Goal: Task Accomplishment & Management: Manage account settings

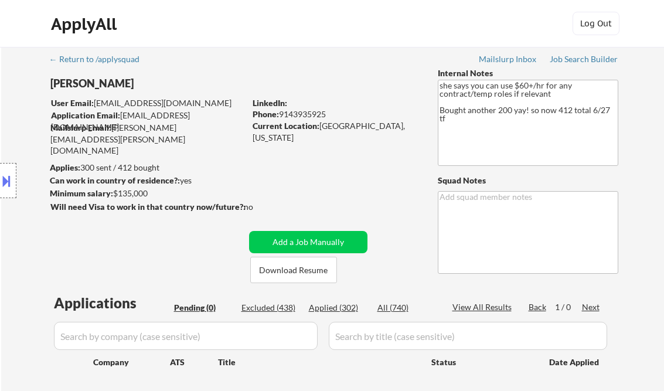
scroll to position [234, 0]
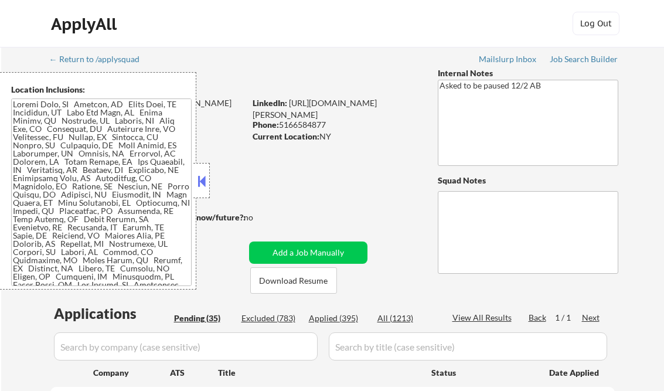
select select ""pending""
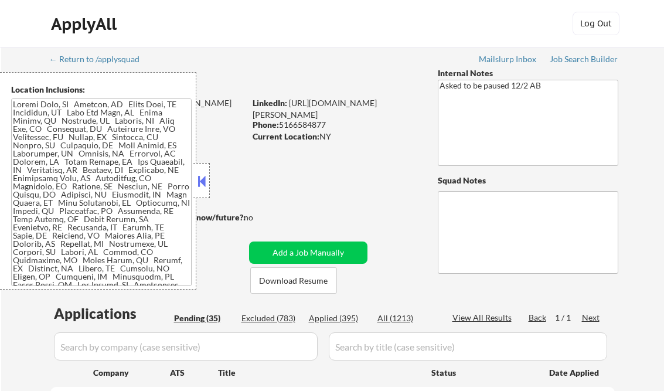
select select ""pending""
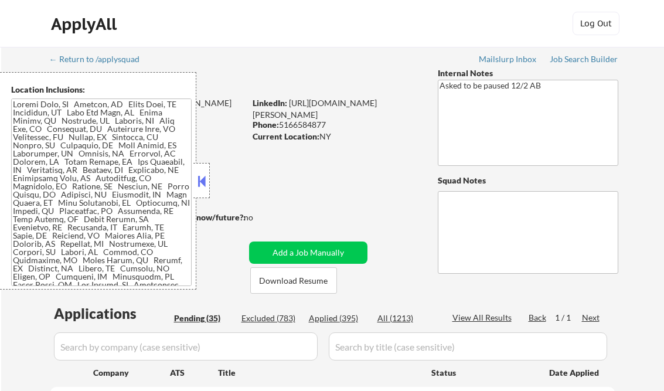
select select ""pending""
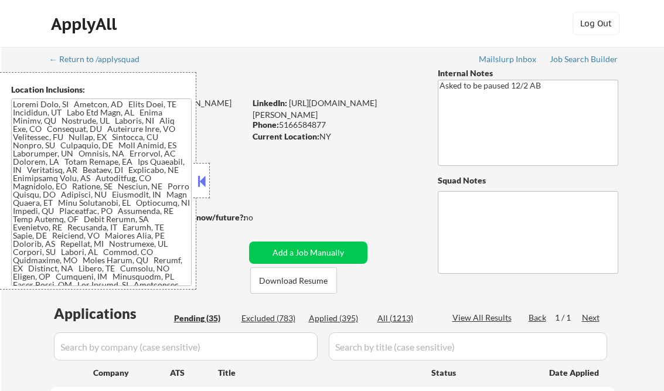
select select ""pending""
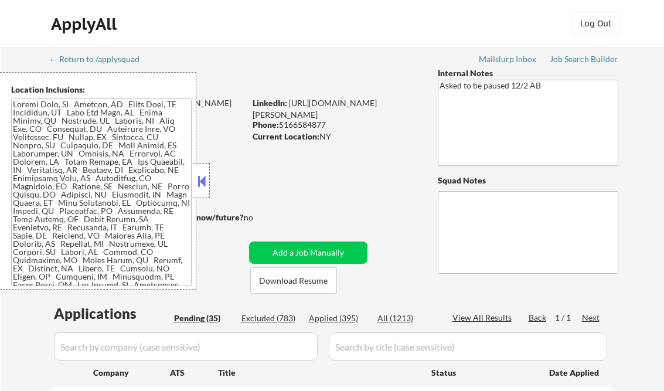
select select ""pending""
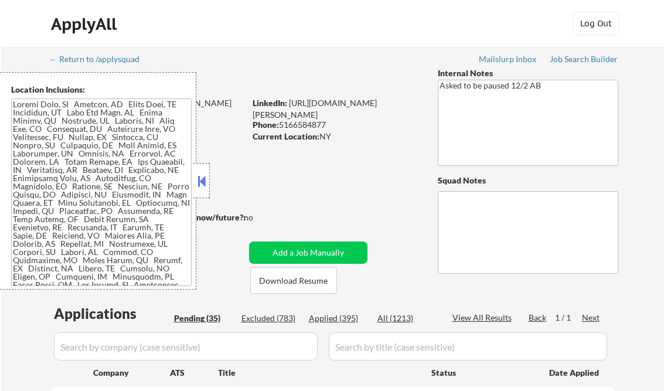
select select ""pending""
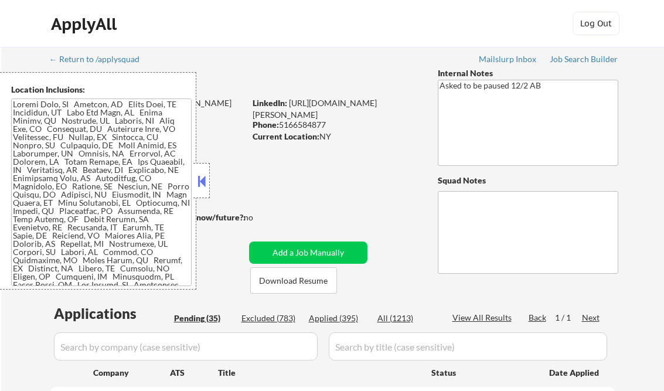
select select ""pending""
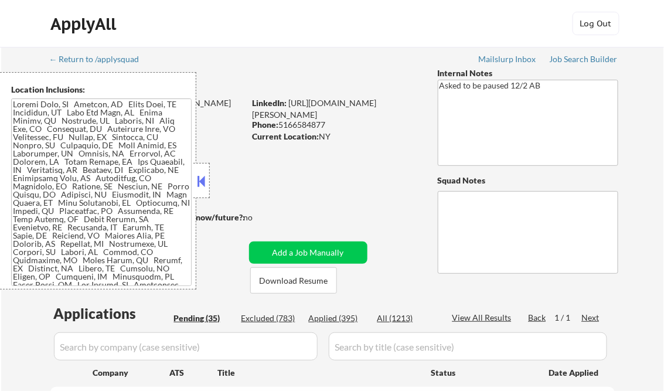
click at [207, 181] on button at bounding box center [201, 181] width 13 height 18
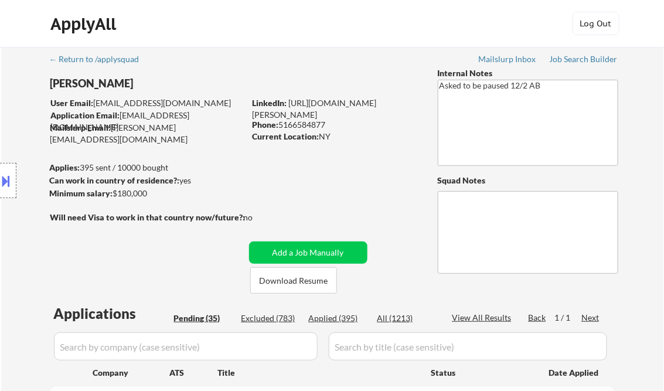
click at [588, 57] on div "Job Search Builder" at bounding box center [584, 59] width 69 height 8
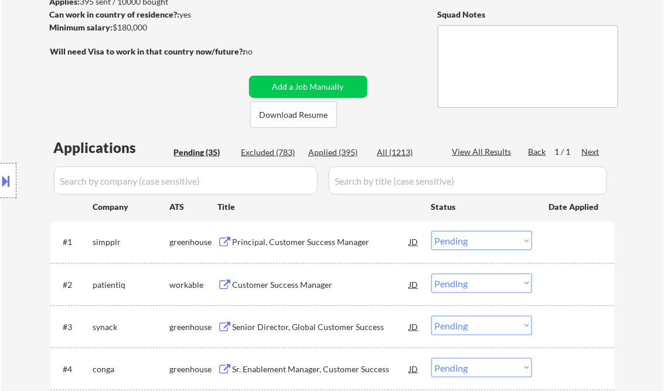
scroll to position [188, 0]
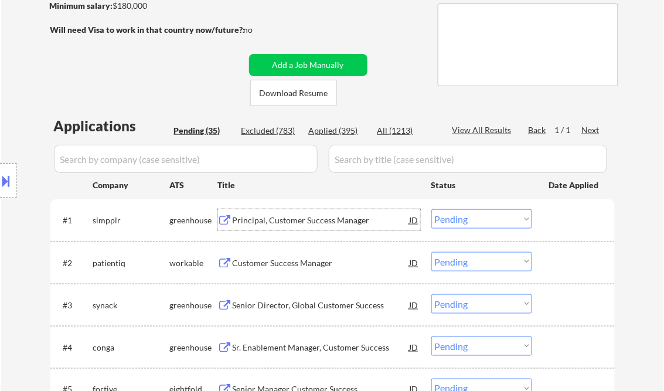
click at [284, 222] on div "Principal, Customer Success Manager" at bounding box center [321, 220] width 177 height 12
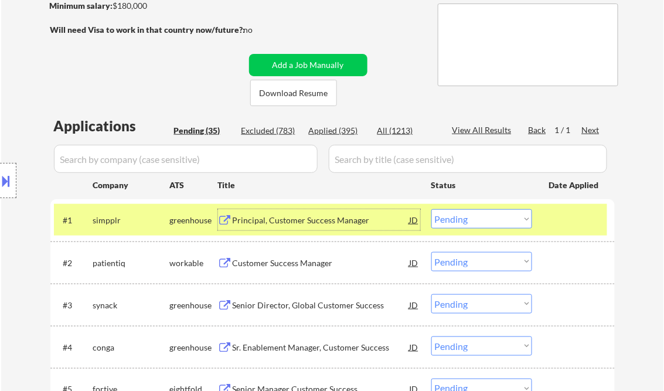
click at [466, 223] on select "Choose an option... Pending Applied Excluded (Questions) Excluded (Expired) Exc…" at bounding box center [481, 218] width 101 height 19
click at [431, 209] on select "Choose an option... Pending Applied Excluded (Questions) Excluded (Expired) Exc…" at bounding box center [481, 218] width 101 height 19
click at [296, 260] on div "Customer Success Manager" at bounding box center [321, 263] width 177 height 12
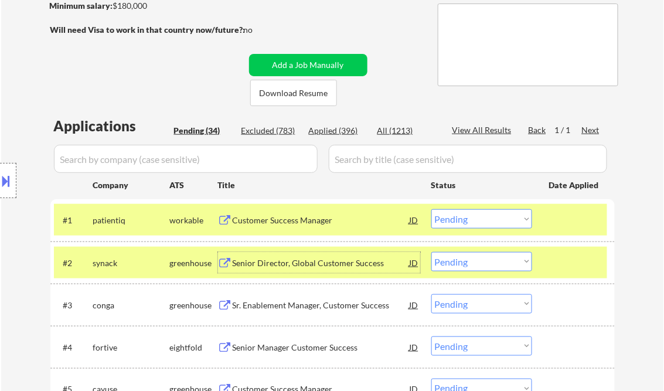
click at [488, 220] on select "Choose an option... Pending Applied Excluded (Questions) Excluded (Expired) Exc…" at bounding box center [481, 218] width 101 height 19
click at [431, 209] on select "Choose an option... Pending Applied Excluded (Questions) Excluded (Expired) Exc…" at bounding box center [481, 218] width 101 height 19
click at [356, 261] on div "Senior Director, Global Customer Success" at bounding box center [321, 263] width 177 height 12
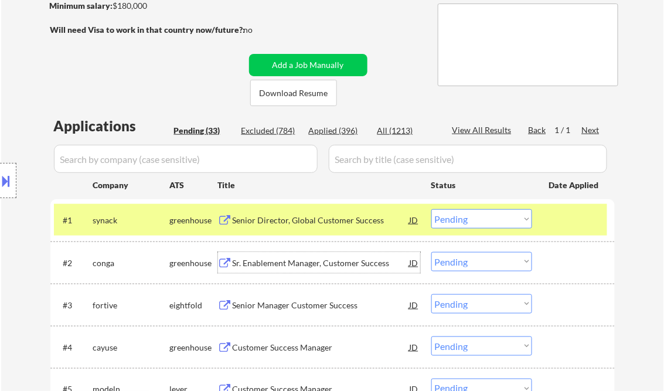
click at [341, 221] on div "Senior Director, Global Customer Success" at bounding box center [321, 220] width 177 height 12
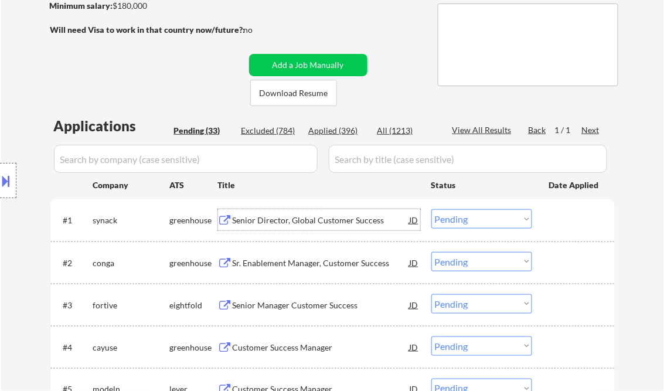
click at [413, 219] on div "JD" at bounding box center [414, 219] width 12 height 21
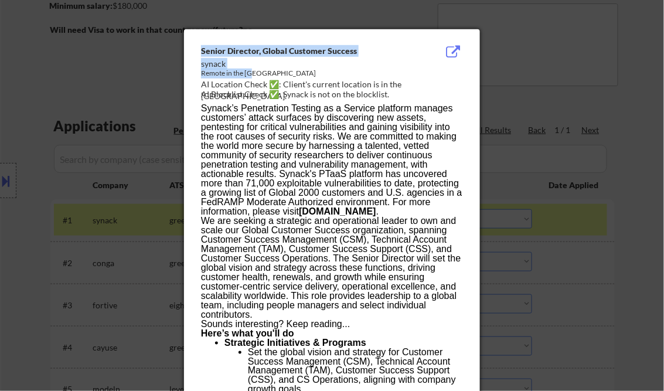
drag, startPoint x: 241, startPoint y: 66, endPoint x: 262, endPoint y: 78, distance: 23.6
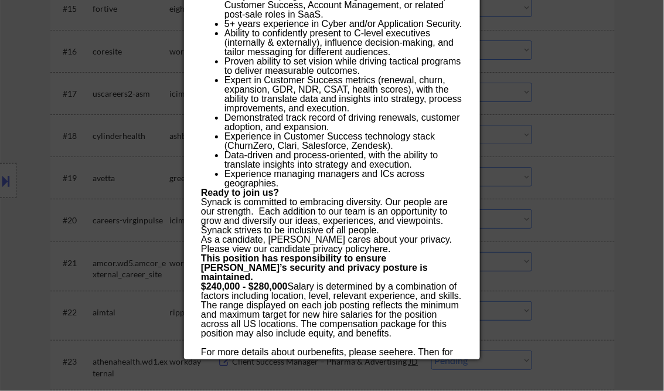
scroll to position [1172, 0]
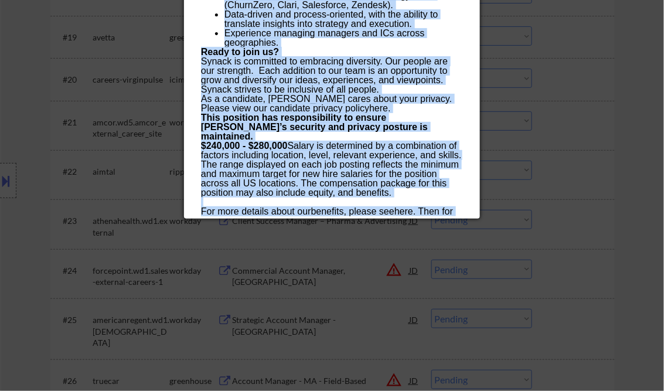
click at [352, 213] on p "$240,000 - $280,000 Salary is determined by a combination of factors including …" at bounding box center [331, 183] width 261 height 84
copy div "Senior Director, Global Customer Success synack Remote in the US AI Location Ch…"
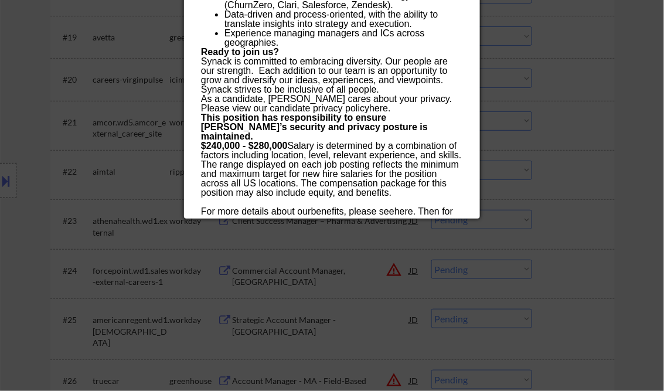
click at [639, 116] on div at bounding box center [332, 195] width 664 height 391
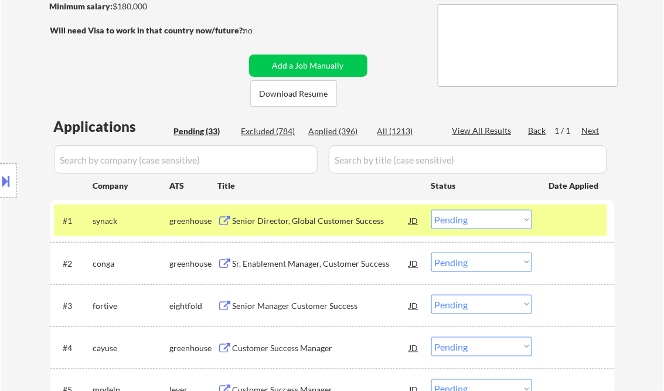
scroll to position [188, 0]
click at [466, 215] on select "Choose an option... Pending Applied Excluded (Questions) Excluded (Expired) Exc…" at bounding box center [481, 218] width 101 height 19
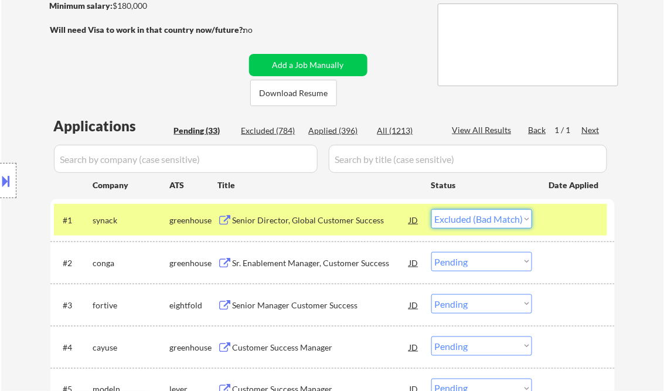
click at [431, 209] on select "Choose an option... Pending Applied Excluded (Questions) Excluded (Expired) Exc…" at bounding box center [481, 218] width 101 height 19
click at [348, 268] on div "Sr. Enablement Manager, Customer Success" at bounding box center [321, 263] width 177 height 12
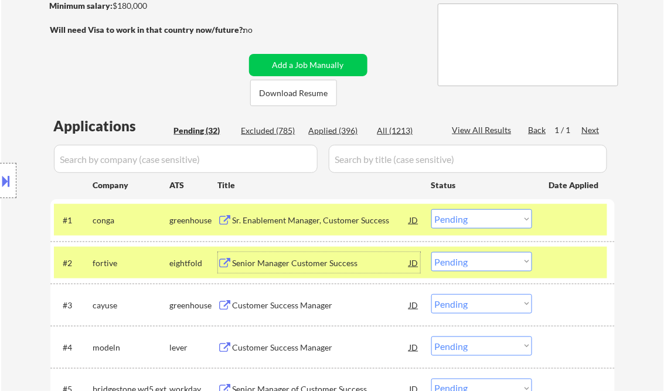
click at [493, 219] on select "Choose an option... Pending Applied Excluded (Questions) Excluded (Expired) Exc…" at bounding box center [481, 218] width 101 height 19
click at [431, 209] on select "Choose an option... Pending Applied Excluded (Questions) Excluded (Expired) Exc…" at bounding box center [481, 218] width 101 height 19
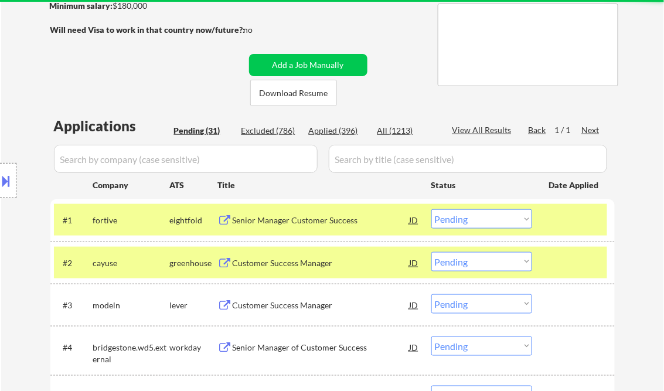
click at [312, 223] on div "Senior Manager Customer Success" at bounding box center [321, 220] width 177 height 12
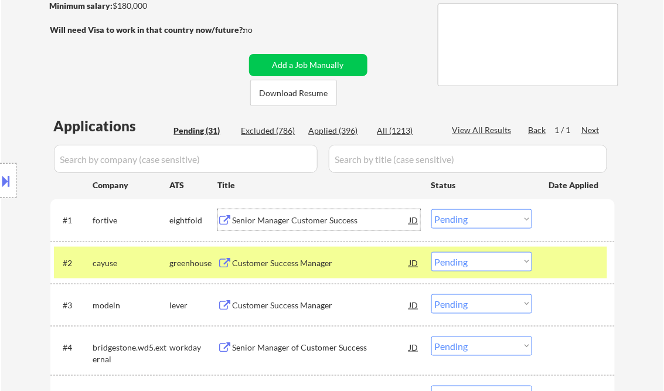
drag, startPoint x: 476, startPoint y: 223, endPoint x: 479, endPoint y: 229, distance: 6.3
click at [476, 223] on select "Choose an option... Pending Applied Excluded (Questions) Excluded (Expired) Exc…" at bounding box center [481, 218] width 101 height 19
click at [431, 209] on select "Choose an option... Pending Applied Excluded (Questions) Excluded (Expired) Exc…" at bounding box center [481, 218] width 101 height 19
click at [309, 256] on div "Customer Success Manager" at bounding box center [321, 262] width 177 height 21
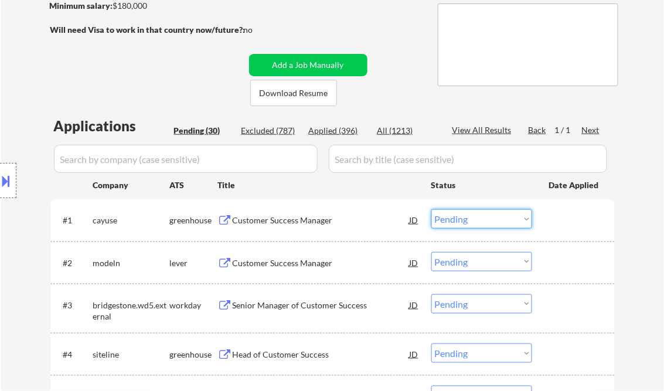
drag, startPoint x: 472, startPoint y: 219, endPoint x: 476, endPoint y: 230, distance: 11.9
click at [472, 219] on select "Choose an option... Pending Applied Excluded (Questions) Excluded (Expired) Exc…" at bounding box center [481, 218] width 101 height 19
click at [431, 209] on select "Choose an option... Pending Applied Excluded (Questions) Excluded (Expired) Exc…" at bounding box center [481, 218] width 101 height 19
click at [285, 268] on div "Customer Success Manager" at bounding box center [321, 263] width 177 height 12
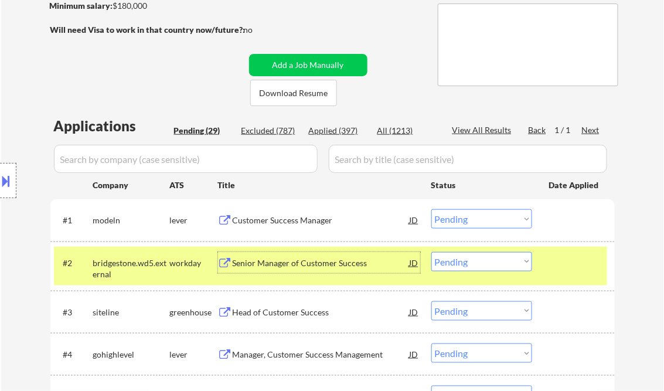
drag, startPoint x: 486, startPoint y: 219, endPoint x: 493, endPoint y: 226, distance: 9.9
click at [486, 219] on select "Choose an option... Pending Applied Excluded (Questions) Excluded (Expired) Exc…" at bounding box center [481, 218] width 101 height 19
click at [431, 209] on select "Choose an option... Pending Applied Excluded (Questions) Excluded (Expired) Exc…" at bounding box center [481, 218] width 101 height 19
click at [564, 264] on div at bounding box center [575, 262] width 52 height 21
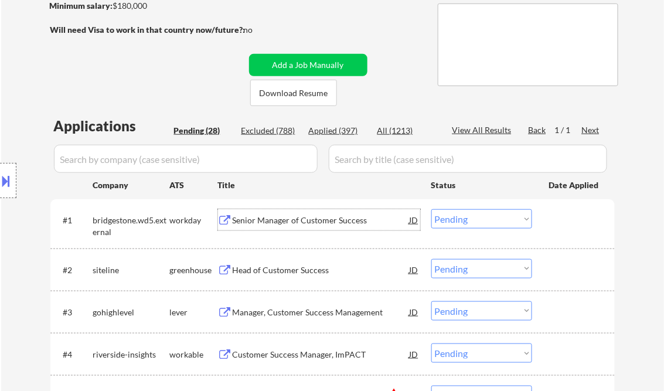
click at [312, 220] on div "Senior Manager of Customer Success" at bounding box center [321, 220] width 177 height 12
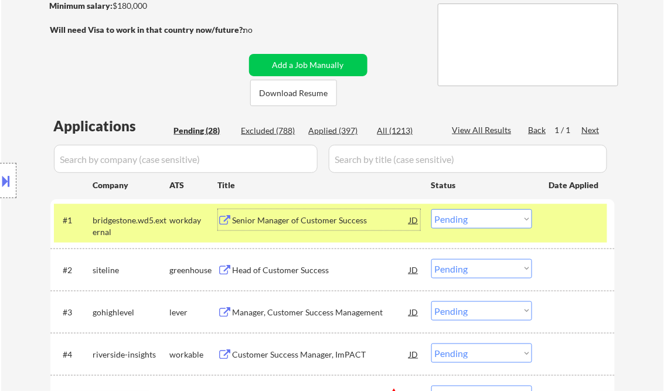
drag, startPoint x: 482, startPoint y: 222, endPoint x: 495, endPoint y: 230, distance: 15.8
click at [482, 222] on select "Choose an option... Pending Applied Excluded (Questions) Excluded (Expired) Exc…" at bounding box center [481, 218] width 101 height 19
click at [431, 209] on select "Choose an option... Pending Applied Excluded (Questions) Excluded (Expired) Exc…" at bounding box center [481, 218] width 101 height 19
click at [290, 270] on div "Head of Customer Success" at bounding box center [321, 270] width 177 height 12
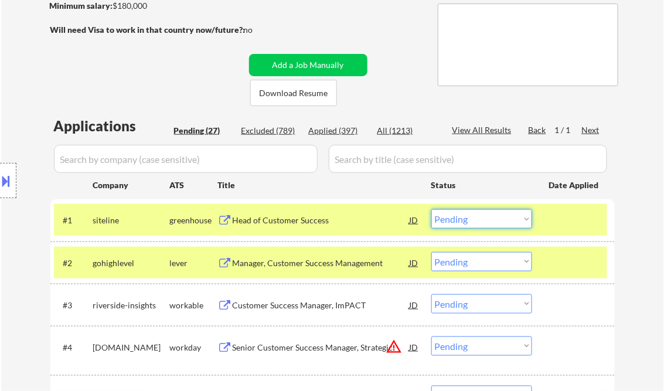
click at [490, 221] on select "Choose an option... Pending Applied Excluded (Questions) Excluded (Expired) Exc…" at bounding box center [481, 218] width 101 height 19
click at [431, 209] on select "Choose an option... Pending Applied Excluded (Questions) Excluded (Expired) Exc…" at bounding box center [481, 218] width 101 height 19
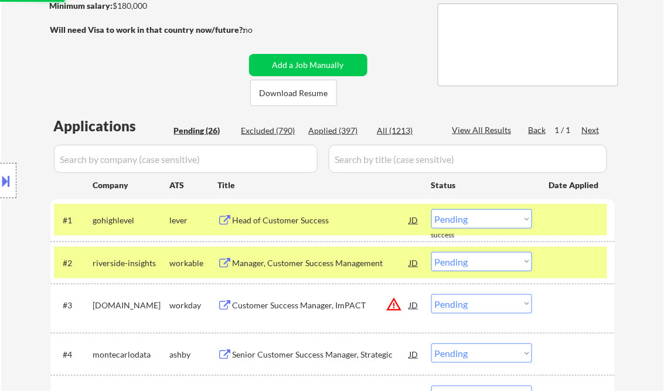
click at [334, 263] on div "Manager, Customer Success Management" at bounding box center [321, 263] width 177 height 12
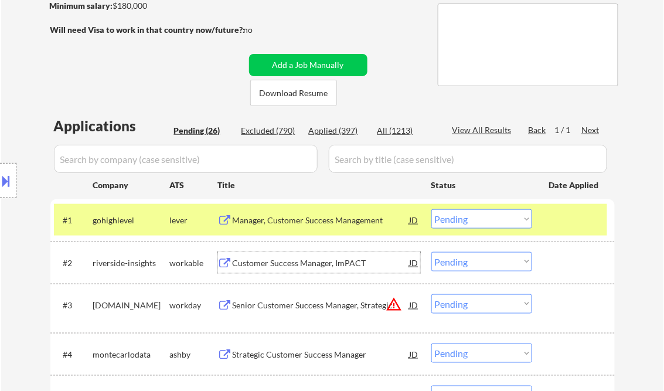
click at [325, 227] on div "Manager, Customer Success Management" at bounding box center [321, 219] width 177 height 21
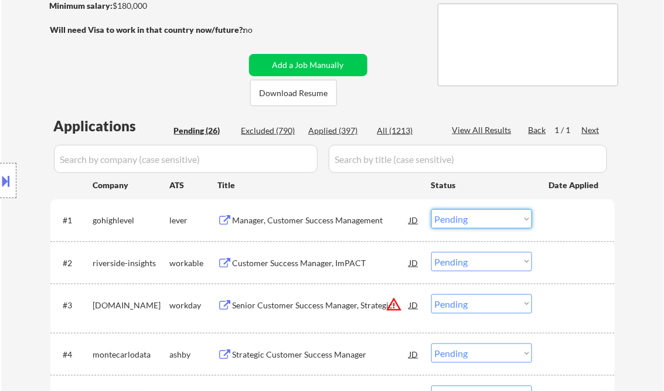
click at [472, 220] on select "Choose an option... Pending Applied Excluded (Questions) Excluded (Expired) Exc…" at bounding box center [481, 218] width 101 height 19
click at [431, 209] on select "Choose an option... Pending Applied Excluded (Questions) Excluded (Expired) Exc…" at bounding box center [481, 218] width 101 height 19
click at [340, 263] on div "Customer Success Manager, ImPACT" at bounding box center [321, 263] width 177 height 12
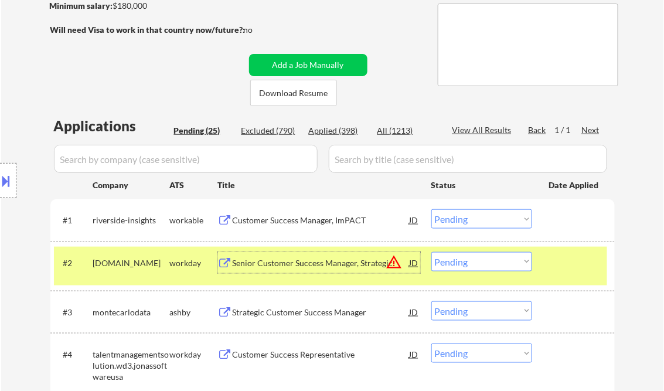
click at [483, 218] on select "Choose an option... Pending Applied Excluded (Questions) Excluded (Expired) Exc…" at bounding box center [481, 218] width 101 height 19
click at [431, 209] on select "Choose an option... Pending Applied Excluded (Questions) Excluded (Expired) Exc…" at bounding box center [481, 218] width 101 height 19
click at [304, 265] on div "Senior Customer Success Manager, Strategic" at bounding box center [321, 263] width 177 height 12
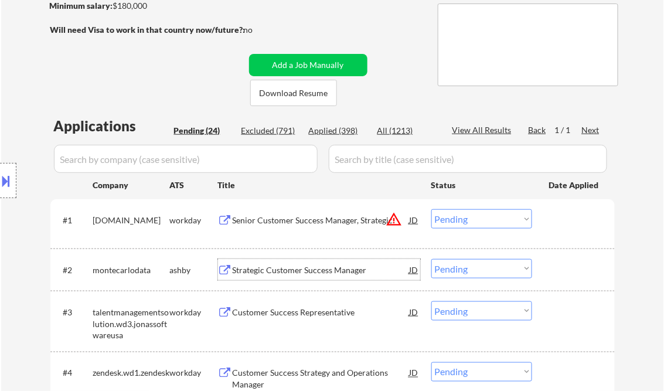
click at [459, 218] on select "Choose an option... Pending Applied Excluded (Questions) Excluded (Expired) Exc…" at bounding box center [481, 218] width 101 height 19
click at [431, 209] on select "Choose an option... Pending Applied Excluded (Questions) Excluded (Expired) Exc…" at bounding box center [481, 218] width 101 height 19
click at [308, 268] on div "Strategic Customer Success Manager" at bounding box center [321, 270] width 177 height 12
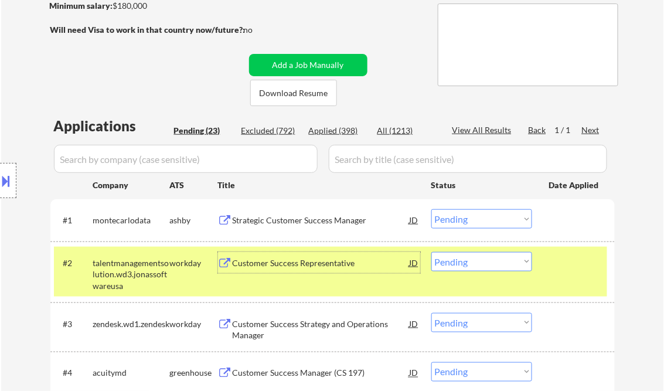
click at [359, 218] on div "Strategic Customer Success Manager" at bounding box center [321, 220] width 177 height 12
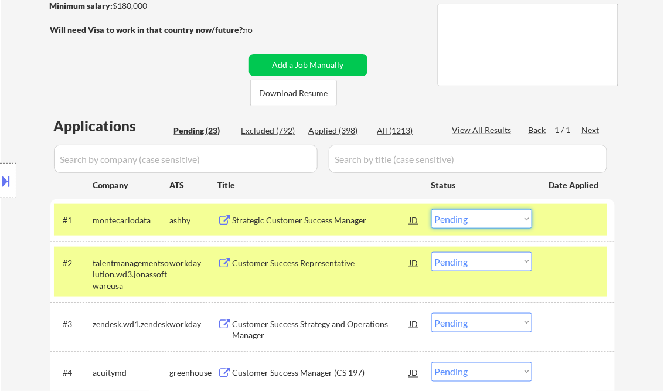
click at [478, 219] on select "Choose an option... Pending Applied Excluded (Questions) Excluded (Expired) Exc…" at bounding box center [481, 218] width 101 height 19
click at [431, 209] on select "Choose an option... Pending Applied Excluded (Questions) Excluded (Expired) Exc…" at bounding box center [481, 218] width 101 height 19
click at [561, 282] on div "#2 talentmanagementsolution.wd3.jonassoftwareusa workday Customer Success Repre…" at bounding box center [330, 272] width 553 height 50
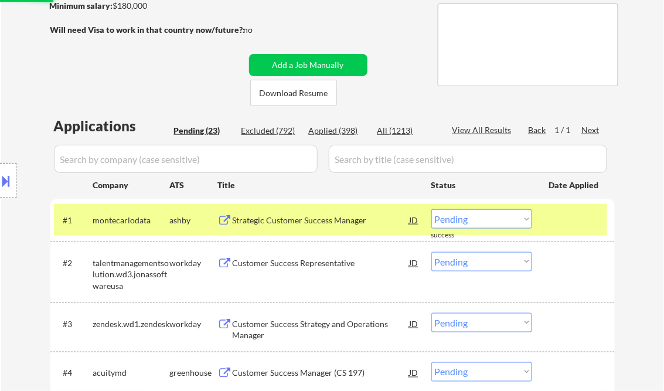
click at [557, 219] on div at bounding box center [575, 219] width 52 height 21
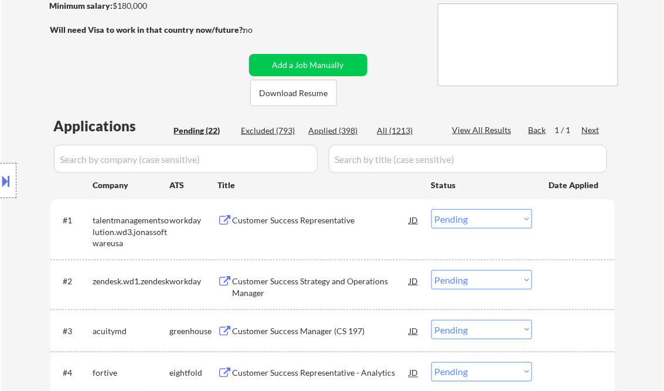
click at [329, 223] on div "Customer Success Representative" at bounding box center [321, 220] width 177 height 12
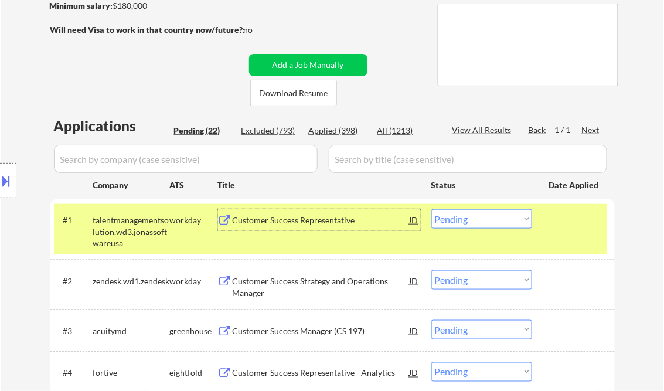
click at [481, 226] on select "Choose an option... Pending Applied Excluded (Questions) Excluded (Expired) Exc…" at bounding box center [481, 218] width 101 height 19
click at [431, 209] on select "Choose an option... Pending Applied Excluded (Questions) Excluded (Expired) Exc…" at bounding box center [481, 218] width 101 height 19
click at [332, 284] on div "Customer Success Strategy and Operations Manager" at bounding box center [321, 286] width 177 height 23
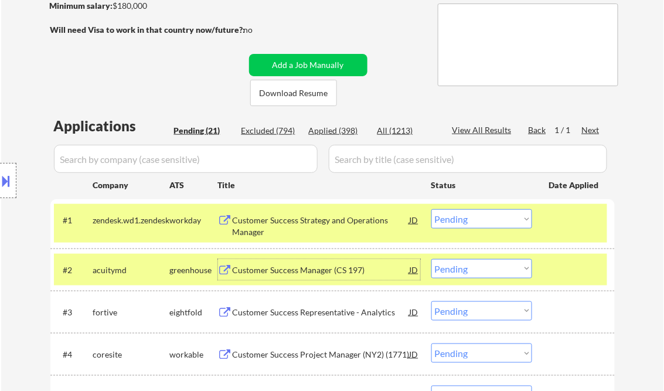
click at [492, 215] on select "Choose an option... Pending Applied Excluded (Questions) Excluded (Expired) Exc…" at bounding box center [481, 218] width 101 height 19
click at [431, 209] on select "Choose an option... Pending Applied Excluded (Questions) Excluded (Expired) Exc…" at bounding box center [481, 218] width 101 height 19
click at [316, 272] on div "Customer Success Manager (CS 197)" at bounding box center [321, 270] width 177 height 12
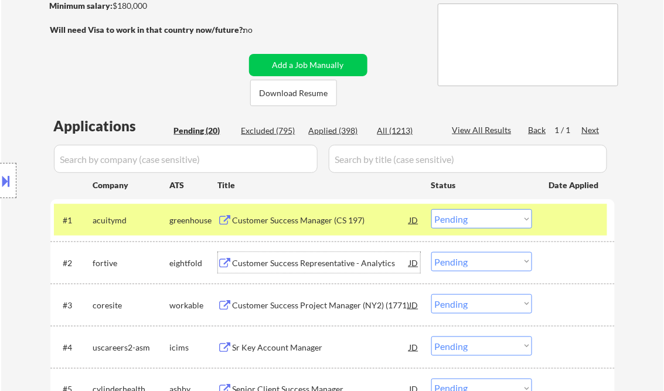
drag, startPoint x: 474, startPoint y: 222, endPoint x: 497, endPoint y: 229, distance: 24.5
click at [474, 222] on select "Choose an option... Pending Applied Excluded (Questions) Excluded (Expired) Exc…" at bounding box center [481, 218] width 101 height 19
click at [431, 209] on select "Choose an option... Pending Applied Excluded (Questions) Excluded (Expired) Exc…" at bounding box center [481, 218] width 101 height 19
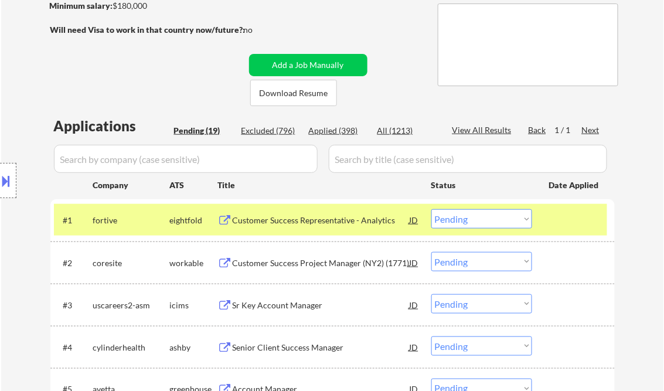
click at [325, 227] on div "Customer Success Representative - Analytics" at bounding box center [321, 219] width 177 height 21
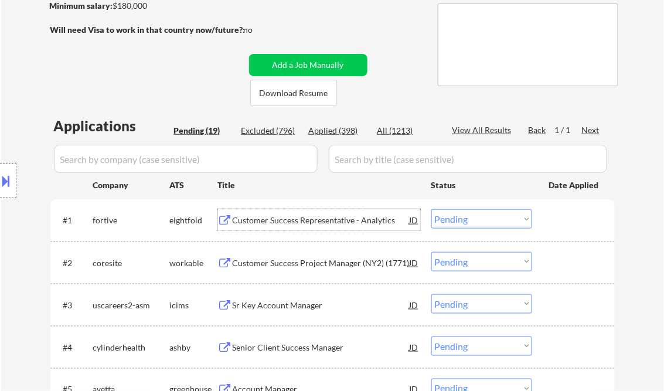
click at [492, 222] on select "Choose an option... Pending Applied Excluded (Questions) Excluded (Expired) Exc…" at bounding box center [481, 218] width 101 height 19
click at [431, 209] on select "Choose an option... Pending Applied Excluded (Questions) Excluded (Expired) Exc…" at bounding box center [481, 218] width 101 height 19
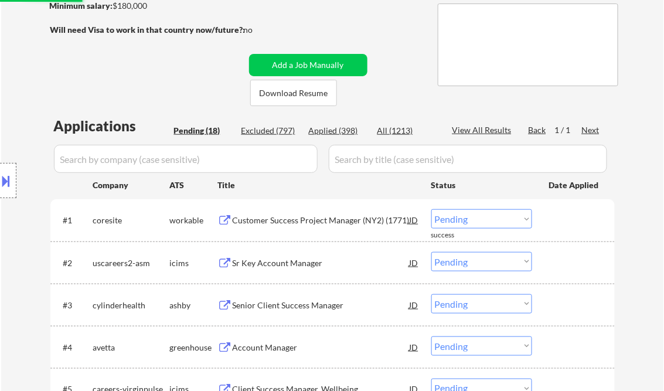
click at [320, 219] on div "Customer Success Project Manager (NY2) (1771)" at bounding box center [321, 220] width 177 height 12
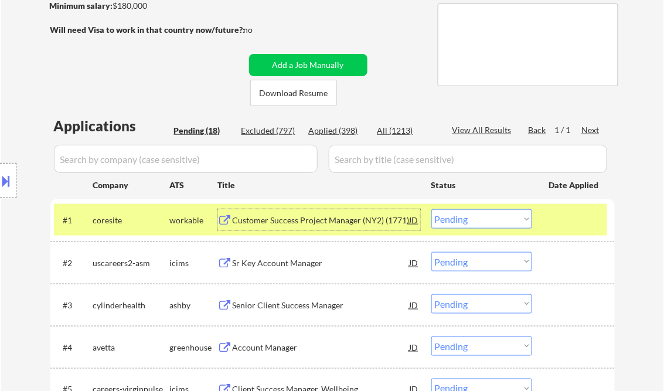
click at [8, 173] on button at bounding box center [6, 180] width 13 height 19
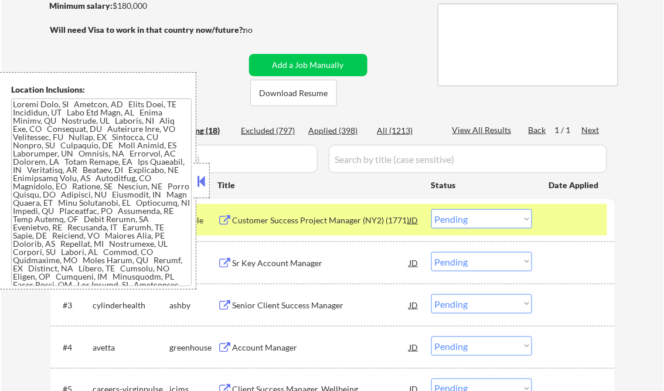
click at [200, 180] on button at bounding box center [201, 181] width 13 height 18
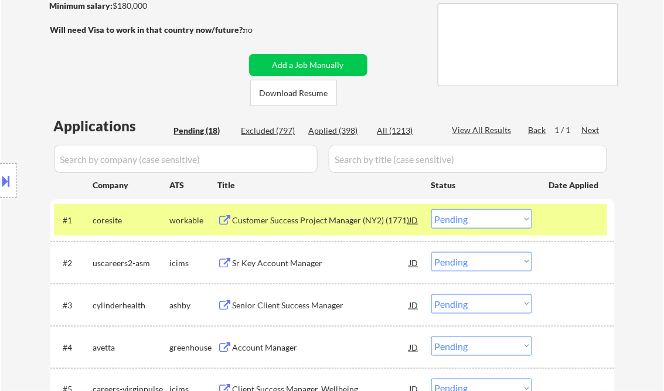
drag, startPoint x: 466, startPoint y: 215, endPoint x: 489, endPoint y: 227, distance: 26.0
click at [466, 215] on select "Choose an option... Pending Applied Excluded (Questions) Excluded (Expired) Exc…" at bounding box center [481, 218] width 101 height 19
click at [431, 209] on select "Choose an option... Pending Applied Excluded (Questions) Excluded (Expired) Exc…" at bounding box center [481, 218] width 101 height 19
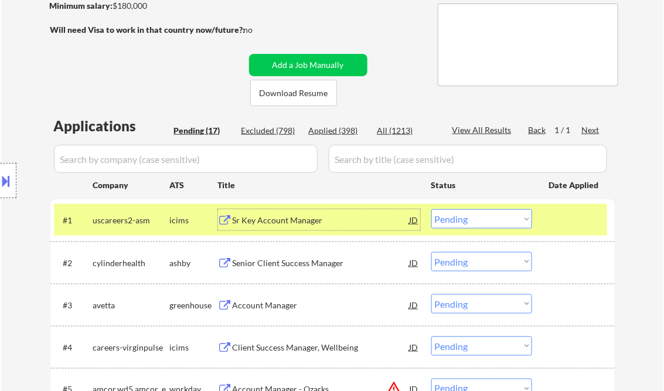
click at [293, 221] on div "Sr Key Account Manager" at bounding box center [321, 220] width 177 height 12
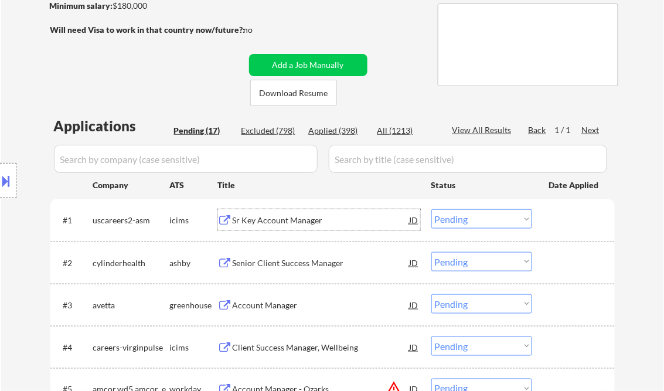
drag, startPoint x: 458, startPoint y: 217, endPoint x: 501, endPoint y: 229, distance: 44.4
click at [458, 217] on select "Choose an option... Pending Applied Excluded (Questions) Excluded (Expired) Exc…" at bounding box center [481, 218] width 101 height 19
click at [431, 209] on select "Choose an option... Pending Applied Excluded (Questions) Excluded (Expired) Exc…" at bounding box center [481, 218] width 101 height 19
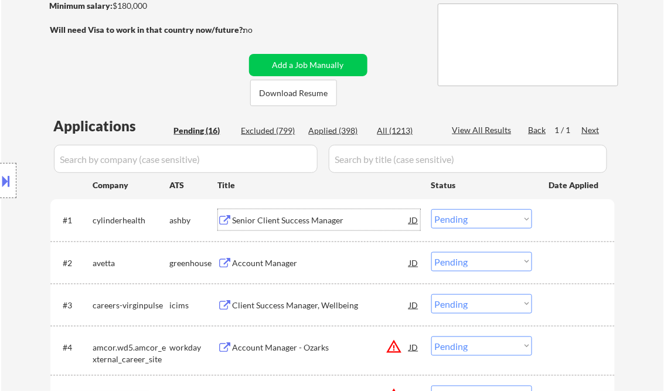
click at [301, 220] on div "Senior Client Success Manager" at bounding box center [321, 220] width 177 height 12
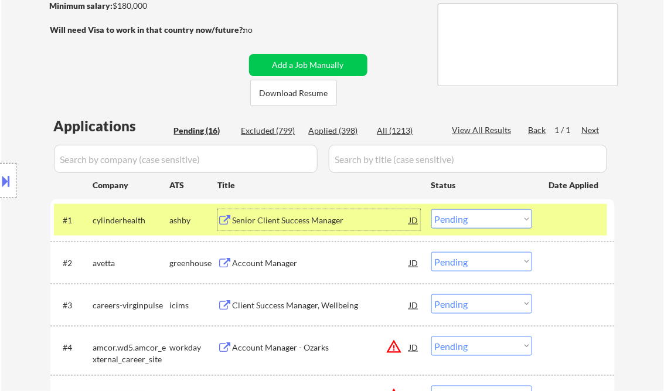
click at [461, 218] on select "Choose an option... Pending Applied Excluded (Questions) Excluded (Expired) Exc…" at bounding box center [481, 218] width 101 height 19
click at [431, 209] on select "Choose an option... Pending Applied Excluded (Questions) Excluded (Expired) Exc…" at bounding box center [481, 218] width 101 height 19
click at [293, 265] on div "Account Manager" at bounding box center [321, 263] width 177 height 12
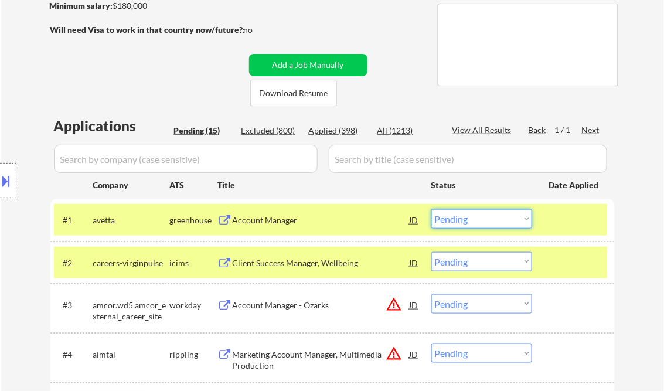
click at [491, 222] on select "Choose an option... Pending Applied Excluded (Questions) Excluded (Expired) Exc…" at bounding box center [481, 218] width 101 height 19
click at [431, 209] on select "Choose an option... Pending Applied Excluded (Questions) Excluded (Expired) Exc…" at bounding box center [481, 218] width 101 height 19
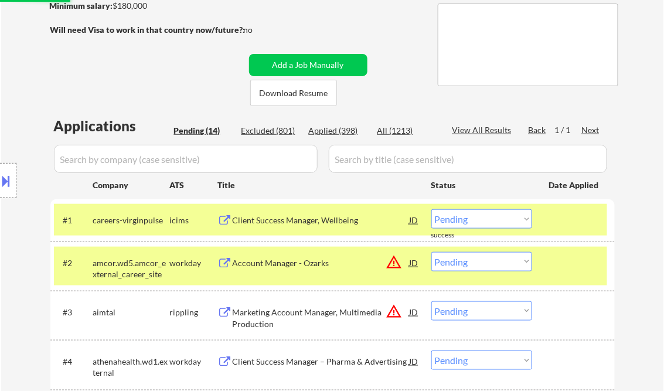
click at [330, 223] on div "Client Success Manager, Wellbeing" at bounding box center [321, 220] width 177 height 12
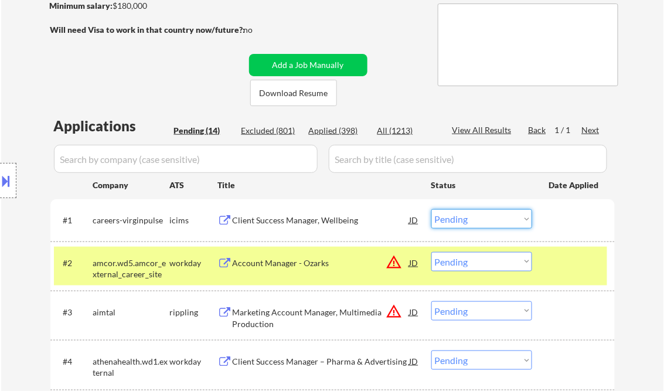
drag, startPoint x: 461, startPoint y: 215, endPoint x: 490, endPoint y: 227, distance: 31.8
click at [461, 215] on select "Choose an option... Pending Applied Excluded (Questions) Excluded (Expired) Exc…" at bounding box center [481, 218] width 101 height 19
click at [431, 209] on select "Choose an option... Pending Applied Excluded (Questions) Excluded (Expired) Exc…" at bounding box center [481, 218] width 101 height 19
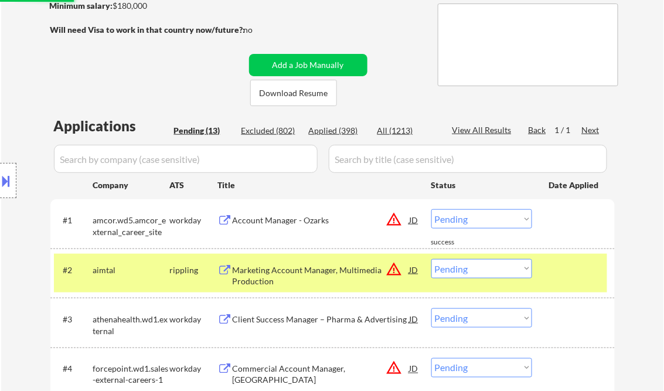
click at [304, 226] on div "Account Manager - Ozarks" at bounding box center [321, 219] width 177 height 21
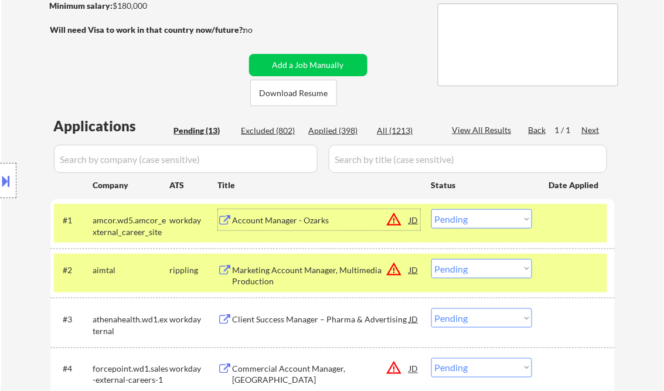
click at [12, 176] on button at bounding box center [6, 180] width 13 height 19
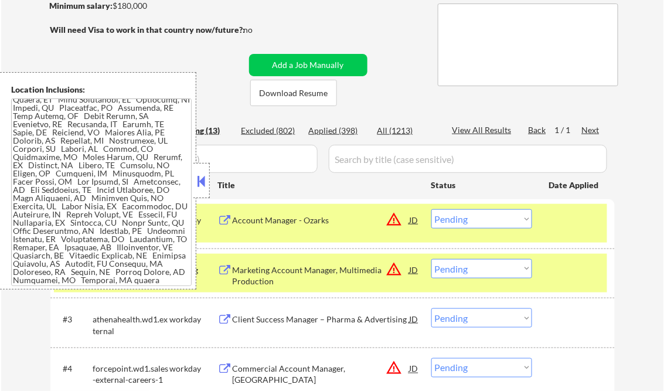
scroll to position [17, 0]
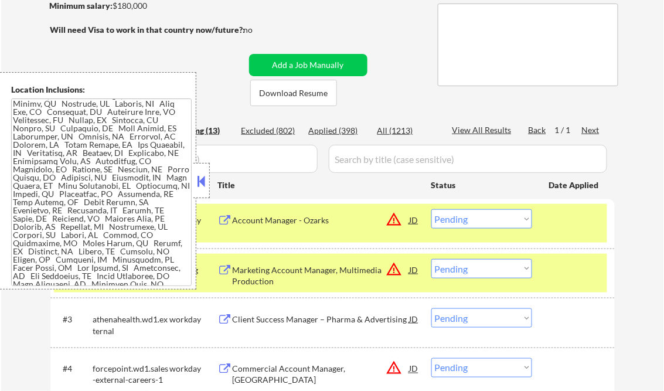
click at [202, 181] on button at bounding box center [201, 181] width 13 height 18
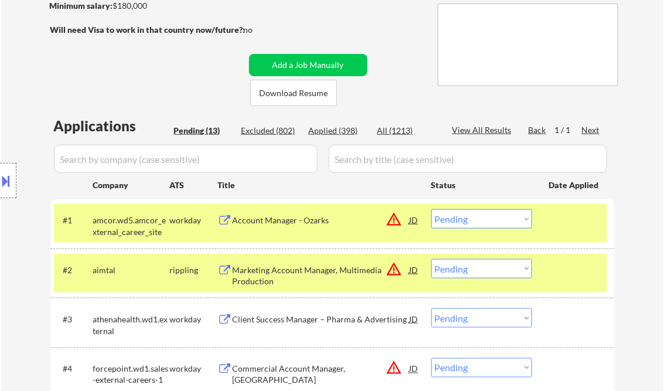
click at [491, 213] on select "Choose an option... Pending Applied Excluded (Questions) Excluded (Expired) Exc…" at bounding box center [481, 218] width 101 height 19
click at [431, 209] on select "Choose an option... Pending Applied Excluded (Questions) Excluded (Expired) Exc…" at bounding box center [481, 218] width 101 height 19
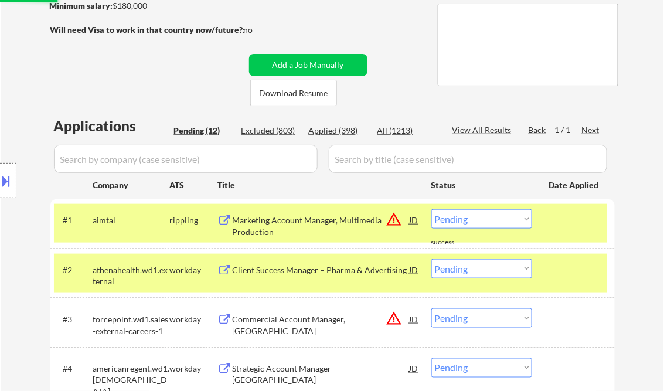
click at [315, 273] on div "Client Success Manager – Pharma & Advertising" at bounding box center [321, 270] width 177 height 12
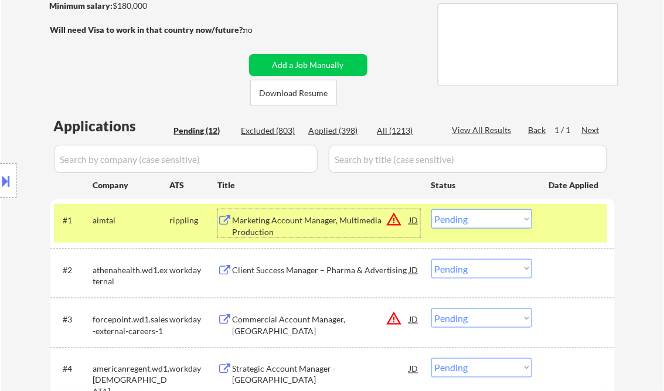
click at [322, 230] on div "Marketing Account Manager, Multimedia Production" at bounding box center [321, 225] width 177 height 23
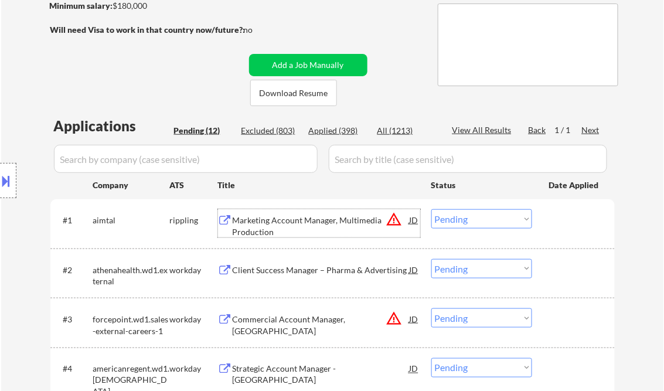
drag, startPoint x: 447, startPoint y: 220, endPoint x: 481, endPoint y: 229, distance: 35.1
click at [447, 220] on select "Choose an option... Pending Applied Excluded (Questions) Excluded (Expired) Exc…" at bounding box center [481, 218] width 101 height 19
click at [431, 209] on select "Choose an option... Pending Applied Excluded (Questions) Excluded (Expired) Exc…" at bounding box center [481, 218] width 101 height 19
click at [311, 270] on div "Client Success Manager – Pharma & Advertising" at bounding box center [321, 270] width 177 height 12
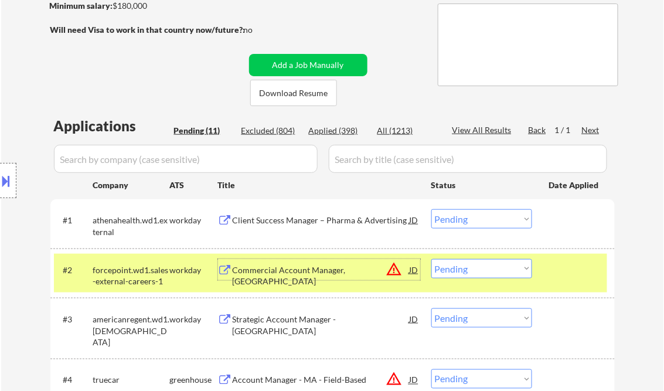
click at [577, 267] on div at bounding box center [575, 269] width 52 height 21
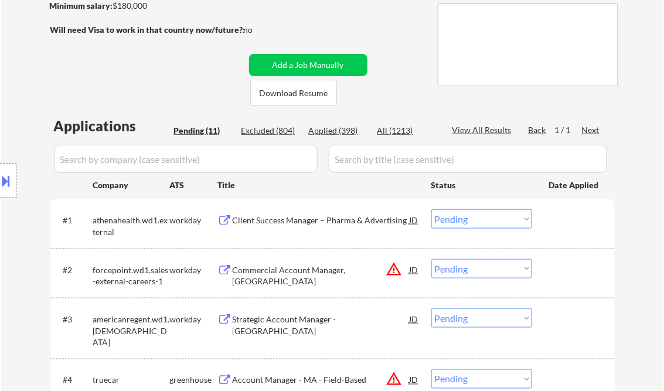
click at [332, 214] on div "Client Success Manager – Pharma & Advertising" at bounding box center [321, 219] width 177 height 21
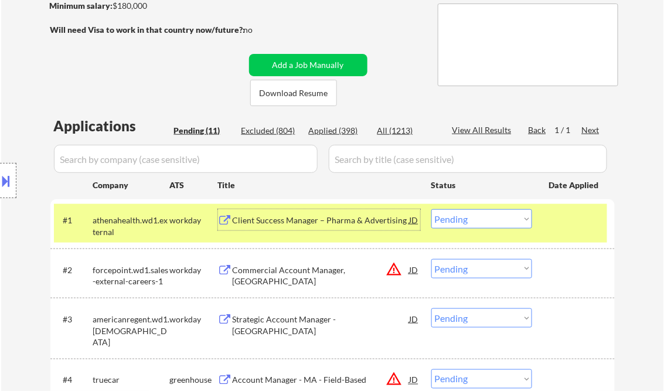
click at [510, 218] on select "Choose an option... Pending Applied Excluded (Questions) Excluded (Expired) Exc…" at bounding box center [481, 218] width 101 height 19
click at [431, 209] on select "Choose an option... Pending Applied Excluded (Questions) Excluded (Expired) Exc…" at bounding box center [481, 218] width 101 height 19
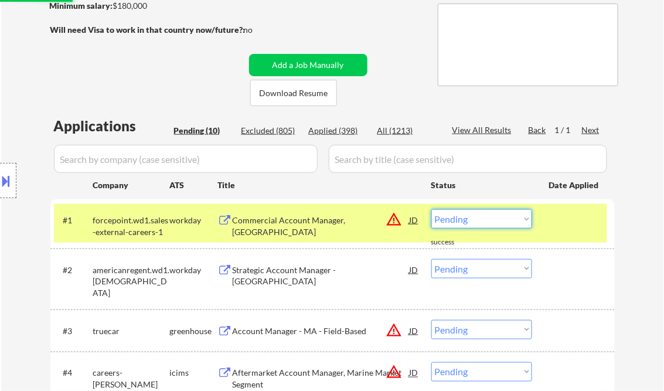
drag, startPoint x: 457, startPoint y: 226, endPoint x: 464, endPoint y: 230, distance: 8.1
click at [457, 226] on select "Choose an option... Pending Applied Excluded (Questions) Excluded (Expired) Exc…" at bounding box center [481, 218] width 101 height 19
click at [431, 209] on select "Choose an option... Pending Applied Excluded (Questions) Excluded (Expired) Exc…" at bounding box center [481, 218] width 101 height 19
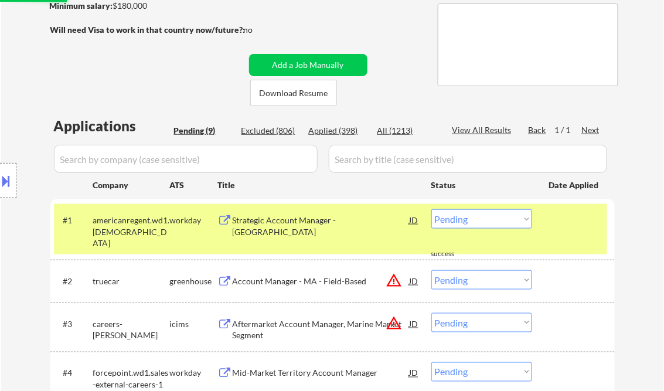
click at [323, 221] on div "Strategic Account Manager - East" at bounding box center [321, 225] width 177 height 23
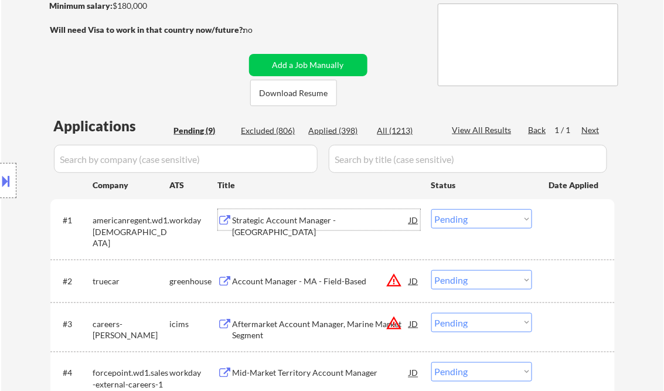
click at [359, 224] on div "Strategic Account Manager - East" at bounding box center [321, 225] width 177 height 23
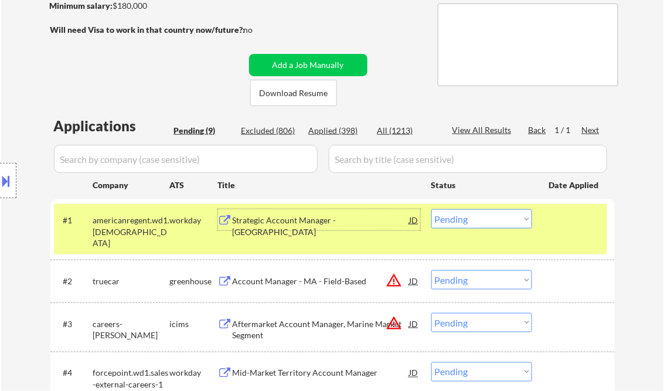
drag, startPoint x: 496, startPoint y: 220, endPoint x: 515, endPoint y: 222, distance: 18.3
click at [496, 220] on select "Choose an option... Pending Applied Excluded (Questions) Excluded (Expired) Exc…" at bounding box center [481, 218] width 101 height 19
click at [431, 209] on select "Choose an option... Pending Applied Excluded (Questions) Excluded (Expired) Exc…" at bounding box center [481, 218] width 101 height 19
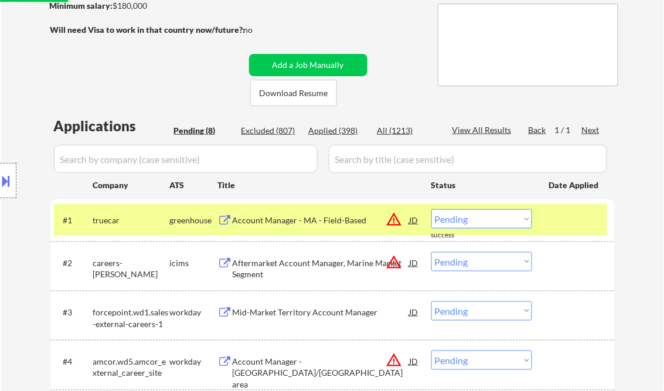
drag, startPoint x: 472, startPoint y: 213, endPoint x: 506, endPoint y: 229, distance: 38.3
click at [472, 212] on select "Choose an option... Pending Applied Excluded (Questions) Excluded (Expired) Exc…" at bounding box center [481, 218] width 101 height 19
click at [431, 209] on select "Choose an option... Pending Applied Excluded (Questions) Excluded (Expired) Exc…" at bounding box center [481, 218] width 101 height 19
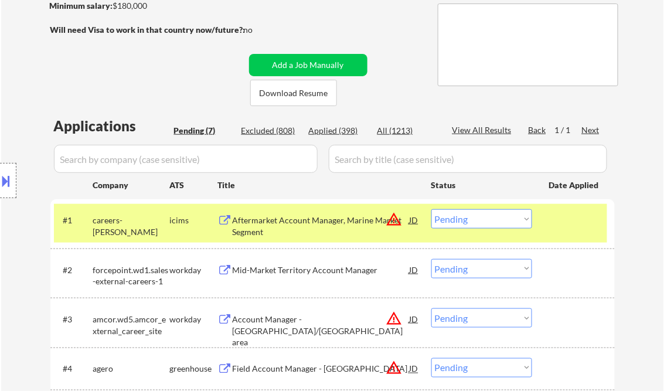
click at [346, 222] on div "Aftermarket Account Manager, Marine Market Segment" at bounding box center [321, 225] width 177 height 23
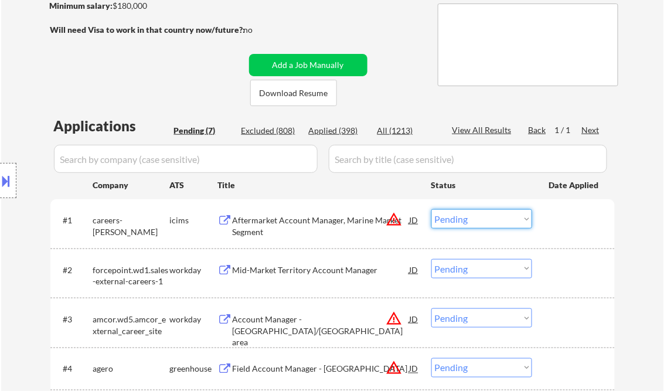
drag, startPoint x: 456, startPoint y: 219, endPoint x: 465, endPoint y: 228, distance: 12.9
click at [457, 220] on select "Choose an option... Pending Applied Excluded (Questions) Excluded (Expired) Exc…" at bounding box center [481, 218] width 101 height 19
click at [431, 209] on select "Choose an option... Pending Applied Excluded (Questions) Excluded (Expired) Exc…" at bounding box center [481, 218] width 101 height 19
click at [329, 277] on div "Mid-Market Territory Account Manager" at bounding box center [321, 269] width 177 height 21
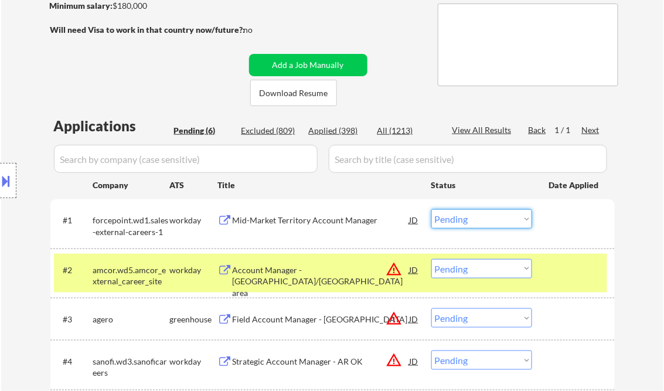
drag, startPoint x: 474, startPoint y: 214, endPoint x: 512, endPoint y: 228, distance: 40.4
click at [474, 214] on select "Choose an option... Pending Applied Excluded (Questions) Excluded (Expired) Exc…" at bounding box center [481, 218] width 101 height 19
click at [431, 209] on select "Choose an option... Pending Applied Excluded (Questions) Excluded (Expired) Exc…" at bounding box center [481, 218] width 101 height 19
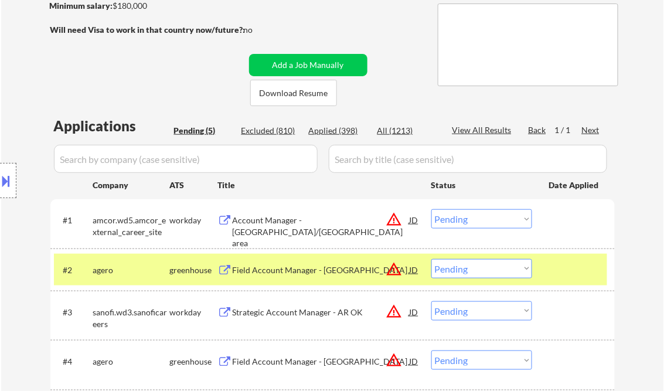
drag, startPoint x: 462, startPoint y: 219, endPoint x: 475, endPoint y: 222, distance: 13.7
click at [464, 219] on select "Choose an option... Pending Applied Excluded (Questions) Excluded (Expired) Exc…" at bounding box center [481, 218] width 101 height 19
click at [431, 209] on select "Choose an option... Pending Applied Excluded (Questions) Excluded (Expired) Exc…" at bounding box center [481, 218] width 101 height 19
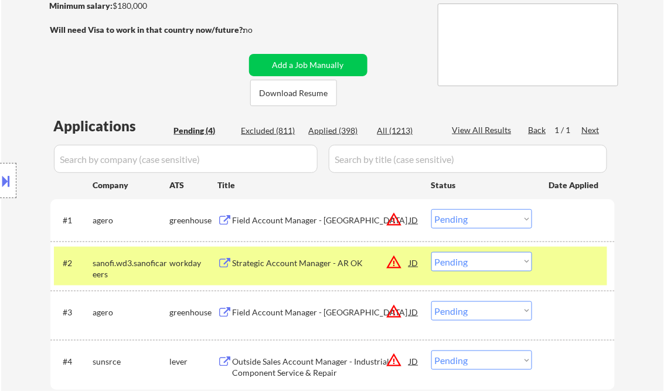
click at [476, 216] on select "Choose an option... Pending Applied Excluded (Questions) Excluded (Expired) Exc…" at bounding box center [481, 218] width 101 height 19
click at [431, 209] on select "Choose an option... Pending Applied Excluded (Questions) Excluded (Expired) Exc…" at bounding box center [481, 218] width 101 height 19
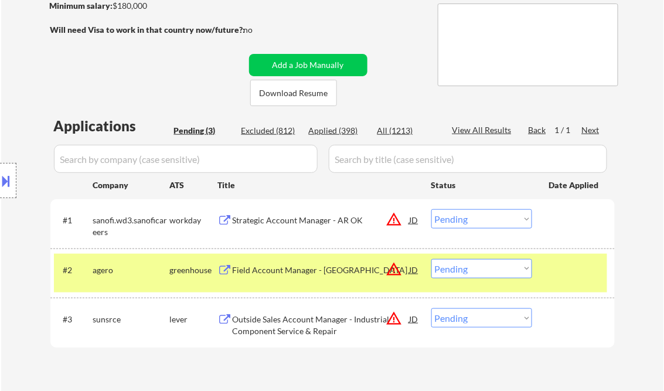
drag, startPoint x: 471, startPoint y: 215, endPoint x: 481, endPoint y: 229, distance: 17.1
click at [471, 215] on select "Choose an option... Pending Applied Excluded (Questions) Excluded (Expired) Exc…" at bounding box center [481, 218] width 101 height 19
click at [431, 209] on select "Choose an option... Pending Applied Excluded (Questions) Excluded (Expired) Exc…" at bounding box center [481, 218] width 101 height 19
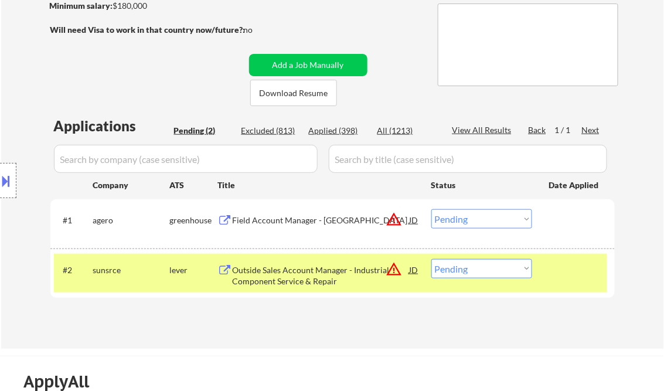
drag, startPoint x: 457, startPoint y: 224, endPoint x: 469, endPoint y: 230, distance: 13.9
click at [457, 224] on select "Choose an option... Pending Applied Excluded (Questions) Excluded (Expired) Exc…" at bounding box center [481, 218] width 101 height 19
click at [431, 209] on select "Choose an option... Pending Applied Excluded (Questions) Excluded (Expired) Exc…" at bounding box center [481, 218] width 101 height 19
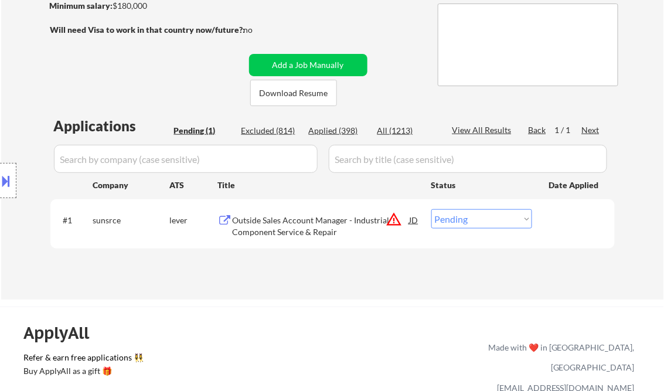
click at [328, 223] on div "Outside Sales Account Manager - Industrial Component Service & Repair" at bounding box center [321, 225] width 177 height 23
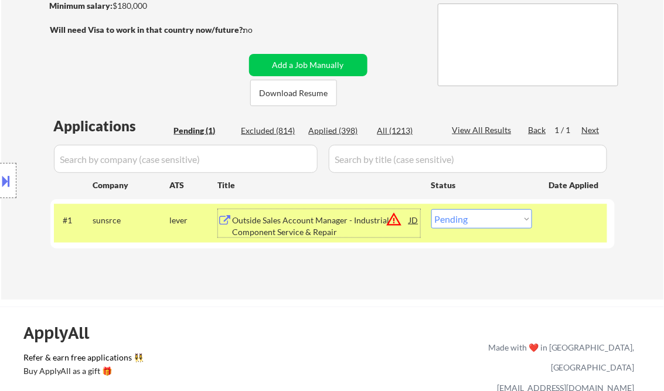
drag, startPoint x: 503, startPoint y: 220, endPoint x: 508, endPoint y: 229, distance: 9.2
click at [503, 220] on select "Choose an option... Pending Applied Excluded (Questions) Excluded (Expired) Exc…" at bounding box center [481, 218] width 101 height 19
select select ""excluded__location_""
click at [431, 209] on select "Choose an option... Pending Applied Excluded (Questions) Excluded (Expired) Exc…" at bounding box center [481, 218] width 101 height 19
click at [401, 291] on div "← Return to /applysquad Mailslurp Inbox Job Search Builder Mariah Bayne User Em…" at bounding box center [332, 79] width 663 height 440
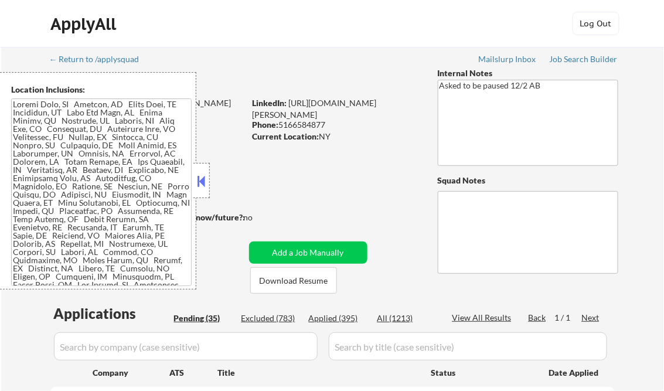
select select ""pending""
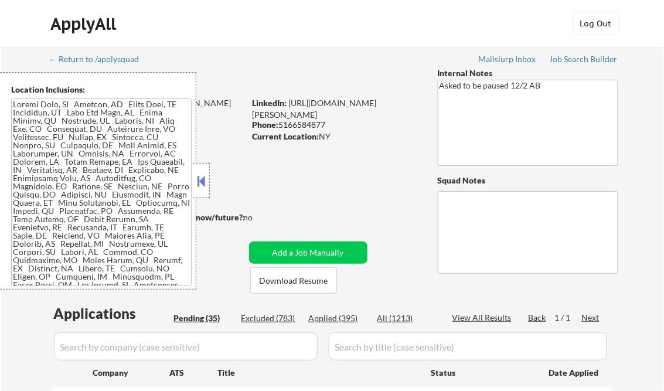
select select ""pending""
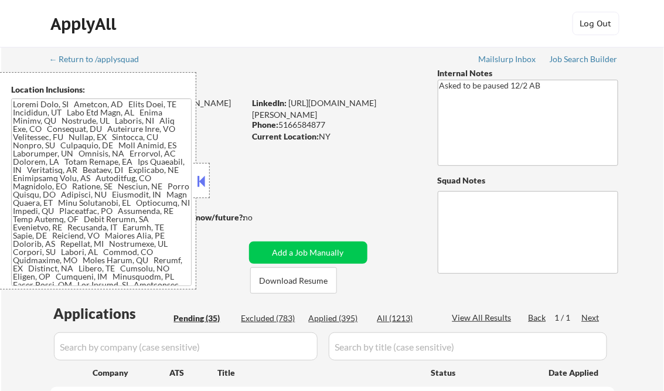
select select ""pending""
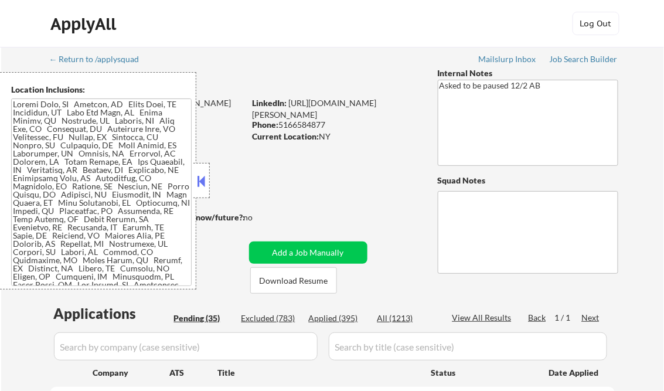
select select ""pending""
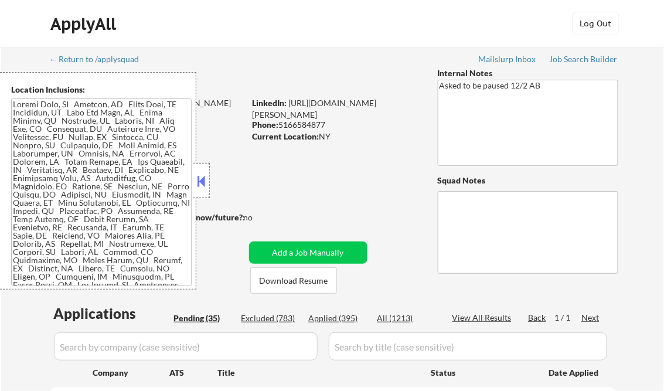
select select ""pending""
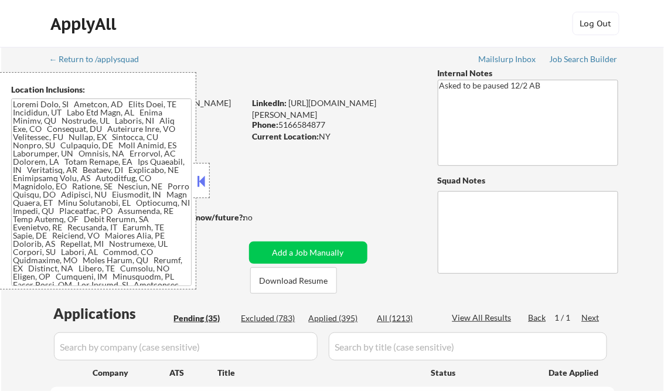
select select ""pending""
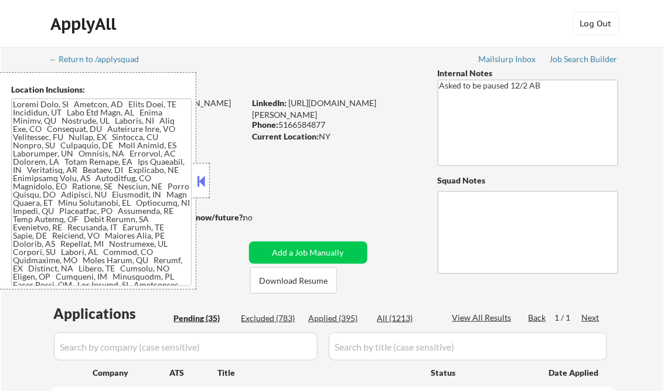
select select ""pending""
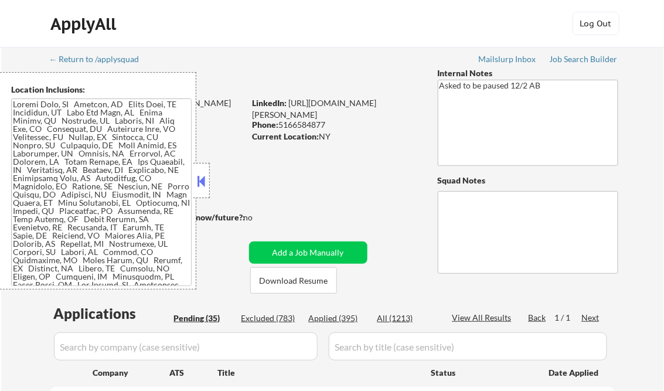
drag, startPoint x: 200, startPoint y: 175, endPoint x: 212, endPoint y: 179, distance: 13.2
click at [200, 175] on button at bounding box center [201, 181] width 13 height 18
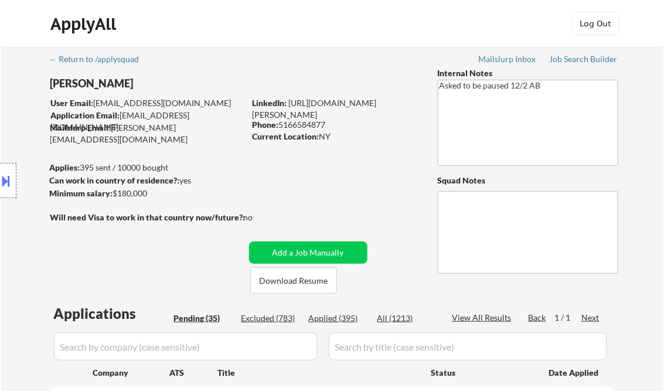
click at [353, 321] on div "Applied (395)" at bounding box center [338, 318] width 59 height 12
select select ""applied""
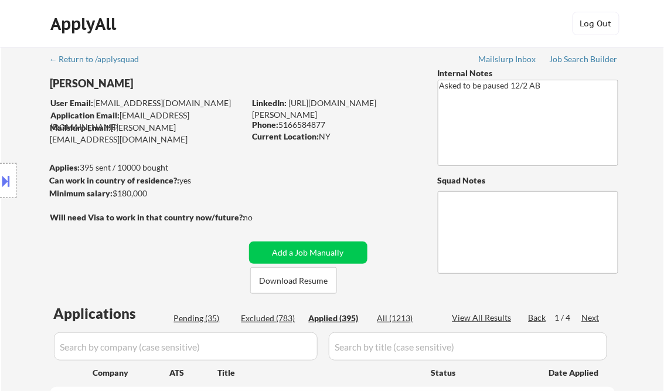
select select ""applied""
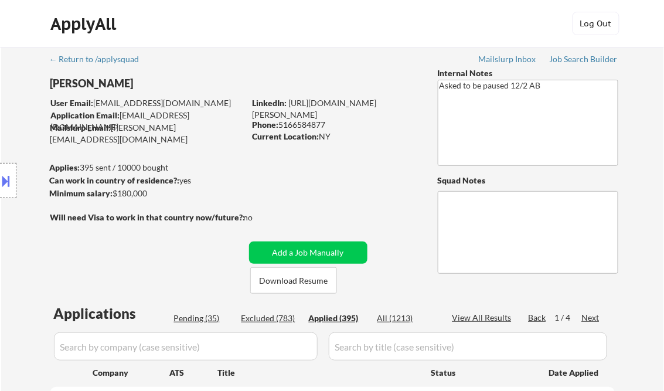
select select ""applied""
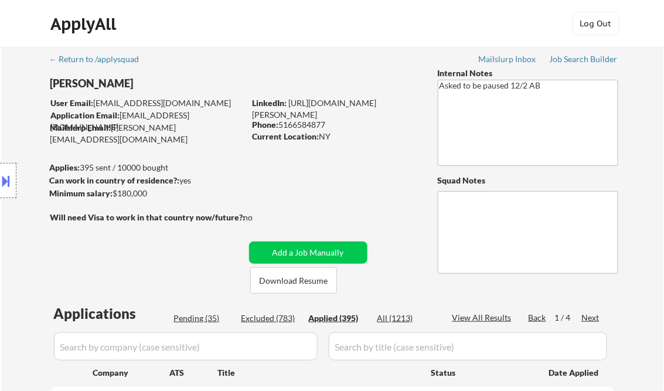
select select ""applied""
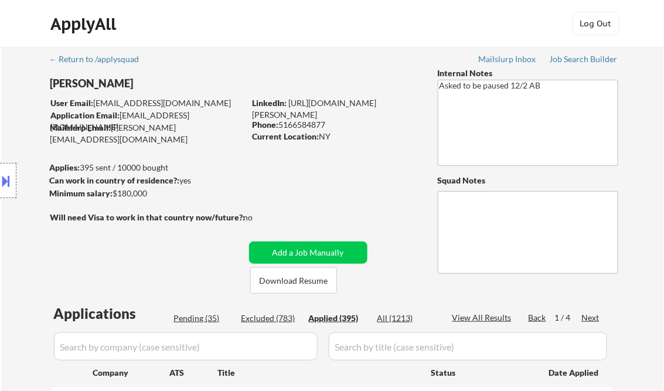
select select ""applied""
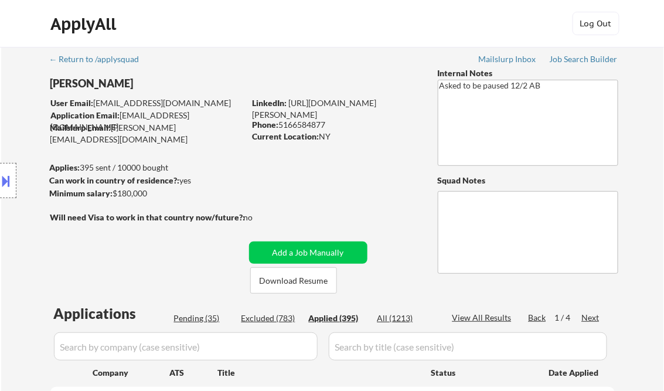
select select ""applied""
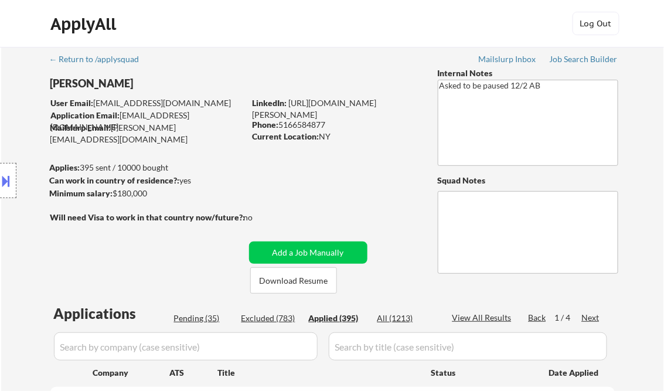
select select ""applied""
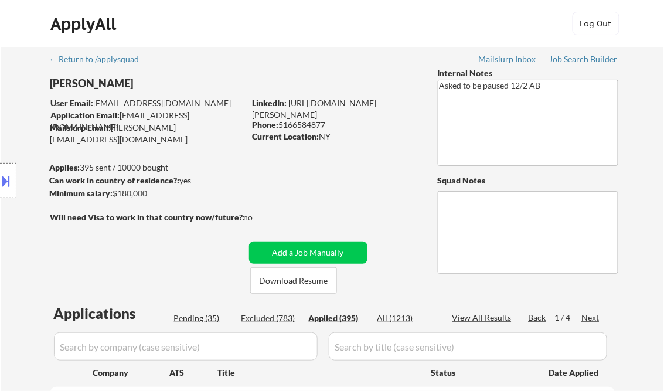
select select ""applied""
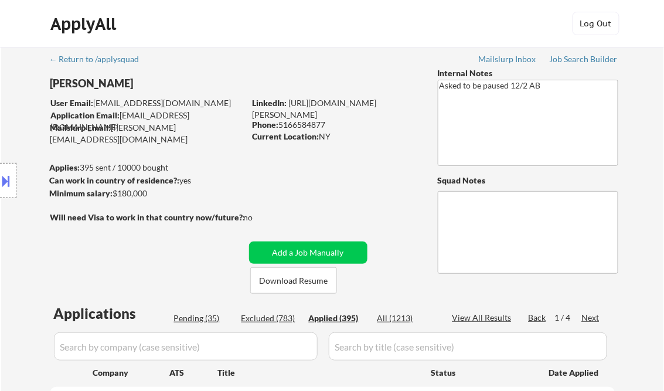
select select ""applied""
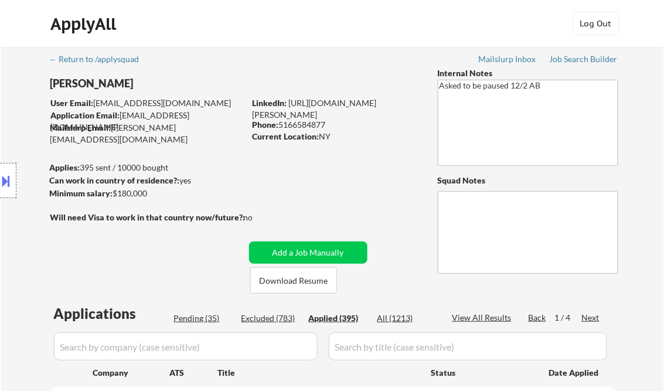
select select ""applied""
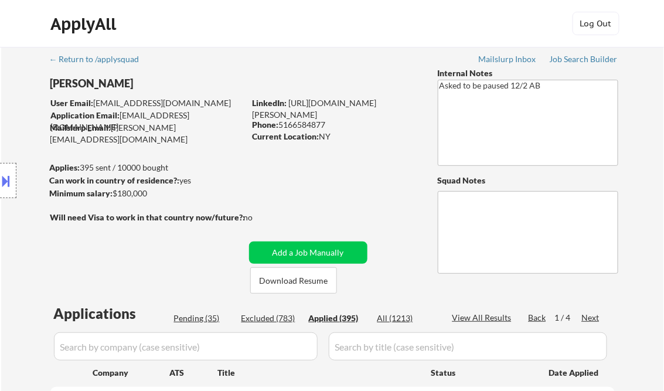
select select ""applied""
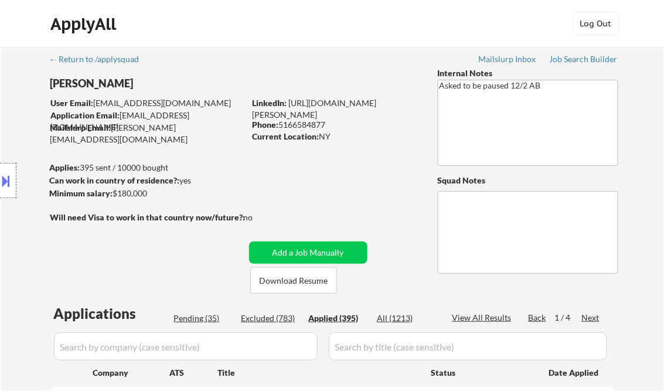
select select ""applied""
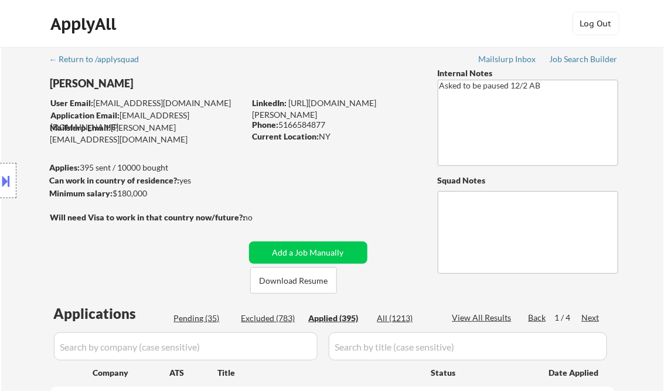
select select ""applied""
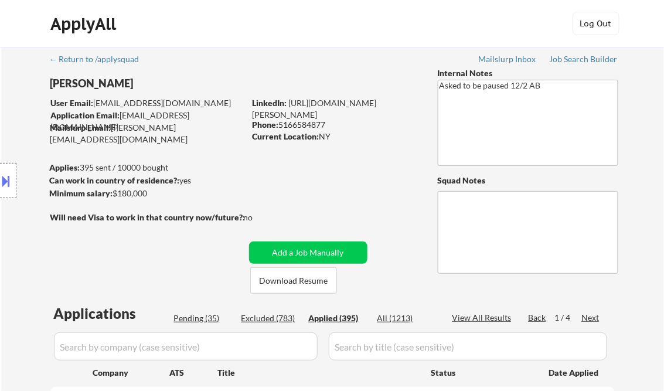
select select ""applied""
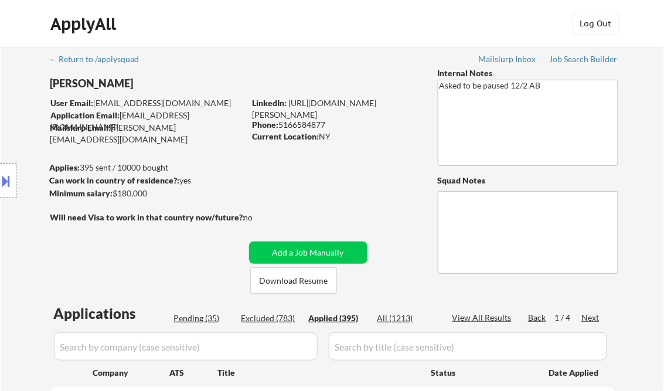
select select ""applied""
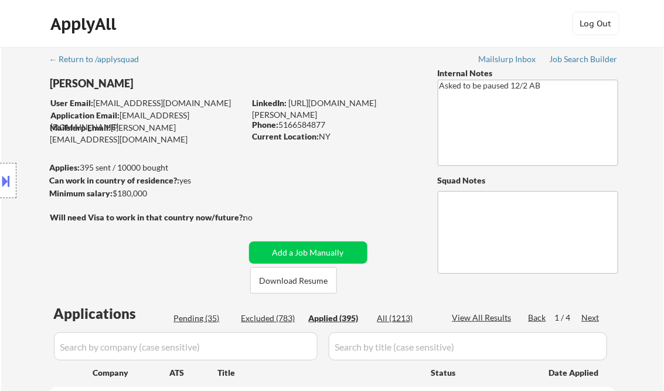
select select ""applied""
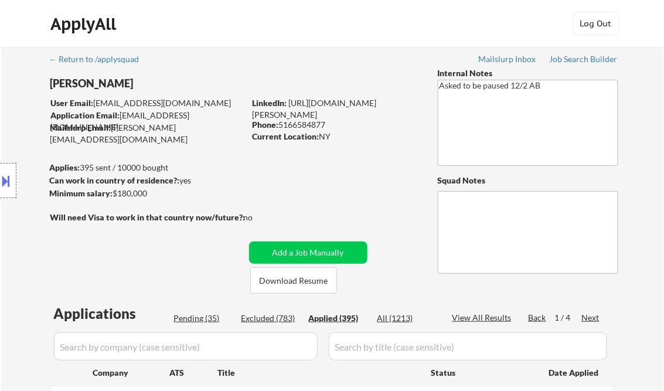
select select ""applied""
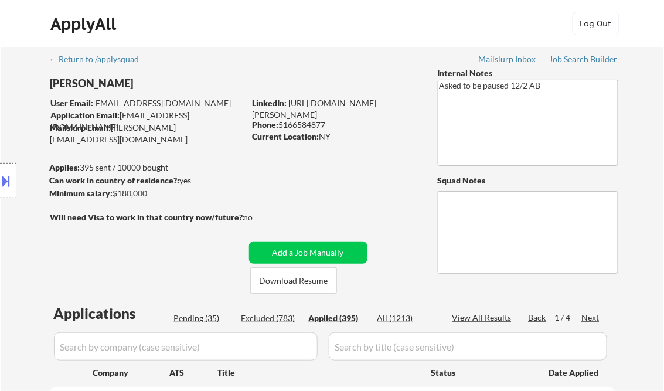
select select ""applied""
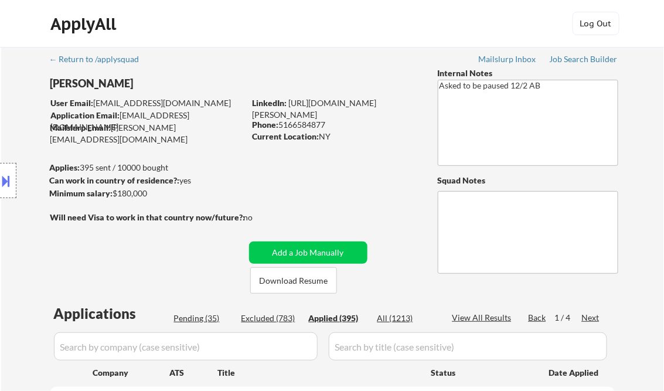
select select ""applied""
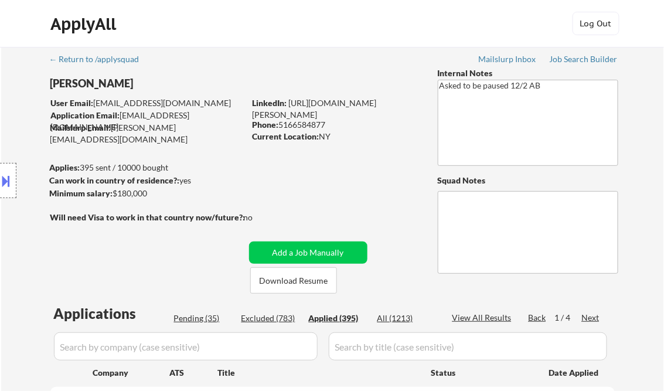
select select ""applied""
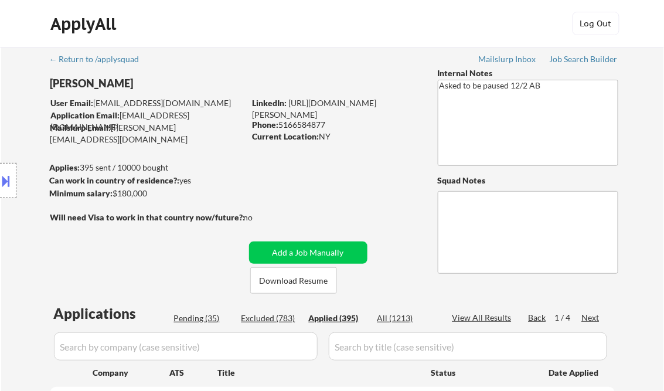
select select ""applied""
click at [479, 317] on div "View All Results" at bounding box center [483, 318] width 63 height 12
select select ""applied""
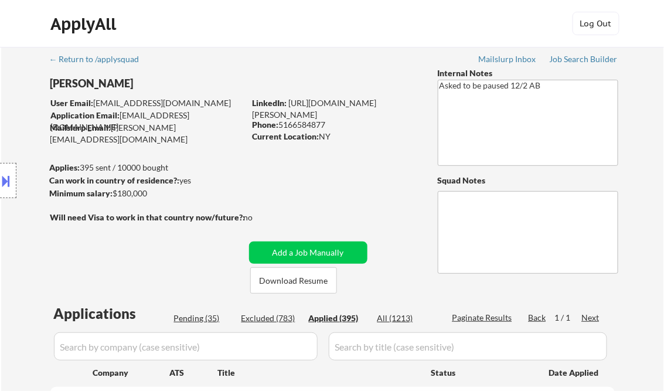
select select ""applied""
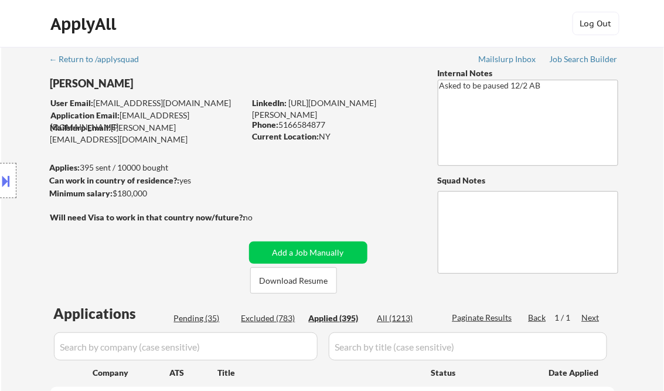
select select ""applied""
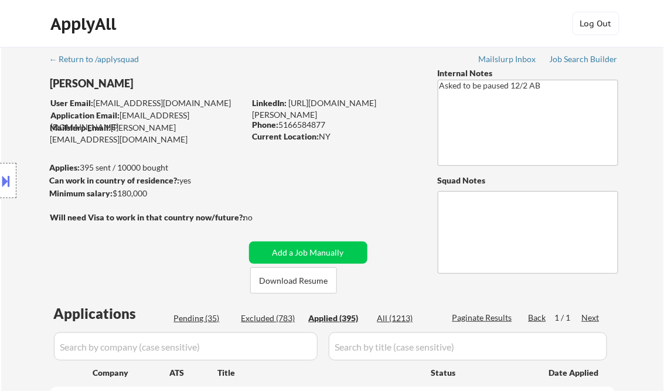
select select ""applied""
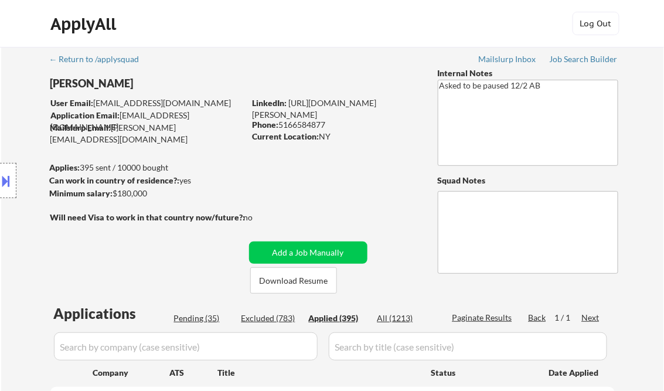
select select ""applied""
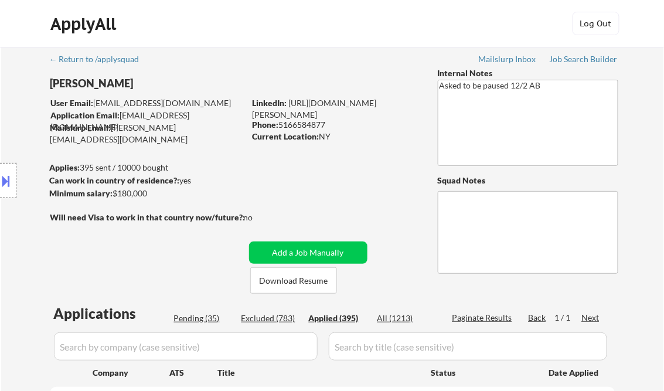
select select ""applied""
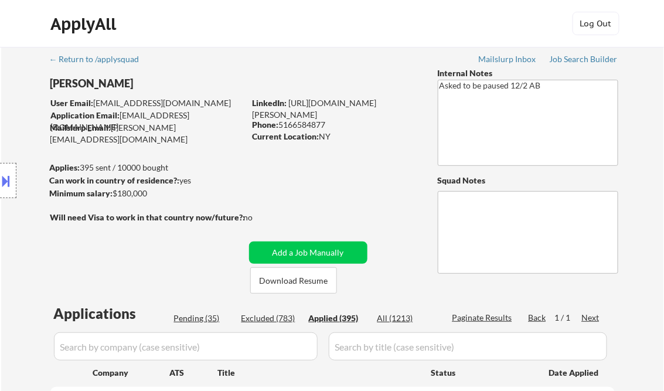
select select ""applied""
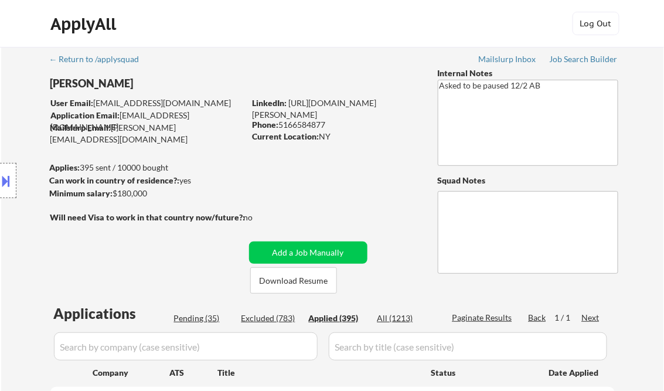
select select ""applied""
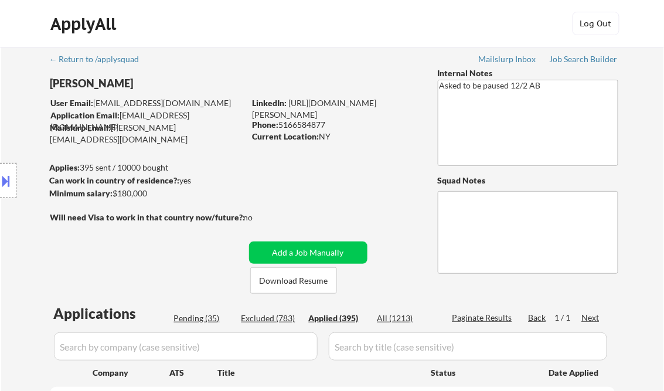
select select ""applied""
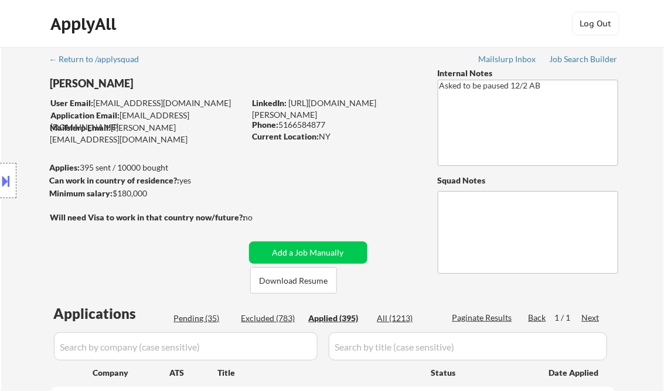
select select ""applied""
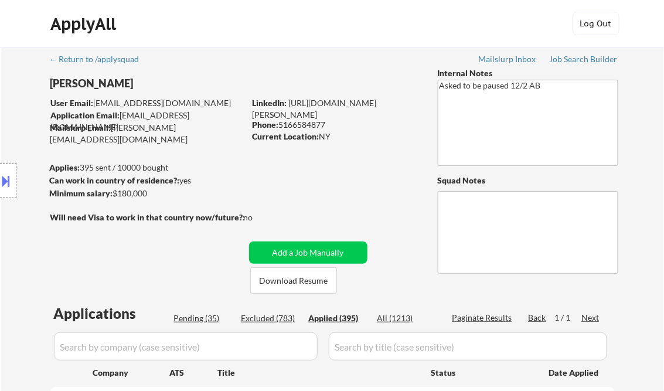
select select ""applied""
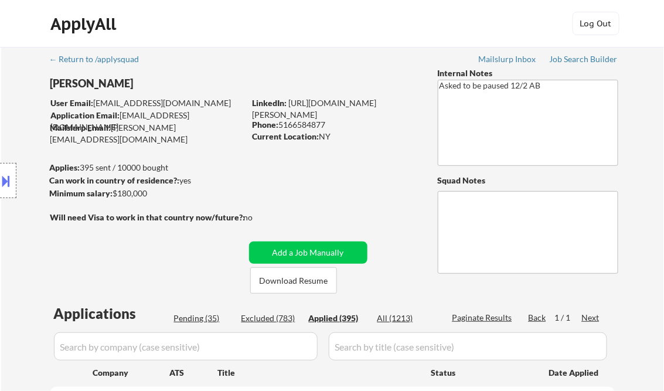
select select ""applied""
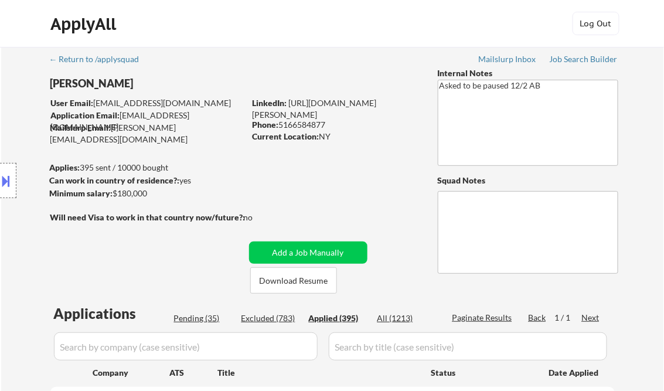
select select ""applied""
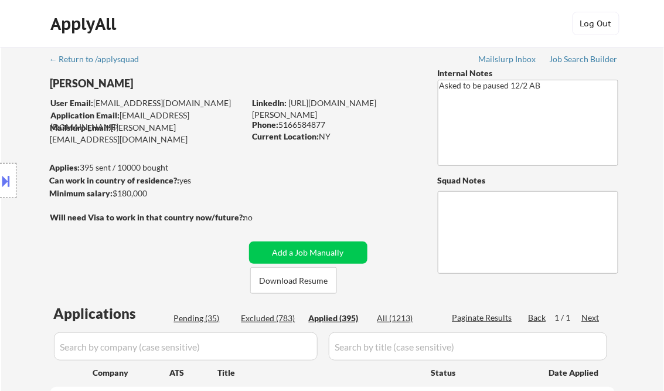
select select ""applied""
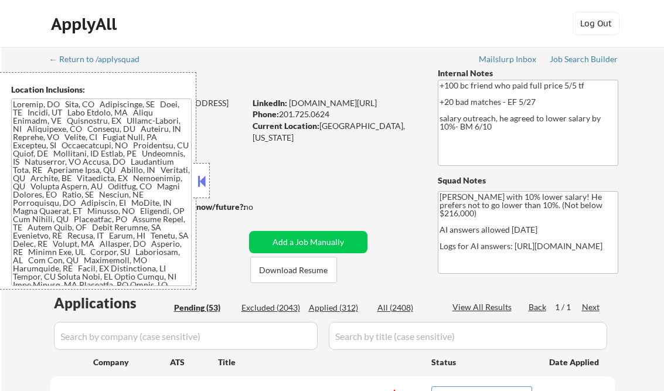
select select ""pending""
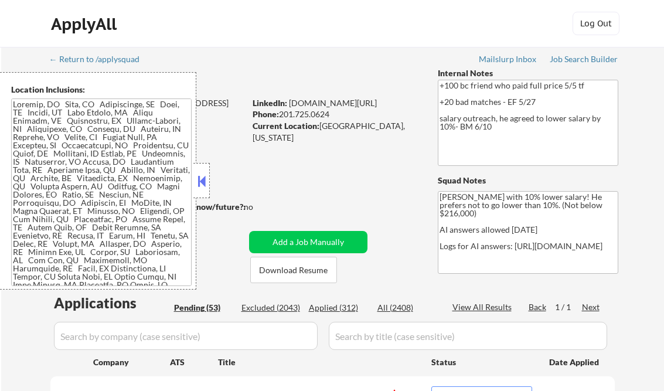
select select ""pending""
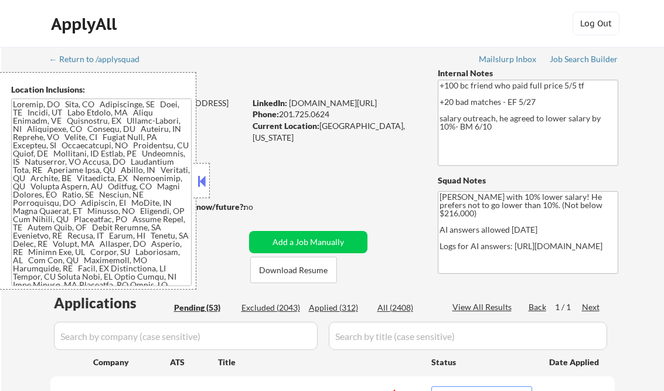
select select ""pending""
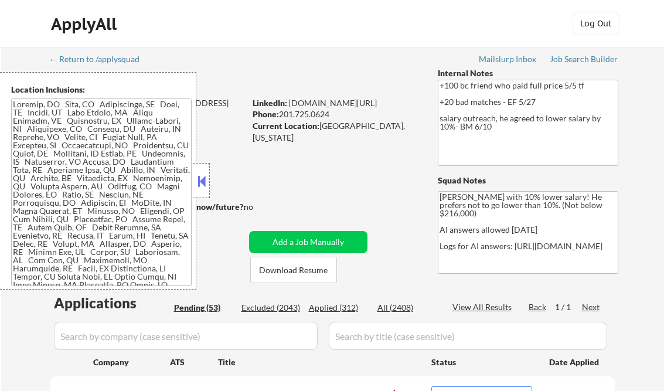
select select ""pending""
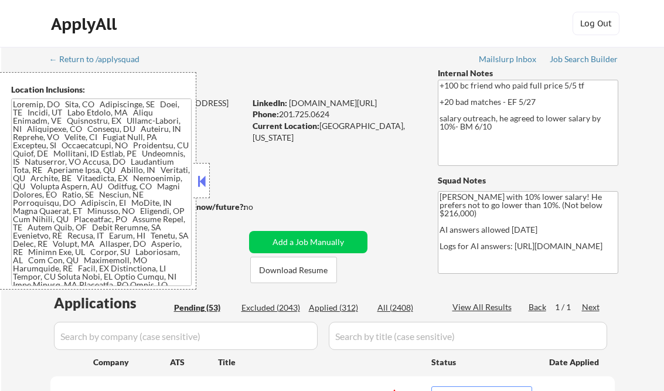
select select ""pending""
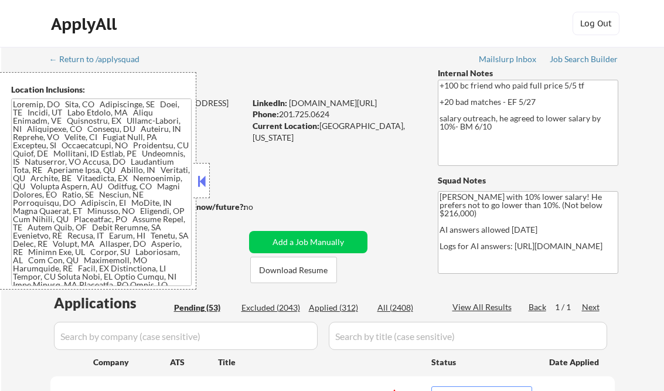
select select ""pending""
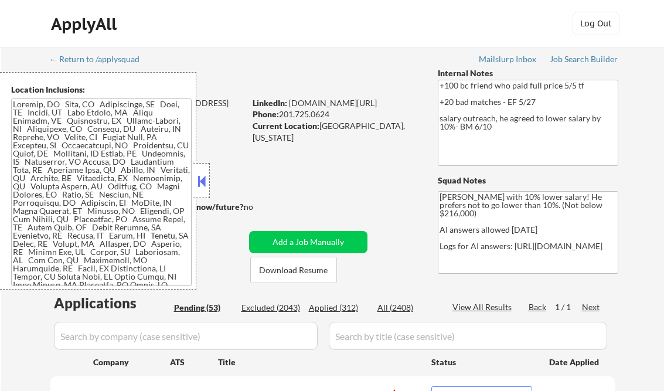
select select ""pending""
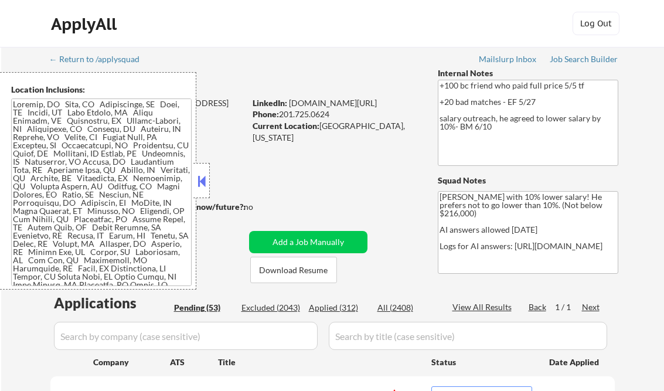
select select ""pending""
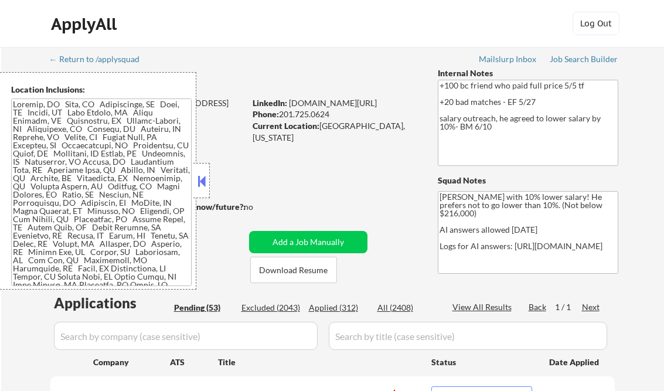
select select ""pending""
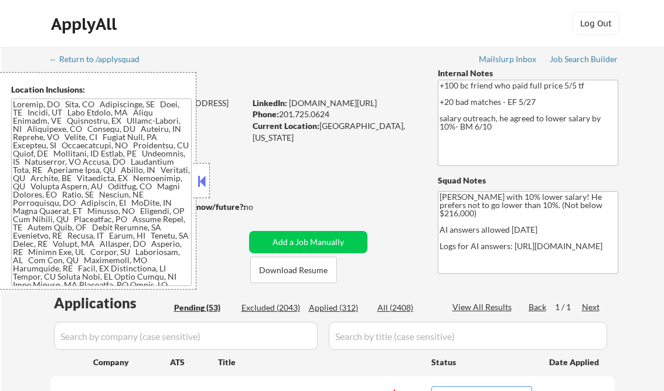
select select ""pending""
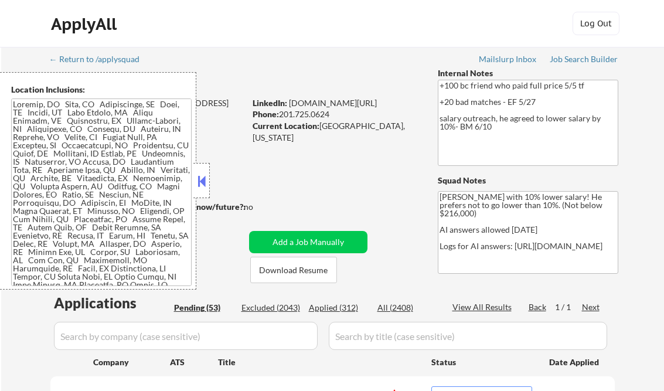
select select ""pending""
drag, startPoint x: 197, startPoint y: 181, endPoint x: 193, endPoint y: 192, distance: 11.9
click at [197, 182] on button at bounding box center [201, 181] width 13 height 18
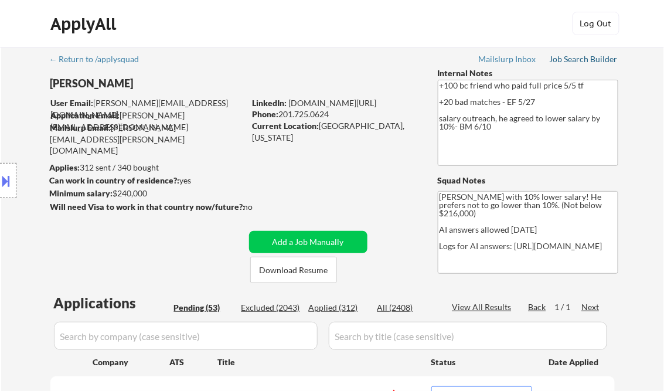
click at [566, 59] on div "Job Search Builder" at bounding box center [584, 59] width 69 height 8
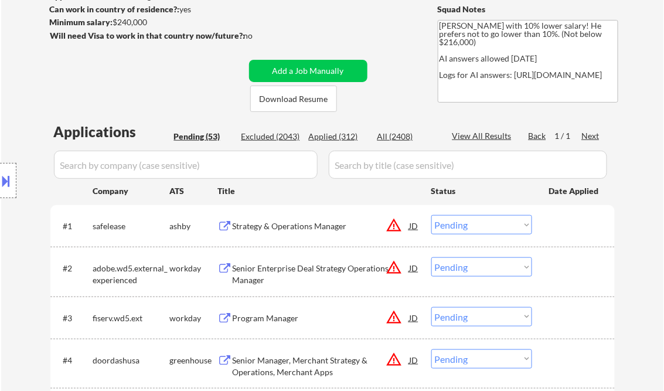
scroll to position [234, 0]
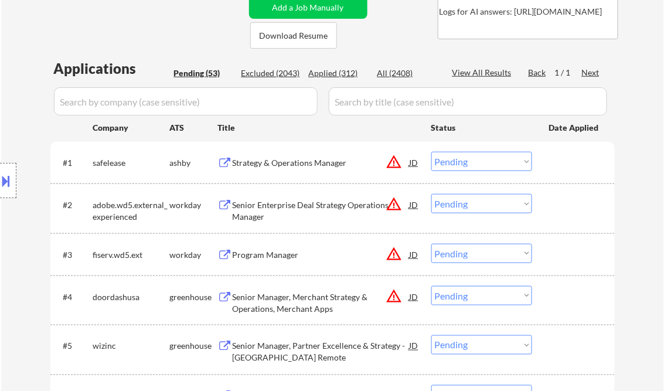
click at [322, 162] on div "Strategy & Operations Manager" at bounding box center [321, 163] width 177 height 12
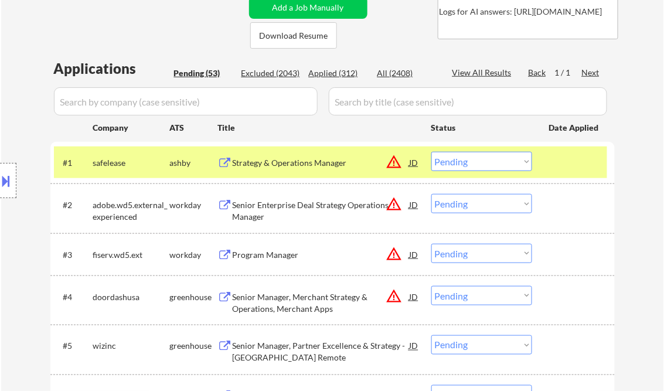
click at [6, 171] on button at bounding box center [6, 180] width 13 height 19
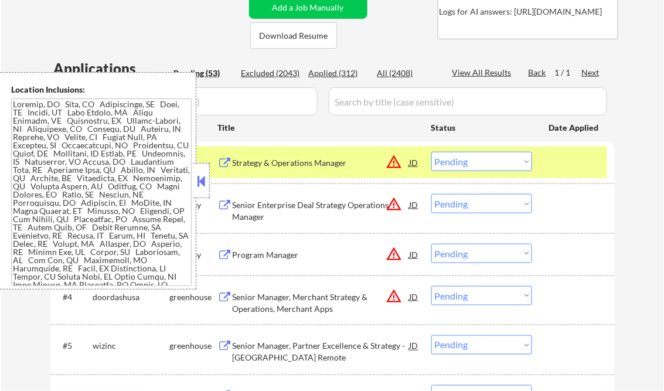
click at [200, 185] on button at bounding box center [201, 181] width 13 height 18
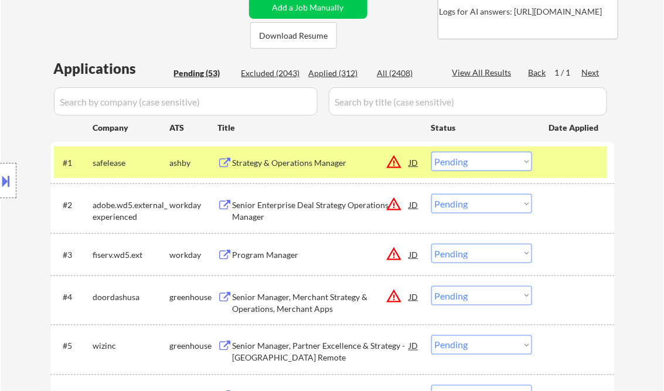
click at [19, 180] on div "Location Inclusions:" at bounding box center [105, 180] width 210 height 217
click at [15, 179] on div at bounding box center [8, 180] width 16 height 35
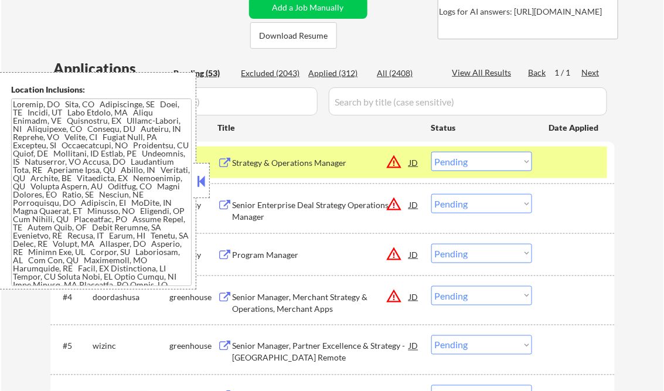
click at [200, 176] on button at bounding box center [201, 181] width 13 height 18
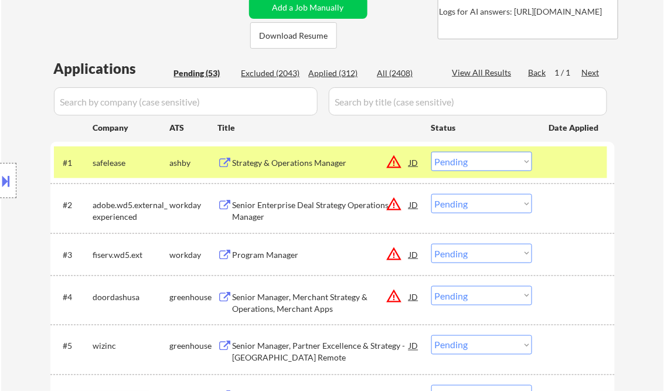
click at [459, 158] on select "Choose an option... Pending Applied Excluded (Questions) Excluded (Expired) Exc…" at bounding box center [481, 161] width 101 height 19
click at [431, 152] on select "Choose an option... Pending Applied Excluded (Questions) Excluded (Expired) Exc…" at bounding box center [481, 161] width 101 height 19
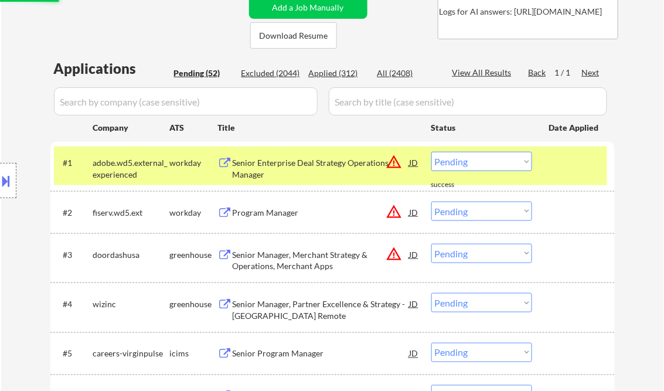
click at [316, 166] on div "Senior Enterprise Deal Strategy Operations Manager" at bounding box center [321, 168] width 177 height 23
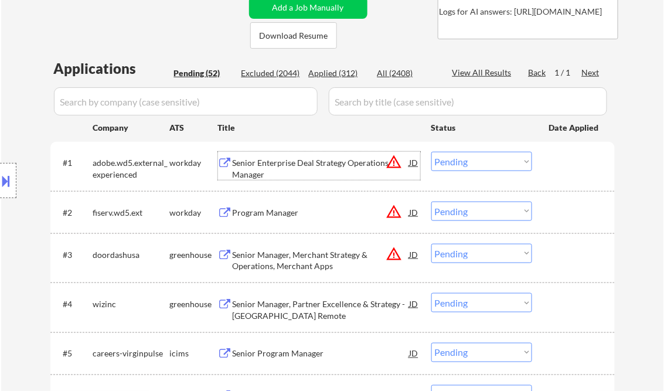
click at [11, 180] on button at bounding box center [6, 180] width 13 height 19
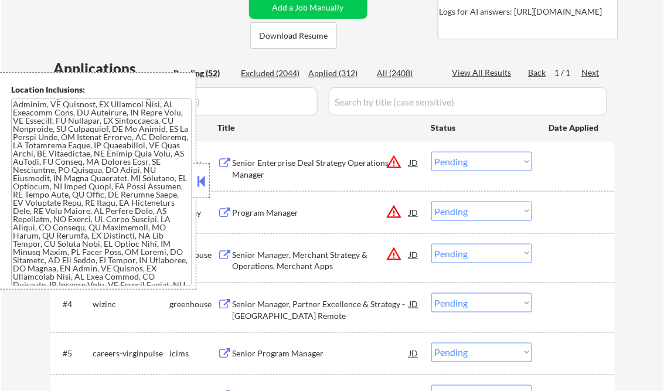
scroll to position [759, 0]
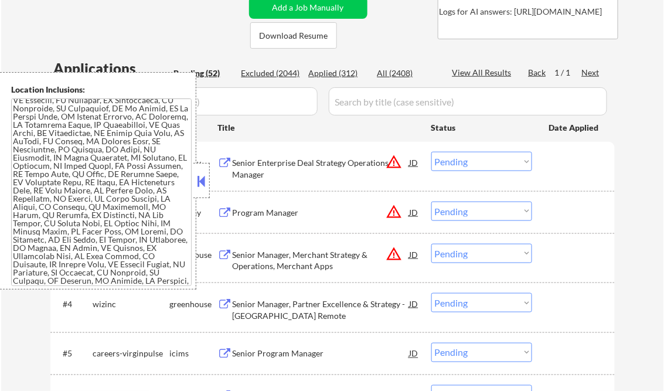
click at [195, 181] on button at bounding box center [201, 181] width 13 height 18
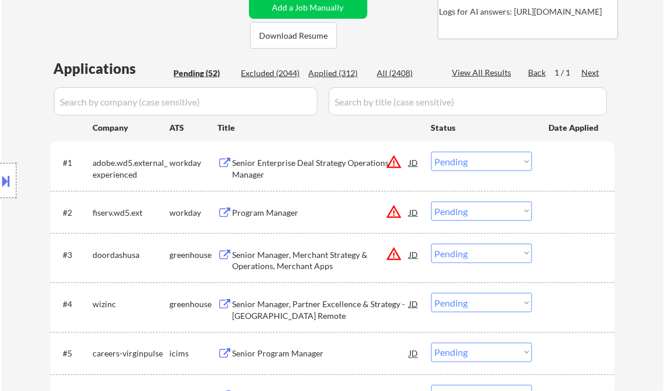
click at [482, 167] on select "Choose an option... Pending Applied Excluded (Questions) Excluded (Expired) Exc…" at bounding box center [481, 161] width 101 height 19
click at [431, 152] on select "Choose an option... Pending Applied Excluded (Questions) Excluded (Expired) Exc…" at bounding box center [481, 161] width 101 height 19
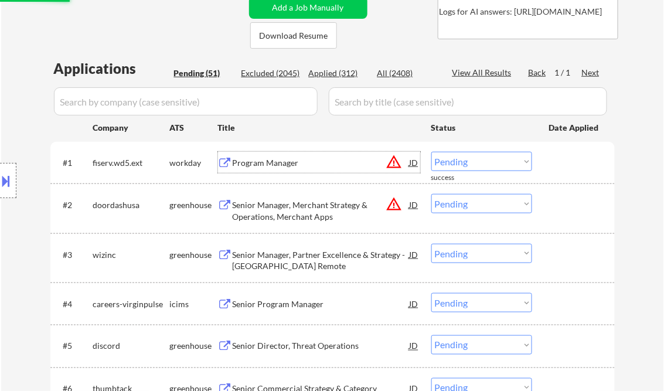
click at [304, 164] on div "Program Manager" at bounding box center [321, 163] width 177 height 12
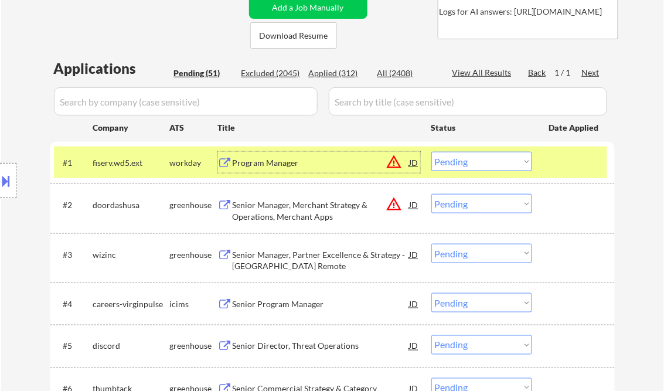
click at [6, 185] on button at bounding box center [6, 180] width 13 height 19
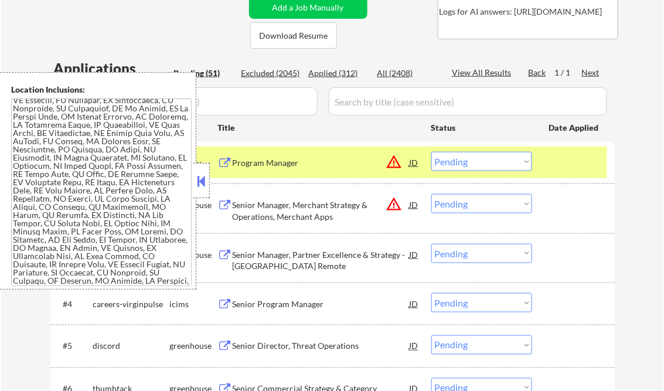
scroll to position [51, 0]
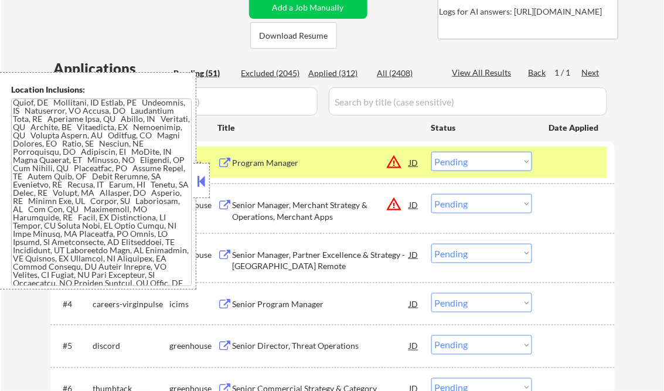
click at [204, 168] on div at bounding box center [201, 180] width 16 height 35
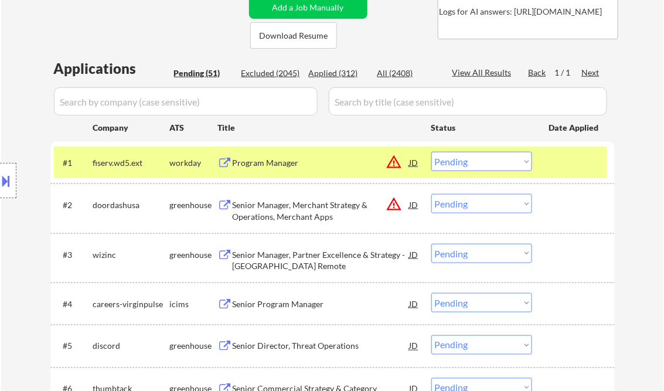
click at [465, 158] on select "Choose an option... Pending Applied Excluded (Questions) Excluded (Expired) Exc…" at bounding box center [481, 161] width 101 height 19
click at [431, 152] on select "Choose an option... Pending Applied Excluded (Questions) Excluded (Expired) Exc…" at bounding box center [481, 161] width 101 height 19
click at [301, 209] on div "Senior Manager, Merchant Strategy & Operations, Merchant Apps" at bounding box center [321, 210] width 177 height 23
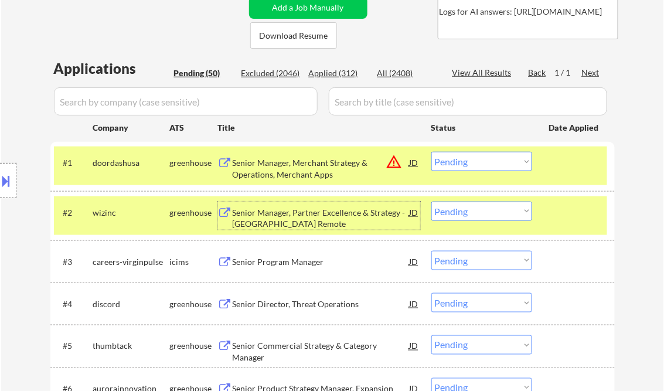
click at [6, 178] on button at bounding box center [6, 180] width 13 height 19
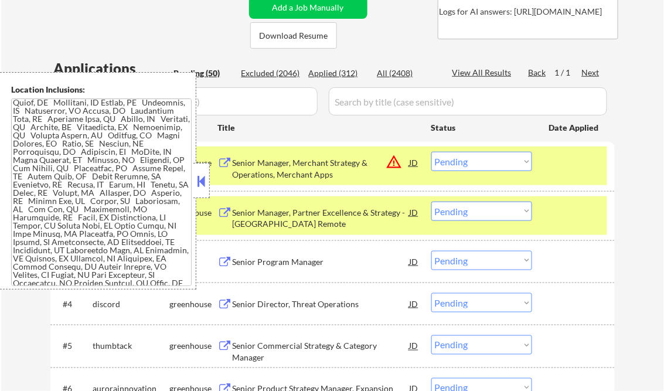
scroll to position [592, 0]
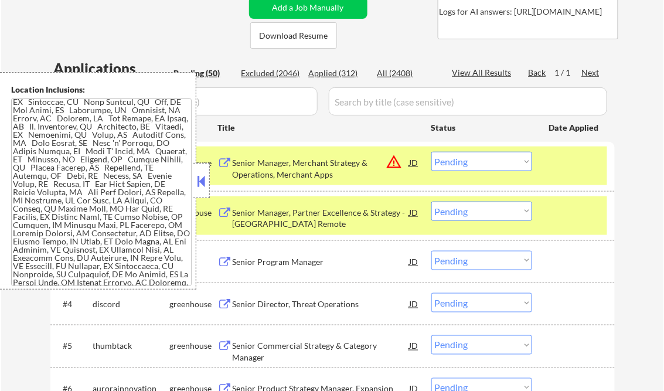
click at [202, 180] on button at bounding box center [201, 181] width 13 height 18
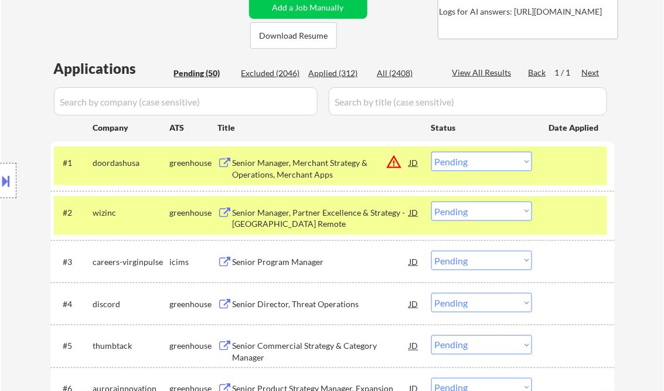
click at [450, 164] on select "Choose an option... Pending Applied Excluded (Questions) Excluded (Expired) Exc…" at bounding box center [481, 161] width 101 height 19
click at [431, 152] on select "Choose an option... Pending Applied Excluded (Questions) Excluded (Expired) Exc…" at bounding box center [481, 161] width 101 height 19
click at [293, 212] on div "Senior Manager, Partner Excellence & Strategy - US Remote" at bounding box center [321, 218] width 177 height 23
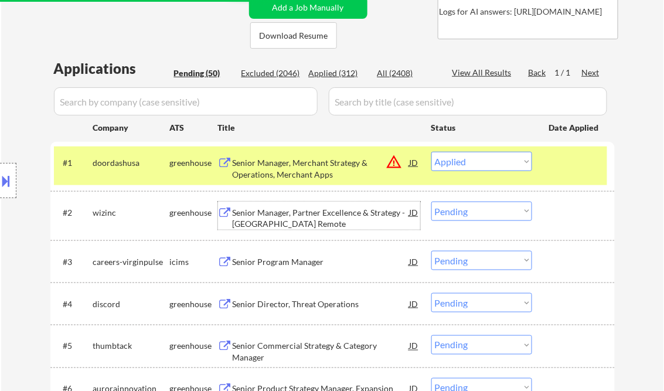
click at [476, 158] on select "Choose an option... Pending Applied Excluded (Questions) Excluded (Expired) Exc…" at bounding box center [481, 161] width 101 height 19
click at [431, 152] on select "Choose an option... Pending Applied Excluded (Questions) Excluded (Expired) Exc…" at bounding box center [481, 161] width 101 height 19
click at [469, 161] on select "Choose an option... Pending Applied Excluded (Questions) Excluded (Expired) Exc…" at bounding box center [481, 161] width 101 height 19
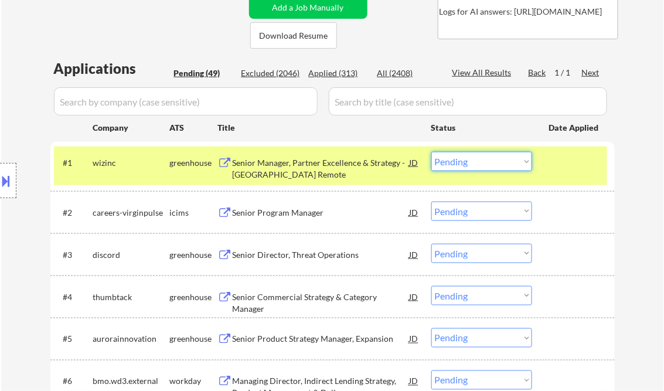
click at [315, 167] on div "Senior Manager, Partner Excellence & Strategy - US Remote" at bounding box center [321, 168] width 177 height 23
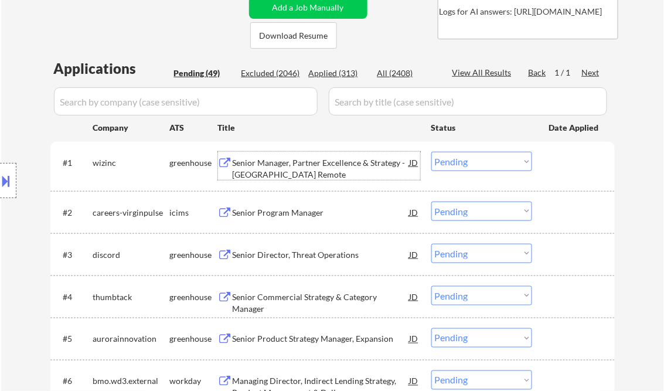
click at [488, 149] on div "#1 wizinc greenhouse Senior Manager, Partner Excellence & Strategy - US Remote …" at bounding box center [330, 166] width 553 height 39
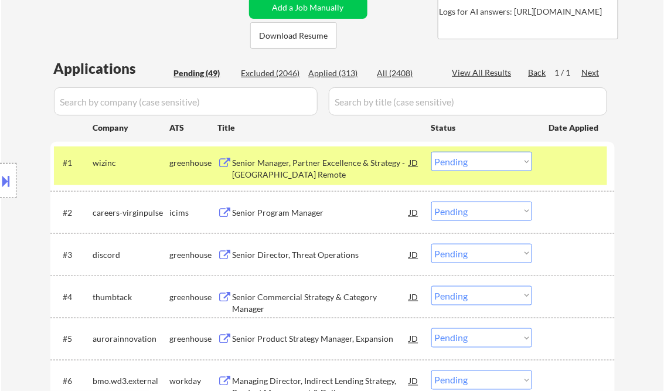
click at [497, 164] on select "Choose an option... Pending Applied Excluded (Questions) Excluded (Expired) Exc…" at bounding box center [481, 161] width 101 height 19
click at [573, 170] on div at bounding box center [575, 162] width 52 height 21
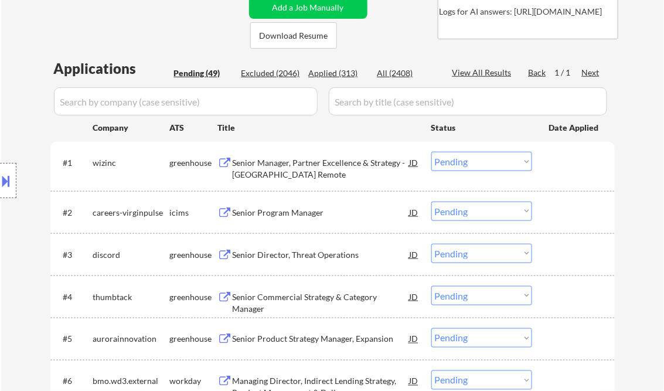
drag, startPoint x: 491, startPoint y: 159, endPoint x: 497, endPoint y: 164, distance: 8.0
click at [490, 159] on select "Choose an option... Pending Applied Excluded (Questions) Excluded (Expired) Exc…" at bounding box center [481, 161] width 101 height 19
click at [431, 152] on select "Choose an option... Pending Applied Excluded (Questions) Excluded (Expired) Exc…" at bounding box center [481, 161] width 101 height 19
click at [304, 210] on div "Senior Program Manager" at bounding box center [321, 213] width 177 height 12
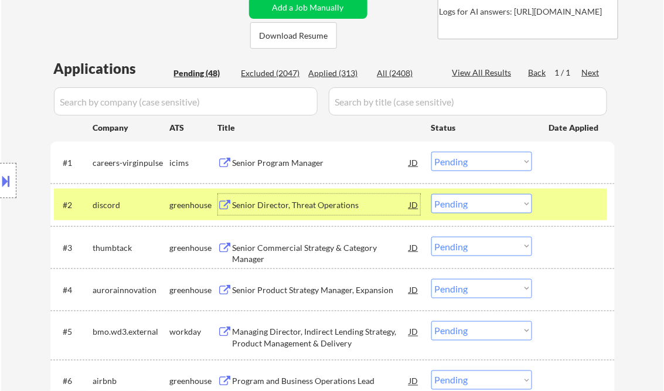
click at [308, 161] on div "Senior Program Manager" at bounding box center [321, 163] width 177 height 12
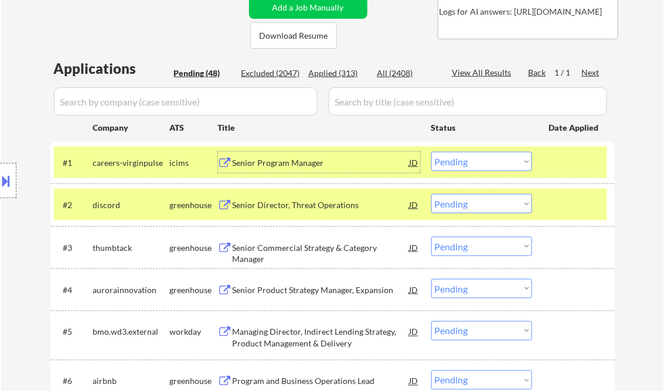
drag, startPoint x: 494, startPoint y: 156, endPoint x: 499, endPoint y: 169, distance: 14.5
click at [494, 156] on select "Choose an option... Pending Applied Excluded (Questions) Excluded (Expired) Exc…" at bounding box center [481, 161] width 101 height 19
click at [431, 152] on select "Choose an option... Pending Applied Excluded (Questions) Excluded (Expired) Exc…" at bounding box center [481, 161] width 101 height 19
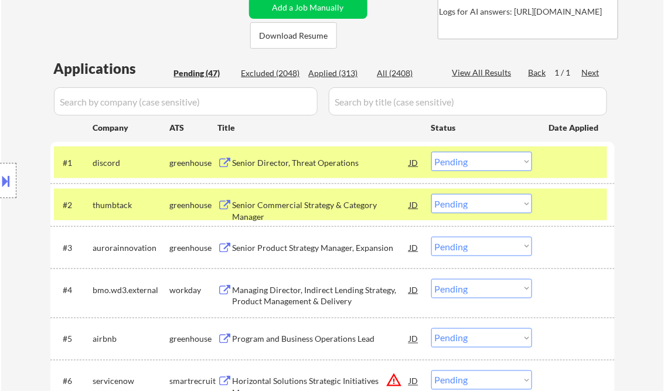
click at [298, 162] on div "Senior Director, Threat Operations" at bounding box center [321, 163] width 177 height 12
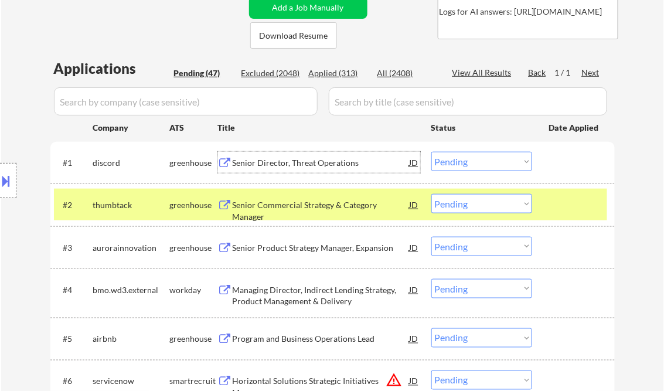
click at [465, 161] on select "Choose an option... Pending Applied Excluded (Questions) Excluded (Expired) Exc…" at bounding box center [481, 161] width 101 height 19
click at [431, 152] on select "Choose an option... Pending Applied Excluded (Questions) Excluded (Expired) Exc…" at bounding box center [481, 161] width 101 height 19
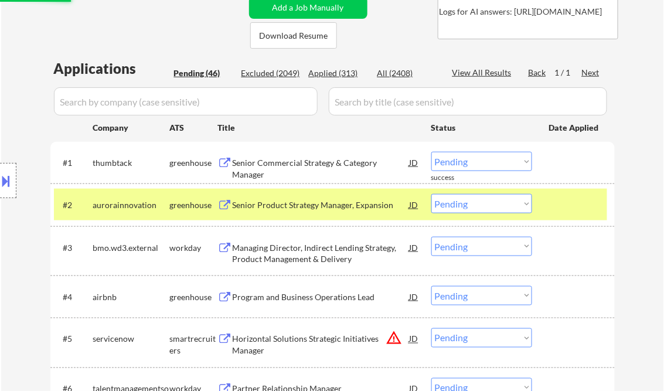
click at [322, 166] on div "Senior Commercial Strategy & Category Manager" at bounding box center [321, 168] width 177 height 23
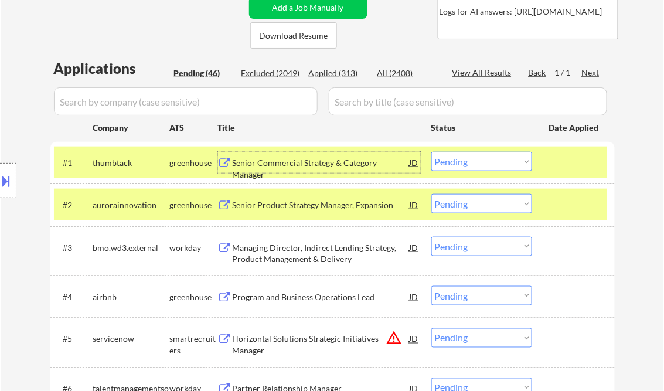
click at [466, 164] on select "Choose an option... Pending Applied Excluded (Questions) Excluded (Expired) Exc…" at bounding box center [481, 161] width 101 height 19
click at [431, 152] on select "Choose an option... Pending Applied Excluded (Questions) Excluded (Expired) Exc…" at bounding box center [481, 161] width 101 height 19
click at [294, 202] on div "Senior Product Strategy Manager, Expansion" at bounding box center [321, 205] width 177 height 12
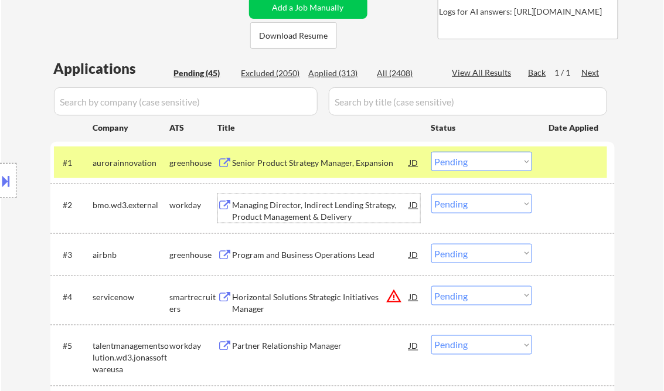
click at [493, 162] on select "Choose an option... Pending Applied Excluded (Questions) Excluded (Expired) Exc…" at bounding box center [481, 161] width 101 height 19
click at [431, 152] on select "Choose an option... Pending Applied Excluded (Questions) Excluded (Expired) Exc…" at bounding box center [481, 161] width 101 height 19
click at [295, 212] on div "Managing Director, Indirect Lending Strategy, Product Management & Delivery" at bounding box center [321, 210] width 177 height 23
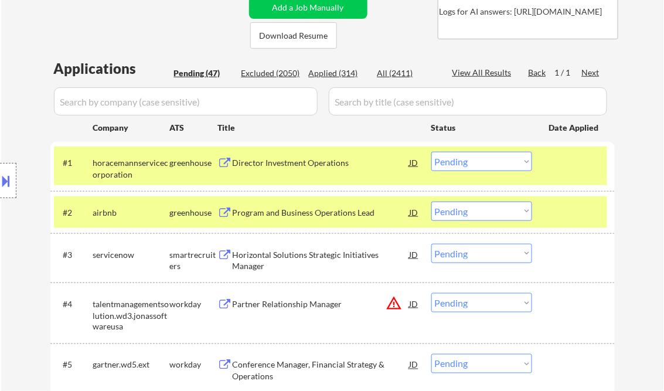
select select ""pending""
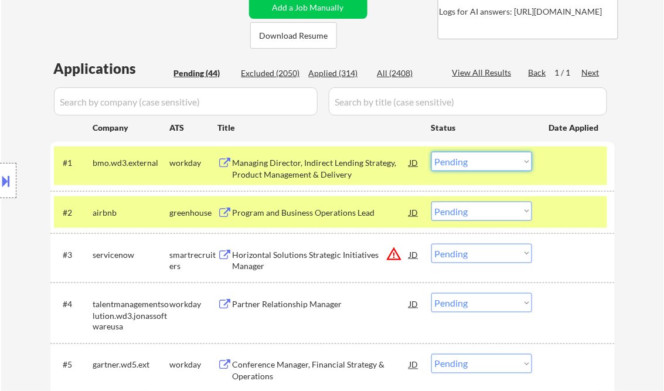
drag, startPoint x: 462, startPoint y: 162, endPoint x: 468, endPoint y: 171, distance: 11.1
click at [462, 162] on select "Choose an option... Pending Applied Excluded (Questions) Excluded (Expired) Exc…" at bounding box center [481, 161] width 101 height 19
click at [431, 152] on select "Choose an option... Pending Applied Excluded (Questions) Excluded (Expired) Exc…" at bounding box center [481, 161] width 101 height 19
click at [290, 213] on div "Program and Business Operations Lead" at bounding box center [321, 213] width 177 height 12
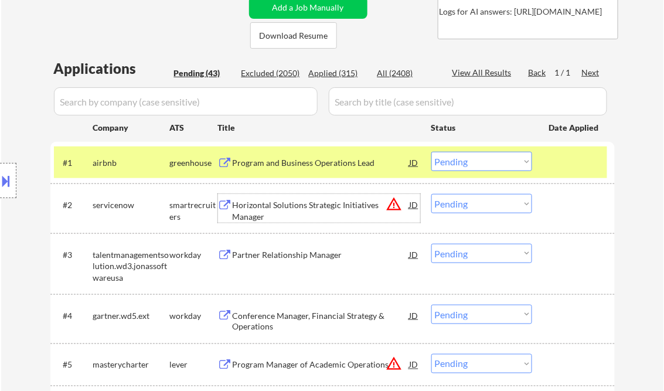
click at [478, 162] on select "Choose an option... Pending Applied Excluded (Questions) Excluded (Expired) Exc…" at bounding box center [481, 161] width 101 height 19
click at [431, 152] on select "Choose an option... Pending Applied Excluded (Questions) Excluded (Expired) Exc…" at bounding box center [481, 161] width 101 height 19
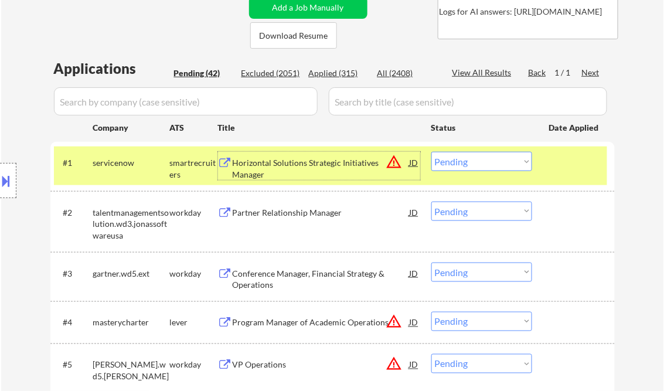
click at [288, 172] on div "Horizontal Solutions Strategic Initiatives Manager" at bounding box center [321, 168] width 177 height 23
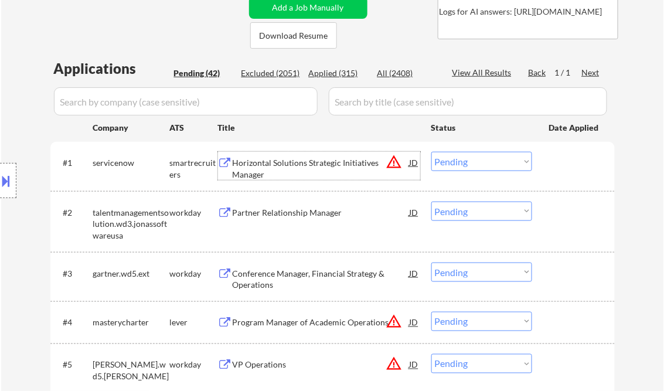
click at [467, 156] on select "Choose an option... Pending Applied Excluded (Questions) Excluded (Expired) Exc…" at bounding box center [481, 161] width 101 height 19
select select ""excluded__other_""
click at [431, 152] on select "Choose an option... Pending Applied Excluded (Questions) Excluded (Expired) Exc…" at bounding box center [481, 161] width 101 height 19
click at [295, 207] on div "Partner Relationship Manager" at bounding box center [321, 213] width 177 height 12
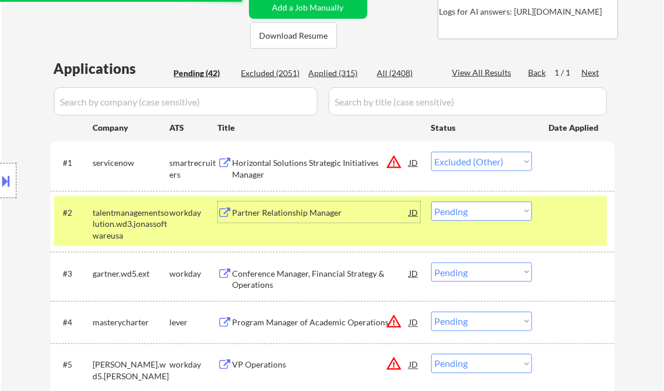
click at [483, 209] on select "Choose an option... Pending Applied Excluded (Questions) Excluded (Expired) Exc…" at bounding box center [481, 211] width 101 height 19
click at [431, 202] on select "Choose an option... Pending Applied Excluded (Questions) Excluded (Expired) Exc…" at bounding box center [481, 211] width 101 height 19
select select ""pending""
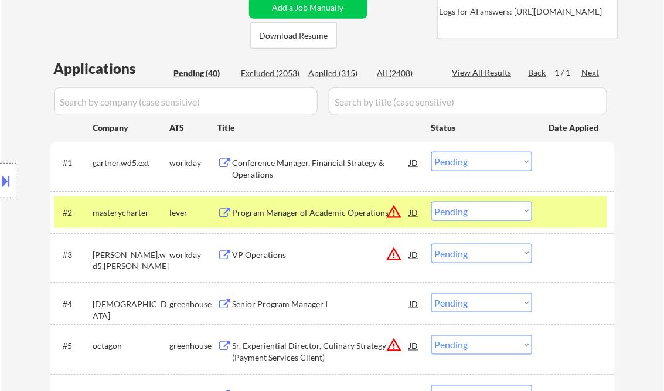
click at [302, 157] on div "Conference Manager, Financial Strategy & Operations" at bounding box center [321, 168] width 177 height 23
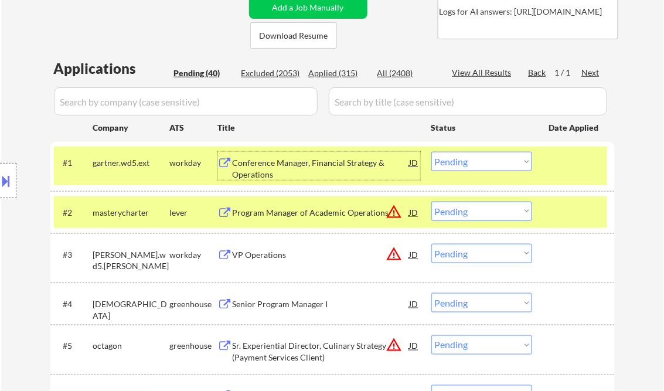
click at [470, 159] on select "Choose an option... Pending Applied Excluded (Questions) Excluded (Expired) Exc…" at bounding box center [481, 161] width 101 height 19
click at [431, 152] on select "Choose an option... Pending Applied Excluded (Questions) Excluded (Expired) Exc…" at bounding box center [481, 161] width 101 height 19
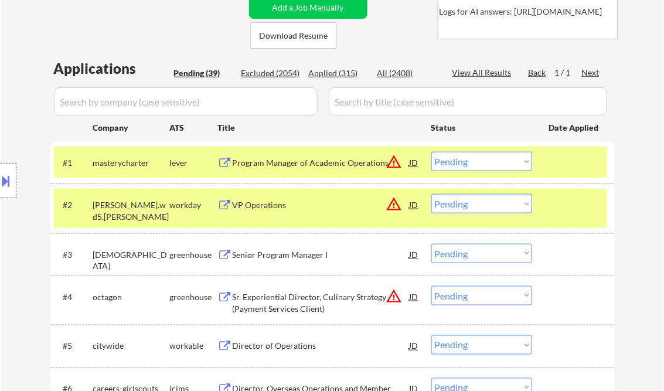
click at [292, 164] on div "Program Manager of Academic Operations" at bounding box center [321, 163] width 177 height 12
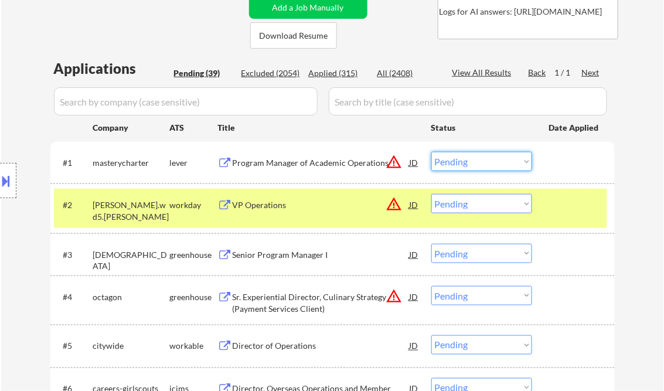
drag, startPoint x: 459, startPoint y: 156, endPoint x: 479, endPoint y: 164, distance: 22.1
click at [459, 156] on select "Choose an option... Pending Applied Excluded (Questions) Excluded (Expired) Exc…" at bounding box center [481, 161] width 101 height 19
click at [431, 152] on select "Choose an option... Pending Applied Excluded (Questions) Excluded (Expired) Exc…" at bounding box center [481, 161] width 101 height 19
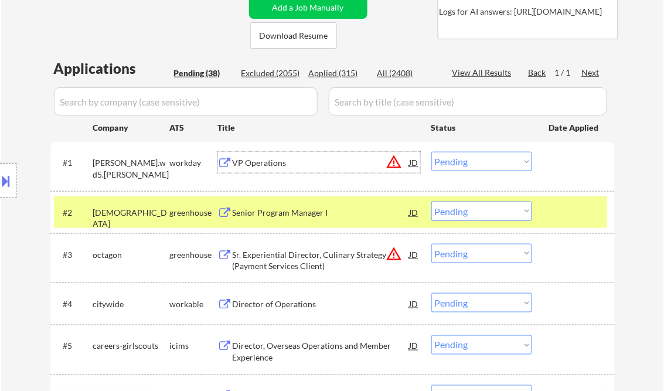
click at [270, 162] on div "VP Operations" at bounding box center [321, 163] width 177 height 12
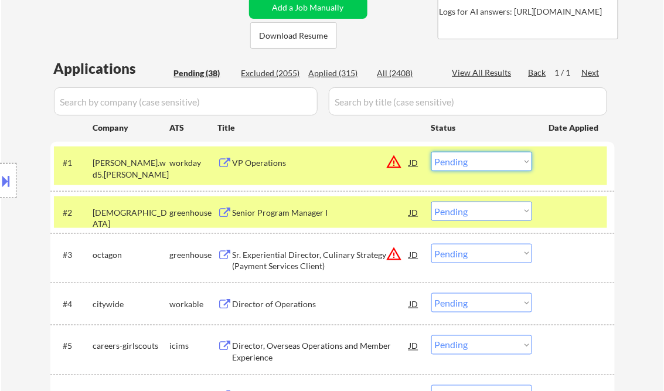
drag, startPoint x: 485, startPoint y: 161, endPoint x: 494, endPoint y: 169, distance: 12.0
click at [485, 161] on select "Choose an option... Pending Applied Excluded (Questions) Excluded (Expired) Exc…" at bounding box center [481, 161] width 101 height 19
click at [431, 152] on select "Choose an option... Pending Applied Excluded (Questions) Excluded (Expired) Exc…" at bounding box center [481, 161] width 101 height 19
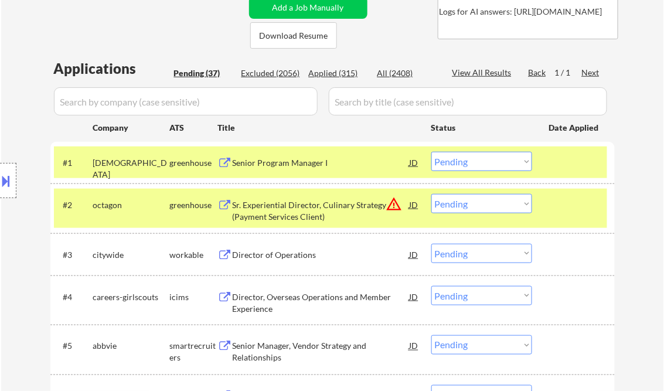
click at [288, 162] on div "Senior Program Manager I" at bounding box center [321, 163] width 177 height 12
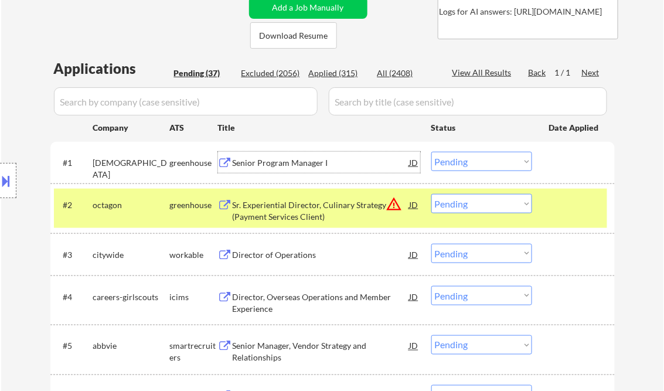
click at [490, 159] on select "Choose an option... Pending Applied Excluded (Questions) Excluded (Expired) Exc…" at bounding box center [481, 161] width 101 height 19
click at [431, 152] on select "Choose an option... Pending Applied Excluded (Questions) Excluded (Expired) Exc…" at bounding box center [481, 161] width 101 height 19
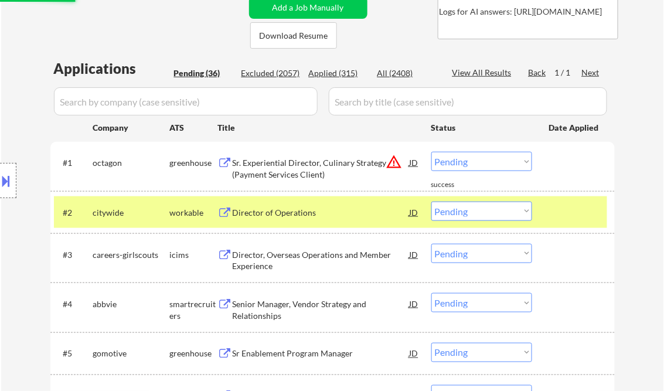
click at [287, 170] on div "Sr. Experiential Director, Culinary Strategy (Payment Services Client)" at bounding box center [321, 168] width 177 height 23
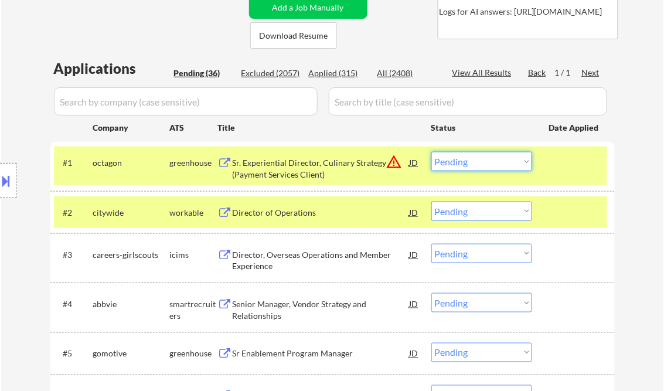
drag, startPoint x: 485, startPoint y: 159, endPoint x: 505, endPoint y: 171, distance: 23.1
click at [485, 159] on select "Choose an option... Pending Applied Excluded (Questions) Excluded (Expired) Exc…" at bounding box center [481, 161] width 101 height 19
click at [431, 152] on select "Choose an option... Pending Applied Excluded (Questions) Excluded (Expired) Exc…" at bounding box center [481, 161] width 101 height 19
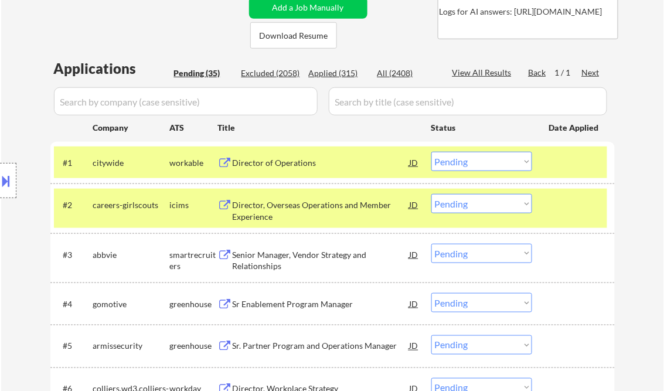
click at [298, 165] on div "Director of Operations" at bounding box center [321, 163] width 177 height 12
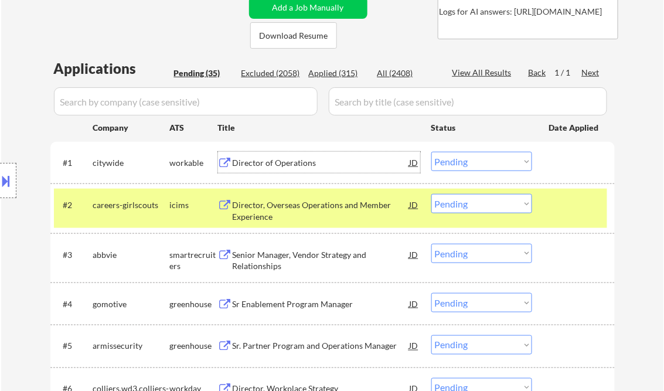
drag, startPoint x: 10, startPoint y: 175, endPoint x: 23, endPoint y: 177, distance: 13.7
click at [11, 174] on button at bounding box center [6, 180] width 13 height 19
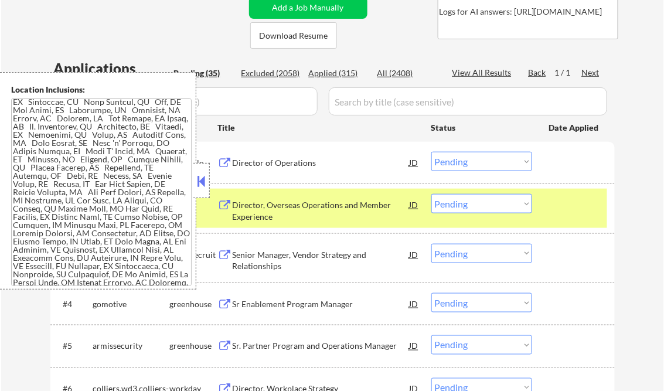
scroll to position [0, 0]
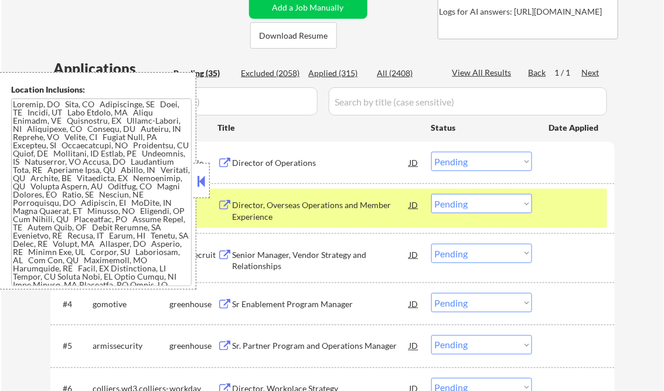
click at [199, 174] on button at bounding box center [201, 181] width 13 height 18
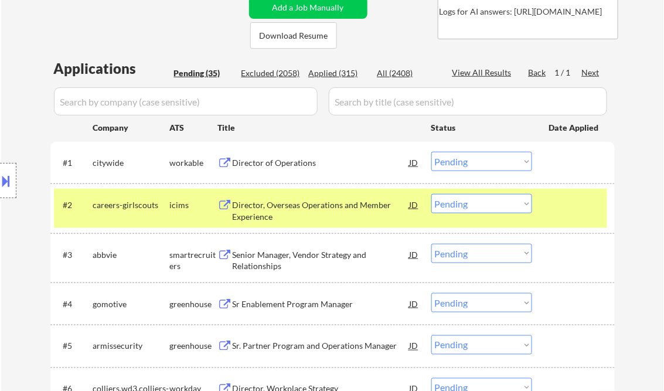
drag, startPoint x: 463, startPoint y: 163, endPoint x: 469, endPoint y: 168, distance: 8.3
click at [463, 163] on select "Choose an option... Pending Applied Excluded (Questions) Excluded (Expired) Exc…" at bounding box center [481, 161] width 101 height 19
click at [431, 152] on select "Choose an option... Pending Applied Excluded (Questions) Excluded (Expired) Exc…" at bounding box center [481, 161] width 101 height 19
click at [282, 206] on div "Director, Overseas Operations and Member Experience" at bounding box center [321, 210] width 177 height 23
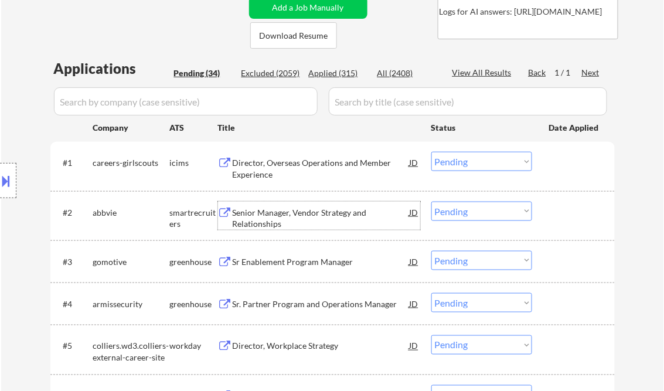
drag, startPoint x: 468, startPoint y: 163, endPoint x: 487, endPoint y: 169, distance: 20.4
click at [469, 162] on select "Choose an option... Pending Applied Excluded (Questions) Excluded (Expired) Exc…" at bounding box center [481, 161] width 101 height 19
click at [431, 152] on select "Choose an option... Pending Applied Excluded (Questions) Excluded (Expired) Exc…" at bounding box center [481, 161] width 101 height 19
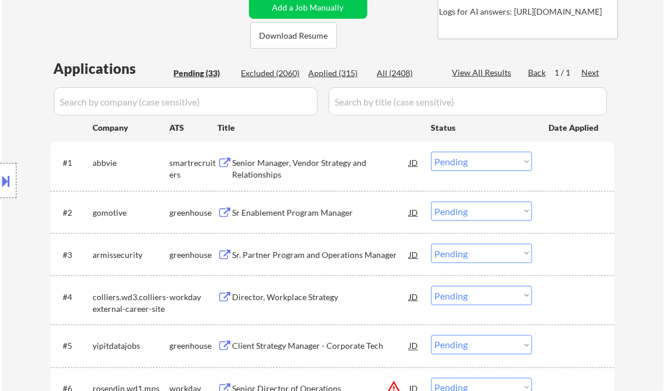
click at [291, 164] on div "Senior Manager, Vendor Strategy and Relationships" at bounding box center [321, 168] width 177 height 23
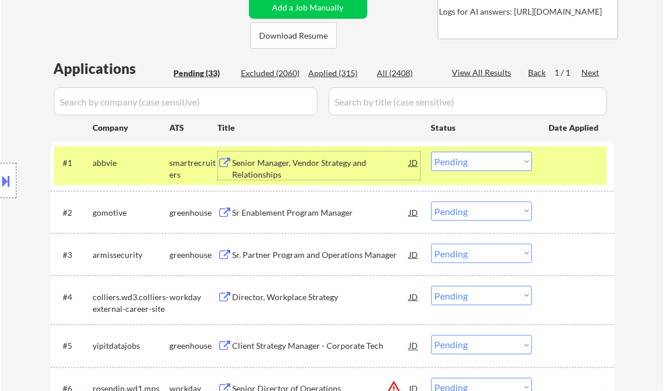
click at [468, 165] on select "Choose an option... Pending Applied Excluded (Questions) Excluded (Expired) Exc…" at bounding box center [481, 161] width 101 height 19
click at [431, 152] on select "Choose an option... Pending Applied Excluded (Questions) Excluded (Expired) Exc…" at bounding box center [481, 161] width 101 height 19
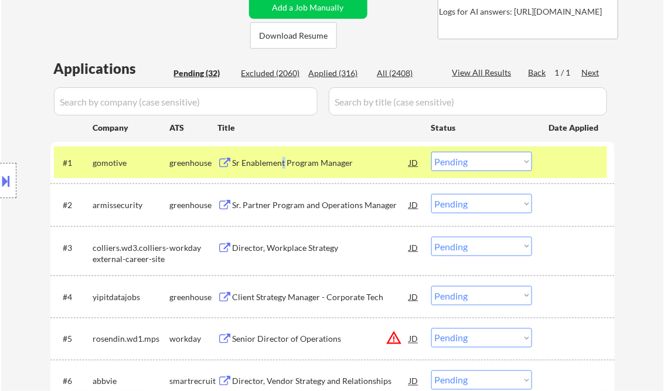
click at [282, 162] on div "Sr Enablement Program Manager" at bounding box center [321, 163] width 177 height 12
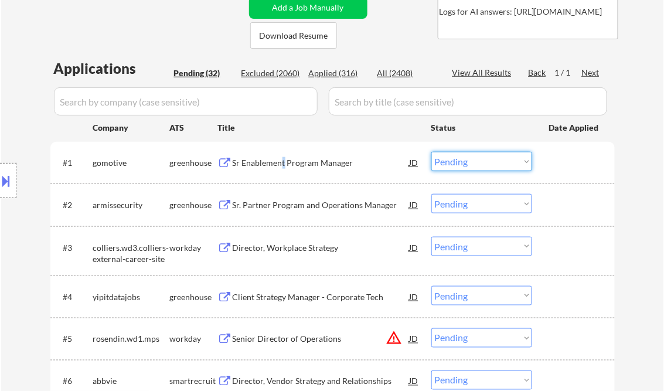
click at [465, 161] on select "Choose an option... Pending Applied Excluded (Questions) Excluded (Expired) Exc…" at bounding box center [481, 161] width 101 height 19
click at [431, 152] on select "Choose an option... Pending Applied Excluded (Questions) Excluded (Expired) Exc…" at bounding box center [481, 161] width 101 height 19
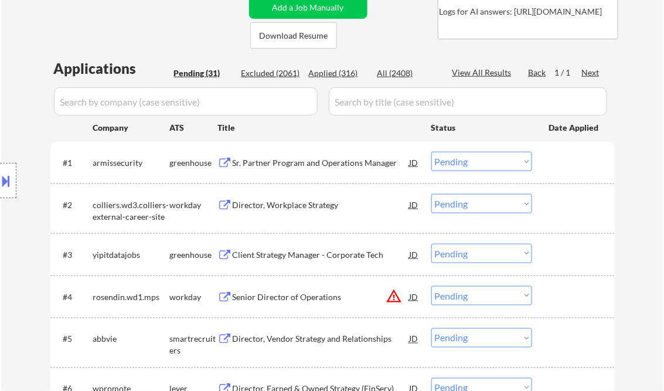
click at [293, 166] on div "Sr. Partner Program and Operations Manager" at bounding box center [321, 163] width 177 height 12
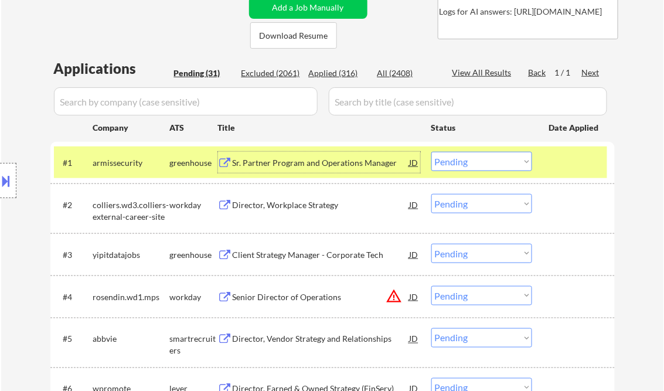
click at [3, 187] on button at bounding box center [6, 180] width 13 height 19
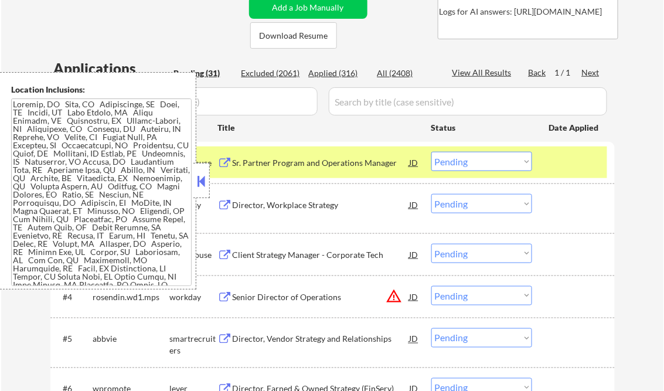
click at [200, 181] on button at bounding box center [201, 181] width 13 height 18
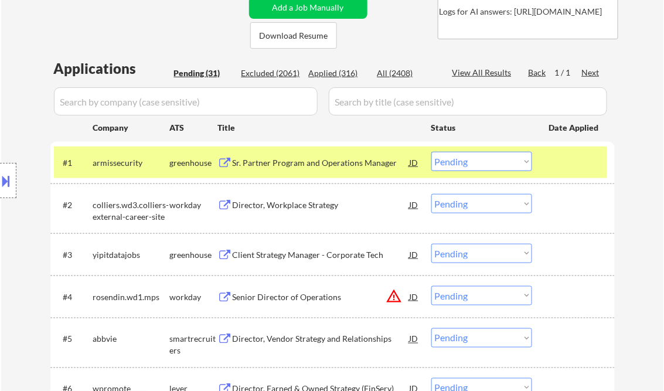
click at [468, 166] on select "Choose an option... Pending Applied Excluded (Questions) Excluded (Expired) Exc…" at bounding box center [481, 161] width 101 height 19
click at [431, 152] on select "Choose an option... Pending Applied Excluded (Questions) Excluded (Expired) Exc…" at bounding box center [481, 161] width 101 height 19
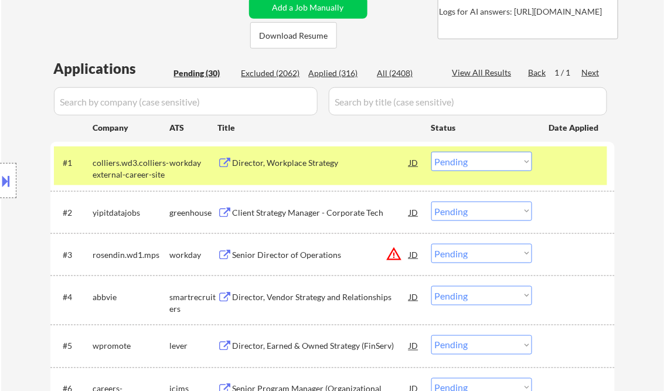
click at [290, 162] on div "Director, Workplace Strategy" at bounding box center [321, 163] width 177 height 12
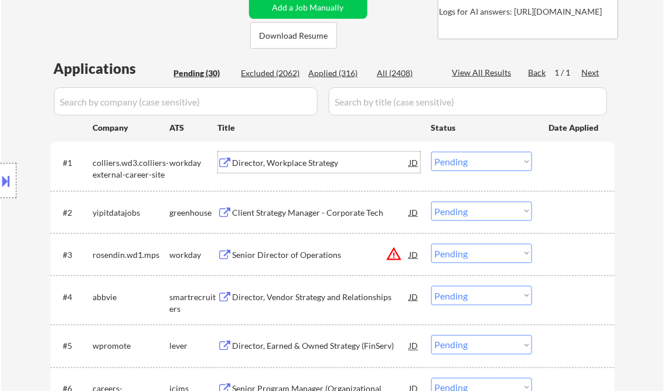
click at [471, 164] on select "Choose an option... Pending Applied Excluded (Questions) Excluded (Expired) Exc…" at bounding box center [481, 161] width 101 height 19
click at [431, 152] on select "Choose an option... Pending Applied Excluded (Questions) Excluded (Expired) Exc…" at bounding box center [481, 161] width 101 height 19
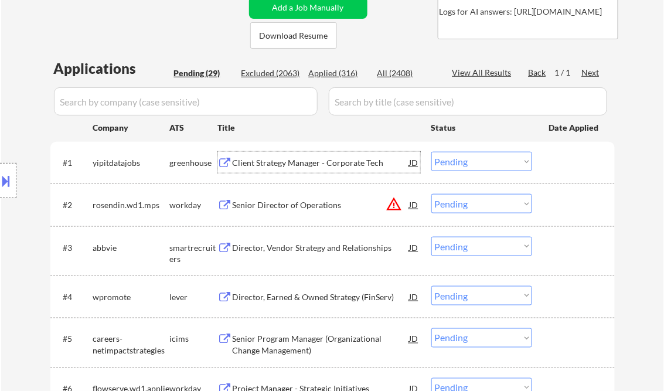
click at [311, 159] on div "Client Strategy Manager - Corporate Tech" at bounding box center [321, 163] width 177 height 12
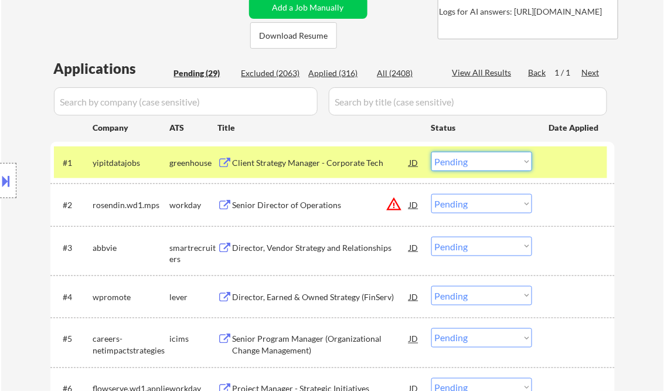
drag, startPoint x: 469, startPoint y: 160, endPoint x: 536, endPoint y: 302, distance: 157.1
click at [469, 159] on select "Choose an option... Pending Applied Excluded (Questions) Excluded (Expired) Exc…" at bounding box center [481, 161] width 101 height 19
click at [431, 152] on select "Choose an option... Pending Applied Excluded (Questions) Excluded (Expired) Exc…" at bounding box center [481, 161] width 101 height 19
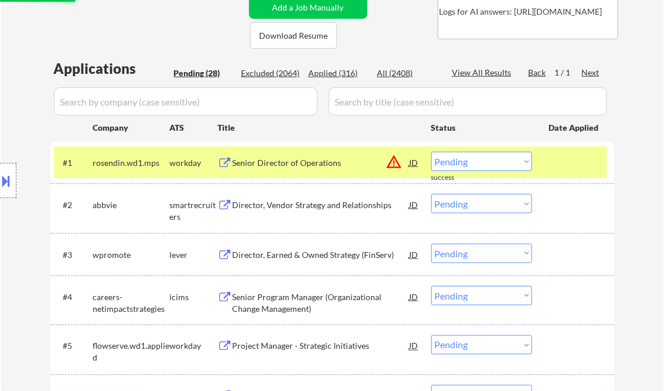
click at [299, 164] on div "Senior Director of Operations" at bounding box center [321, 163] width 177 height 12
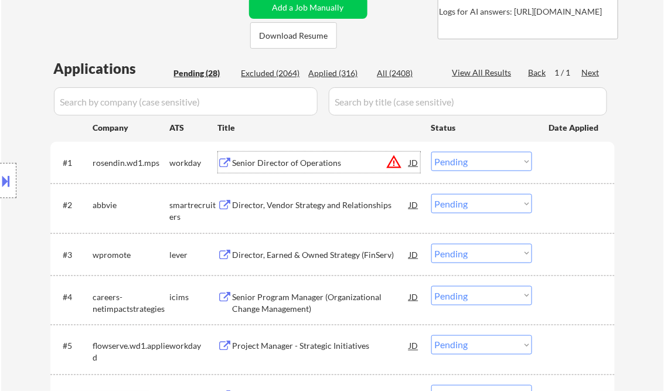
click at [9, 172] on button at bounding box center [6, 180] width 13 height 19
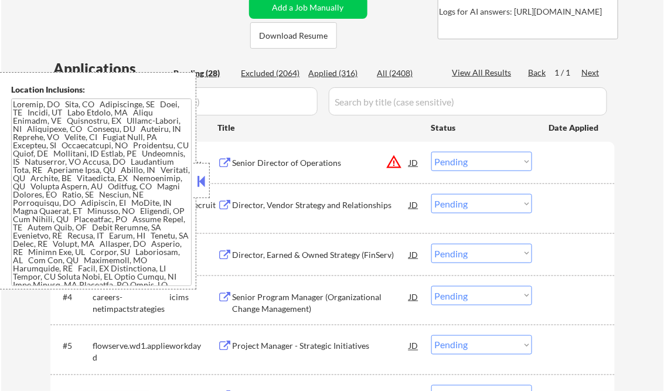
click at [203, 178] on button at bounding box center [201, 181] width 13 height 18
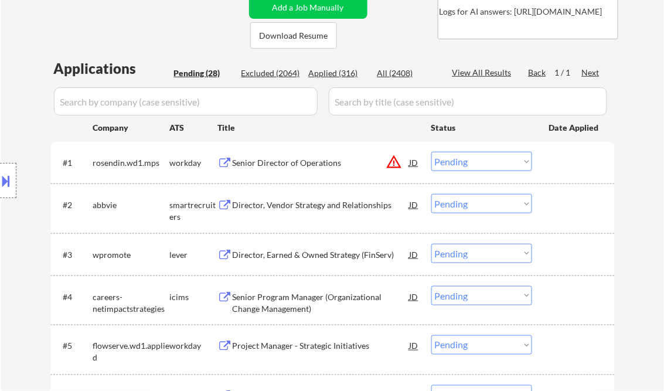
click at [479, 166] on select "Choose an option... Pending Applied Excluded (Questions) Excluded (Expired) Exc…" at bounding box center [481, 161] width 101 height 19
click at [431, 152] on select "Choose an option... Pending Applied Excluded (Questions) Excluded (Expired) Exc…" at bounding box center [481, 161] width 101 height 19
click at [282, 206] on div "Director, Vendor Strategy and Relationships" at bounding box center [321, 205] width 177 height 12
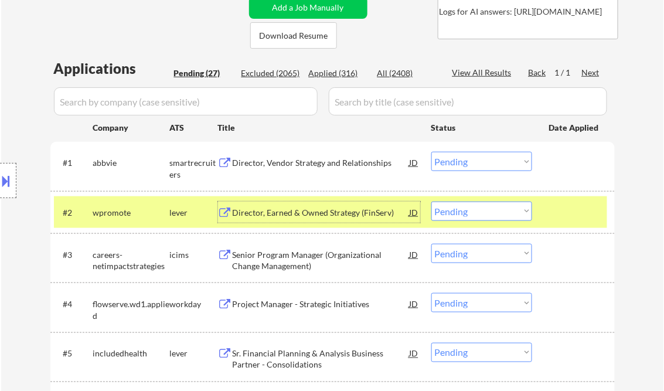
click at [472, 164] on select "Choose an option... Pending Applied Excluded (Questions) Excluded (Expired) Exc…" at bounding box center [481, 161] width 101 height 19
click at [431, 152] on select "Choose an option... Pending Applied Excluded (Questions) Excluded (Expired) Exc…" at bounding box center [481, 161] width 101 height 19
click at [270, 212] on div "Director, Earned & Owned Strategy (FinServ)" at bounding box center [321, 213] width 177 height 12
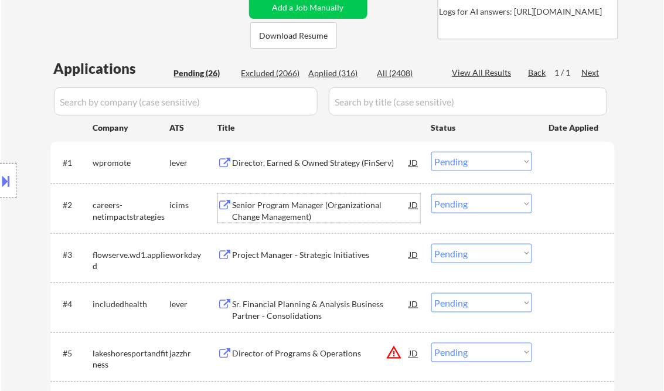
click at [459, 162] on select "Choose an option... Pending Applied Excluded (Questions) Excluded (Expired) Exc…" at bounding box center [481, 161] width 101 height 19
click at [431, 152] on select "Choose an option... Pending Applied Excluded (Questions) Excluded (Expired) Exc…" at bounding box center [481, 161] width 101 height 19
click at [311, 206] on div "Senior Program Manager (Organizational Change Management)" at bounding box center [321, 210] width 177 height 23
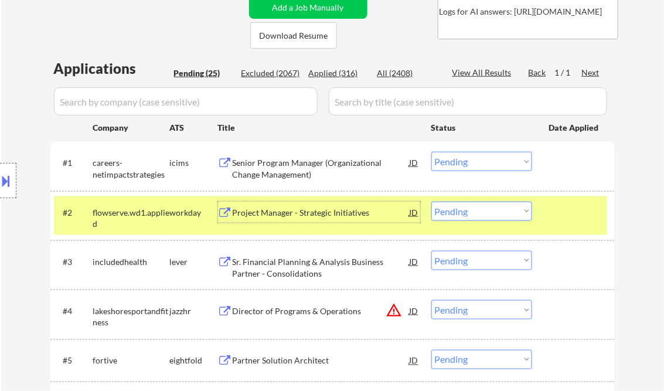
drag, startPoint x: 492, startPoint y: 157, endPoint x: 491, endPoint y: 172, distance: 15.2
click at [492, 157] on select "Choose an option... Pending Applied Excluded (Questions) Excluded (Expired) Exc…" at bounding box center [481, 161] width 101 height 19
click at [431, 152] on select "Choose an option... Pending Applied Excluded (Questions) Excluded (Expired) Exc…" at bounding box center [481, 161] width 101 height 19
click at [313, 217] on div "Project Manager - Strategic Initiatives" at bounding box center [321, 213] width 177 height 12
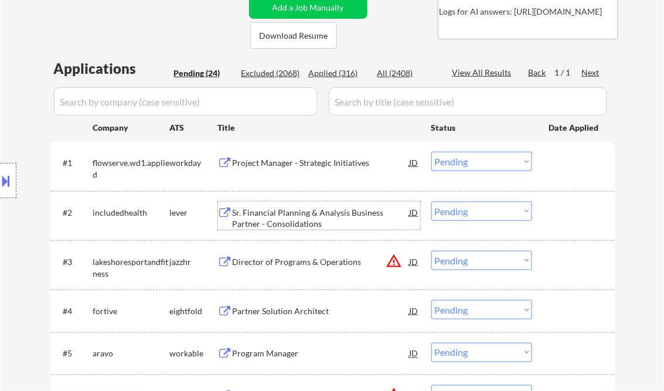
drag, startPoint x: 472, startPoint y: 159, endPoint x: 479, endPoint y: 172, distance: 14.7
click at [472, 159] on select "Choose an option... Pending Applied Excluded (Questions) Excluded (Expired) Exc…" at bounding box center [481, 161] width 101 height 19
click at [431, 152] on select "Choose an option... Pending Applied Excluded (Questions) Excluded (Expired) Exc…" at bounding box center [481, 161] width 101 height 19
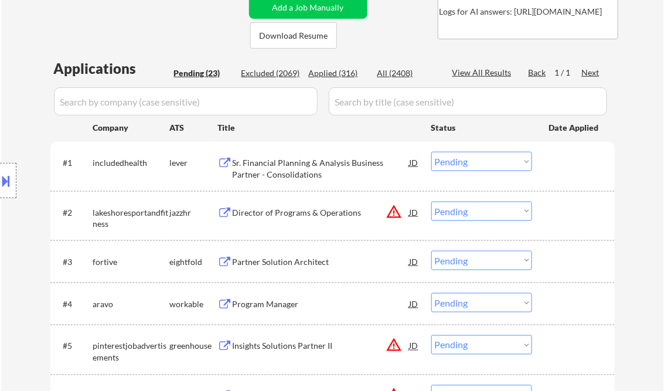
click at [293, 169] on div "Sr. Financial Planning & Analysis Business Partner - Consolidations" at bounding box center [321, 168] width 177 height 23
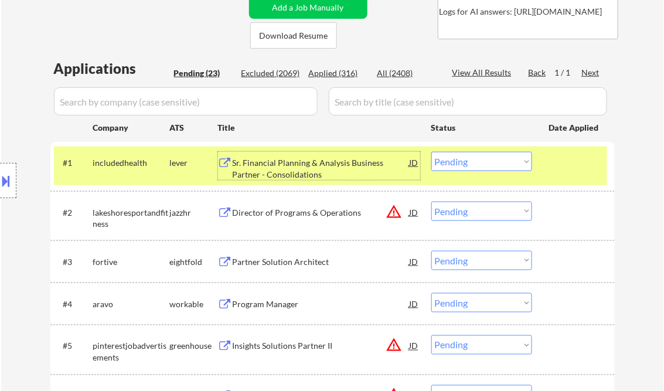
click at [492, 161] on select "Choose an option... Pending Applied Excluded (Questions) Excluded (Expired) Exc…" at bounding box center [481, 161] width 101 height 19
click at [431, 152] on select "Choose an option... Pending Applied Excluded (Questions) Excluded (Expired) Exc…" at bounding box center [481, 161] width 101 height 19
click at [300, 214] on div "Director of Programs & Operations" at bounding box center [321, 213] width 177 height 12
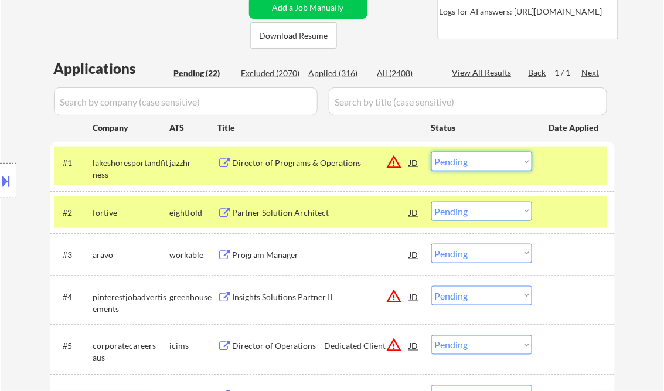
drag, startPoint x: 472, startPoint y: 161, endPoint x: 559, endPoint y: 233, distance: 112.8
click at [472, 161] on select "Choose an option... Pending Applied Excluded (Questions) Excluded (Expired) Exc…" at bounding box center [481, 161] width 101 height 19
click at [431, 152] on select "Choose an option... Pending Applied Excluded (Questions) Excluded (Expired) Exc…" at bounding box center [481, 161] width 101 height 19
click at [270, 206] on div "Partner Solution Architect" at bounding box center [321, 212] width 177 height 21
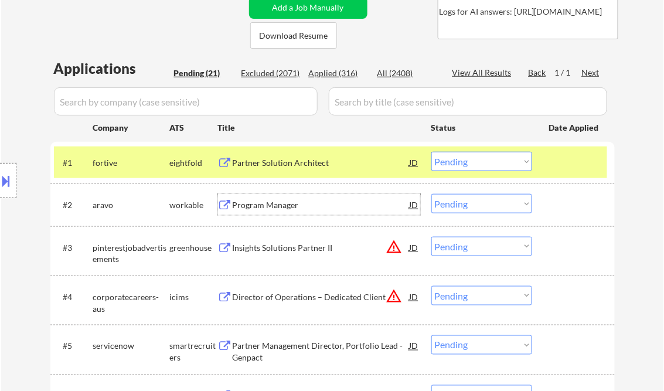
drag, startPoint x: 472, startPoint y: 162, endPoint x: 547, endPoint y: 191, distance: 80.3
click at [473, 162] on select "Choose an option... Pending Applied Excluded (Questions) Excluded (Expired) Exc…" at bounding box center [481, 161] width 101 height 19
click at [431, 152] on select "Choose an option... Pending Applied Excluded (Questions) Excluded (Expired) Exc…" at bounding box center [481, 161] width 101 height 19
click at [294, 213] on div "Program Manager" at bounding box center [321, 204] width 177 height 21
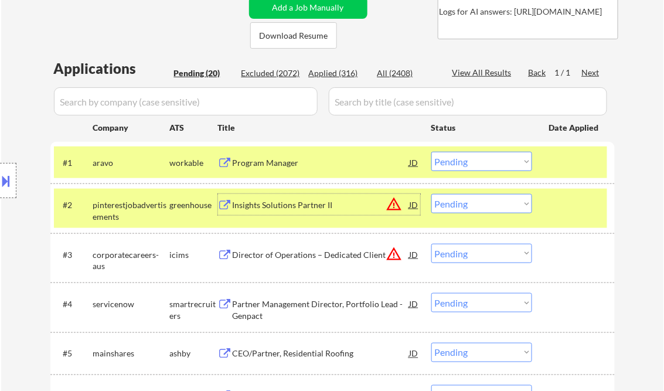
click at [500, 165] on select "Choose an option... Pending Applied Excluded (Questions) Excluded (Expired) Exc…" at bounding box center [481, 161] width 101 height 19
click at [431, 152] on select "Choose an option... Pending Applied Excluded (Questions) Excluded (Expired) Exc…" at bounding box center [481, 161] width 101 height 19
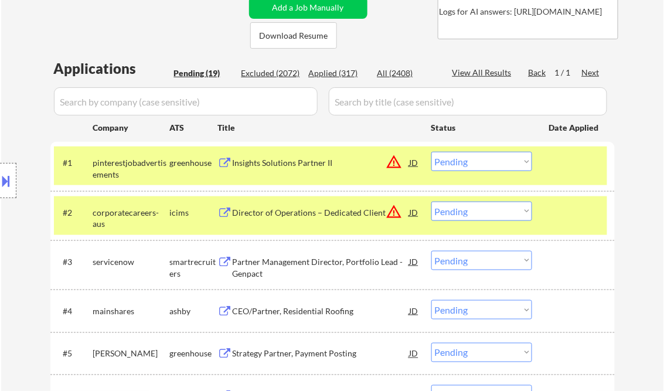
click at [292, 161] on div "Insights Solutions Partner II" at bounding box center [321, 163] width 177 height 12
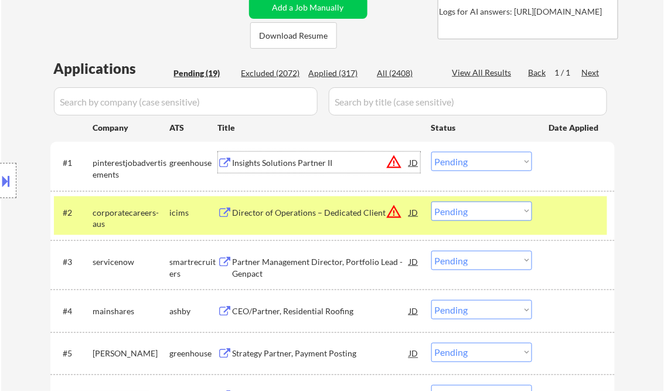
click at [477, 156] on select "Choose an option... Pending Applied Excluded (Questions) Excluded (Expired) Exc…" at bounding box center [481, 161] width 101 height 19
click at [431, 152] on select "Choose an option... Pending Applied Excluded (Questions) Excluded (Expired) Exc…" at bounding box center [481, 161] width 101 height 19
click at [281, 212] on div "Director of Operations – Dedicated Client" at bounding box center [321, 213] width 177 height 12
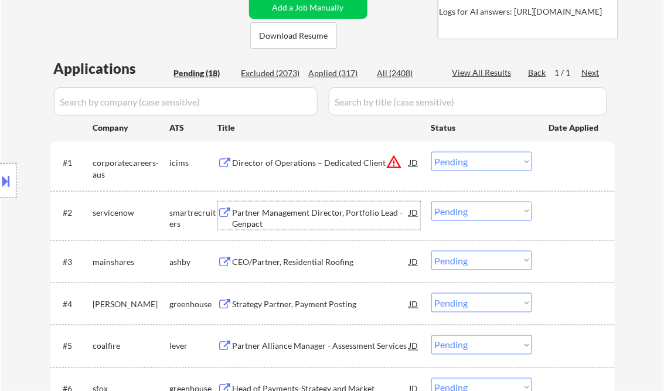
drag, startPoint x: 443, startPoint y: 165, endPoint x: 457, endPoint y: 172, distance: 15.5
click at [445, 165] on select "Choose an option... Pending Applied Excluded (Questions) Excluded (Expired) Exc…" at bounding box center [481, 161] width 101 height 19
click at [431, 152] on select "Choose an option... Pending Applied Excluded (Questions) Excluded (Expired) Exc…" at bounding box center [481, 161] width 101 height 19
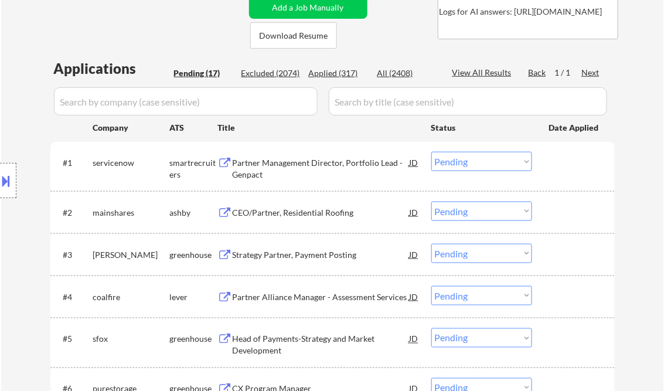
click at [289, 170] on div "Partner Management Director, Portfolio Lead - Genpact" at bounding box center [321, 168] width 177 height 23
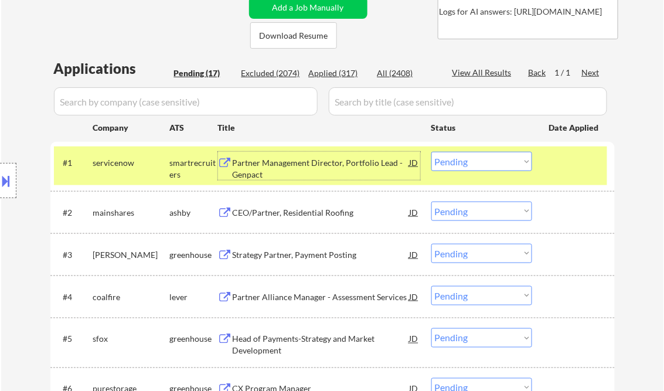
drag, startPoint x: 472, startPoint y: 164, endPoint x: 471, endPoint y: 172, distance: 7.7
click at [472, 164] on select "Choose an option... Pending Applied Excluded (Questions) Excluded (Expired) Exc…" at bounding box center [481, 161] width 101 height 19
click at [431, 152] on select "Choose an option... Pending Applied Excluded (Questions) Excluded (Expired) Exc…" at bounding box center [481, 161] width 101 height 19
click at [291, 216] on div "CEO/Partner, Residential Roofing" at bounding box center [321, 213] width 177 height 12
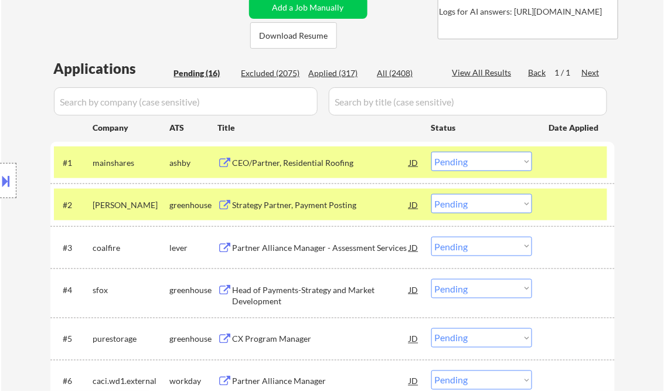
click at [11, 176] on button at bounding box center [6, 180] width 13 height 19
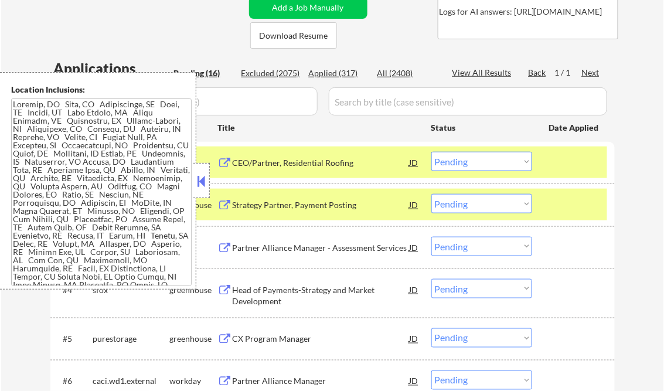
click at [203, 181] on button at bounding box center [201, 181] width 13 height 18
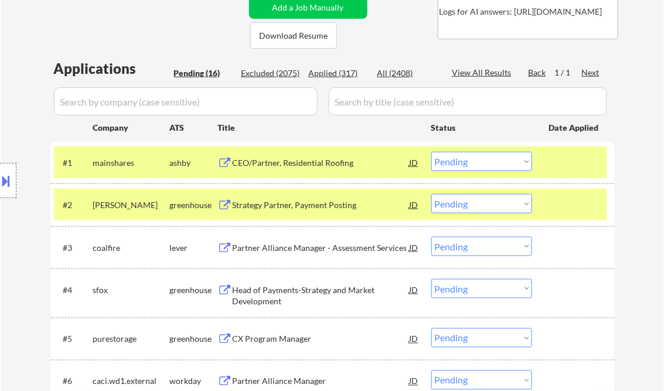
drag, startPoint x: 505, startPoint y: 160, endPoint x: 507, endPoint y: 169, distance: 9.7
click at [505, 160] on select "Choose an option... Pending Applied Excluded (Questions) Excluded (Expired) Exc…" at bounding box center [481, 161] width 101 height 19
click at [431, 152] on select "Choose an option... Pending Applied Excluded (Questions) Excluded (Expired) Exc…" at bounding box center [481, 161] width 101 height 19
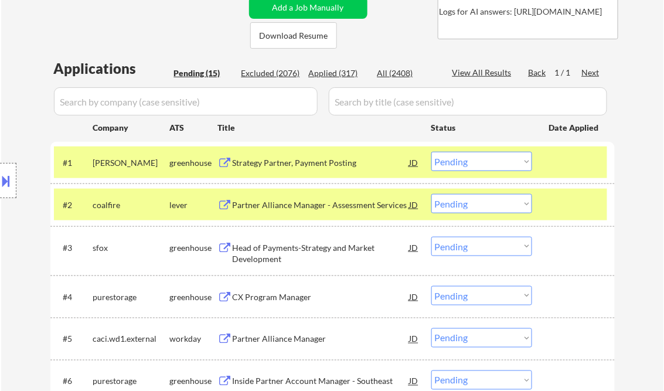
click at [312, 171] on div "Strategy Partner, Payment Posting" at bounding box center [321, 162] width 177 height 21
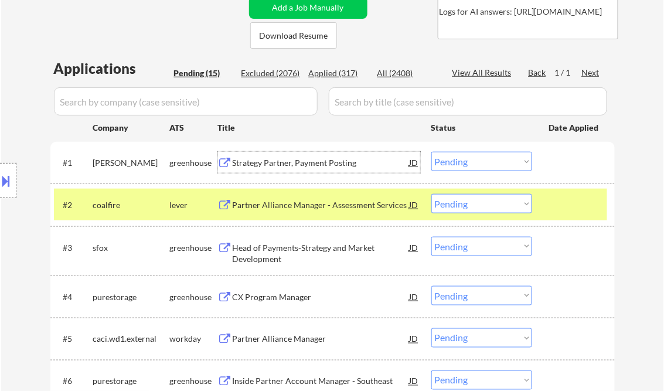
drag, startPoint x: 482, startPoint y: 162, endPoint x: 491, endPoint y: 168, distance: 10.1
click at [482, 162] on select "Choose an option... Pending Applied Excluded (Questions) Excluded (Expired) Exc…" at bounding box center [481, 161] width 101 height 19
click at [431, 152] on select "Choose an option... Pending Applied Excluded (Questions) Excluded (Expired) Exc…" at bounding box center [481, 161] width 101 height 19
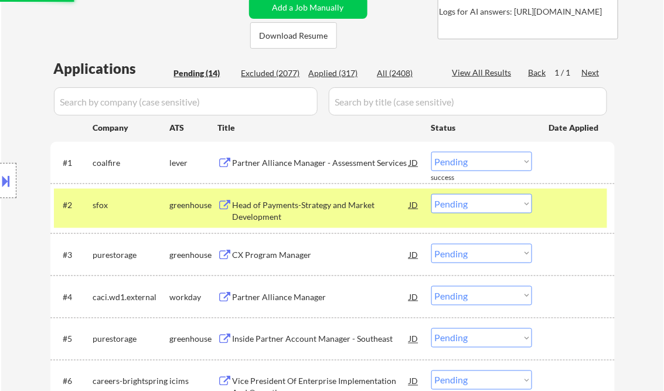
click at [321, 155] on div "Partner Alliance Manager - Assessment Services" at bounding box center [321, 162] width 177 height 21
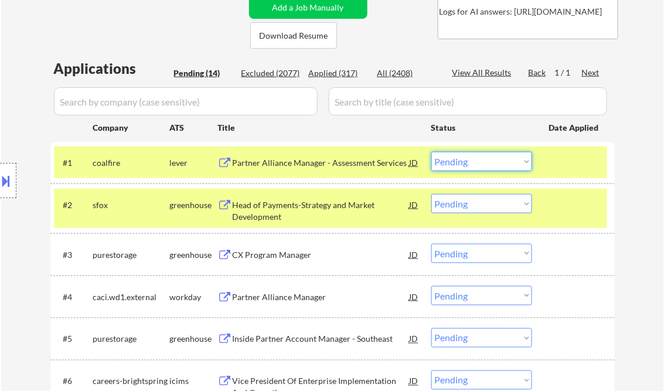
drag, startPoint x: 478, startPoint y: 162, endPoint x: 540, endPoint y: 210, distance: 79.4
click at [478, 161] on select "Choose an option... Pending Applied Excluded (Questions) Excluded (Expired) Exc…" at bounding box center [481, 161] width 101 height 19
click at [431, 152] on select "Choose an option... Pending Applied Excluded (Questions) Excluded (Expired) Exc…" at bounding box center [481, 161] width 101 height 19
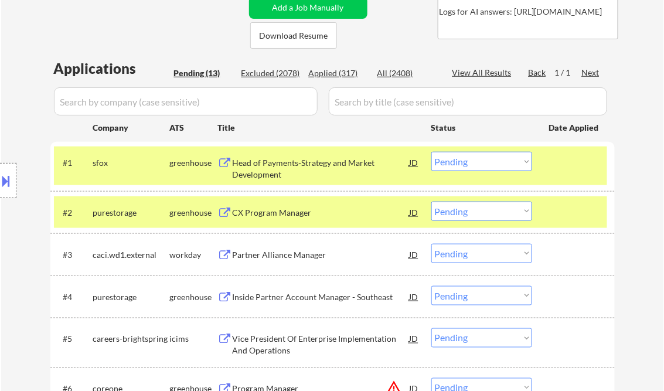
drag, startPoint x: 585, startPoint y: 213, endPoint x: 588, endPoint y: 194, distance: 19.7
click at [584, 213] on div at bounding box center [575, 212] width 52 height 21
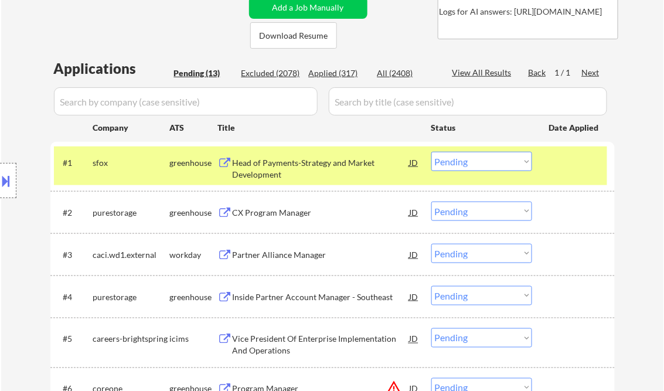
click at [580, 166] on div at bounding box center [575, 162] width 52 height 21
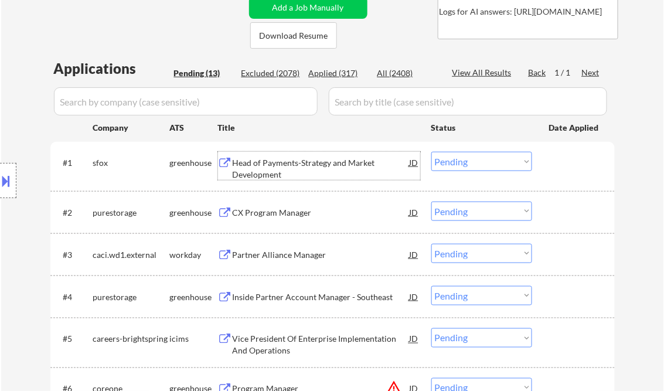
click at [314, 165] on div "Head of Payments-Strategy and Market Development" at bounding box center [321, 168] width 177 height 23
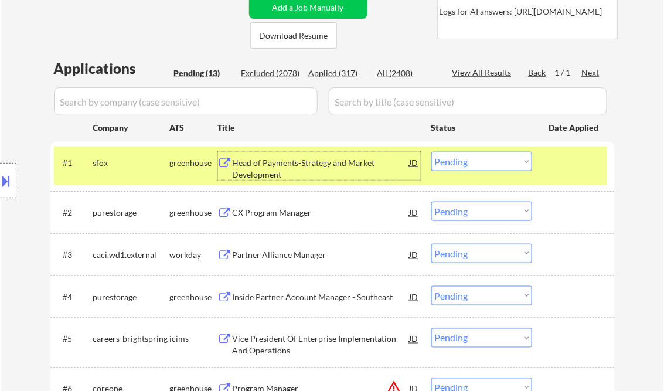
click at [497, 165] on select "Choose an option... Pending Applied Excluded (Questions) Excluded (Expired) Exc…" at bounding box center [481, 161] width 101 height 19
click at [431, 152] on select "Choose an option... Pending Applied Excluded (Questions) Excluded (Expired) Exc…" at bounding box center [481, 161] width 101 height 19
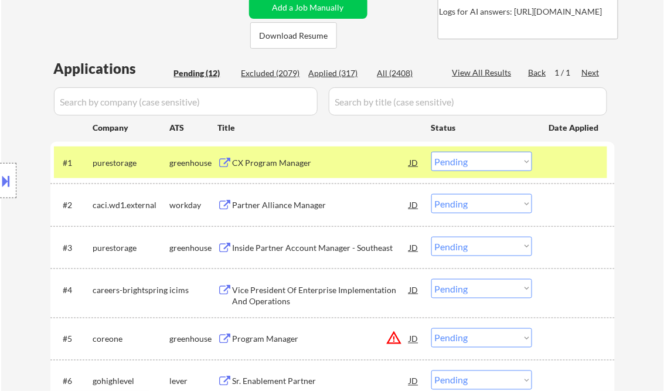
click at [288, 161] on div "CX Program Manager" at bounding box center [321, 163] width 177 height 12
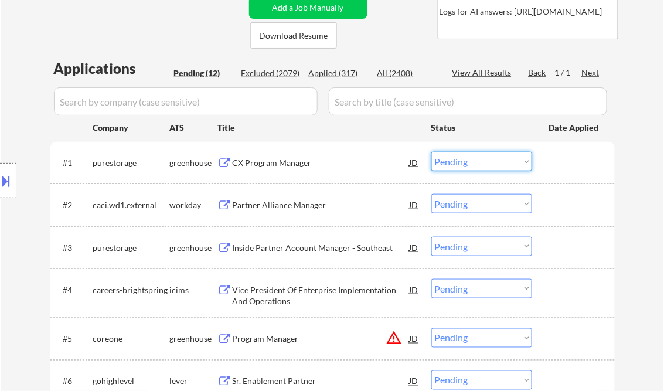
drag, startPoint x: 461, startPoint y: 156, endPoint x: 481, endPoint y: 171, distance: 24.3
click at [461, 156] on select "Choose an option... Pending Applied Excluded (Questions) Excluded (Expired) Exc…" at bounding box center [481, 161] width 101 height 19
click at [431, 152] on select "Choose an option... Pending Applied Excluded (Questions) Excluded (Expired) Exc…" at bounding box center [481, 161] width 101 height 19
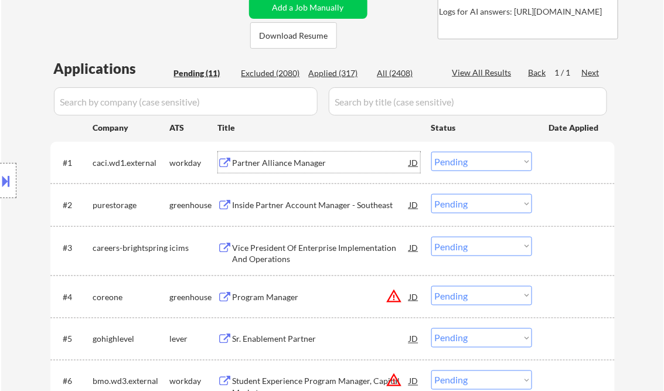
click at [318, 168] on div "Partner Alliance Manager" at bounding box center [321, 162] width 177 height 21
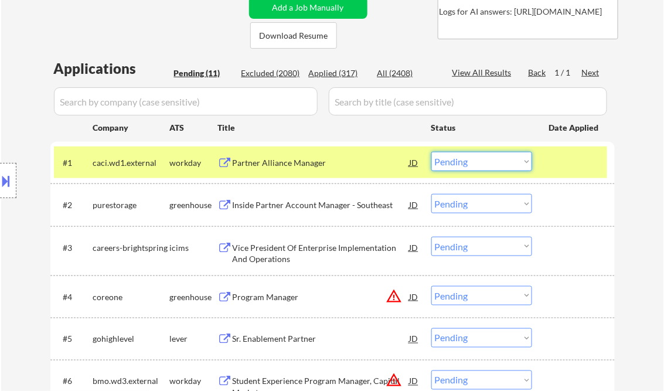
drag, startPoint x: 464, startPoint y: 162, endPoint x: 493, endPoint y: 172, distance: 31.1
click at [465, 162] on select "Choose an option... Pending Applied Excluded (Questions) Excluded (Expired) Exc…" at bounding box center [481, 161] width 101 height 19
click at [460, 164] on select "Choose an option... Pending Applied Excluded (Questions) Excluded (Expired) Exc…" at bounding box center [481, 161] width 101 height 19
click at [431, 152] on select "Choose an option... Pending Applied Excluded (Questions) Excluded (Expired) Exc…" at bounding box center [481, 161] width 101 height 19
click at [300, 206] on div "Inside Partner Account Manager - Southeast" at bounding box center [321, 205] width 177 height 12
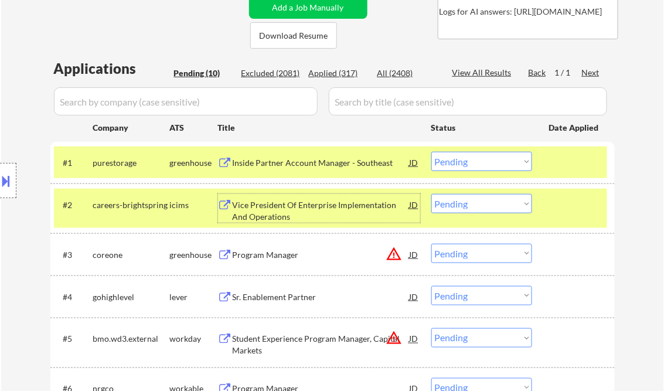
drag, startPoint x: 472, startPoint y: 157, endPoint x: 481, endPoint y: 163, distance: 10.6
click at [472, 157] on select "Choose an option... Pending Applied Excluded (Questions) Excluded (Expired) Exc…" at bounding box center [481, 161] width 101 height 19
click at [431, 152] on select "Choose an option... Pending Applied Excluded (Questions) Excluded (Expired) Exc…" at bounding box center [481, 161] width 101 height 19
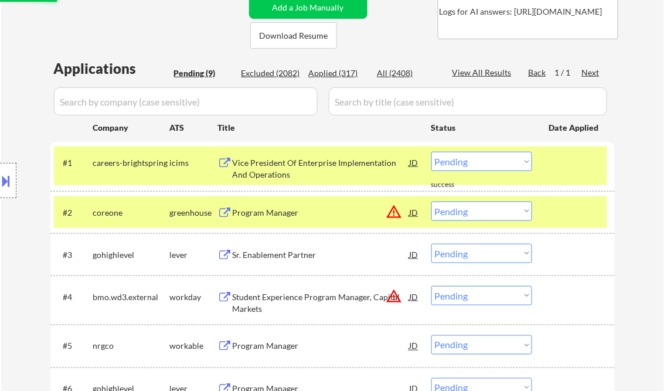
click at [305, 211] on div "Program Manager" at bounding box center [321, 213] width 177 height 12
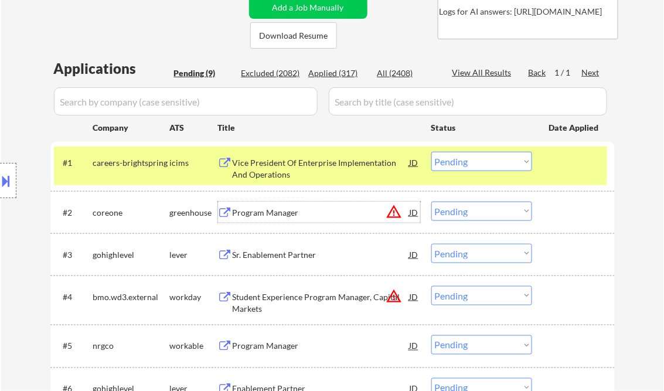
click at [301, 172] on div "Vice President Of Enterprise Implementation And Operations" at bounding box center [321, 168] width 177 height 23
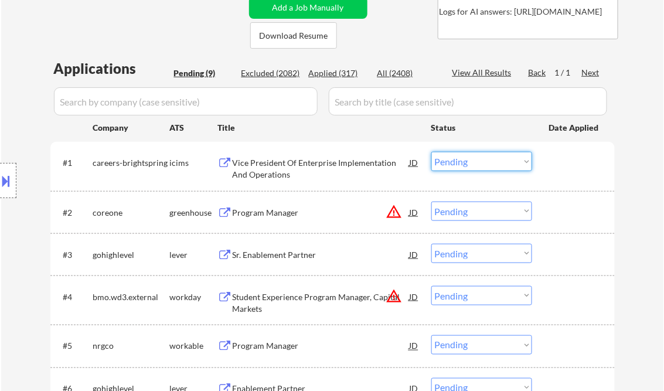
click at [472, 159] on select "Choose an option... Pending Applied Excluded (Questions) Excluded (Expired) Exc…" at bounding box center [481, 161] width 101 height 19
click at [431, 152] on select "Choose an option... Pending Applied Excluded (Questions) Excluded (Expired) Exc…" at bounding box center [481, 161] width 101 height 19
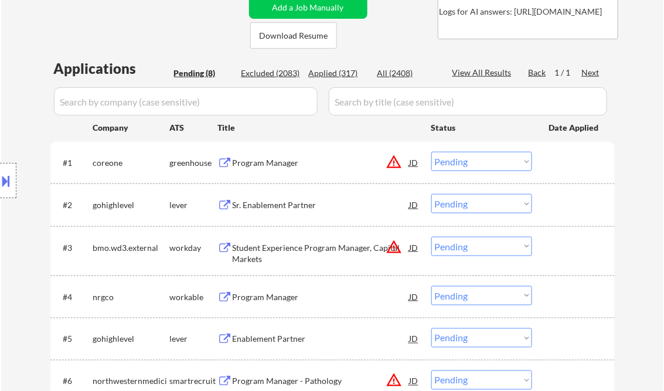
click at [278, 161] on div "Program Manager" at bounding box center [321, 163] width 177 height 12
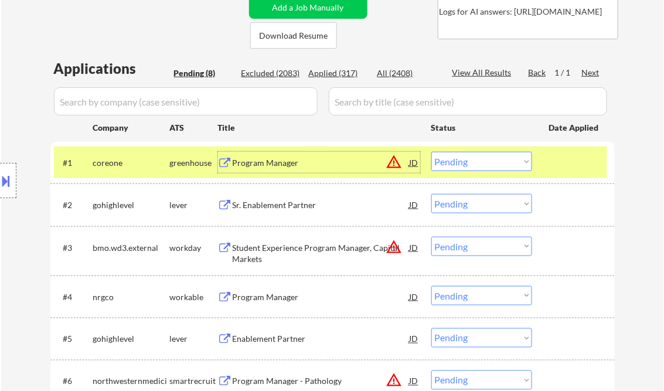
click at [467, 156] on select "Choose an option... Pending Applied Excluded (Questions) Excluded (Expired) Exc…" at bounding box center [481, 161] width 101 height 19
click at [431, 152] on select "Choose an option... Pending Applied Excluded (Questions) Excluded (Expired) Exc…" at bounding box center [481, 161] width 101 height 19
click at [289, 210] on div "Sr. Enablement Partner" at bounding box center [321, 205] width 177 height 12
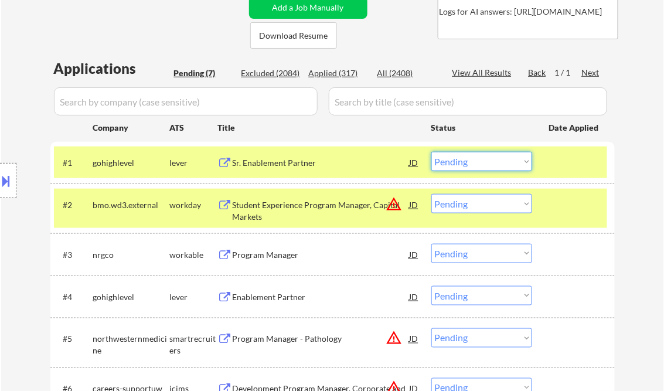
click at [478, 163] on select "Choose an option... Pending Applied Excluded (Questions) Excluded (Expired) Exc…" at bounding box center [481, 161] width 101 height 19
click at [505, 164] on select "Choose an option... Pending Applied Excluded (Questions) Excluded (Expired) Exc…" at bounding box center [481, 161] width 101 height 19
click at [431, 152] on select "Choose an option... Pending Applied Excluded (Questions) Excluded (Expired) Exc…" at bounding box center [481, 161] width 101 height 19
click at [287, 207] on div "Student Experience Program Manager, Capital Markets" at bounding box center [321, 210] width 177 height 23
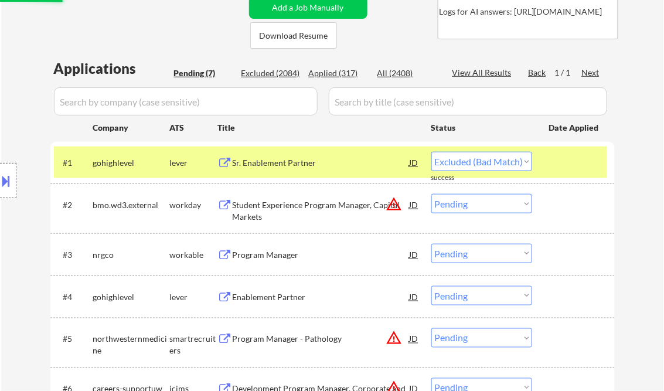
select select ""pending""
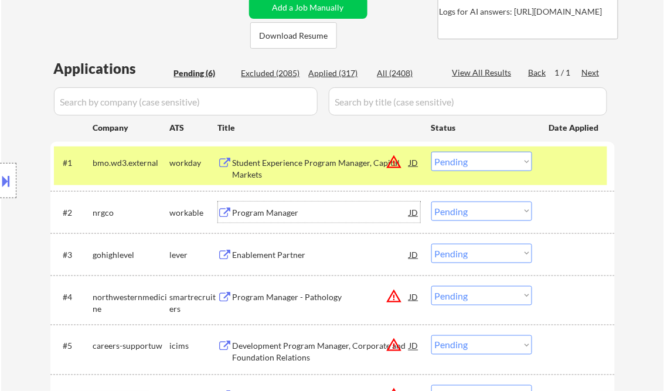
click at [263, 214] on div "Program Manager" at bounding box center [321, 213] width 177 height 12
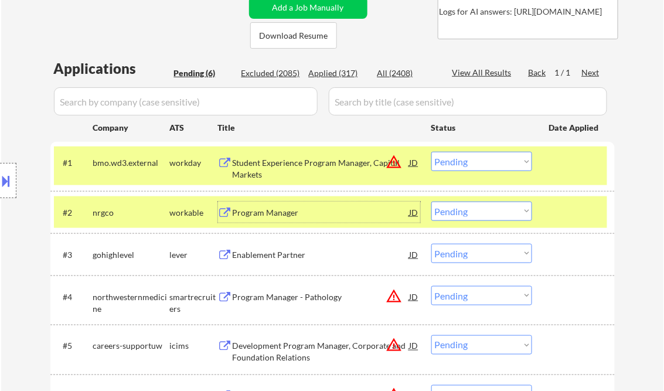
drag, startPoint x: 496, startPoint y: 212, endPoint x: 534, endPoint y: 273, distance: 72.2
click at [496, 212] on select "Choose an option... Pending Applied Excluded (Questions) Excluded (Expired) Exc…" at bounding box center [481, 211] width 101 height 19
click at [431, 202] on select "Choose an option... Pending Applied Excluded (Questions) Excluded (Expired) Exc…" at bounding box center [481, 211] width 101 height 19
click at [302, 256] on div "Enablement Partner" at bounding box center [321, 255] width 177 height 12
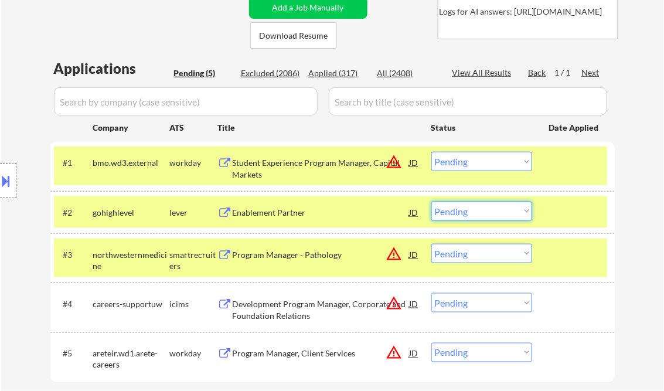
click at [501, 207] on select "Choose an option... Pending Applied Excluded (Questions) Excluded (Expired) Exc…" at bounding box center [481, 211] width 101 height 19
click at [462, 216] on select "Choose an option... Pending Applied Excluded (Questions) Excluded (Expired) Exc…" at bounding box center [481, 211] width 101 height 19
click at [431, 202] on select "Choose an option... Pending Applied Excluded (Questions) Excluded (Expired) Exc…" at bounding box center [481, 211] width 101 height 19
click at [305, 257] on div "Program Manager - Pathology" at bounding box center [321, 255] width 177 height 12
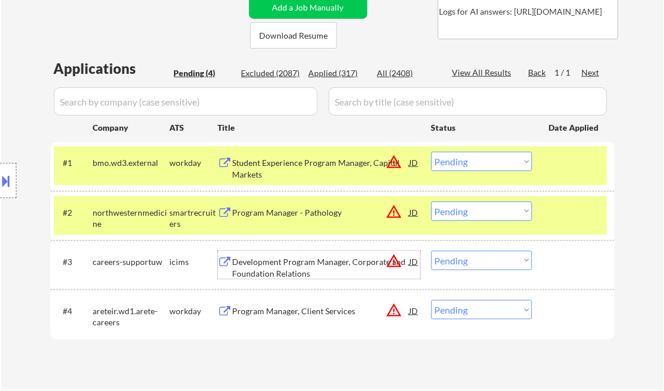
drag, startPoint x: 486, startPoint y: 217, endPoint x: 492, endPoint y: 220, distance: 6.6
click at [486, 217] on select "Choose an option... Pending Applied Excluded (Questions) Excluded (Expired) Exc…" at bounding box center [481, 211] width 101 height 19
click at [431, 202] on select "Choose an option... Pending Applied Excluded (Questions) Excluded (Expired) Exc…" at bounding box center [481, 211] width 101 height 19
click at [320, 261] on div "Development Program Manager, Corporate and Foundation Relations" at bounding box center [321, 267] width 177 height 23
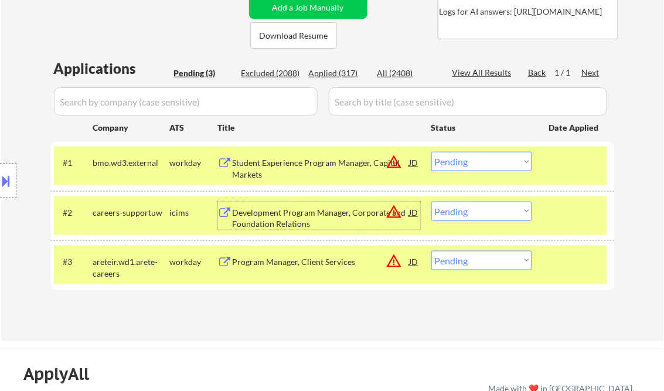
click at [315, 223] on div "Development Program Manager, Corporate and Foundation Relations" at bounding box center [321, 218] width 177 height 23
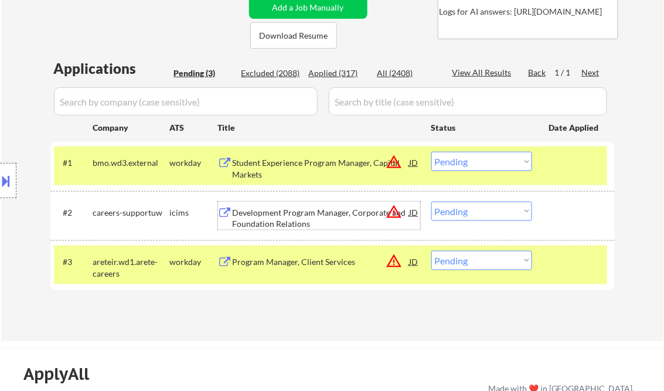
drag, startPoint x: 462, startPoint y: 211, endPoint x: 482, endPoint y: 220, distance: 21.8
click at [462, 211] on select "Choose an option... Pending Applied Excluded (Questions) Excluded (Expired) Exc…" at bounding box center [481, 211] width 101 height 19
click at [431, 202] on select "Choose an option... Pending Applied Excluded (Questions) Excluded (Expired) Exc…" at bounding box center [481, 211] width 101 height 19
click at [305, 262] on div "Program Manager, Client Services" at bounding box center [321, 262] width 177 height 12
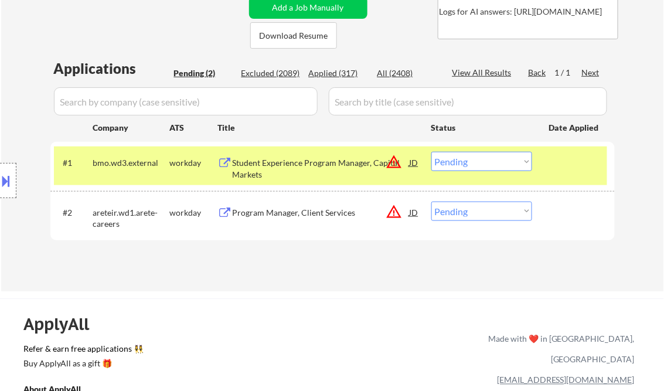
drag, startPoint x: 475, startPoint y: 212, endPoint x: 479, endPoint y: 220, distance: 8.7
click at [475, 212] on select "Choose an option... Pending Applied Excluded (Questions) Excluded (Expired) Exc…" at bounding box center [481, 211] width 101 height 19
select select ""excluded__expired_""
click at [431, 202] on select "Choose an option... Pending Applied Excluded (Questions) Excluded (Expired) Exc…" at bounding box center [481, 211] width 101 height 19
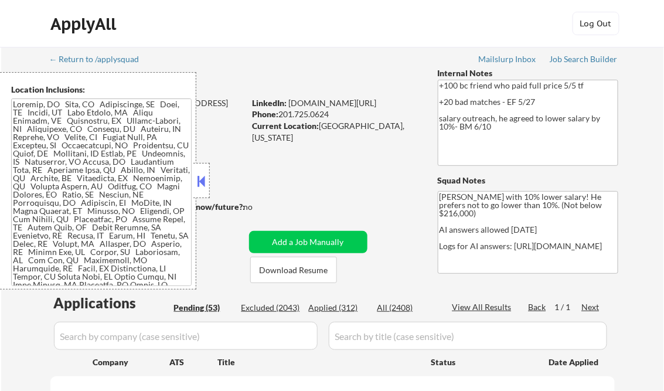
click at [203, 177] on button at bounding box center [201, 181] width 13 height 18
select select ""pending""
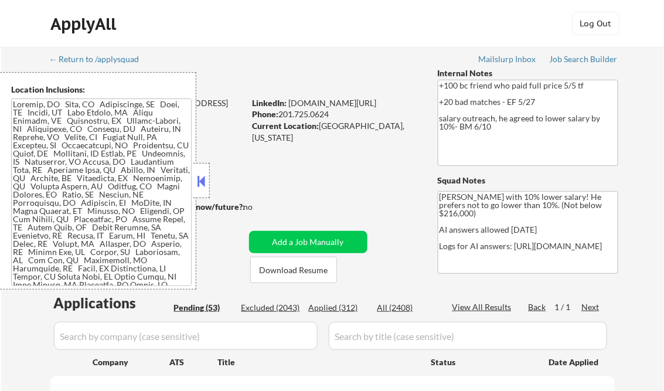
select select ""pending""
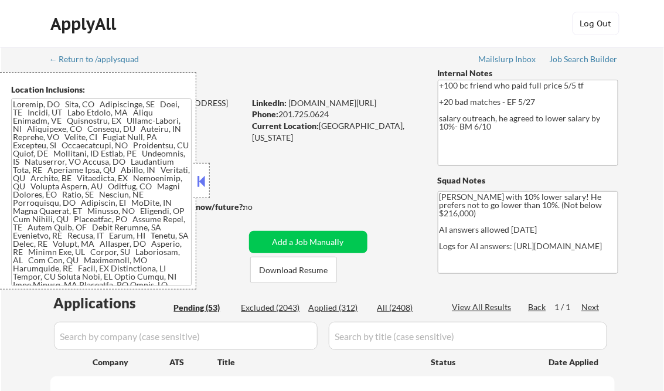
select select ""pending""
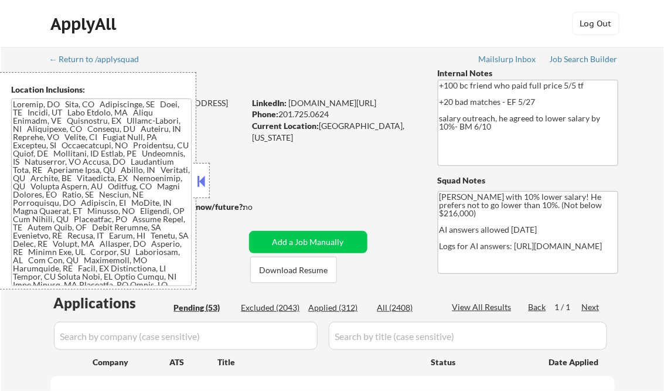
select select ""pending""
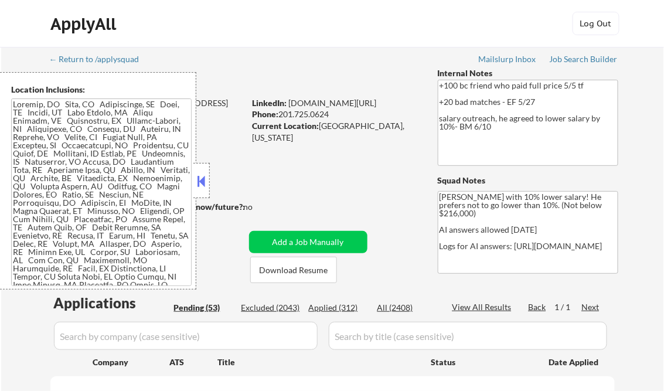
select select ""pending""
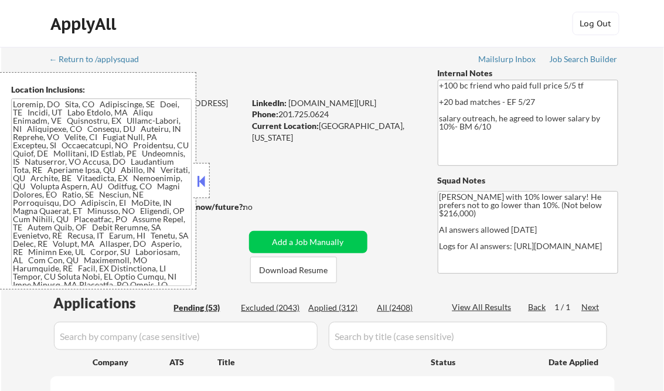
select select ""pending""
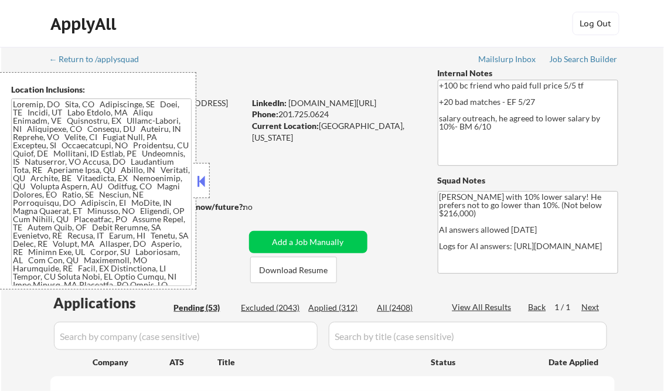
select select ""pending""
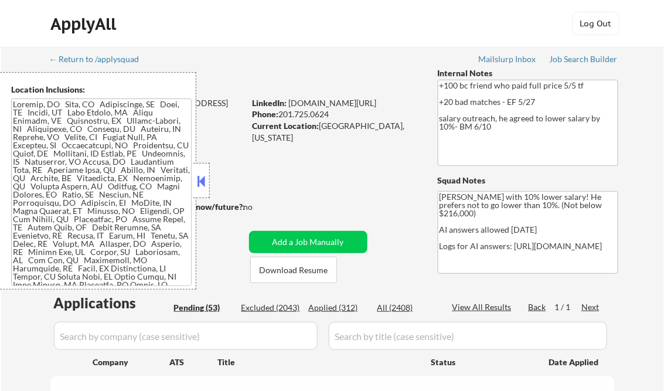
select select ""pending""
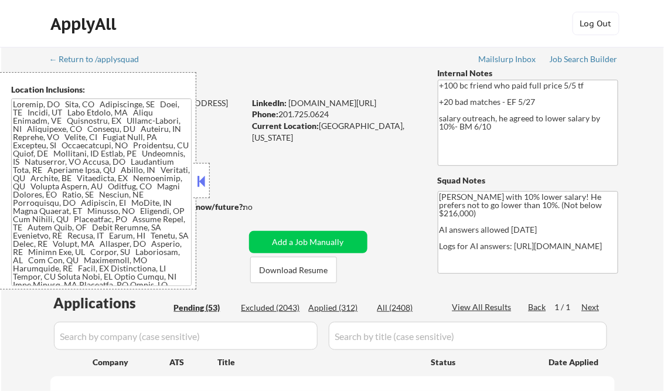
select select ""pending""
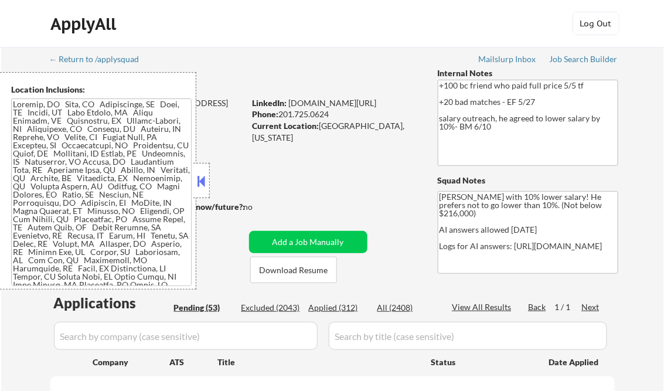
select select ""pending""
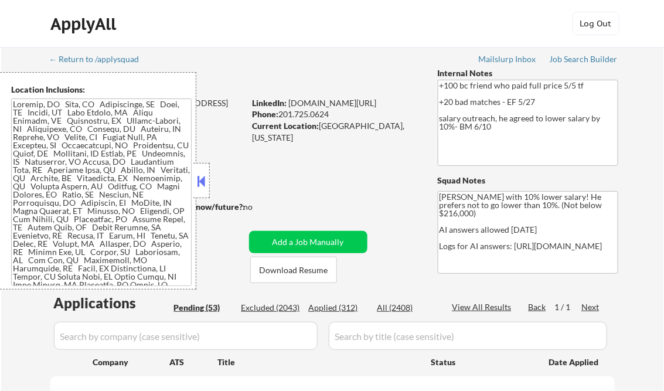
select select ""pending""
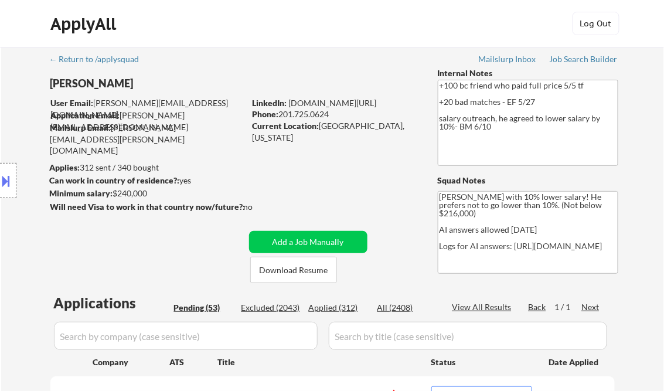
click at [332, 306] on div "Applied (312)" at bounding box center [338, 308] width 59 height 12
click at [488, 304] on div "View All Results" at bounding box center [483, 307] width 63 height 12
select select ""applied""
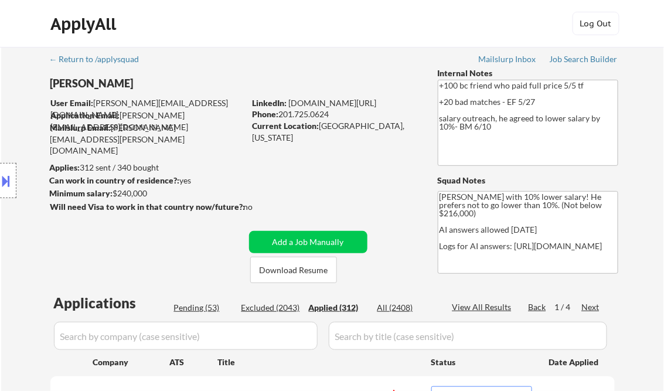
select select ""applied""
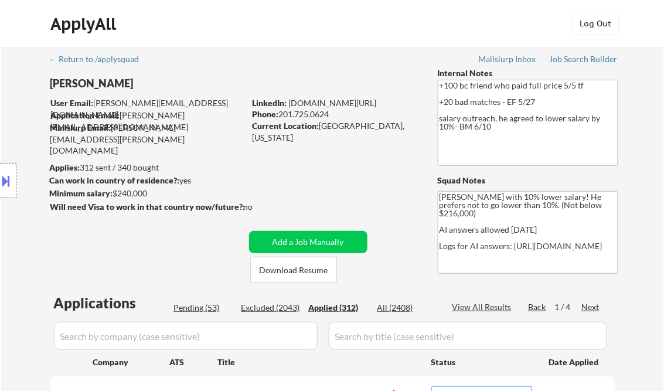
select select ""applied""
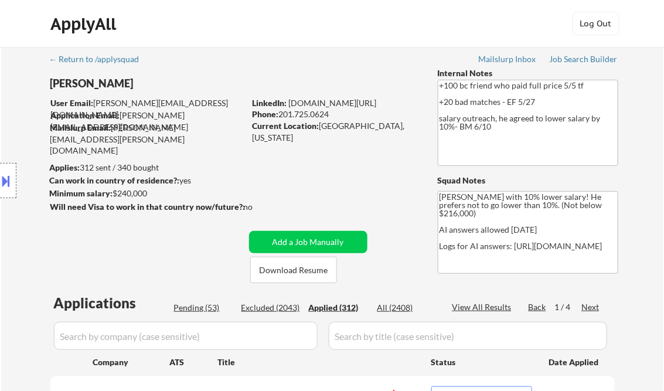
select select ""applied""
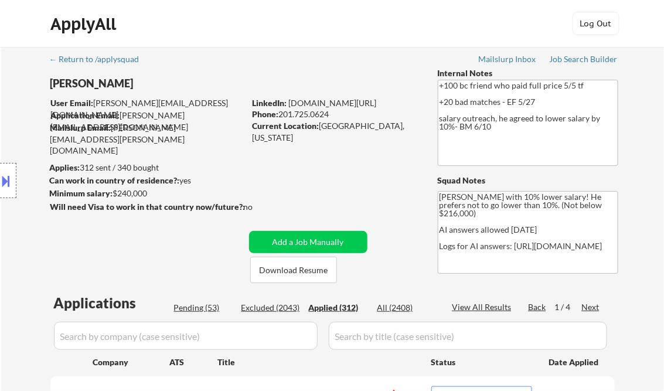
select select ""applied""
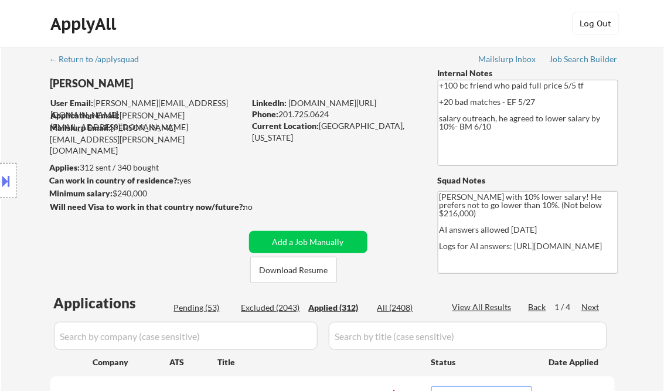
select select ""applied""
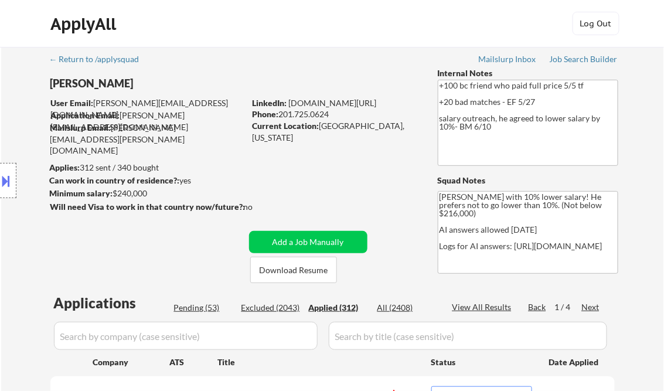
select select ""applied""
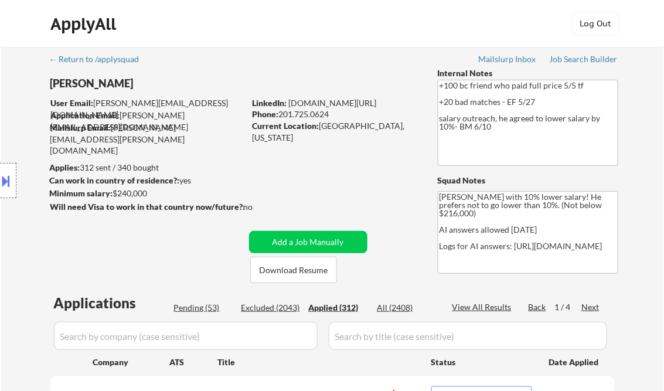
select select ""applied""
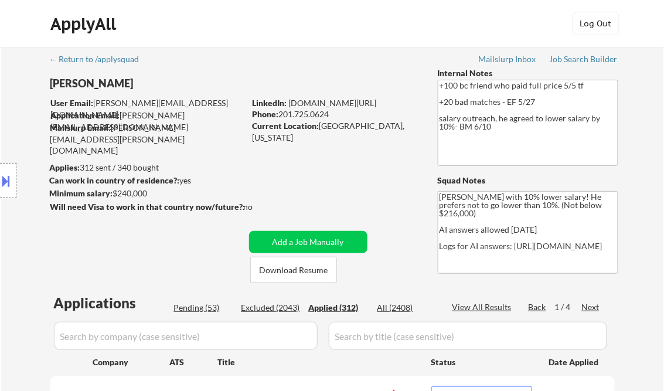
select select ""applied""
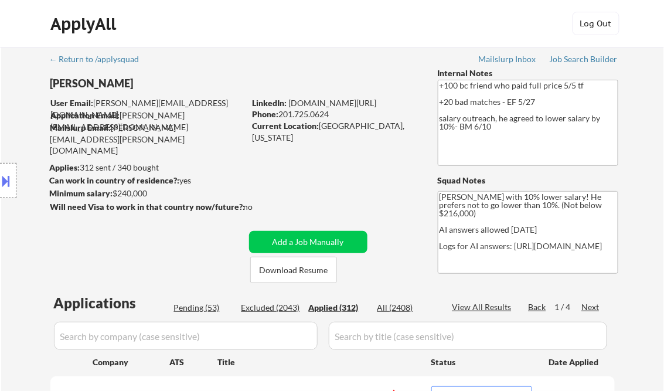
select select ""applied""
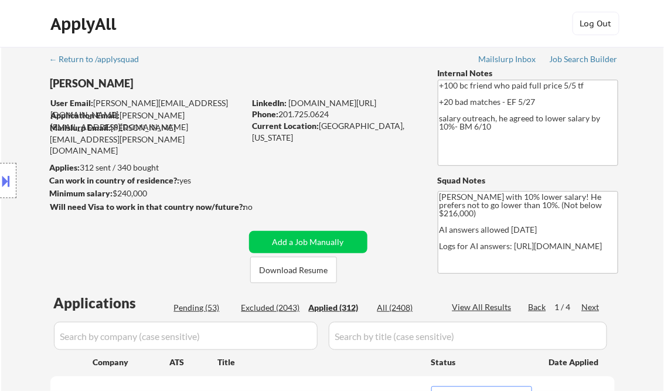
select select ""applied""
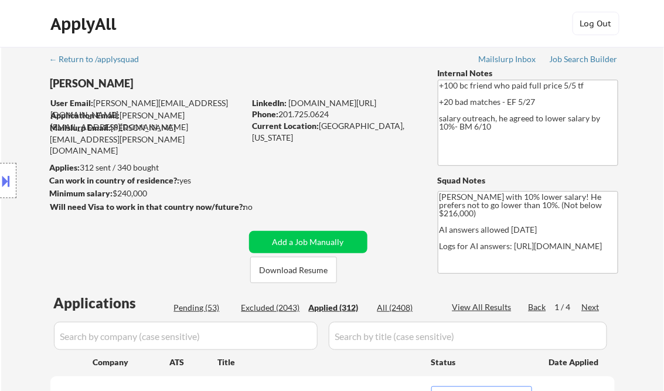
select select ""applied""
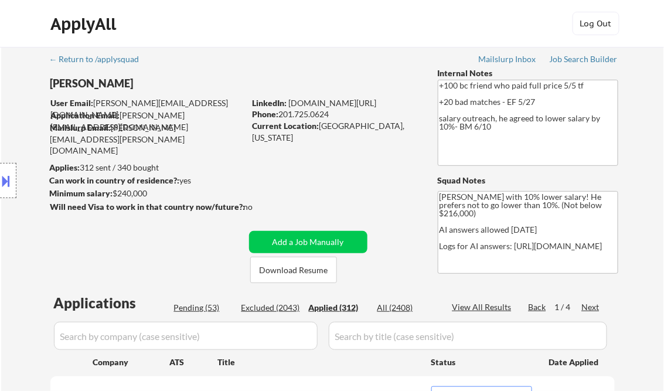
select select ""applied""
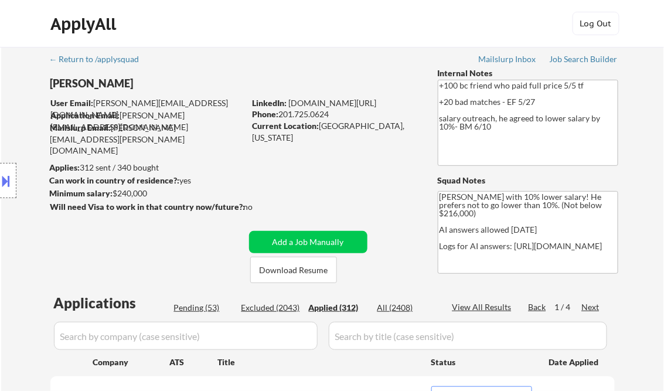
select select ""applied""
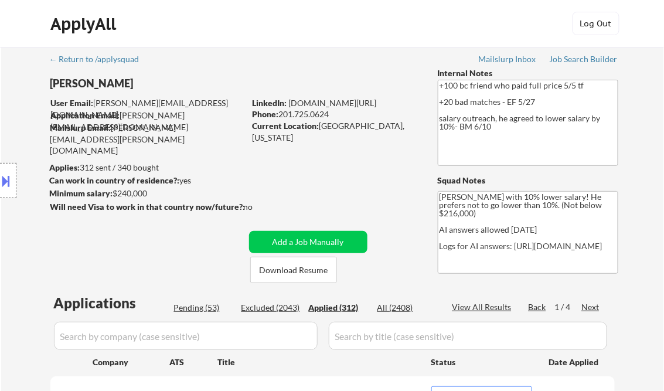
select select ""applied""
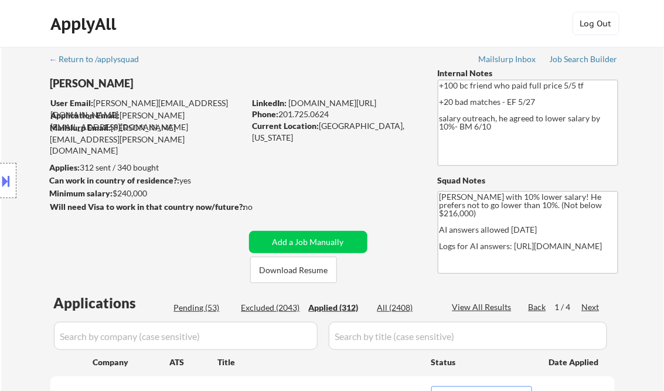
select select ""applied""
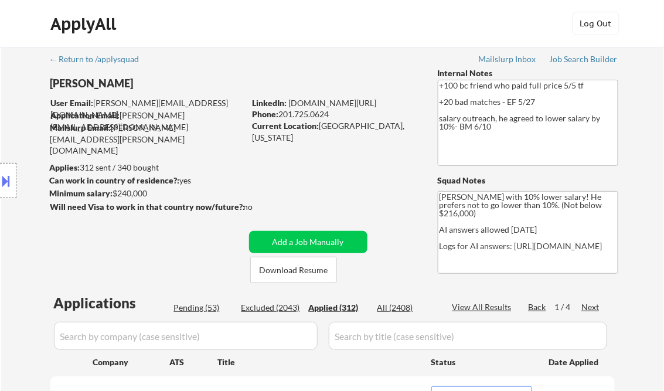
select select ""applied""
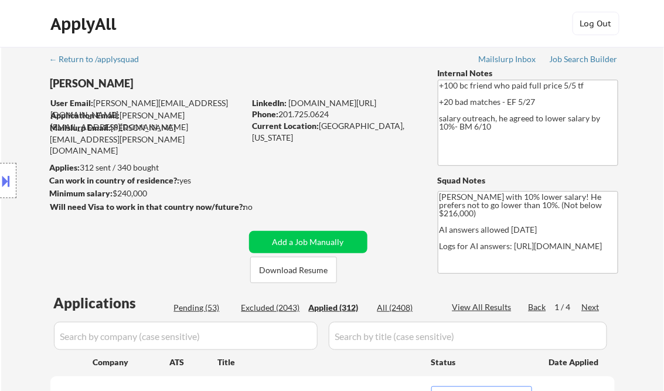
select select ""applied""
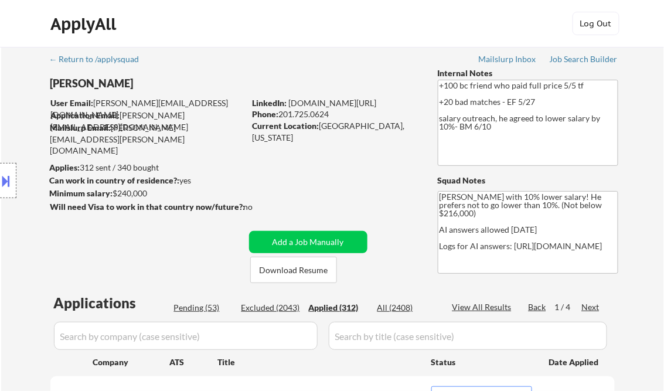
select select ""applied""
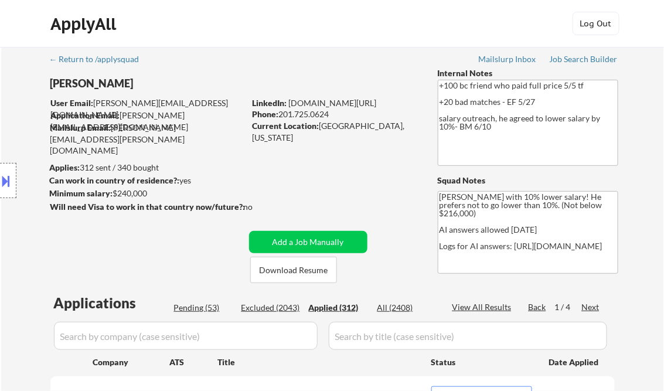
select select ""applied""
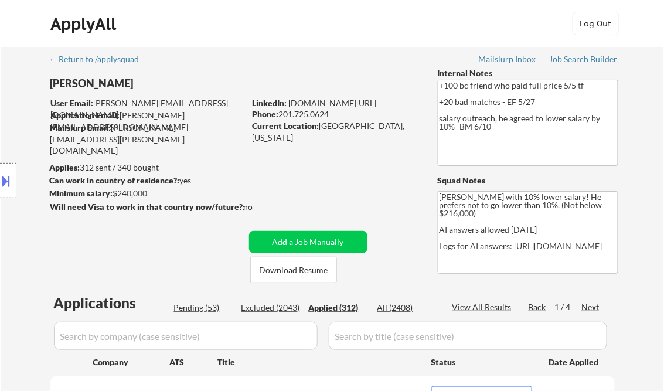
select select ""applied""
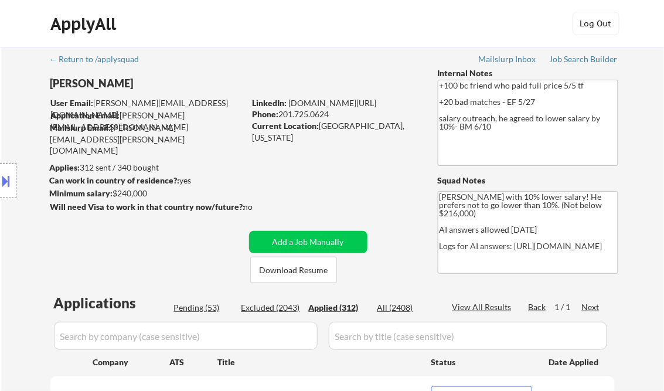
select select ""applied""
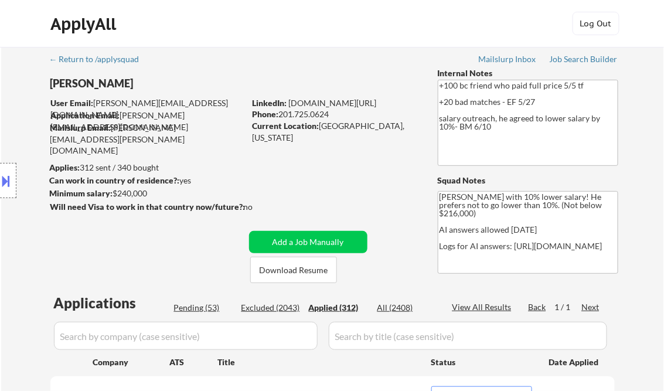
select select ""applied""
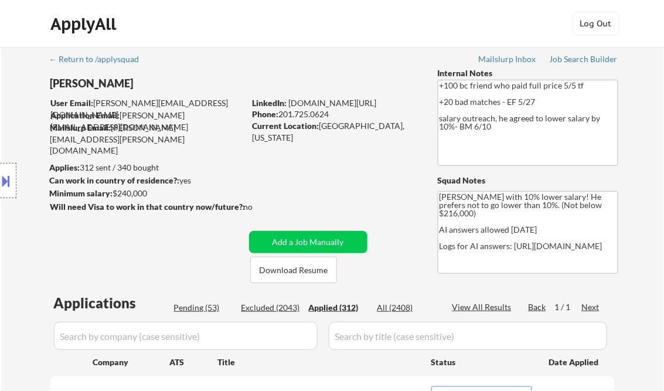
select select ""applied""
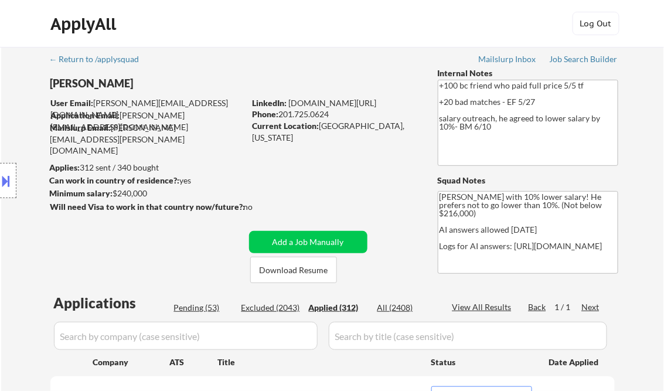
select select ""applied""
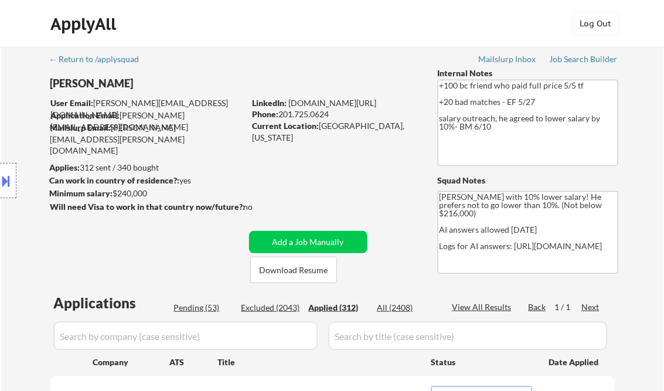
select select ""applied""
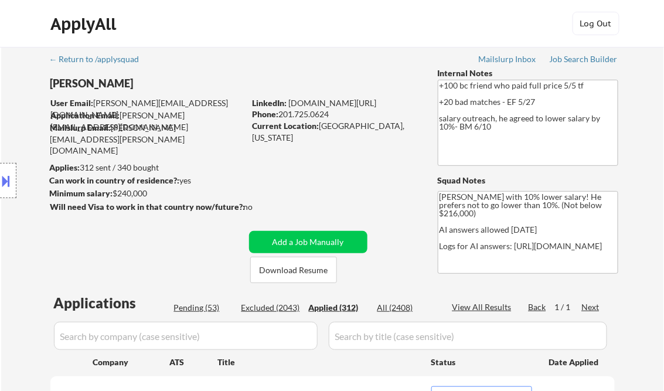
select select ""applied""
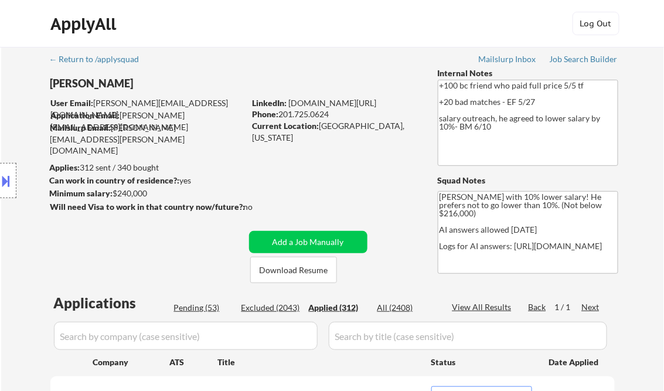
select select ""applied""
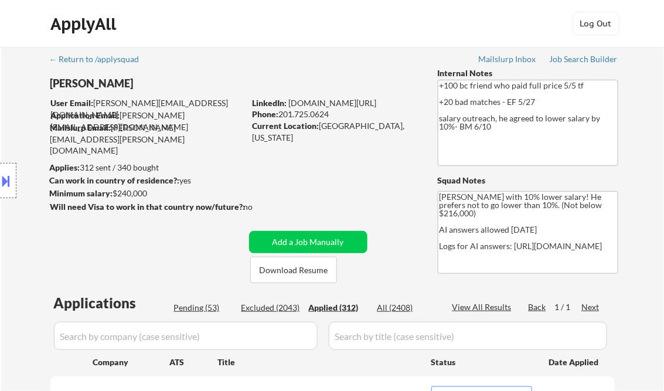
select select ""applied""
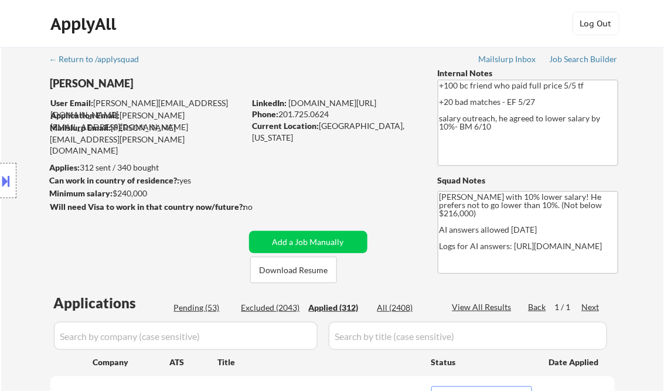
select select ""applied""
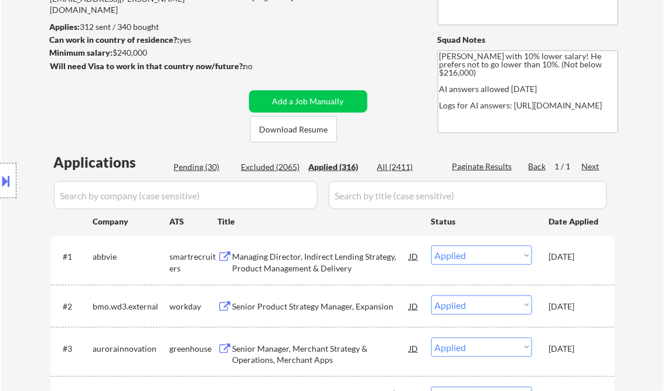
click at [311, 264] on div "Managing Director, Indirect Lending Strategy, Product Management & Delivery" at bounding box center [321, 262] width 177 height 23
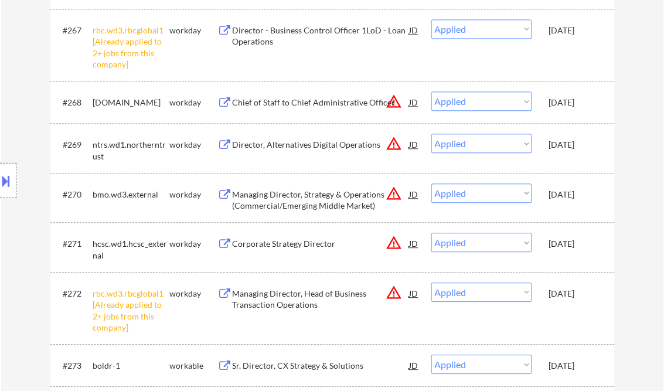
scroll to position [293, 0]
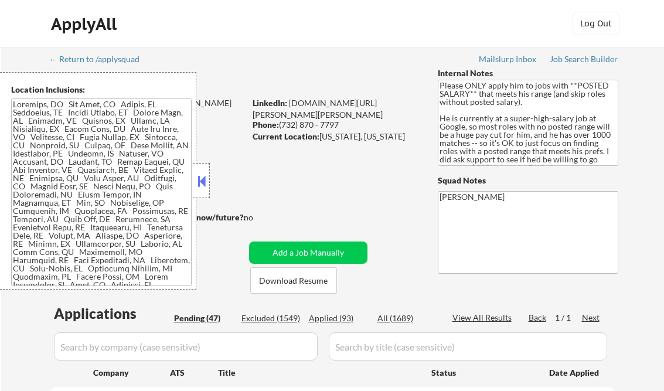
select select ""pending""
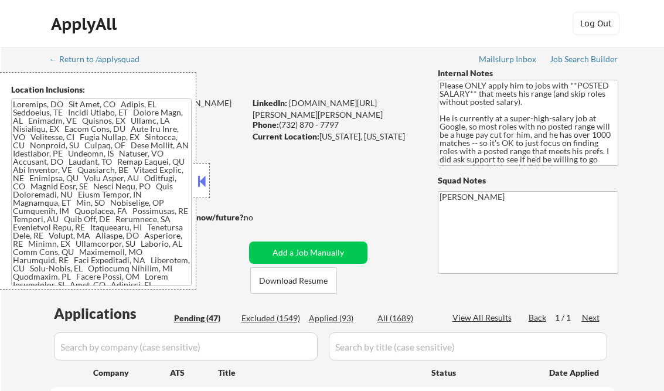
select select ""pending""
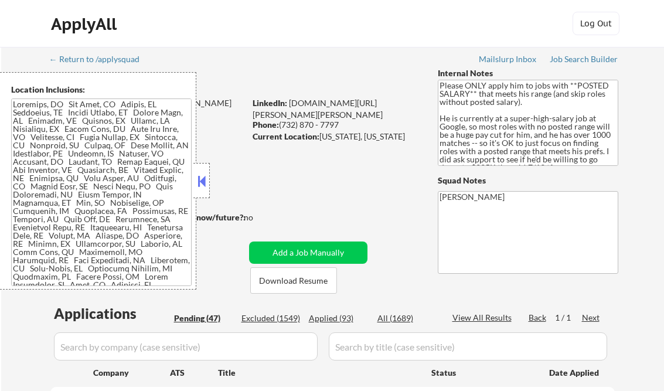
select select ""pending""
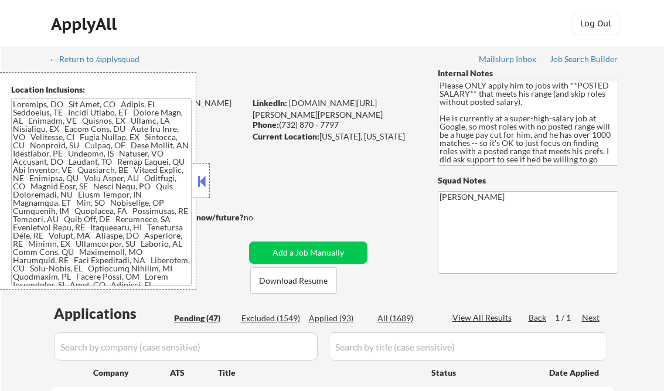
select select ""pending""
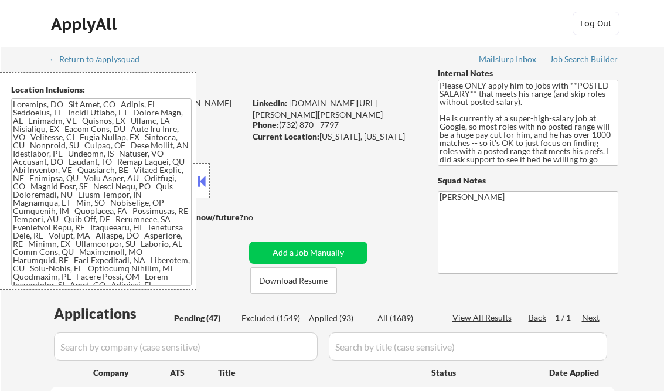
select select ""pending""
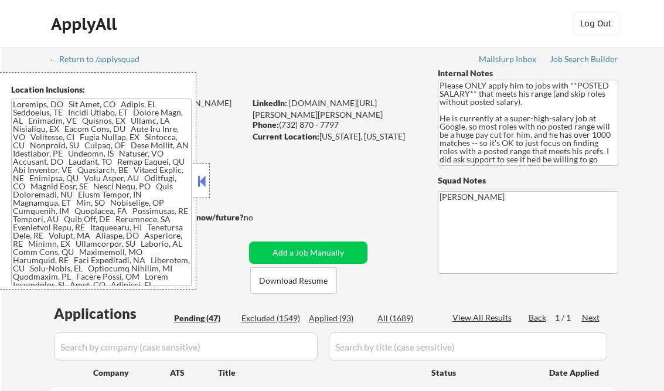
select select ""pending""
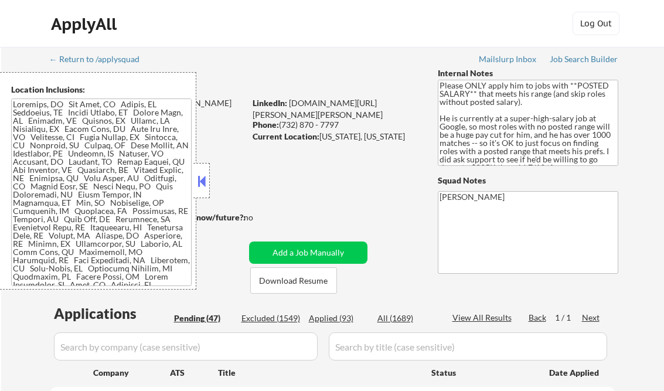
select select ""pending""
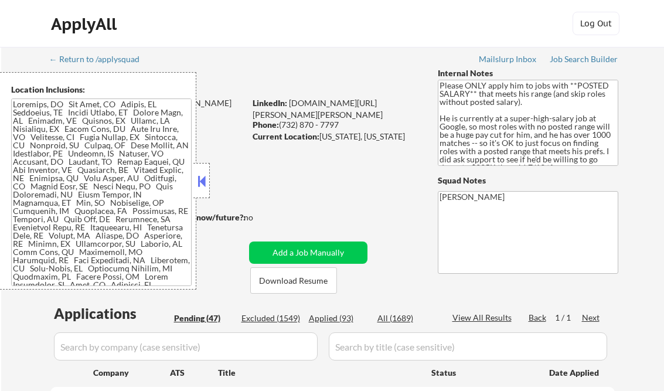
select select ""pending""
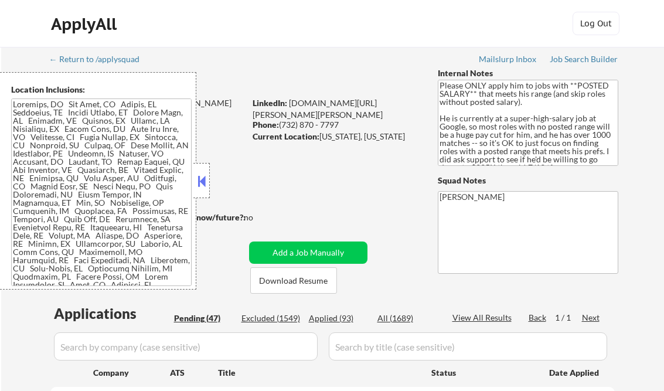
select select ""pending""
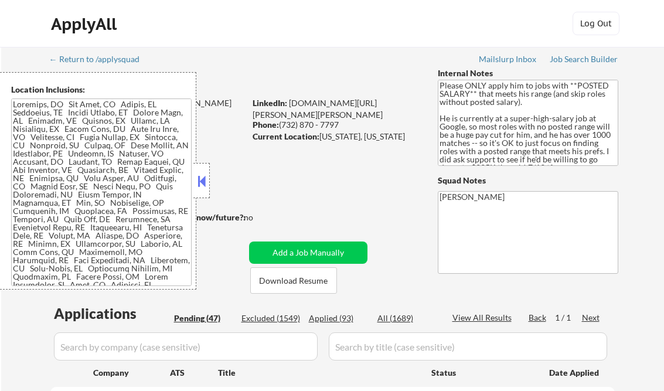
select select ""pending""
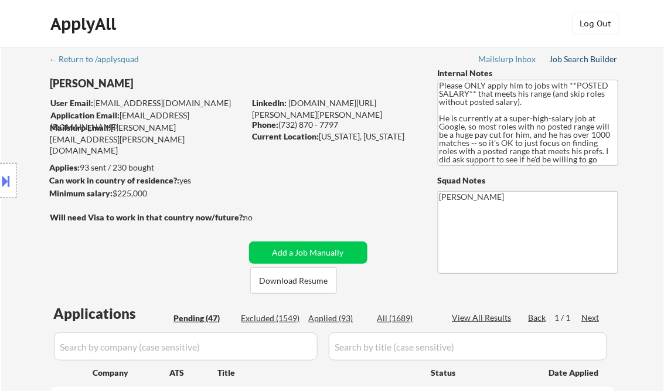
click at [582, 60] on div "Job Search Builder" at bounding box center [584, 59] width 69 height 8
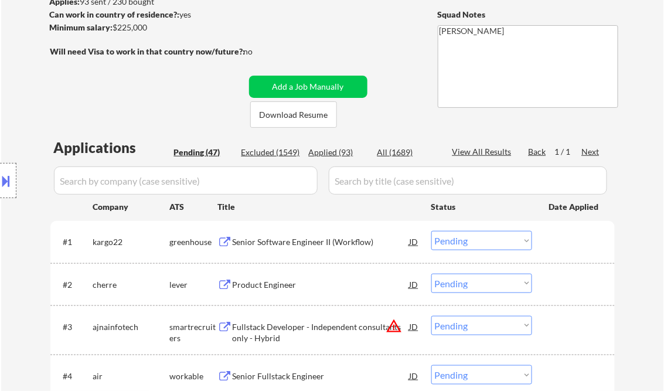
scroll to position [188, 0]
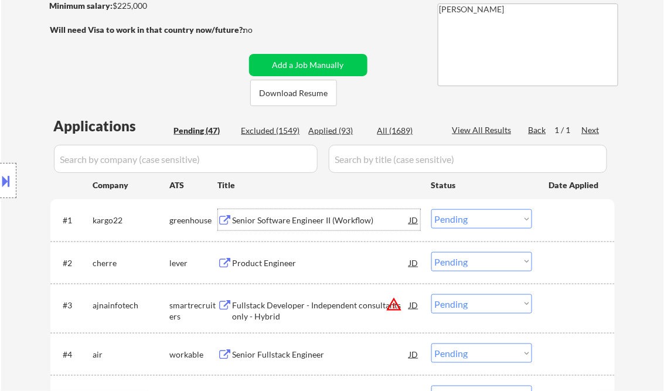
click at [312, 217] on div "Senior Software Engineer II (Workflow)" at bounding box center [321, 220] width 177 height 12
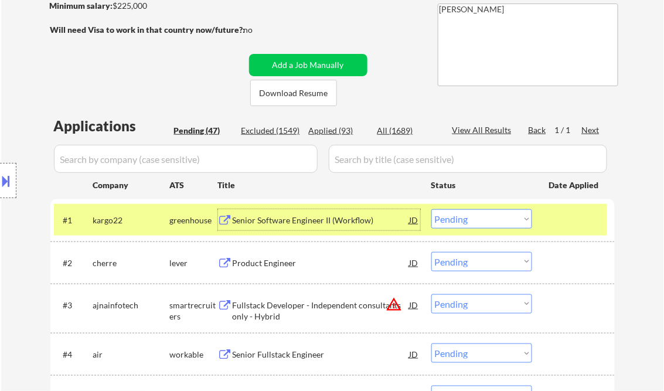
drag, startPoint x: 447, startPoint y: 220, endPoint x: 465, endPoint y: 227, distance: 19.5
click at [447, 220] on select "Choose an option... Pending Applied Excluded (Questions) Excluded (Expired) Exc…" at bounding box center [481, 218] width 101 height 19
click at [431, 209] on select "Choose an option... Pending Applied Excluded (Questions) Excluded (Expired) Exc…" at bounding box center [481, 218] width 101 height 19
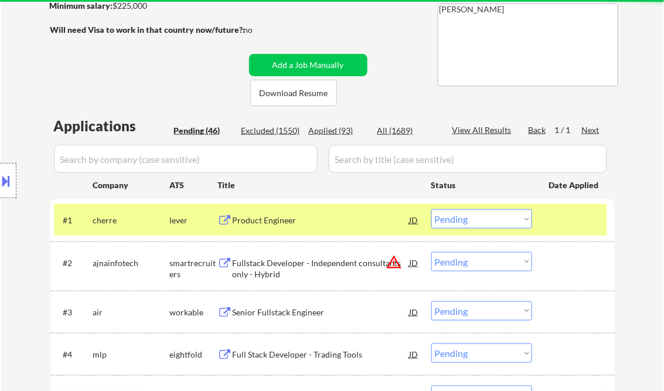
click at [294, 223] on div "Product Engineer" at bounding box center [321, 220] width 177 height 12
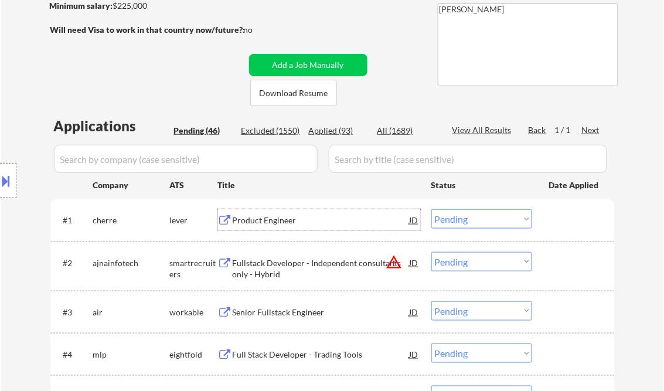
drag, startPoint x: 491, startPoint y: 222, endPoint x: 495, endPoint y: 228, distance: 7.2
click at [491, 222] on select "Choose an option... Pending Applied Excluded (Questions) Excluded (Expired) Exc…" at bounding box center [481, 218] width 101 height 19
click at [431, 209] on select "Choose an option... Pending Applied Excluded (Questions) Excluded (Expired) Exc…" at bounding box center [481, 218] width 101 height 19
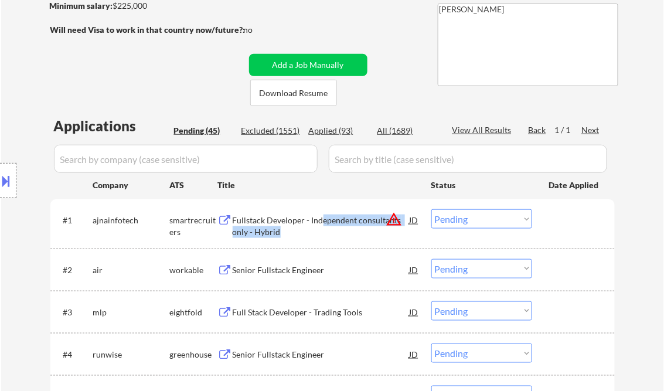
click at [320, 226] on div "Fullstack Developer - Independent consultants only - Hybrid" at bounding box center [321, 225] width 177 height 23
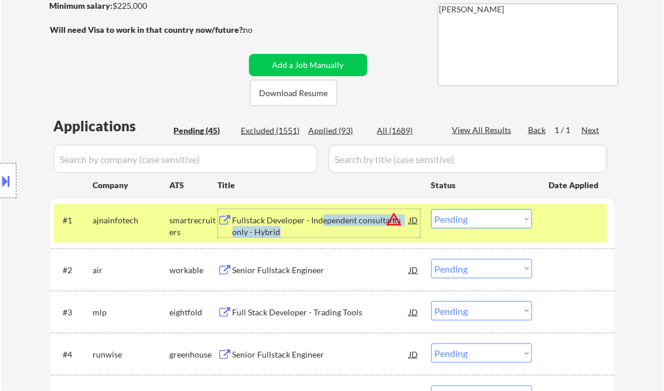
drag, startPoint x: 471, startPoint y: 222, endPoint x: 476, endPoint y: 225, distance: 6.3
click at [471, 222] on select "Choose an option... Pending Applied Excluded (Questions) Excluded (Expired) Exc…" at bounding box center [481, 218] width 101 height 19
click at [431, 209] on select "Choose an option... Pending Applied Excluded (Questions) Excluded (Expired) Exc…" at bounding box center [481, 218] width 101 height 19
click at [278, 272] on div "Senior Fullstack Engineer" at bounding box center [321, 270] width 177 height 12
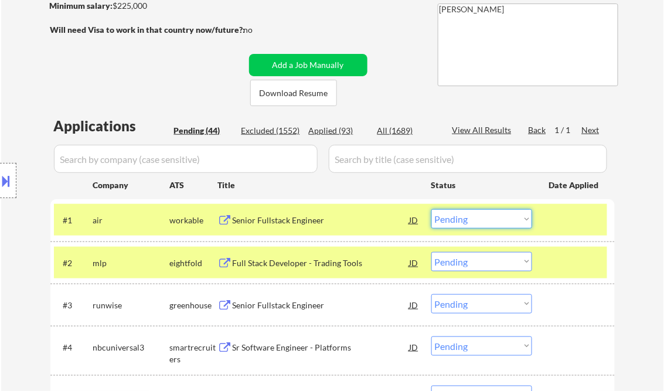
drag, startPoint x: 475, startPoint y: 219, endPoint x: 475, endPoint y: 228, distance: 9.4
click at [475, 219] on select "Choose an option... Pending Applied Excluded (Questions) Excluded (Expired) Exc…" at bounding box center [481, 218] width 101 height 19
click at [431, 209] on select "Choose an option... Pending Applied Excluded (Questions) Excluded (Expired) Exc…" at bounding box center [481, 218] width 101 height 19
click at [328, 268] on div "Full Stack Developer - Trading Tools" at bounding box center [321, 262] width 177 height 21
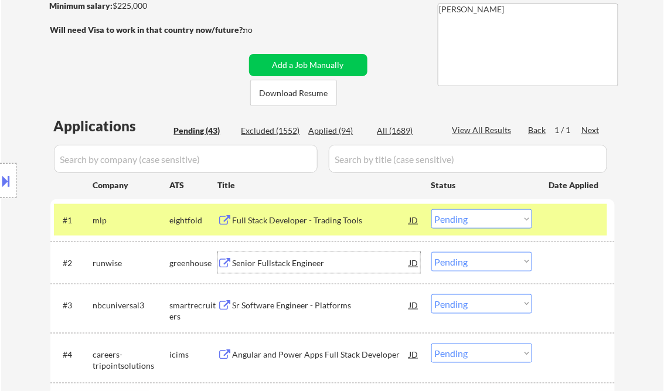
drag, startPoint x: 448, startPoint y: 219, endPoint x: 462, endPoint y: 230, distance: 17.9
click at [448, 219] on select "Choose an option... Pending Applied Excluded (Questions) Excluded (Expired) Exc…" at bounding box center [481, 218] width 101 height 19
click at [431, 209] on select "Choose an option... Pending Applied Excluded (Questions) Excluded (Expired) Exc…" at bounding box center [481, 218] width 101 height 19
click at [315, 261] on div "Senior Fullstack Engineer" at bounding box center [321, 263] width 177 height 12
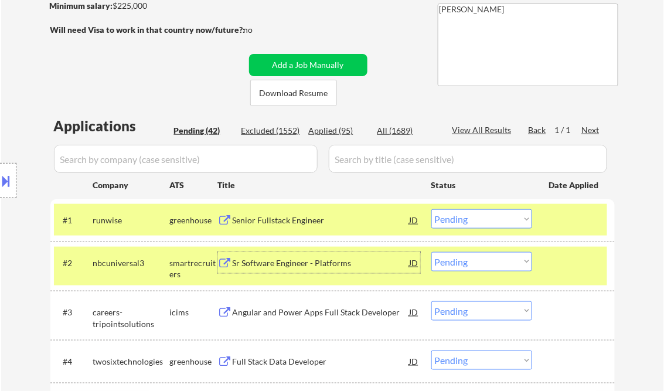
click at [483, 217] on select "Choose an option... Pending Applied Excluded (Questions) Excluded (Expired) Exc…" at bounding box center [481, 218] width 101 height 19
click at [431, 209] on select "Choose an option... Pending Applied Excluded (Questions) Excluded (Expired) Exc…" at bounding box center [481, 218] width 101 height 19
click at [314, 263] on div "Sr Software Engineer - Platforms" at bounding box center [321, 263] width 177 height 12
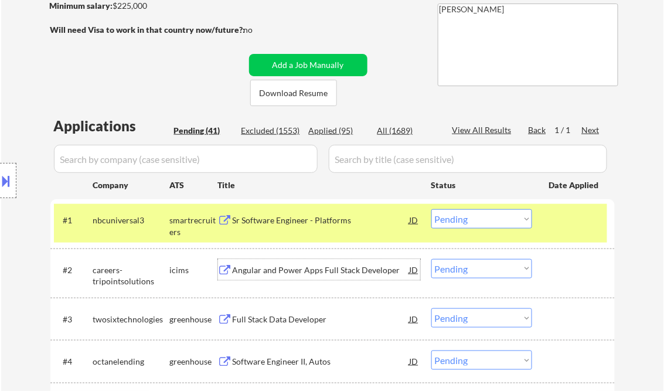
click at [494, 217] on select "Choose an option... Pending Applied Excluded (Questions) Excluded (Expired) Exc…" at bounding box center [481, 218] width 101 height 19
click at [431, 209] on select "Choose an option... Pending Applied Excluded (Questions) Excluded (Expired) Exc…" at bounding box center [481, 218] width 101 height 19
click at [345, 271] on div "Angular and Power Apps Full Stack Developer" at bounding box center [321, 270] width 177 height 12
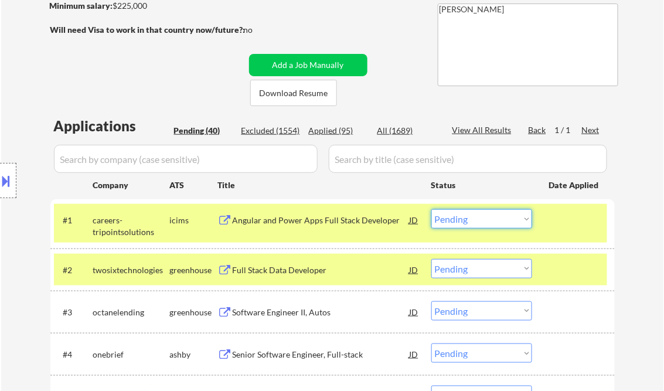
drag, startPoint x: 492, startPoint y: 216, endPoint x: 500, endPoint y: 227, distance: 13.8
click at [492, 216] on select "Choose an option... Pending Applied Excluded (Questions) Excluded (Expired) Exc…" at bounding box center [481, 218] width 101 height 19
click at [431, 209] on select "Choose an option... Pending Applied Excluded (Questions) Excluded (Expired) Exc…" at bounding box center [481, 218] width 101 height 19
click at [284, 270] on div "Full Stack Data Developer" at bounding box center [321, 270] width 177 height 12
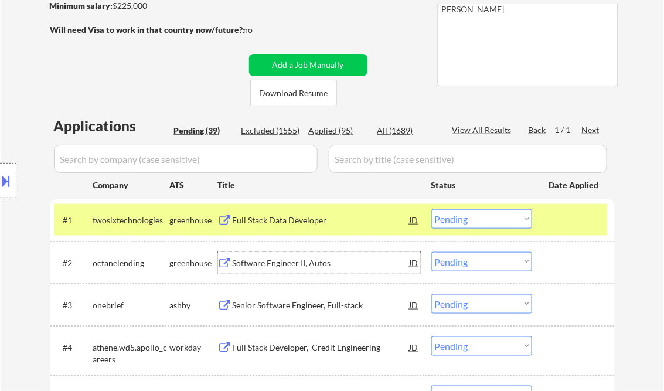
drag, startPoint x: 457, startPoint y: 220, endPoint x: 472, endPoint y: 229, distance: 18.1
click at [457, 220] on select "Choose an option... Pending Applied Excluded (Questions) Excluded (Expired) Exc…" at bounding box center [481, 218] width 101 height 19
click at [431, 209] on select "Choose an option... Pending Applied Excluded (Questions) Excluded (Expired) Exc…" at bounding box center [481, 218] width 101 height 19
click at [321, 265] on div "Software Engineer II, Autos" at bounding box center [321, 263] width 177 height 12
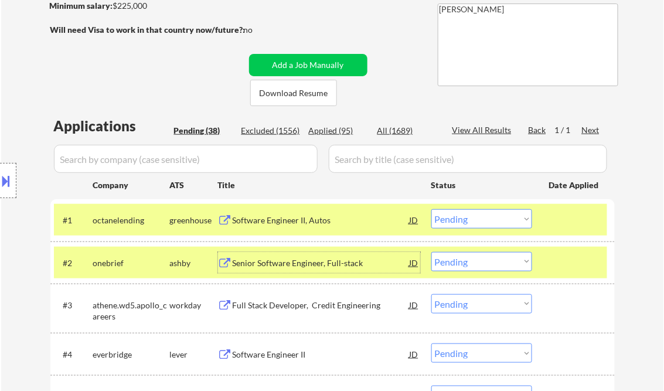
click at [481, 214] on select "Choose an option... Pending Applied Excluded (Questions) Excluded (Expired) Exc…" at bounding box center [481, 218] width 101 height 19
click at [431, 209] on select "Choose an option... Pending Applied Excluded (Questions) Excluded (Expired) Exc…" at bounding box center [481, 218] width 101 height 19
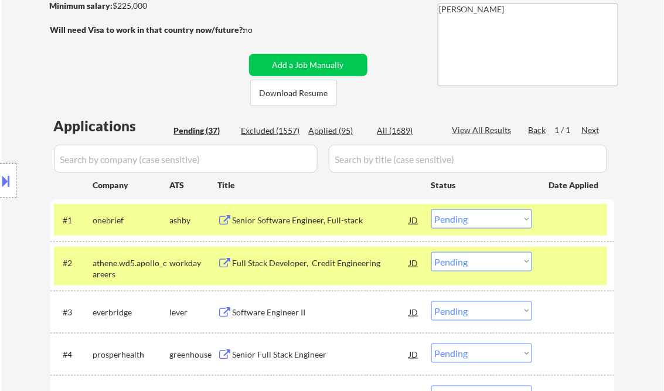
click at [581, 265] on div at bounding box center [575, 262] width 52 height 21
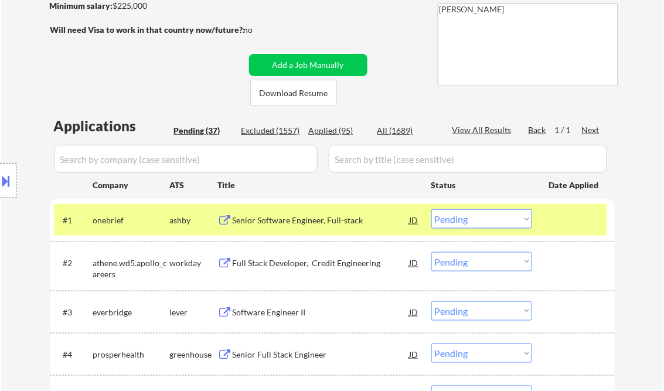
click at [580, 213] on div at bounding box center [575, 219] width 52 height 21
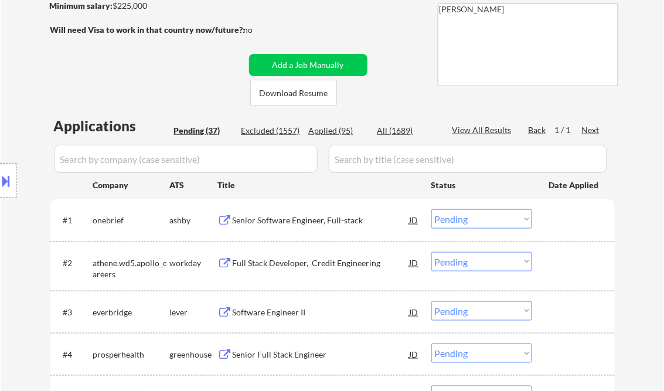
click at [325, 217] on div "Senior Software Engineer, Full-stack" at bounding box center [321, 220] width 177 height 12
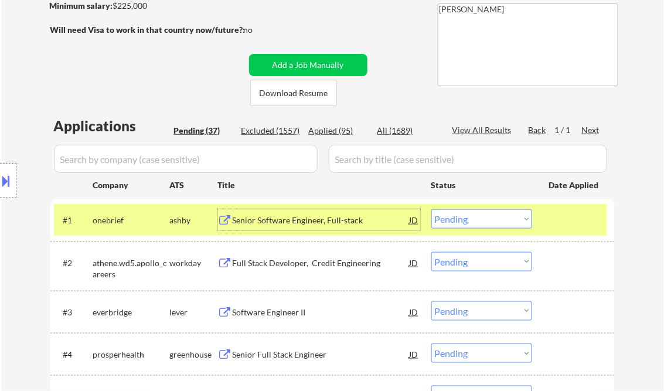
drag, startPoint x: 465, startPoint y: 219, endPoint x: 476, endPoint y: 225, distance: 12.4
click at [465, 219] on select "Choose an option... Pending Applied Excluded (Questions) Excluded (Expired) Exc…" at bounding box center [481, 218] width 101 height 19
click at [431, 209] on select "Choose an option... Pending Applied Excluded (Questions) Excluded (Expired) Exc…" at bounding box center [481, 218] width 101 height 19
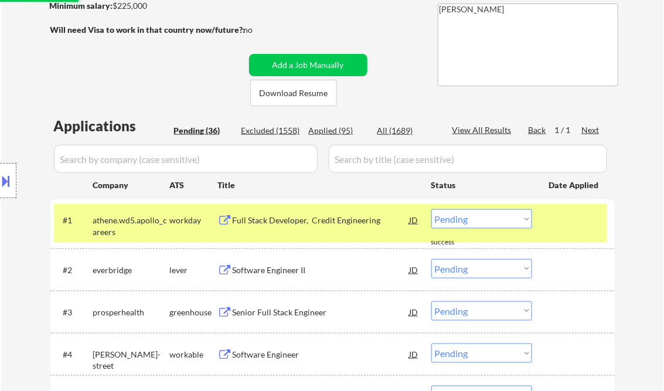
click at [306, 219] on div "Full Stack Developer, Credit Engineering" at bounding box center [321, 220] width 177 height 12
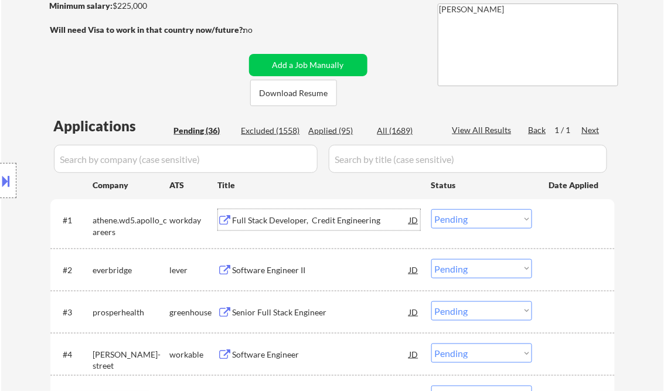
drag, startPoint x: 488, startPoint y: 219, endPoint x: 492, endPoint y: 230, distance: 11.9
click at [488, 220] on select "Choose an option... Pending Applied Excluded (Questions) Excluded (Expired) Exc…" at bounding box center [481, 218] width 101 height 19
click at [431, 209] on select "Choose an option... Pending Applied Excluded (Questions) Excluded (Expired) Exc…" at bounding box center [481, 218] width 101 height 19
click at [284, 271] on div "Software Engineer II" at bounding box center [321, 270] width 177 height 12
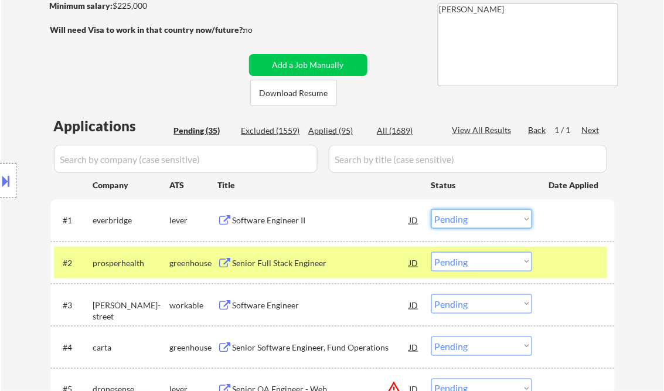
drag, startPoint x: 475, startPoint y: 218, endPoint x: 498, endPoint y: 230, distance: 25.7
click at [475, 218] on select "Choose an option... Pending Applied Excluded (Questions) Excluded (Expired) Exc…" at bounding box center [481, 218] width 101 height 19
click at [431, 209] on select "Choose an option... Pending Applied Excluded (Questions) Excluded (Expired) Exc…" at bounding box center [481, 218] width 101 height 19
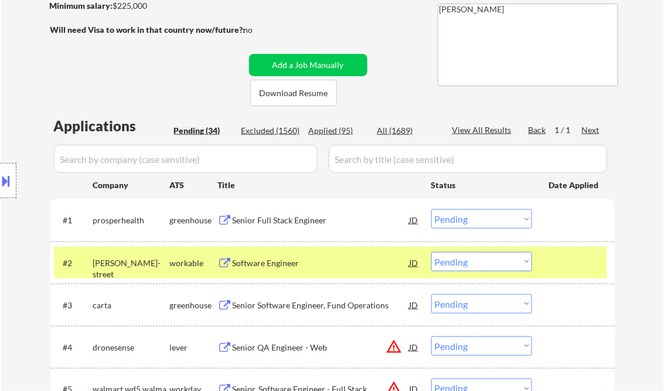
click at [287, 215] on div "Senior Full Stack Engineer" at bounding box center [321, 220] width 177 height 12
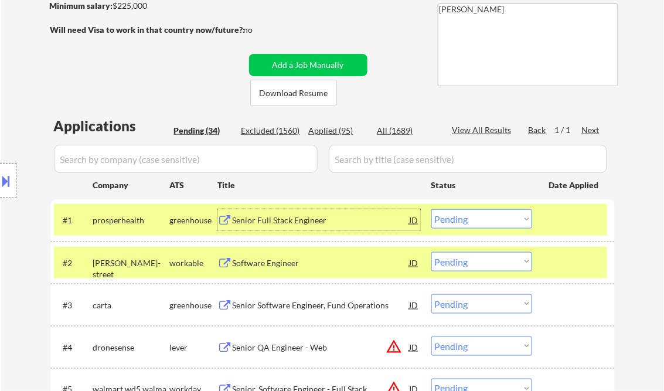
click at [515, 227] on select "Choose an option... Pending Applied Excluded (Questions) Excluded (Expired) Exc…" at bounding box center [481, 218] width 101 height 19
click at [431, 209] on select "Choose an option... Pending Applied Excluded (Questions) Excluded (Expired) Exc…" at bounding box center [481, 218] width 101 height 19
click at [299, 264] on div "Software Engineer" at bounding box center [321, 263] width 177 height 12
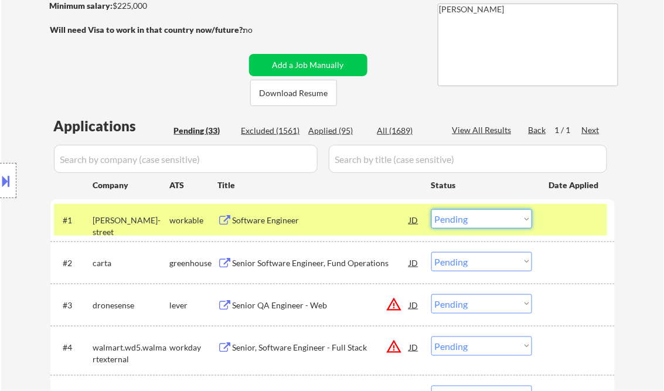
click at [482, 219] on select "Choose an option... Pending Applied Excluded (Questions) Excluded (Expired) Exc…" at bounding box center [481, 218] width 101 height 19
click at [431, 209] on select "Choose an option... Pending Applied Excluded (Questions) Excluded (Expired) Exc…" at bounding box center [481, 218] width 101 height 19
click at [356, 265] on div "Senior Software Engineer, Fund Operations" at bounding box center [321, 263] width 177 height 12
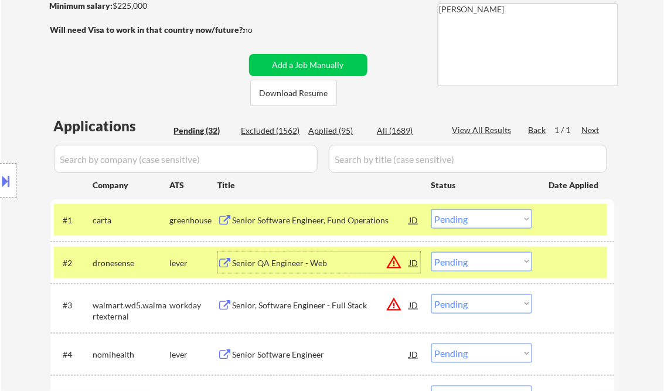
click at [456, 218] on select "Choose an option... Pending Applied Excluded (Questions) Excluded (Expired) Exc…" at bounding box center [481, 218] width 101 height 19
click at [431, 209] on select "Choose an option... Pending Applied Excluded (Questions) Excluded (Expired) Exc…" at bounding box center [481, 218] width 101 height 19
click at [305, 268] on div "Senior QA Engineer - Web" at bounding box center [321, 263] width 177 height 12
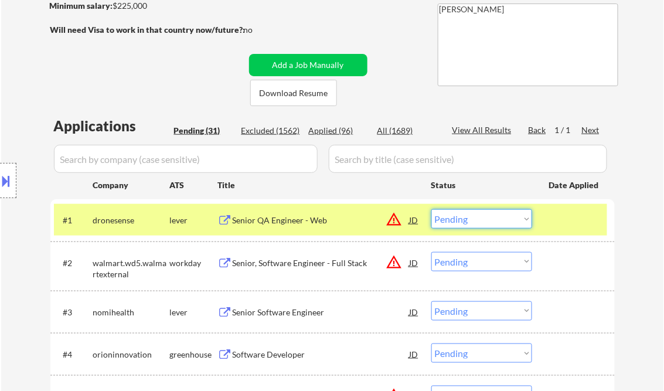
drag, startPoint x: 483, startPoint y: 221, endPoint x: 491, endPoint y: 230, distance: 11.6
click at [483, 221] on select "Choose an option... Pending Applied Excluded (Questions) Excluded (Expired) Exc…" at bounding box center [481, 218] width 101 height 19
click at [431, 209] on select "Choose an option... Pending Applied Excluded (Questions) Excluded (Expired) Exc…" at bounding box center [481, 218] width 101 height 19
click at [322, 258] on div "Senior, Software Engineer - Full Stack" at bounding box center [321, 263] width 177 height 12
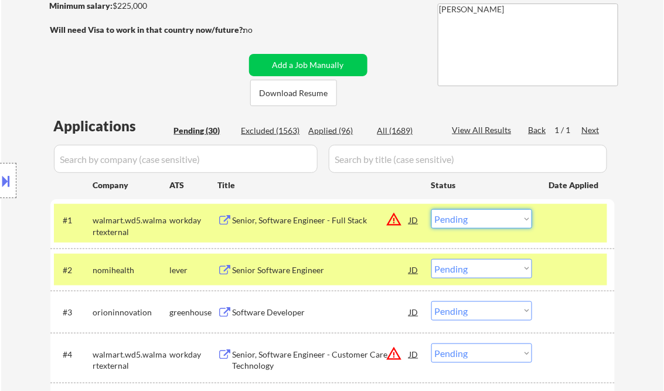
drag, startPoint x: 489, startPoint y: 212, endPoint x: 513, endPoint y: 226, distance: 28.6
click at [489, 212] on select "Choose an option... Pending Applied Excluded (Questions) Excluded (Expired) Exc…" at bounding box center [481, 218] width 101 height 19
click at [431, 209] on select "Choose an option... Pending Applied Excluded (Questions) Excluded (Expired) Exc…" at bounding box center [481, 218] width 101 height 19
click at [299, 268] on div "Senior Software Engineer" at bounding box center [321, 270] width 177 height 12
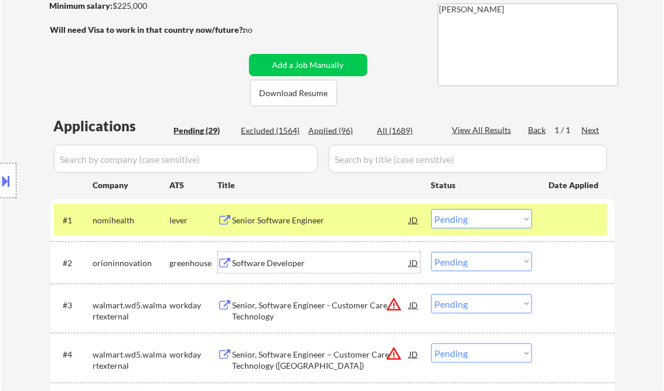
drag, startPoint x: 470, startPoint y: 219, endPoint x: 476, endPoint y: 222, distance: 6.3
click at [470, 219] on select "Choose an option... Pending Applied Excluded (Questions) Excluded (Expired) Exc…" at bounding box center [481, 218] width 101 height 19
click at [431, 209] on select "Choose an option... Pending Applied Excluded (Questions) Excluded (Expired) Exc…" at bounding box center [481, 218] width 101 height 19
click at [287, 262] on div "Software Developer" at bounding box center [321, 263] width 177 height 12
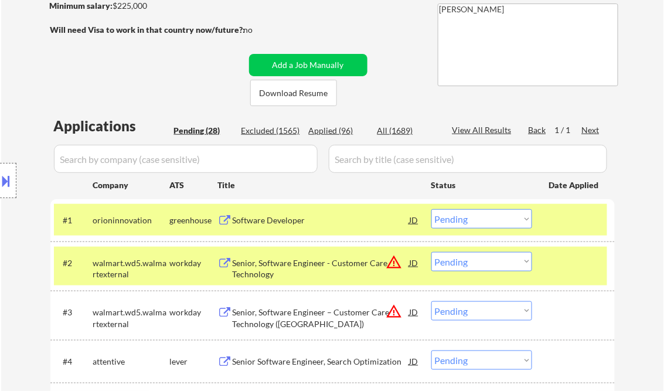
click at [2, 183] on button at bounding box center [6, 180] width 13 height 19
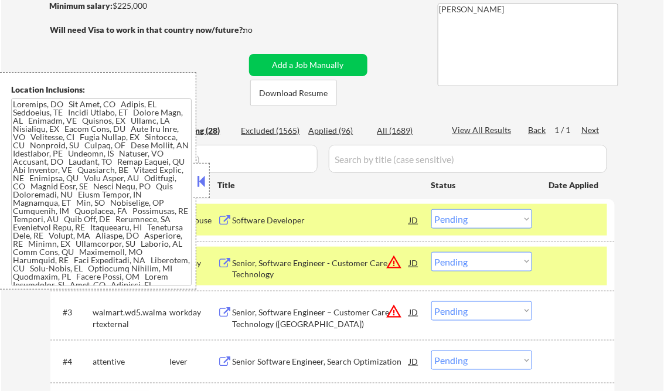
scroll to position [158, 0]
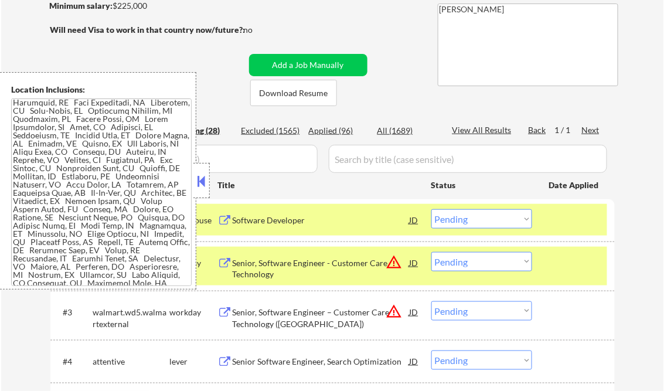
click at [196, 183] on button at bounding box center [201, 181] width 13 height 18
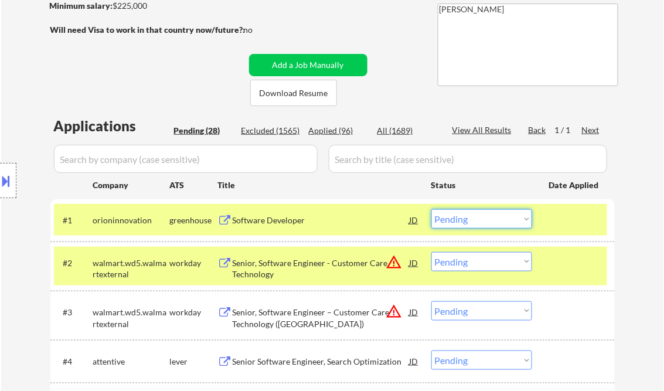
drag, startPoint x: 488, startPoint y: 217, endPoint x: 497, endPoint y: 228, distance: 14.1
click at [488, 217] on select "Choose an option... Pending Applied Excluded (Questions) Excluded (Expired) Exc…" at bounding box center [481, 218] width 101 height 19
click at [431, 209] on select "Choose an option... Pending Applied Excluded (Questions) Excluded (Expired) Exc…" at bounding box center [481, 218] width 101 height 19
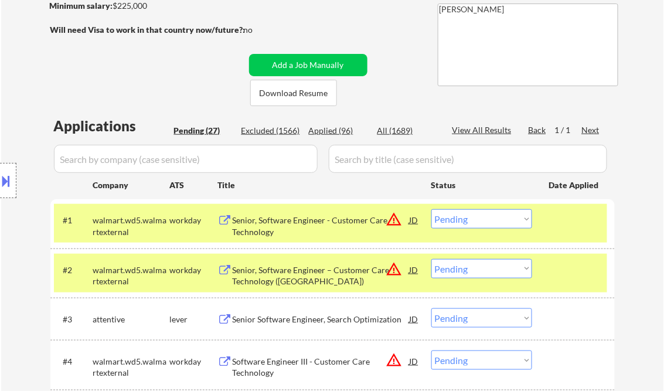
click at [292, 223] on div "Senior, Software Engineer - Customer Care Technology" at bounding box center [321, 225] width 177 height 23
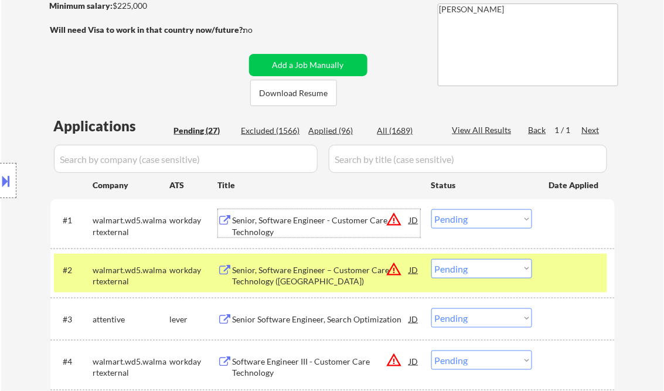
click at [468, 221] on select "Choose an option... Pending Applied Excluded (Questions) Excluded (Expired) Exc…" at bounding box center [481, 218] width 101 height 19
click at [431, 209] on select "Choose an option... Pending Applied Excluded (Questions) Excluded (Expired) Exc…" at bounding box center [481, 218] width 101 height 19
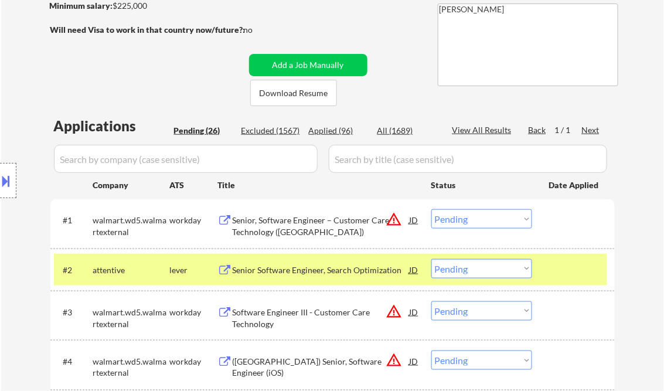
click at [305, 223] on div "Senior, Software Engineer – Customer Care Technology ([GEOGRAPHIC_DATA])" at bounding box center [321, 225] width 177 height 23
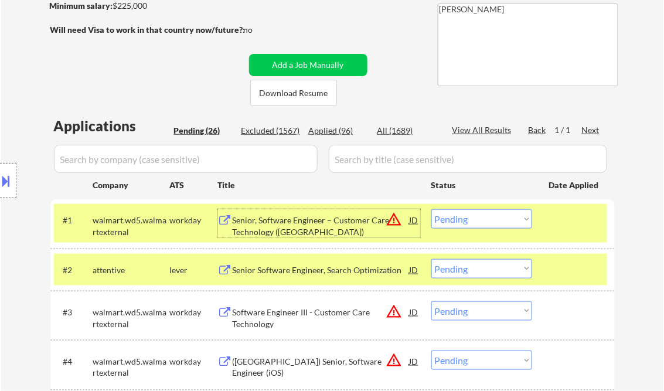
drag, startPoint x: 462, startPoint y: 219, endPoint x: 476, endPoint y: 226, distance: 16.0
click at [462, 219] on select "Choose an option... Pending Applied Excluded (Questions) Excluded (Expired) Exc…" at bounding box center [481, 218] width 101 height 19
click at [431, 209] on select "Choose an option... Pending Applied Excluded (Questions) Excluded (Expired) Exc…" at bounding box center [481, 218] width 101 height 19
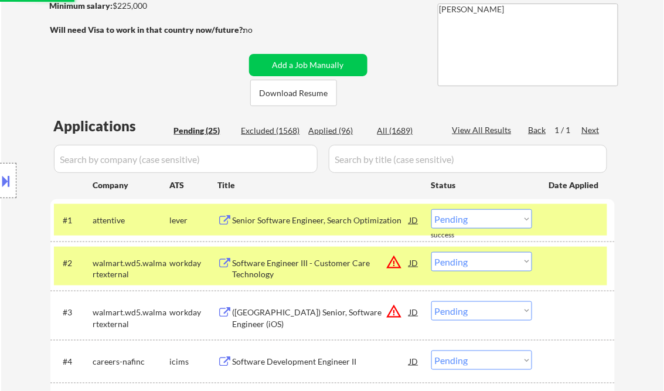
click at [323, 222] on div "Senior Software Engineer, Search Optimization" at bounding box center [321, 220] width 177 height 12
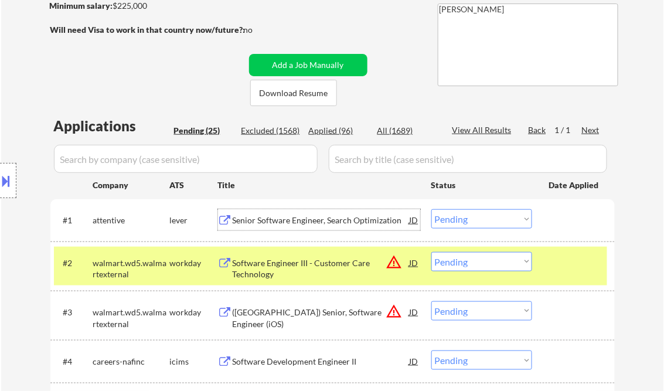
drag, startPoint x: 489, startPoint y: 220, endPoint x: 492, endPoint y: 230, distance: 9.8
click at [489, 220] on select "Choose an option... Pending Applied Excluded (Questions) Excluded (Expired) Exc…" at bounding box center [481, 218] width 101 height 19
click at [431, 209] on select "Choose an option... Pending Applied Excluded (Questions) Excluded (Expired) Exc…" at bounding box center [481, 218] width 101 height 19
click at [309, 270] on div "Software Engineer III - Customer Care Technology" at bounding box center [321, 268] width 177 height 23
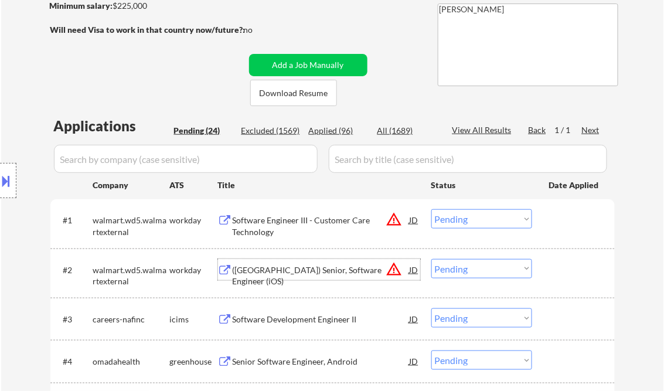
drag, startPoint x: 472, startPoint y: 221, endPoint x: 481, endPoint y: 227, distance: 10.9
click at [472, 221] on select "Choose an option... Pending Applied Excluded (Questions) Excluded (Expired) Exc…" at bounding box center [481, 218] width 101 height 19
click at [431, 209] on select "Choose an option... Pending Applied Excluded (Questions) Excluded (Expired) Exc…" at bounding box center [481, 218] width 101 height 19
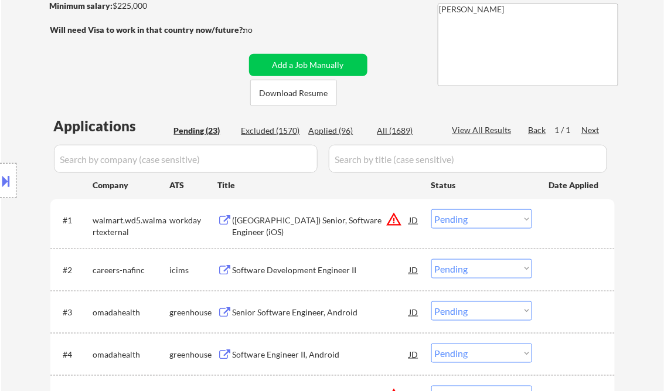
click at [307, 225] on div "([GEOGRAPHIC_DATA]) Senior, Software Engineer (iOS)" at bounding box center [321, 225] width 177 height 23
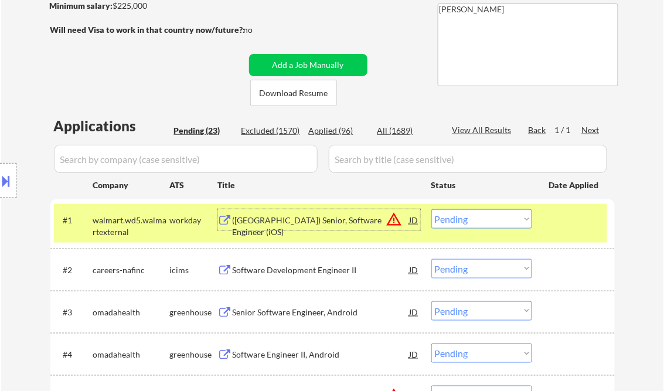
click at [493, 227] on select "Choose an option... Pending Applied Excluded (Questions) Excluded (Expired) Exc…" at bounding box center [481, 218] width 101 height 19
click at [431, 209] on select "Choose an option... Pending Applied Excluded (Questions) Excluded (Expired) Exc…" at bounding box center [481, 218] width 101 height 19
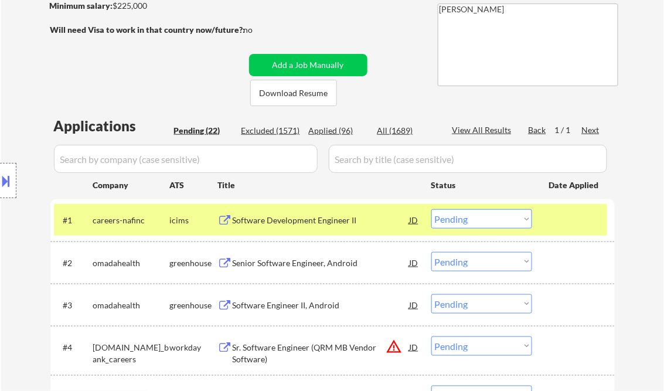
click at [333, 222] on div "Software Development Engineer II" at bounding box center [321, 220] width 177 height 12
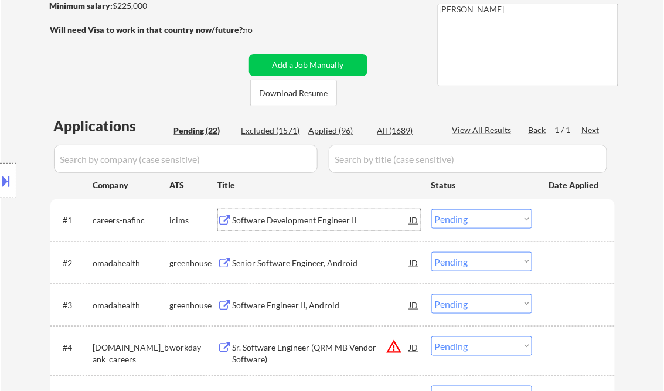
click at [458, 229] on div "#1 careers-nafinc icims Software Development Engineer II JD warning_amber Choos…" at bounding box center [330, 220] width 553 height 32
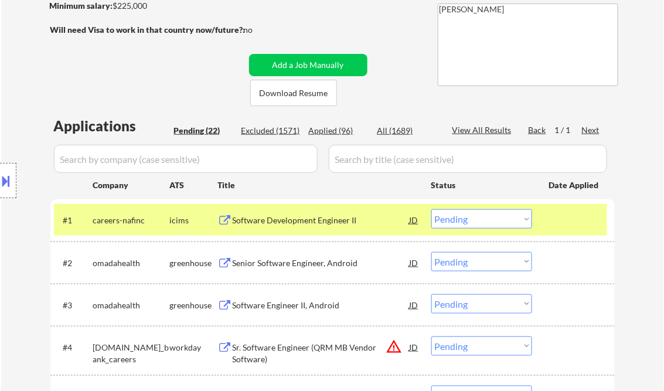
click at [553, 222] on div at bounding box center [575, 219] width 52 height 21
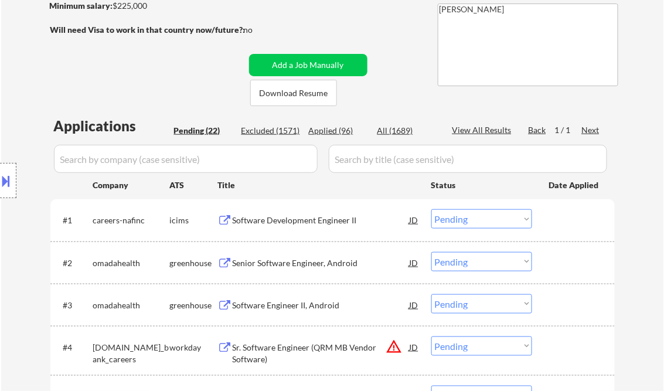
click at [496, 218] on select "Choose an option... Pending Applied Excluded (Questions) Excluded (Expired) Exc…" at bounding box center [481, 218] width 101 height 19
click at [431, 209] on select "Choose an option... Pending Applied Excluded (Questions) Excluded (Expired) Exc…" at bounding box center [481, 218] width 101 height 19
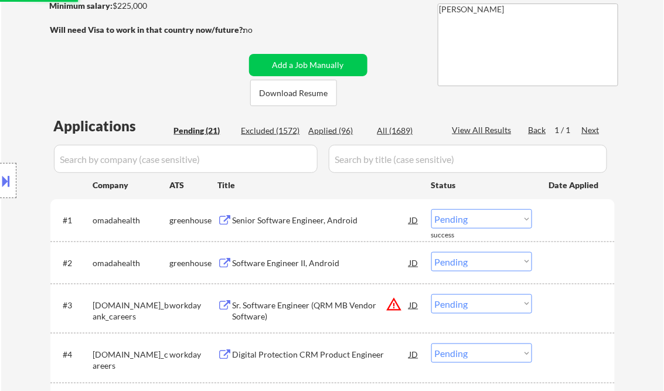
click at [277, 216] on div "Senior Software Engineer, Android" at bounding box center [321, 220] width 177 height 12
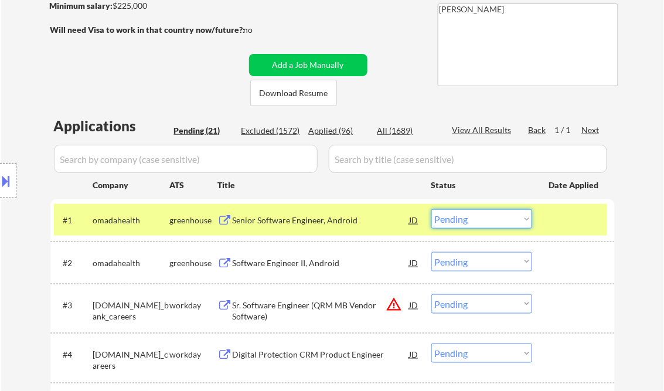
click at [476, 226] on select "Choose an option... Pending Applied Excluded (Questions) Excluded (Expired) Exc…" at bounding box center [481, 218] width 101 height 19
click at [431, 209] on select "Choose an option... Pending Applied Excluded (Questions) Excluded (Expired) Exc…" at bounding box center [481, 218] width 101 height 19
click at [295, 261] on div "Software Engineer II, Android" at bounding box center [321, 263] width 177 height 12
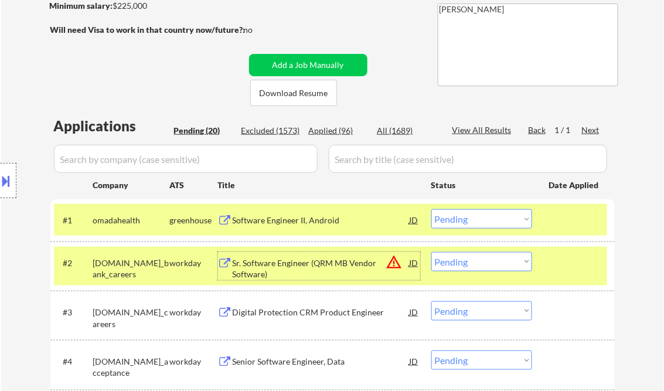
click at [481, 217] on select "Choose an option... Pending Applied Excluded (Questions) Excluded (Expired) Exc…" at bounding box center [481, 218] width 101 height 19
click at [431, 209] on select "Choose an option... Pending Applied Excluded (Questions) Excluded (Expired) Exc…" at bounding box center [481, 218] width 101 height 19
click at [339, 266] on div "Sr. Software Engineer (QRM MB Vendor Software)" at bounding box center [321, 268] width 177 height 23
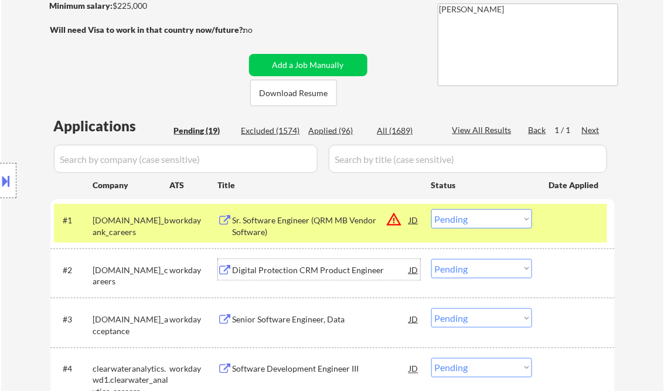
click at [462, 222] on select "Choose an option... Pending Applied Excluded (Questions) Excluded (Expired) Exc…" at bounding box center [481, 218] width 101 height 19
click at [431, 209] on select "Choose an option... Pending Applied Excluded (Questions) Excluded (Expired) Exc…" at bounding box center [481, 218] width 101 height 19
click at [340, 265] on div "Digital Protection CRM Product Engineer" at bounding box center [321, 270] width 177 height 12
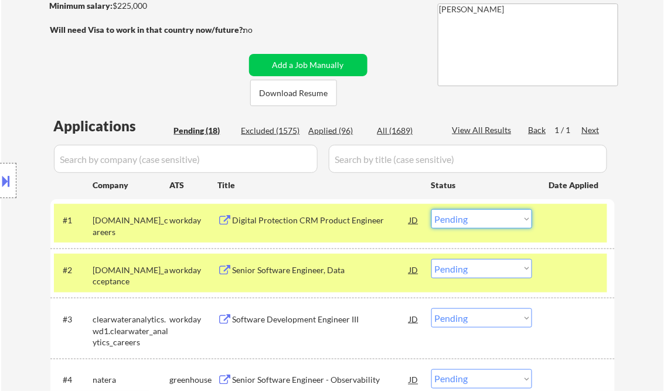
click at [471, 219] on select "Choose an option... Pending Applied Excluded (Questions) Excluded (Expired) Exc…" at bounding box center [481, 218] width 101 height 19
click at [431, 209] on select "Choose an option... Pending Applied Excluded (Questions) Excluded (Expired) Exc…" at bounding box center [481, 218] width 101 height 19
click at [289, 268] on div "Senior Software Engineer, Data" at bounding box center [321, 270] width 177 height 12
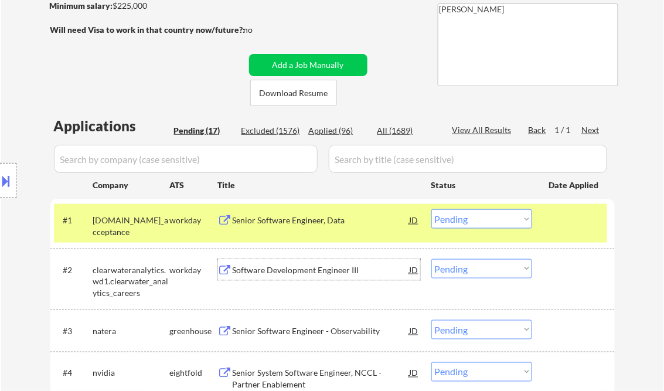
click at [469, 216] on select "Choose an option... Pending Applied Excluded (Questions) Excluded (Expired) Exc…" at bounding box center [481, 218] width 101 height 19
click at [431, 209] on select "Choose an option... Pending Applied Excluded (Questions) Excluded (Expired) Exc…" at bounding box center [481, 218] width 101 height 19
click at [278, 270] on div "Software Development Engineer III" at bounding box center [321, 270] width 177 height 12
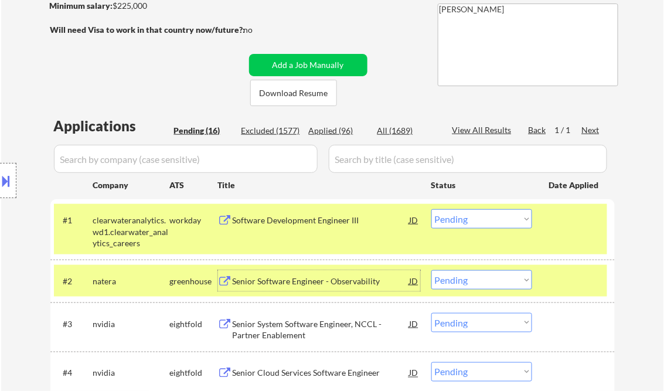
drag, startPoint x: 478, startPoint y: 221, endPoint x: 493, endPoint y: 227, distance: 16.3
click at [478, 220] on select "Choose an option... Pending Applied Excluded (Questions) Excluded (Expired) Exc…" at bounding box center [481, 218] width 101 height 19
click at [431, 209] on select "Choose an option... Pending Applied Excluded (Questions) Excluded (Expired) Exc…" at bounding box center [481, 218] width 101 height 19
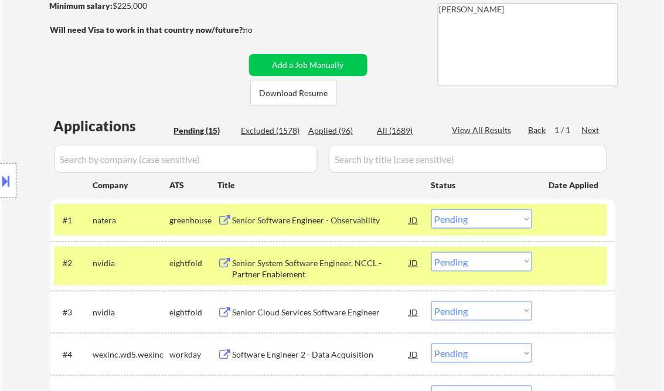
click at [284, 219] on div "Senior Software Engineer - Observability" at bounding box center [321, 220] width 177 height 12
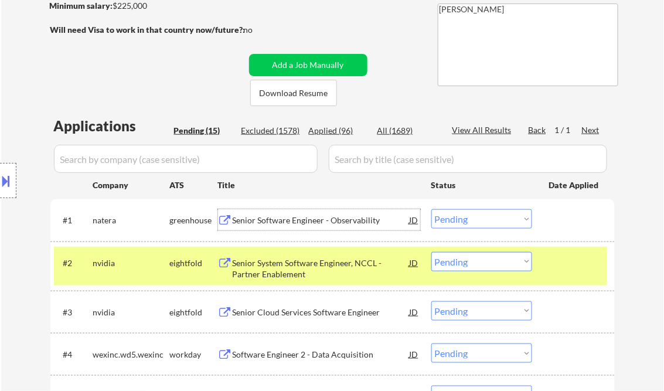
click at [490, 223] on select "Choose an option... Pending Applied Excluded (Questions) Excluded (Expired) Exc…" at bounding box center [481, 218] width 101 height 19
click at [431, 209] on select "Choose an option... Pending Applied Excluded (Questions) Excluded (Expired) Exc…" at bounding box center [481, 218] width 101 height 19
click at [325, 257] on div "Senior System Software Engineer, NCCL - Partner Enablement" at bounding box center [321, 268] width 177 height 23
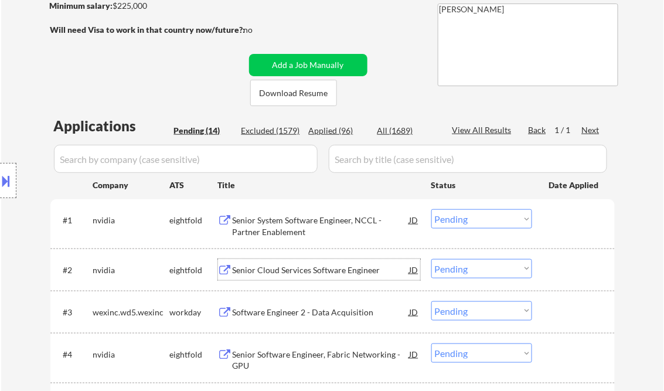
click at [468, 224] on select "Choose an option... Pending Applied Excluded (Questions) Excluded (Expired) Exc…" at bounding box center [481, 218] width 101 height 19
click at [412, 220] on div "JD" at bounding box center [414, 219] width 12 height 21
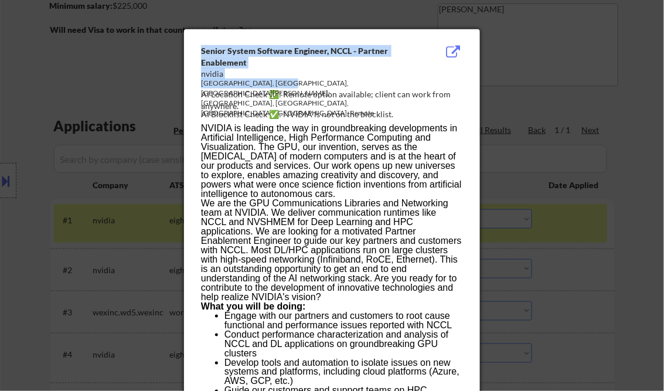
drag, startPoint x: 203, startPoint y: 49, endPoint x: 336, endPoint y: 138, distance: 160.1
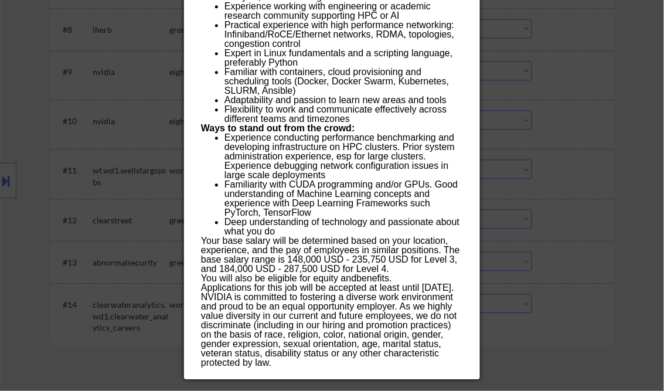
scroll to position [938, 0]
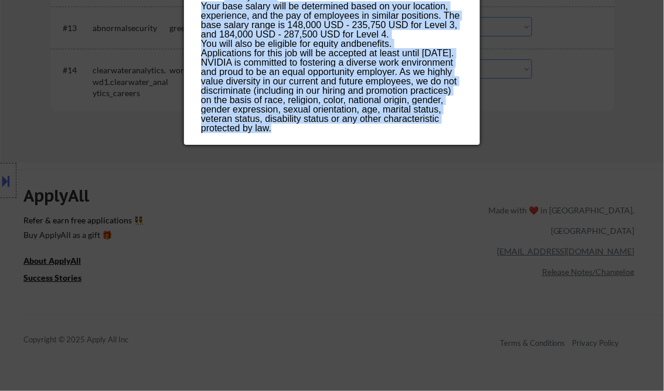
copy div "Loremi Dolors Ametcons Adipisci, ELIT - Seddoei Temporinci utlabo ET, DO, Magna…"
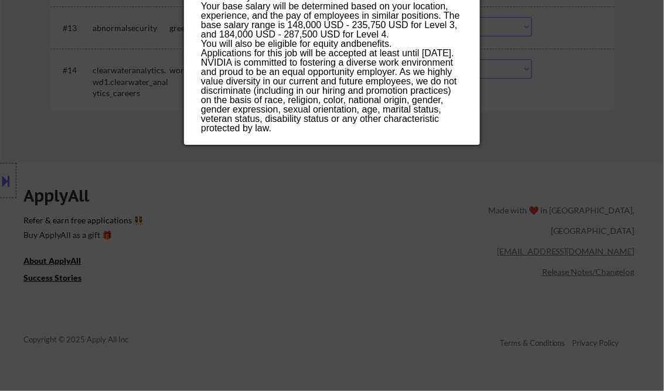
click at [571, 115] on div at bounding box center [332, 195] width 664 height 391
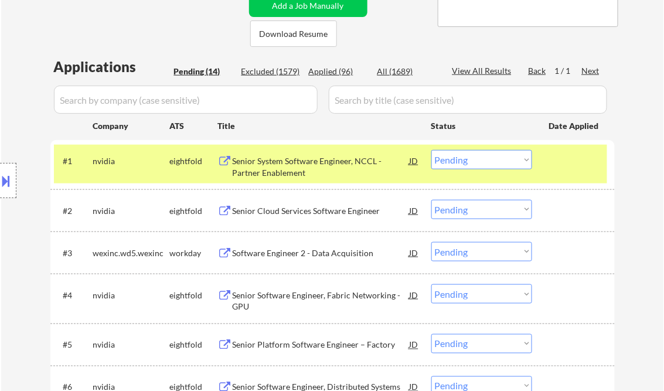
scroll to position [234, 0]
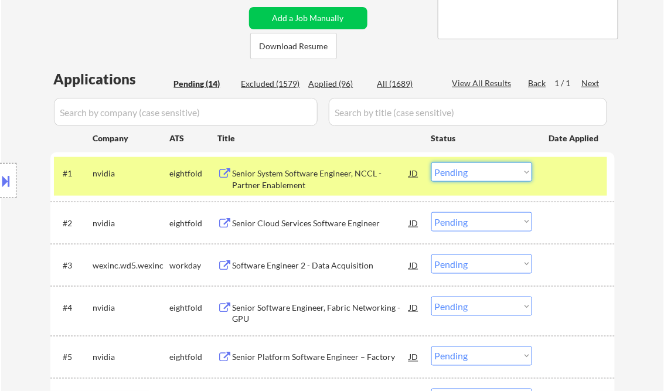
click at [505, 170] on select "Choose an option... Pending Applied Excluded (Questions) Excluded (Expired) Exc…" at bounding box center [481, 171] width 101 height 19
click at [431, 162] on select "Choose an option... Pending Applied Excluded (Questions) Excluded (Expired) Exc…" at bounding box center [481, 171] width 101 height 19
click at [342, 221] on div "Senior Cloud Services Software Engineer" at bounding box center [321, 223] width 177 height 12
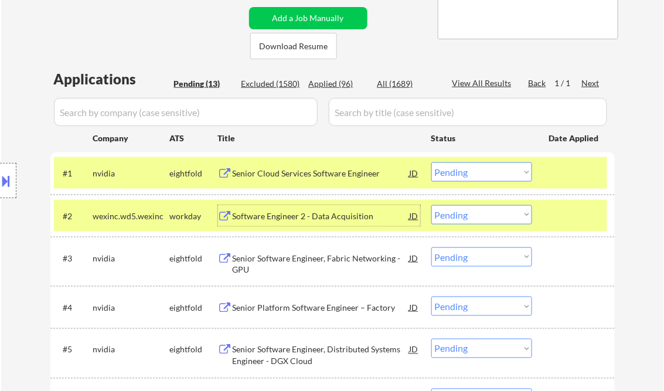
click at [482, 173] on select "Choose an option... Pending Applied Excluded (Questions) Excluded (Expired) Exc…" at bounding box center [481, 171] width 101 height 19
click at [431, 162] on select "Choose an option... Pending Applied Excluded (Questions) Excluded (Expired) Exc…" at bounding box center [481, 171] width 101 height 19
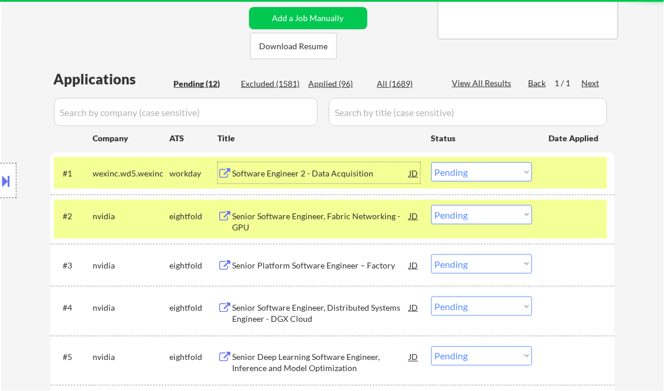
click at [294, 176] on div "Software Engineer 2 - Data Acquisition" at bounding box center [321, 174] width 177 height 12
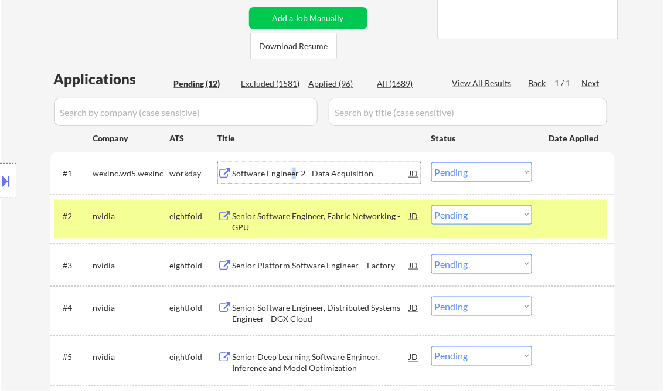
drag, startPoint x: 464, startPoint y: 173, endPoint x: 467, endPoint y: 181, distance: 8.4
click at [464, 173] on select "Choose an option... Pending Applied Excluded (Questions) Excluded (Expired) Exc…" at bounding box center [481, 171] width 101 height 19
click at [431, 162] on select "Choose an option... Pending Applied Excluded (Questions) Excluded (Expired) Exc…" at bounding box center [481, 171] width 101 height 19
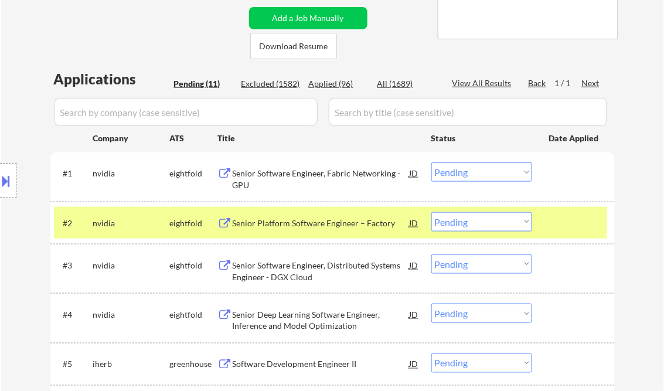
click at [325, 175] on div "Senior Software Engineer, Fabric Networking - GPU" at bounding box center [321, 179] width 177 height 23
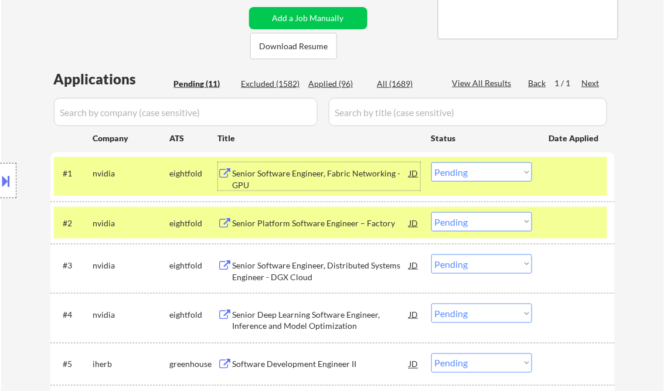
click at [460, 172] on select "Choose an option... Pending Applied Excluded (Questions) Excluded (Expired) Exc…" at bounding box center [481, 171] width 101 height 19
click at [431, 162] on select "Choose an option... Pending Applied Excluded (Questions) Excluded (Expired) Exc…" at bounding box center [481, 171] width 101 height 19
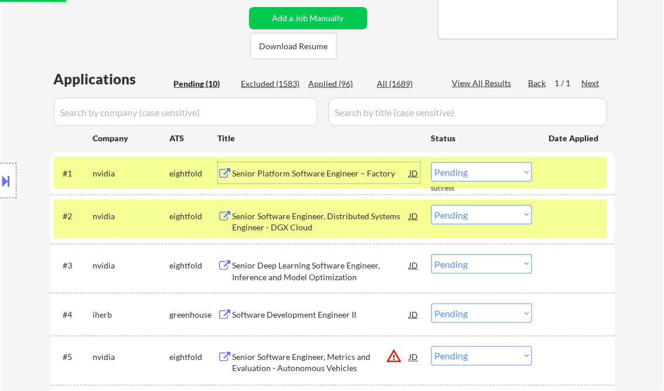
click at [325, 175] on div "Senior Platform Software Engineer – Factory" at bounding box center [321, 174] width 177 height 12
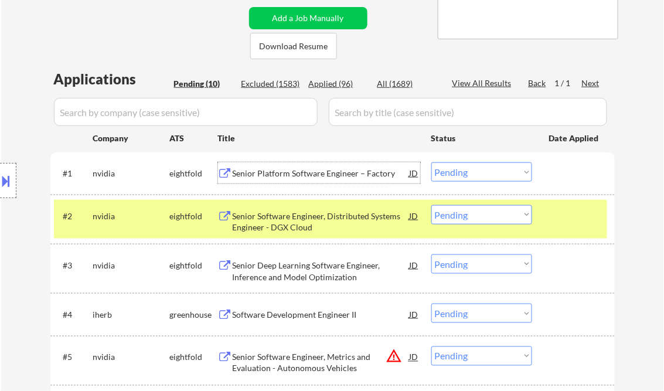
click at [316, 178] on div "Senior Platform Software Engineer – Factory" at bounding box center [321, 174] width 177 height 12
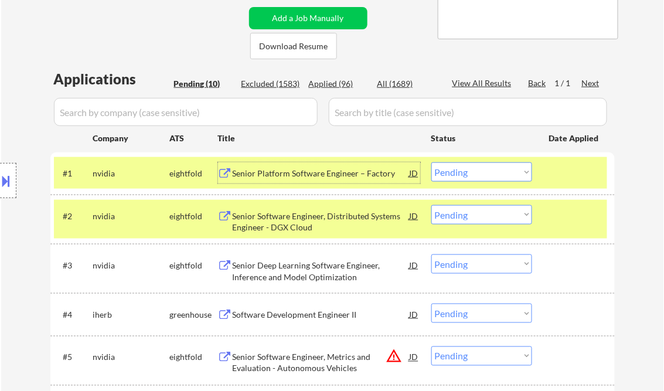
drag, startPoint x: 493, startPoint y: 168, endPoint x: 492, endPoint y: 179, distance: 11.9
click at [493, 168] on select "Choose an option... Pending Applied Excluded (Questions) Excluded (Expired) Exc…" at bounding box center [481, 171] width 101 height 19
click at [431, 162] on select "Choose an option... Pending Applied Excluded (Questions) Excluded (Expired) Exc…" at bounding box center [481, 171] width 101 height 19
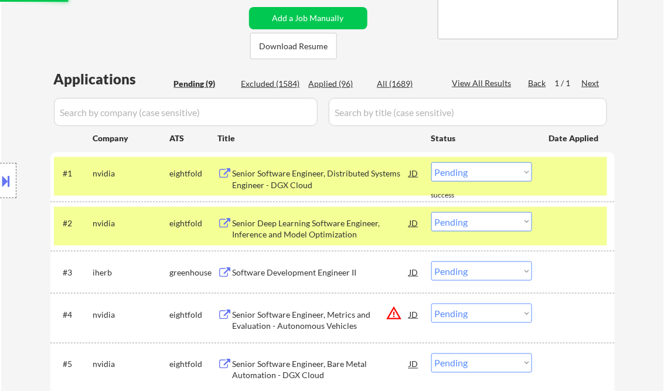
click at [327, 179] on div "Senior Software Engineer, Distributed Systems Engineer - DGX Cloud" at bounding box center [321, 179] width 177 height 23
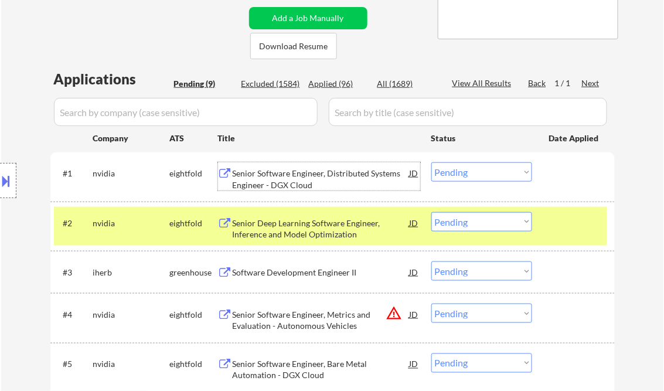
click at [464, 171] on select "Choose an option... Pending Applied Excluded (Questions) Excluded (Expired) Exc…" at bounding box center [481, 171] width 101 height 19
click at [431, 162] on select "Choose an option... Pending Applied Excluded (Questions) Excluded (Expired) Exc…" at bounding box center [481, 171] width 101 height 19
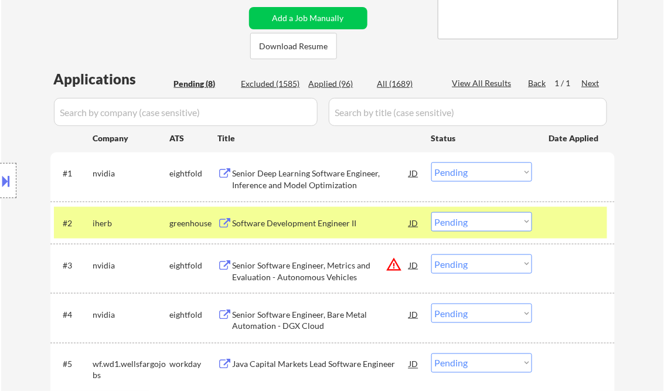
click at [329, 176] on div "Senior Deep Learning Software Engineer, Inference and Model Optimization" at bounding box center [321, 179] width 177 height 23
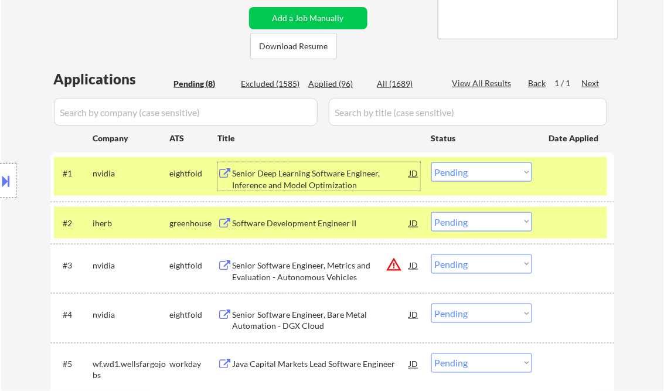
drag, startPoint x: 475, startPoint y: 167, endPoint x: 483, endPoint y: 182, distance: 16.8
click at [475, 167] on select "Choose an option... Pending Applied Excluded (Questions) Excluded (Expired) Exc…" at bounding box center [481, 171] width 101 height 19
click at [431, 162] on select "Choose an option... Pending Applied Excluded (Questions) Excluded (Expired) Exc…" at bounding box center [481, 171] width 101 height 19
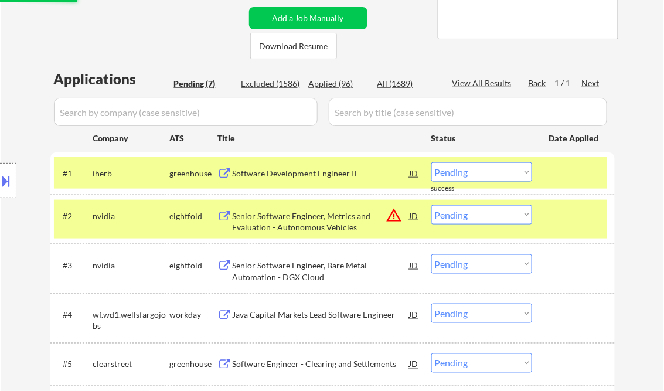
click at [307, 169] on div "Software Development Engineer II" at bounding box center [321, 174] width 177 height 12
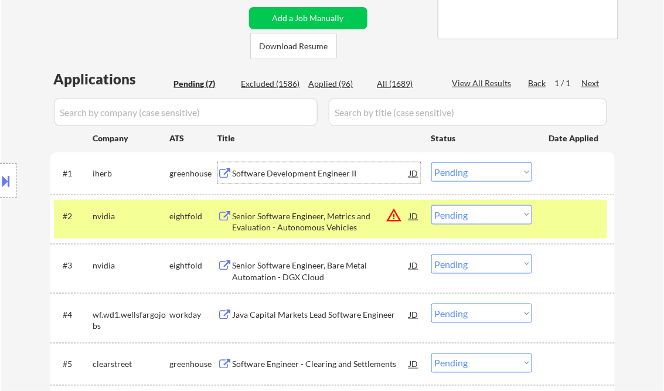
drag, startPoint x: 482, startPoint y: 171, endPoint x: 486, endPoint y: 182, distance: 11.3
click at [482, 171] on select "Choose an option... Pending Applied Excluded (Questions) Excluded (Expired) Exc…" at bounding box center [481, 171] width 101 height 19
click at [431, 162] on select "Choose an option... Pending Applied Excluded (Questions) Excluded (Expired) Exc…" at bounding box center [481, 171] width 101 height 19
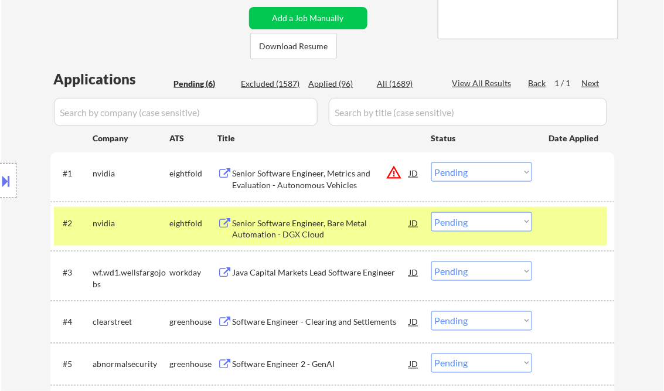
click at [317, 185] on div "Senior Software Engineer, Metrics and Evaluation - Autonomous Vehicles" at bounding box center [321, 179] width 177 height 23
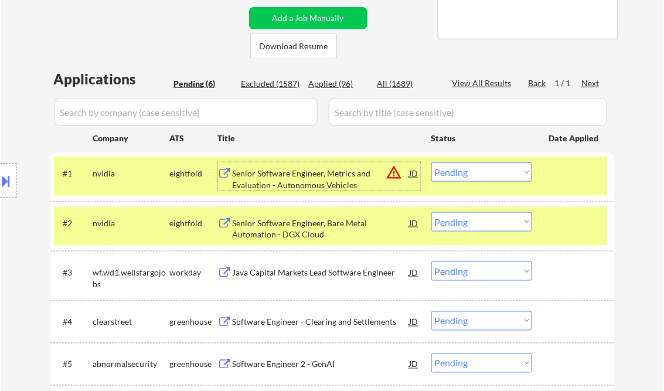
drag, startPoint x: 459, startPoint y: 168, endPoint x: 474, endPoint y: 180, distance: 18.7
click at [459, 168] on select "Choose an option... Pending Applied Excluded (Questions) Excluded (Expired) Exc…" at bounding box center [481, 171] width 101 height 19
click at [431, 162] on select "Choose an option... Pending Applied Excluded (Questions) Excluded (Expired) Exc…" at bounding box center [481, 171] width 101 height 19
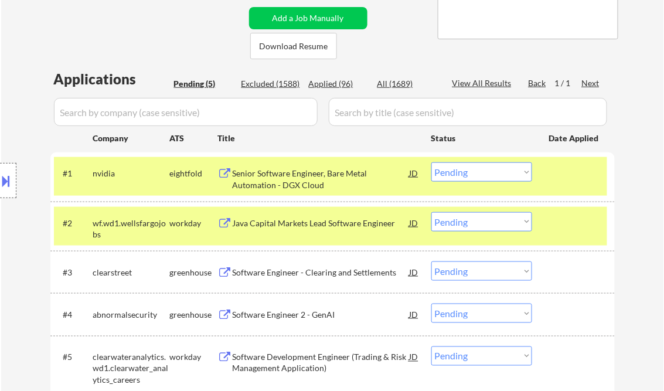
click at [344, 189] on div "Senior Software Engineer, Bare Metal Automation - DGX Cloud" at bounding box center [321, 179] width 177 height 23
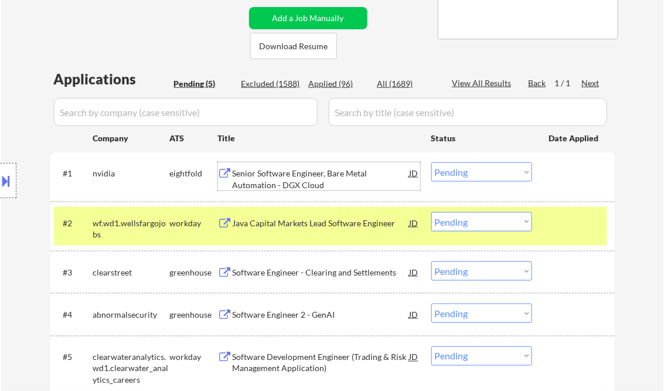
drag, startPoint x: 447, startPoint y: 172, endPoint x: 472, endPoint y: 182, distance: 27.1
click at [447, 172] on select "Choose an option... Pending Applied Excluded (Questions) Excluded (Expired) Exc…" at bounding box center [481, 171] width 101 height 19
click at [431, 162] on select "Choose an option... Pending Applied Excluded (Questions) Excluded (Expired) Exc…" at bounding box center [481, 171] width 101 height 19
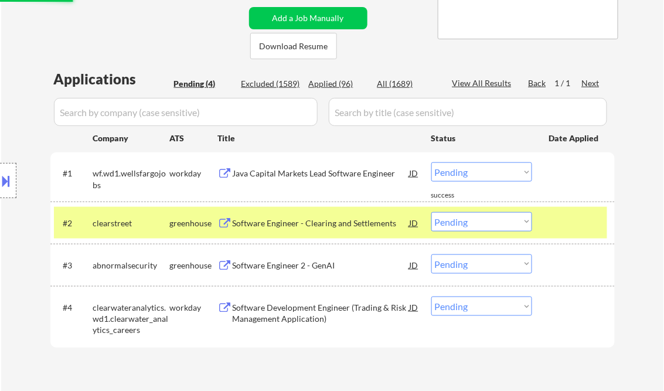
click at [323, 176] on div "Java Capital Markets Lead Software Engineer" at bounding box center [321, 174] width 177 height 12
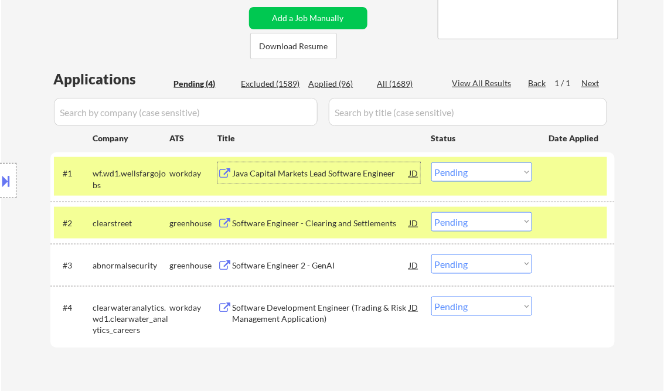
click at [440, 171] on select "Choose an option... Pending Applied Excluded (Questions) Excluded (Expired) Exc…" at bounding box center [481, 171] width 101 height 19
click at [431, 162] on select "Choose an option... Pending Applied Excluded (Questions) Excluded (Expired) Exc…" at bounding box center [481, 171] width 101 height 19
click at [325, 218] on div "Software Engineer - Clearing and Settlements" at bounding box center [321, 223] width 177 height 12
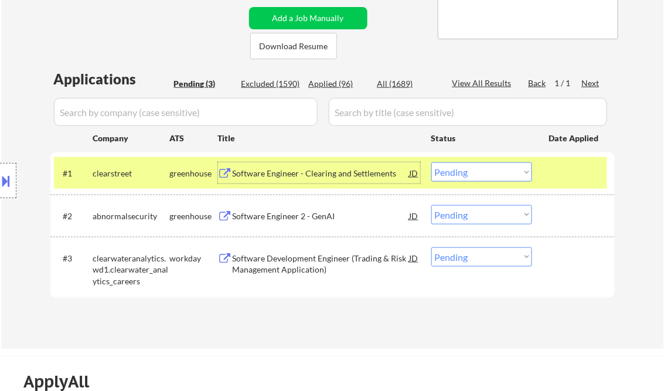
click at [350, 172] on div "Software Engineer - Clearing and Settlements" at bounding box center [321, 174] width 177 height 12
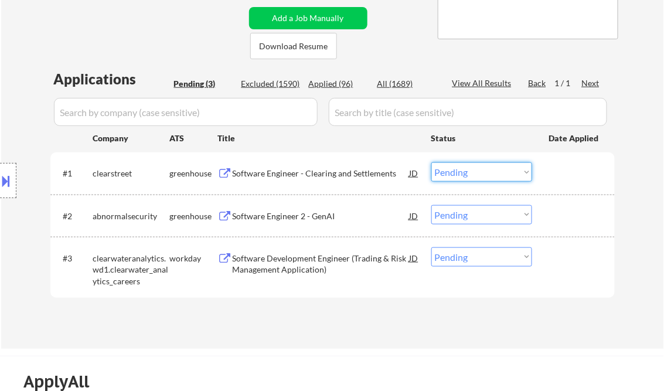
drag, startPoint x: 494, startPoint y: 171, endPoint x: 502, endPoint y: 181, distance: 12.1
click at [494, 172] on select "Choose an option... Pending Applied Excluded (Questions) Excluded (Expired) Exc…" at bounding box center [481, 171] width 101 height 19
click at [431, 162] on select "Choose an option... Pending Applied Excluded (Questions) Excluded (Expired) Exc…" at bounding box center [481, 171] width 101 height 19
click at [312, 217] on div "Software Engineer 2 - GenAI" at bounding box center [321, 216] width 177 height 12
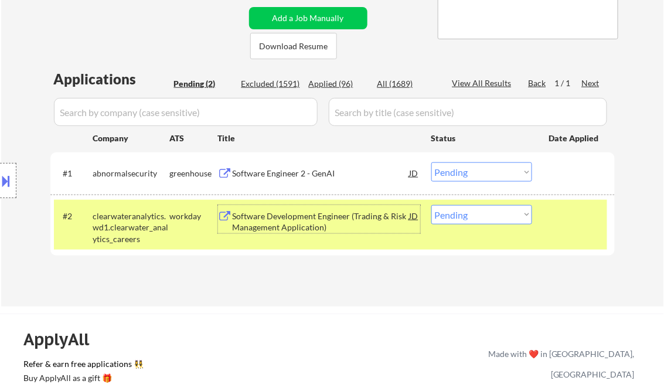
drag, startPoint x: 468, startPoint y: 166, endPoint x: 483, endPoint y: 181, distance: 20.7
click at [468, 166] on select "Choose an option... Pending Applied Excluded (Questions) Excluded (Expired) Exc…" at bounding box center [481, 171] width 101 height 19
click at [431, 162] on select "Choose an option... Pending Applied Excluded (Questions) Excluded (Expired) Exc…" at bounding box center [481, 171] width 101 height 19
click at [351, 236] on div "#2 clearwateranalytics.wd1.clearwater_analytics_careers workday Software Develo…" at bounding box center [330, 225] width 553 height 50
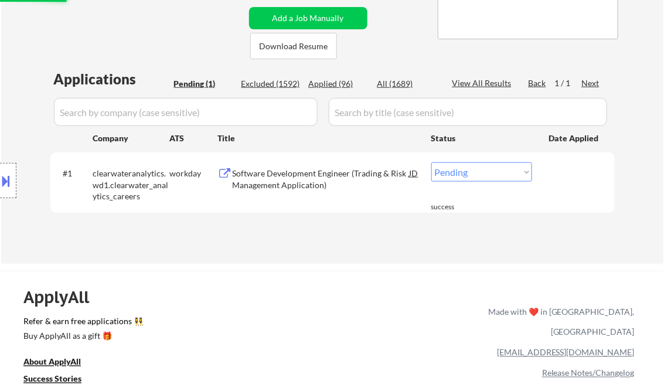
click at [288, 183] on div "Software Development Engineer (Trading & Risk Management Application)" at bounding box center [321, 179] width 177 height 23
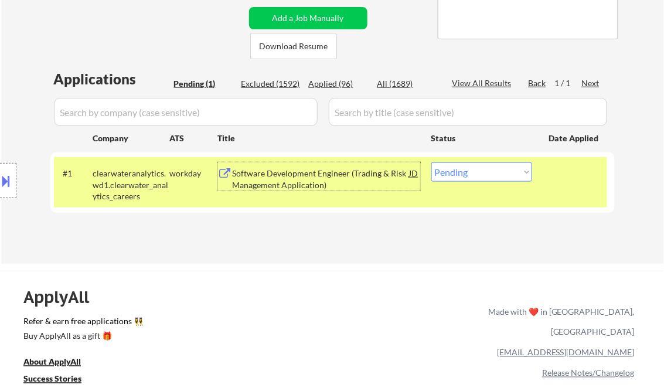
drag, startPoint x: 479, startPoint y: 178, endPoint x: 486, endPoint y: 183, distance: 8.0
click at [479, 178] on select "Choose an option... Pending Applied Excluded (Questions) Excluded (Expired) Exc…" at bounding box center [481, 171] width 101 height 19
select select ""excluded__salary_""
click at [431, 162] on select "Choose an option... Pending Applied Excluded (Questions) Excluded (Expired) Exc…" at bounding box center [481, 171] width 101 height 19
click at [243, 265] on div "← Return to /applysquad Mailslurp Inbox Job Search Builder Joseph Gordon User E…" at bounding box center [332, 315] width 664 height 1099
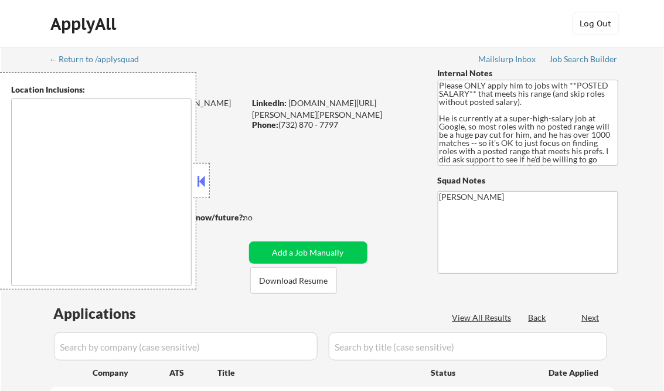
type textarea "[GEOGRAPHIC_DATA], [GEOGRAPHIC_DATA] [US_STATE], [GEOGRAPHIC_DATA] [GEOGRAPHIC_…"
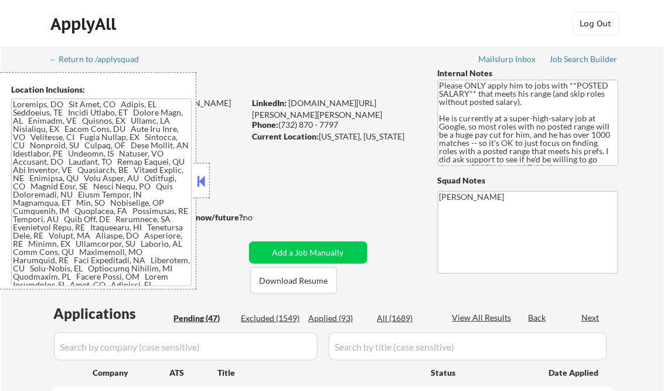
click at [199, 181] on button at bounding box center [201, 181] width 13 height 18
click at [337, 318] on div "Applied (93)" at bounding box center [338, 318] width 59 height 12
select select ""pending""
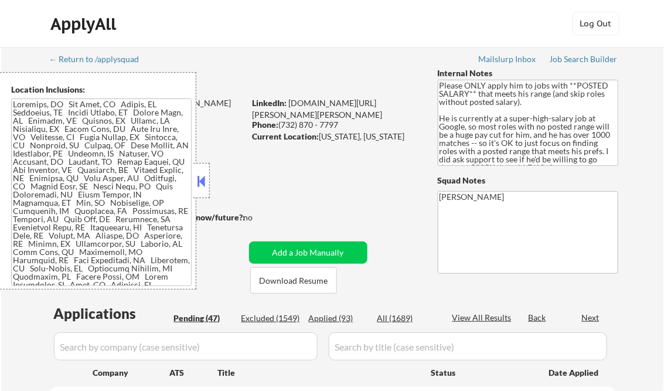
select select ""pending""
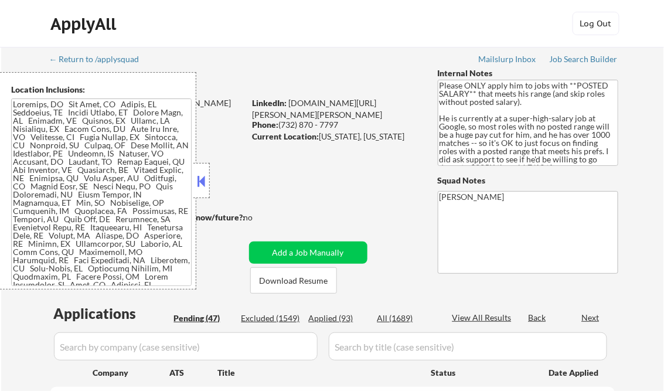
select select ""pending""
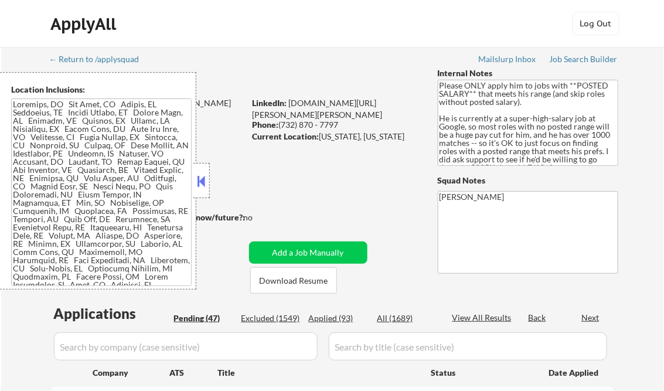
select select ""pending""
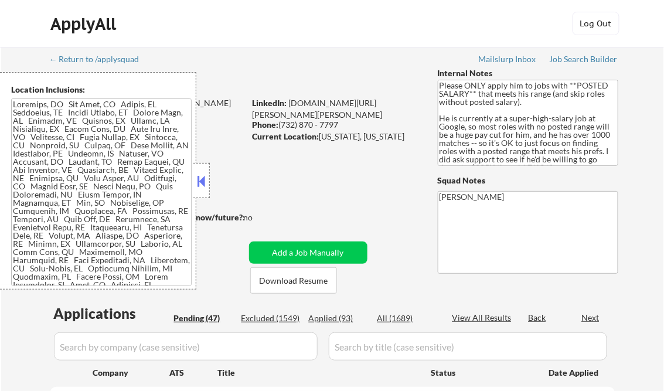
select select ""pending""
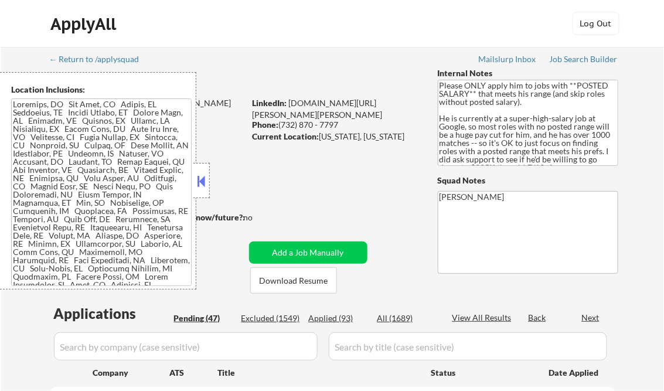
select select ""pending""
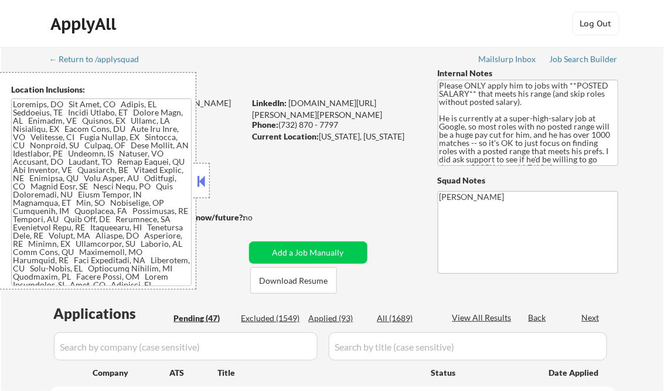
select select ""pending""
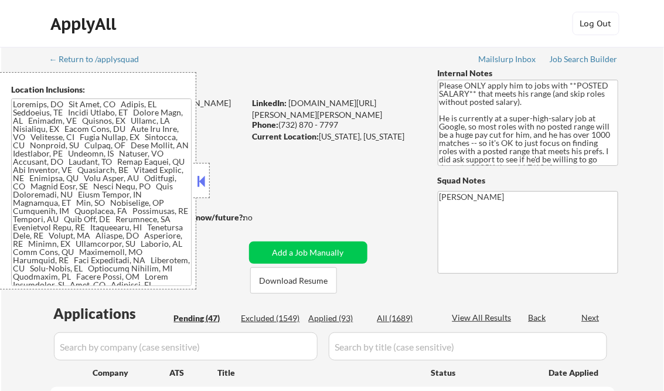
select select ""pending""
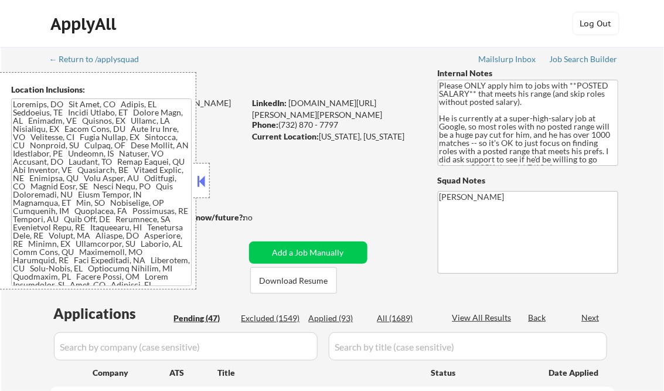
select select ""pending""
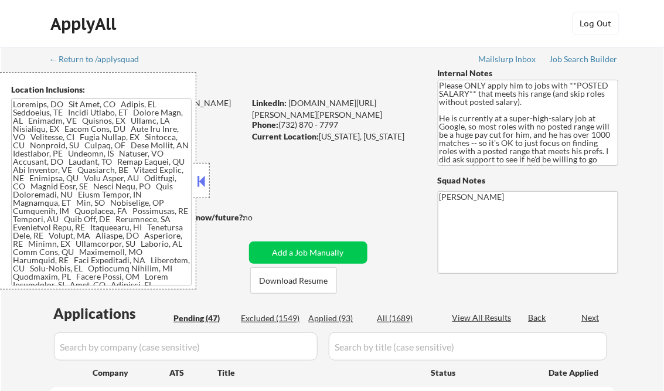
select select ""pending""
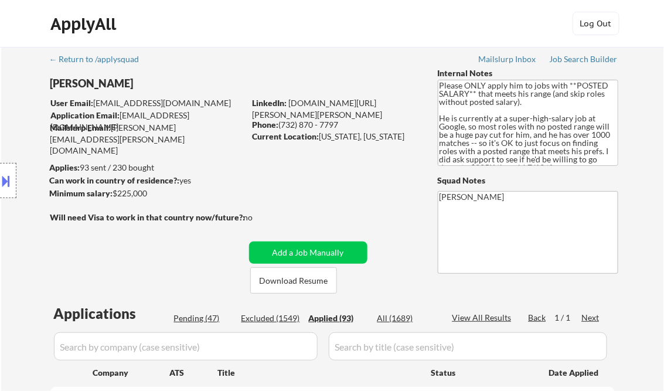
select select ""applied""
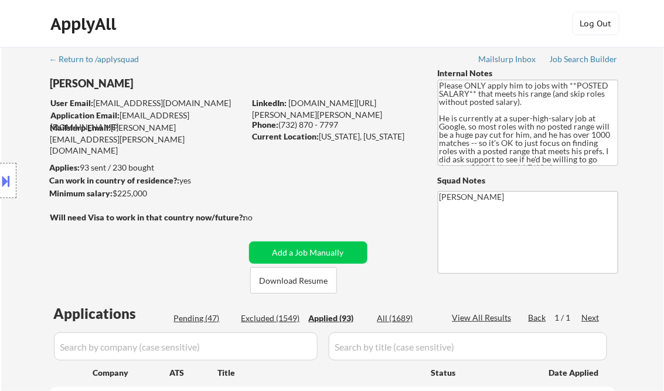
select select ""applied""
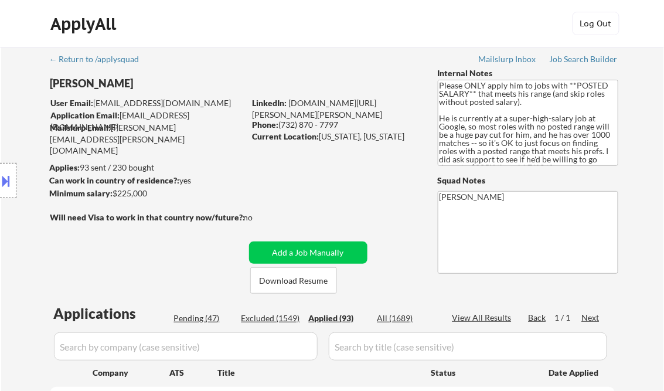
select select ""applied""
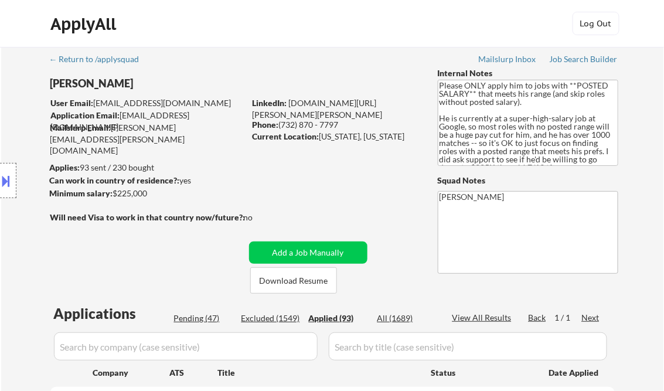
select select ""applied""
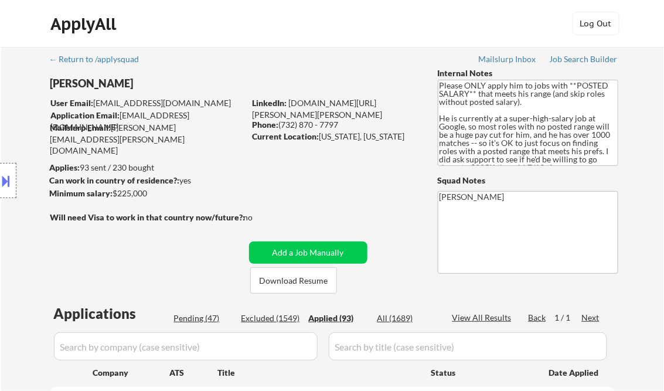
select select ""applied""
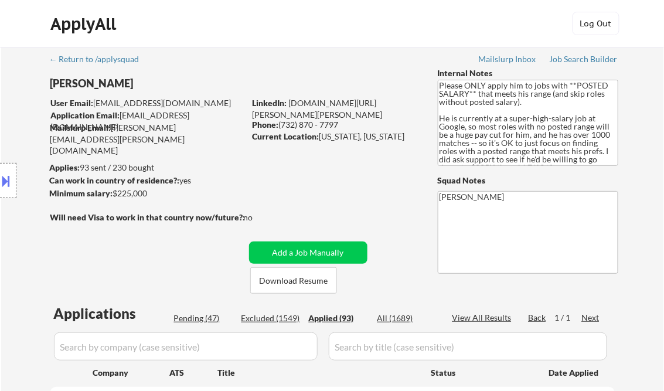
select select ""applied""
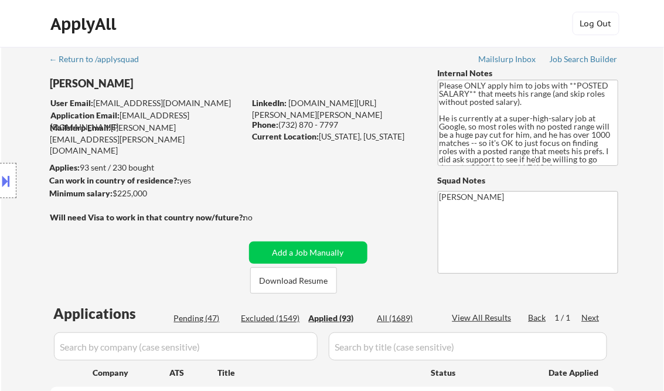
select select ""applied""
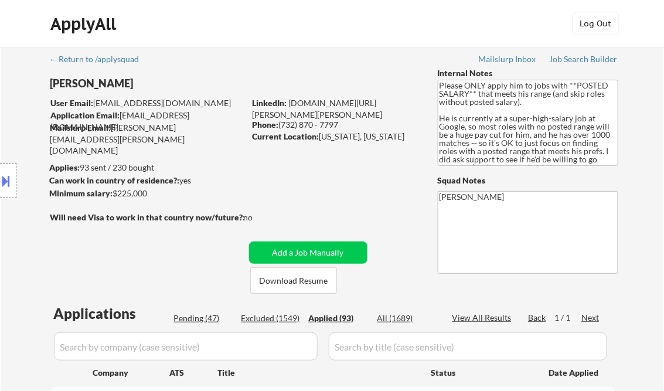
select select ""applied""
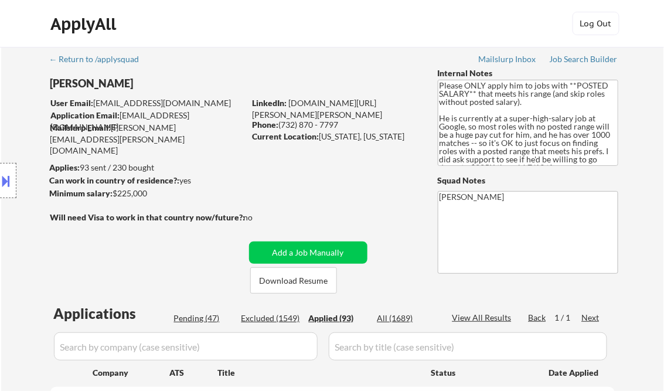
select select ""applied""
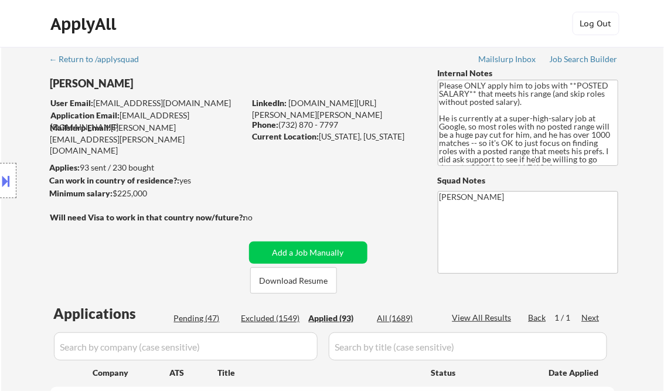
select select ""applied""
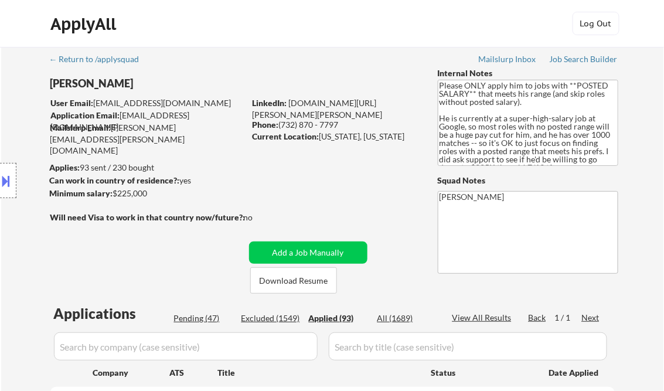
select select ""applied""
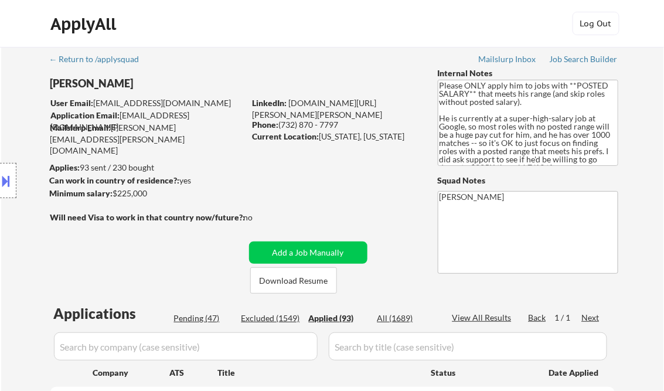
select select ""applied""
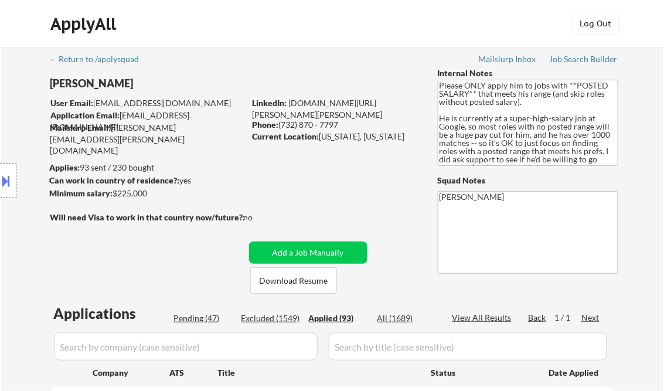
select select ""applied""
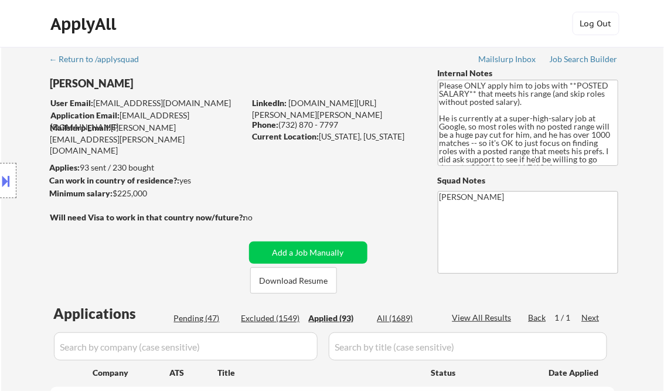
select select ""applied""
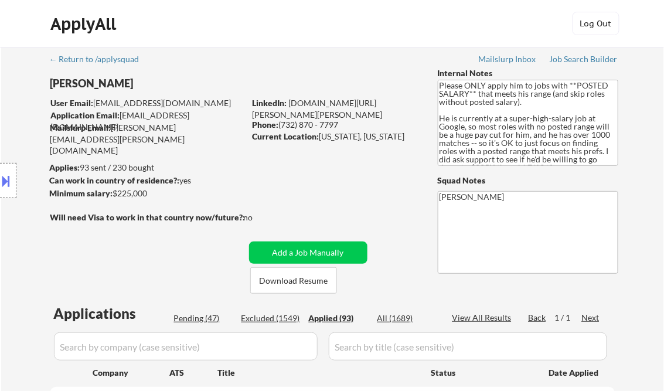
select select ""applied""
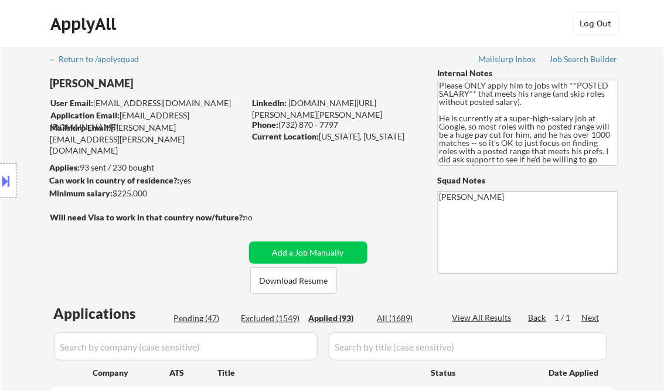
select select ""applied""
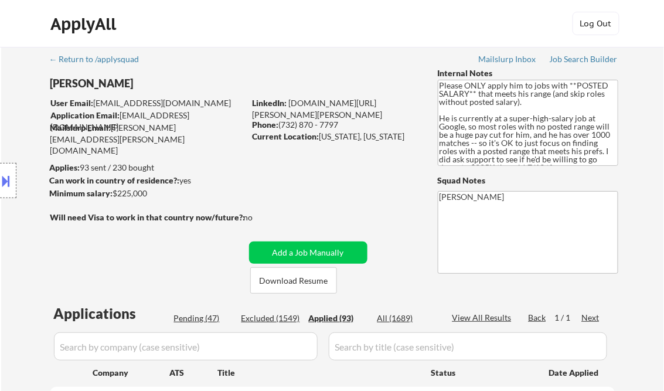
select select ""applied""
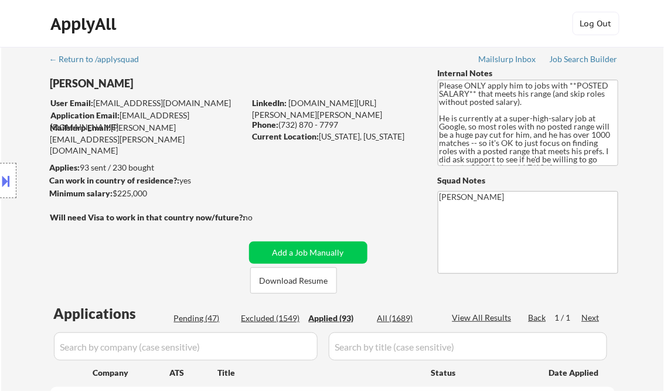
select select ""applied""
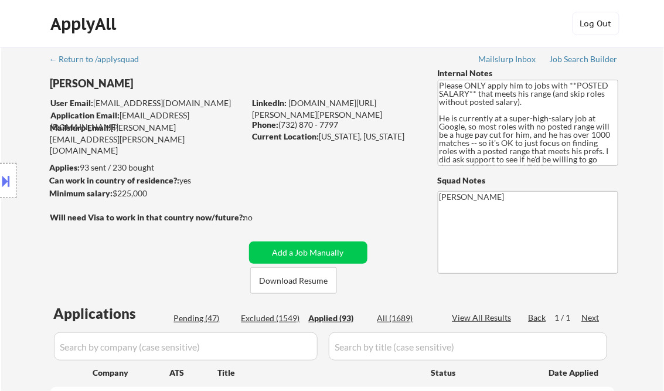
select select ""applied""
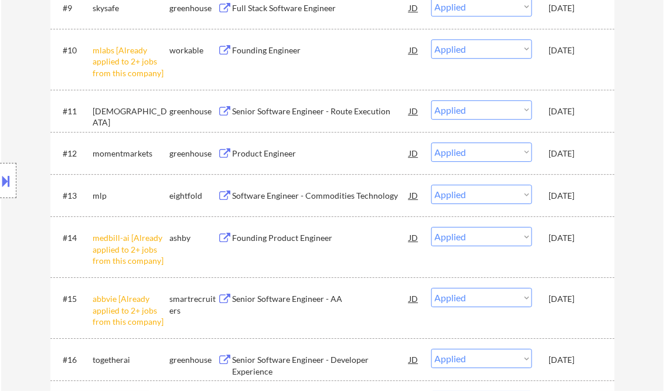
scroll to position [4312, 0]
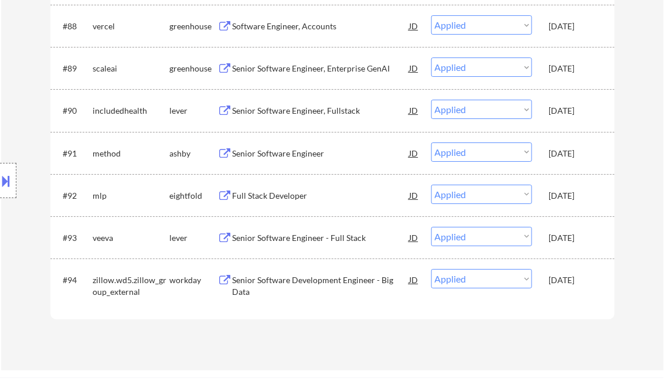
select select ""applied""
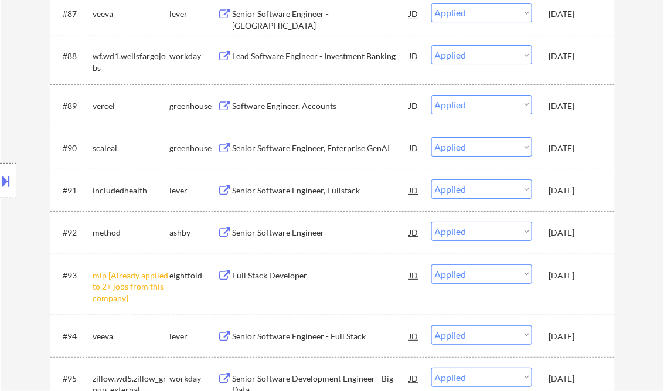
select select ""applied""
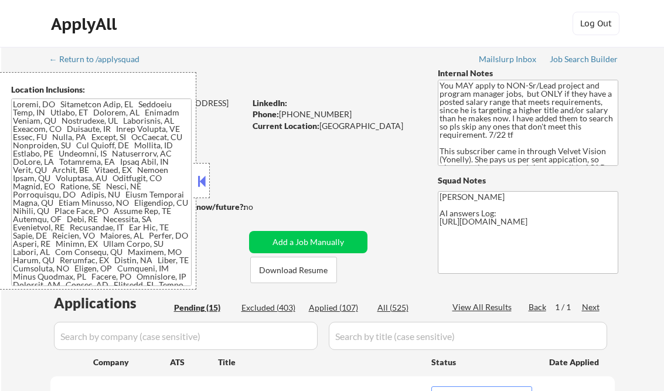
select select ""pending""
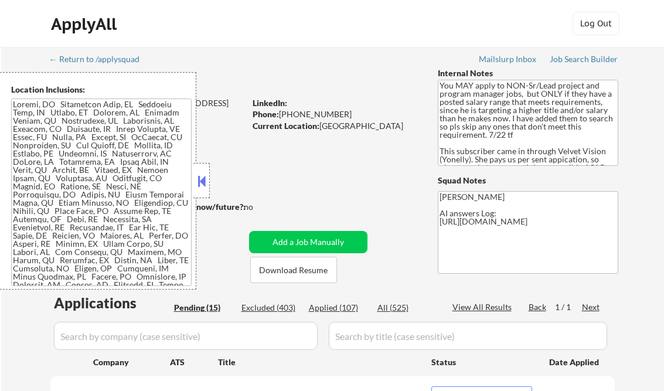
select select ""pending""
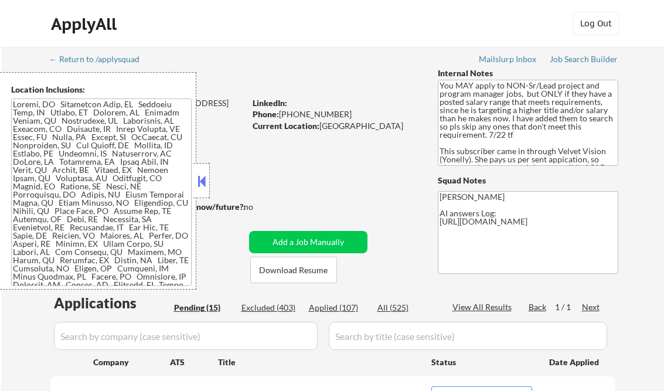
select select ""pending""
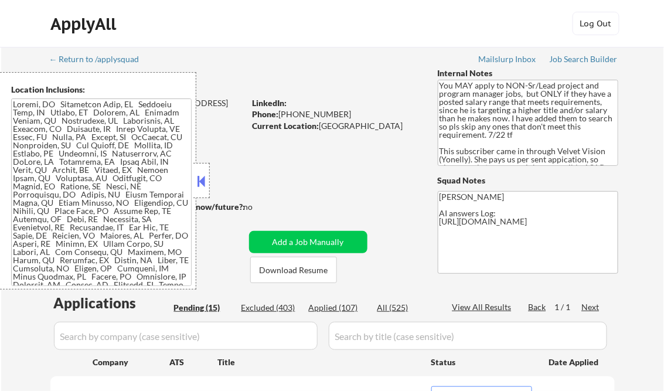
click at [204, 179] on button at bounding box center [201, 181] width 13 height 18
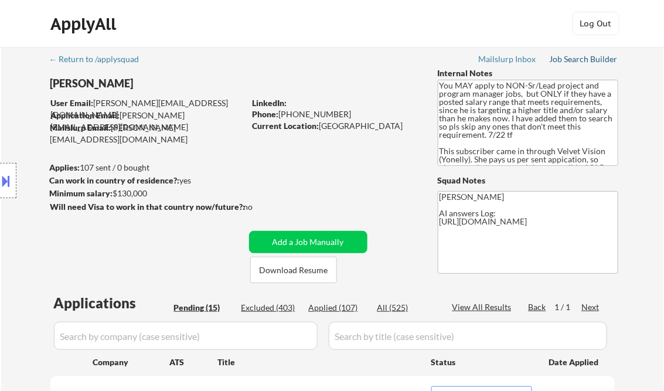
click at [593, 60] on div "Job Search Builder" at bounding box center [584, 59] width 69 height 8
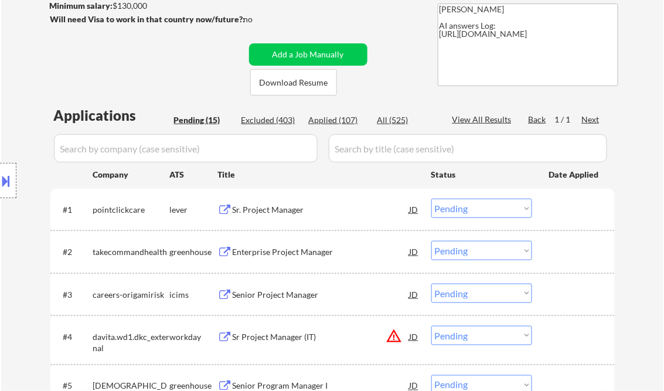
click at [303, 210] on div "Sr. Project Manager" at bounding box center [321, 210] width 177 height 12
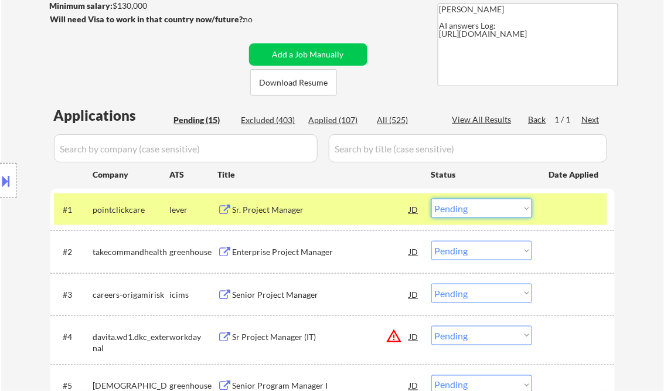
drag, startPoint x: 467, startPoint y: 212, endPoint x: 473, endPoint y: 217, distance: 7.9
click at [468, 212] on select "Choose an option... Pending Applied Excluded (Questions) Excluded (Expired) Exc…" at bounding box center [481, 208] width 101 height 19
click at [431, 199] on select "Choose an option... Pending Applied Excluded (Questions) Excluded (Expired) Exc…" at bounding box center [481, 208] width 101 height 19
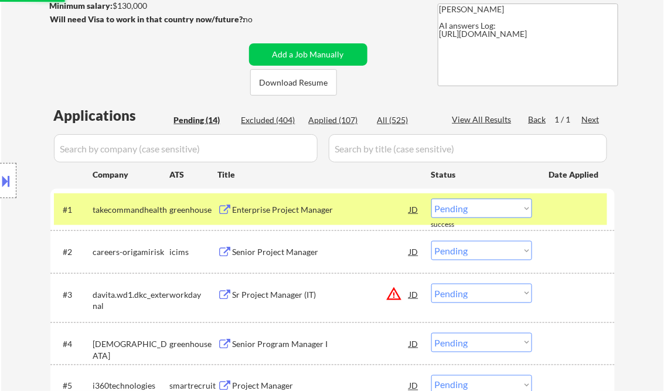
click at [292, 211] on div "Enterprise Project Manager" at bounding box center [321, 210] width 177 height 12
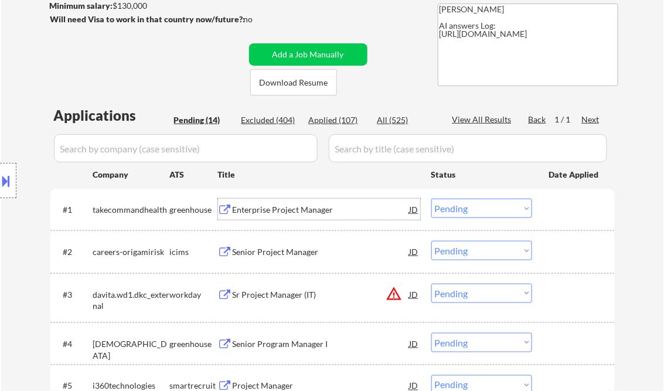
click at [486, 211] on select "Choose an option... Pending Applied Excluded (Questions) Excluded (Expired) Exc…" at bounding box center [481, 208] width 101 height 19
click at [431, 199] on select "Choose an option... Pending Applied Excluded (Questions) Excluded (Expired) Exc…" at bounding box center [481, 208] width 101 height 19
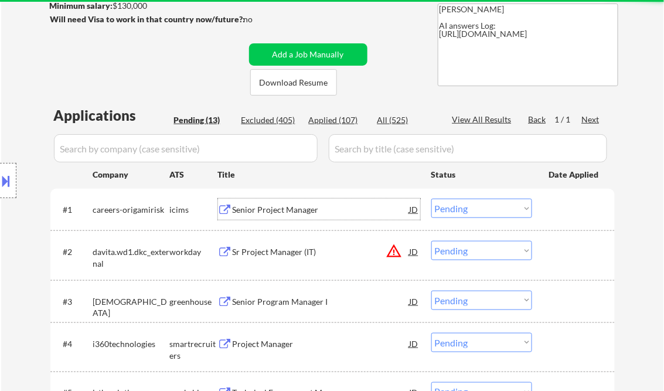
click at [297, 209] on div "Senior Project Manager" at bounding box center [321, 210] width 177 height 12
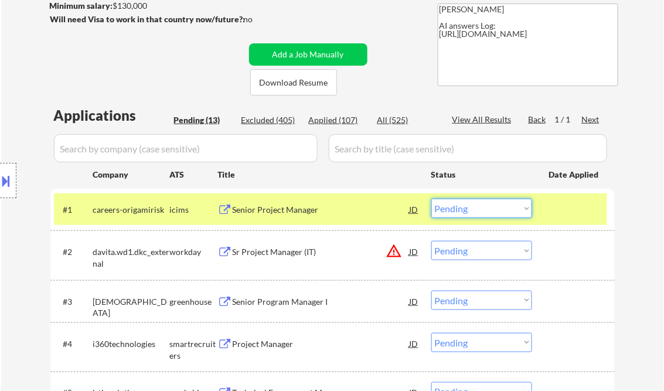
click at [497, 205] on select "Choose an option... Pending Applied Excluded (Questions) Excluded (Expired) Exc…" at bounding box center [481, 208] width 101 height 19
click at [431, 199] on select "Choose an option... Pending Applied Excluded (Questions) Excluded (Expired) Exc…" at bounding box center [481, 208] width 101 height 19
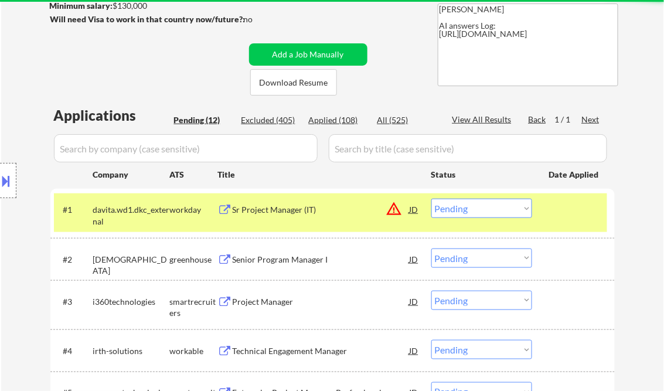
click at [297, 217] on div "Sr Project Manager (IT)" at bounding box center [321, 209] width 177 height 21
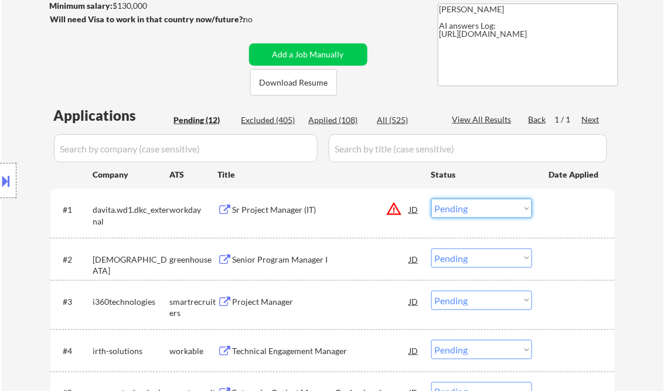
drag, startPoint x: 480, startPoint y: 209, endPoint x: 479, endPoint y: 218, distance: 9.4
click at [480, 209] on select "Choose an option... Pending Applied Excluded (Questions) Excluded (Expired) Exc…" at bounding box center [481, 208] width 101 height 19
click at [431, 199] on select "Choose an option... Pending Applied Excluded (Questions) Excluded (Expired) Exc…" at bounding box center [481, 208] width 101 height 19
click at [287, 253] on div "Senior Program Manager I" at bounding box center [321, 258] width 177 height 21
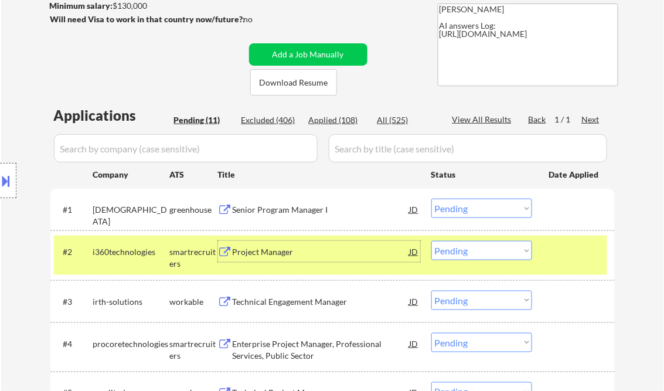
drag, startPoint x: 463, startPoint y: 206, endPoint x: 479, endPoint y: 218, distance: 20.2
click at [463, 206] on select "Choose an option... Pending Applied Excluded (Questions) Excluded (Expired) Exc…" at bounding box center [481, 208] width 101 height 19
click at [431, 199] on select "Choose an option... Pending Applied Excluded (Questions) Excluded (Expired) Exc…" at bounding box center [481, 208] width 101 height 19
click at [291, 253] on div "Project Manager" at bounding box center [321, 252] width 177 height 12
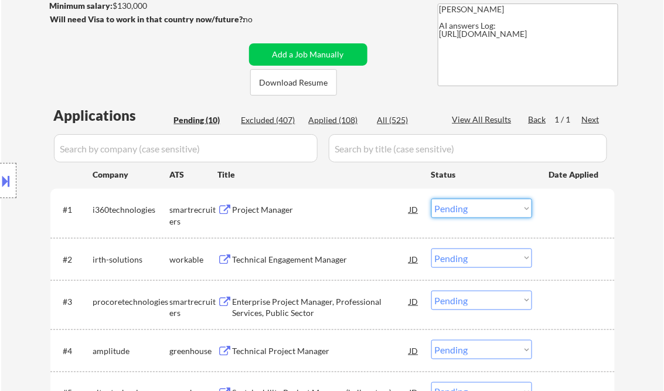
drag, startPoint x: 456, startPoint y: 212, endPoint x: 483, endPoint y: 219, distance: 27.9
click at [457, 212] on select "Choose an option... Pending Applied Excluded (Questions) Excluded (Expired) Exc…" at bounding box center [481, 208] width 101 height 19
click at [431, 199] on select "Choose an option... Pending Applied Excluded (Questions) Excluded (Expired) Exc…" at bounding box center [481, 208] width 101 height 19
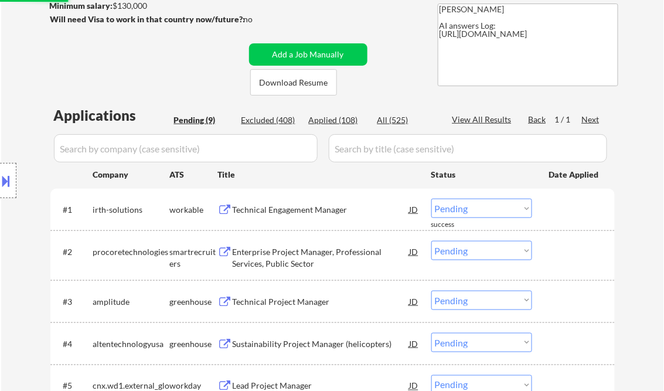
click at [295, 208] on div "Technical Engagement Manager" at bounding box center [321, 210] width 177 height 12
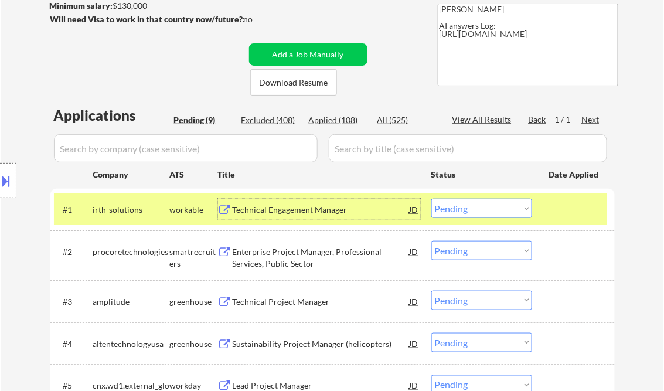
click at [470, 205] on select "Choose an option... Pending Applied Excluded (Questions) Excluded (Expired) Exc…" at bounding box center [481, 208] width 101 height 19
click at [431, 199] on select "Choose an option... Pending Applied Excluded (Questions) Excluded (Expired) Exc…" at bounding box center [481, 208] width 101 height 19
click at [317, 262] on div "Enterprise Project Manager, Professional Services, Public Sector" at bounding box center [321, 257] width 177 height 23
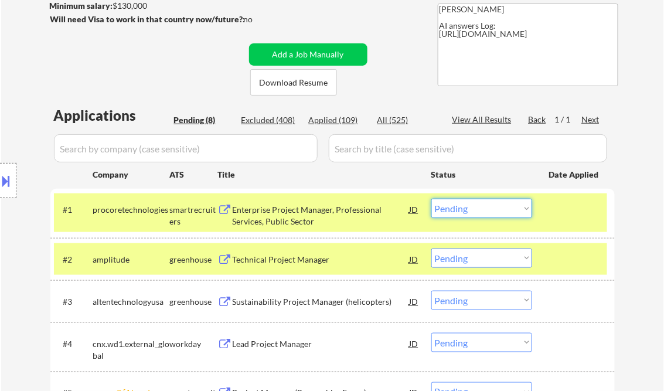
drag, startPoint x: 468, startPoint y: 203, endPoint x: 488, endPoint y: 218, distance: 25.1
click at [468, 203] on select "Choose an option... Pending Applied Excluded (Questions) Excluded (Expired) Exc…" at bounding box center [481, 208] width 101 height 19
click at [431, 199] on select "Choose an option... Pending Applied Excluded (Questions) Excluded (Expired) Exc…" at bounding box center [481, 208] width 101 height 19
click at [329, 263] on div "Technical Project Manager" at bounding box center [321, 260] width 177 height 12
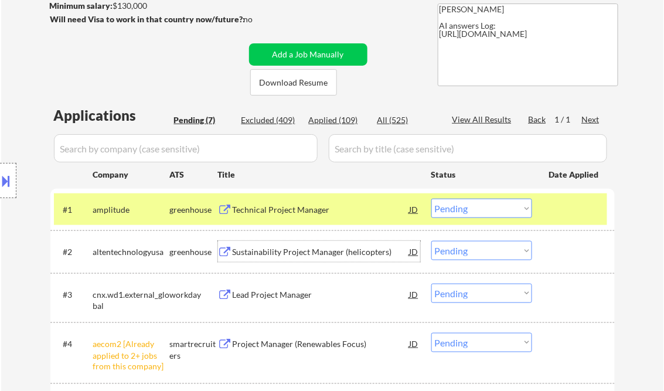
click at [459, 211] on select "Choose an option... Pending Applied Excluded (Questions) Excluded (Expired) Exc…" at bounding box center [481, 208] width 101 height 19
click at [431, 199] on select "Choose an option... Pending Applied Excluded (Questions) Excluded (Expired) Exc…" at bounding box center [481, 208] width 101 height 19
click at [306, 255] on div "Sustainability Project Manager (helicopters)" at bounding box center [321, 252] width 177 height 12
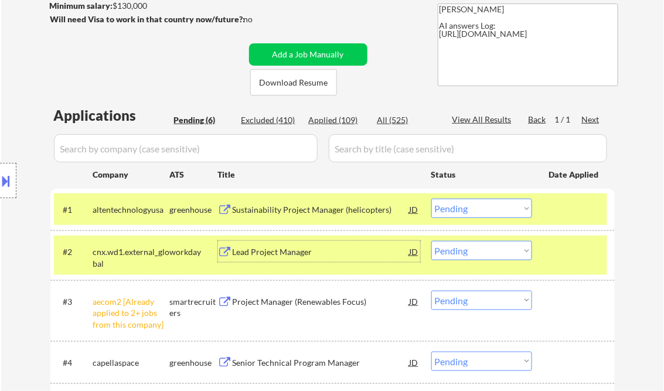
click at [501, 216] on select "Choose an option... Pending Applied Excluded (Questions) Excluded (Expired) Exc…" at bounding box center [481, 208] width 101 height 19
click at [431, 199] on select "Choose an option... Pending Applied Excluded (Questions) Excluded (Expired) Exc…" at bounding box center [481, 208] width 101 height 19
select select ""pending""
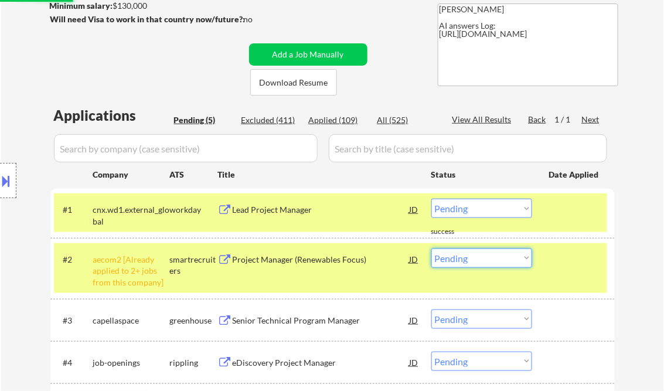
drag, startPoint x: 476, startPoint y: 256, endPoint x: 486, endPoint y: 260, distance: 10.8
click at [476, 256] on select "Choose an option... Pending Applied Excluded (Questions) Excluded (Expired) Exc…" at bounding box center [481, 257] width 101 height 19
click at [431, 248] on select "Choose an option... Pending Applied Excluded (Questions) Excluded (Expired) Exc…" at bounding box center [481, 257] width 101 height 19
select select ""pending""
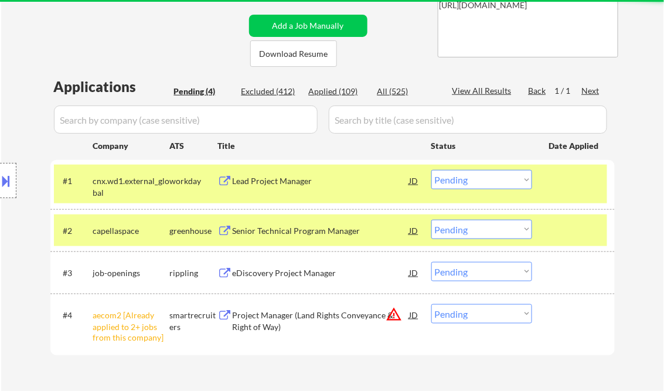
scroll to position [234, 0]
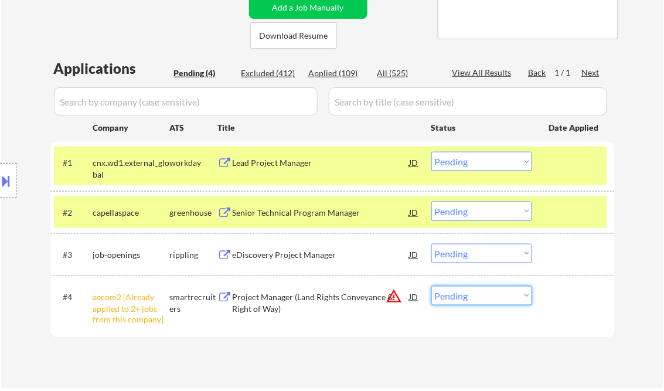
drag, startPoint x: 466, startPoint y: 298, endPoint x: 533, endPoint y: 320, distance: 69.7
click at [467, 298] on select "Choose an option... Pending Applied Excluded (Questions) Excluded (Expired) Exc…" at bounding box center [481, 295] width 101 height 19
select select ""excluded__other_""
click at [431, 286] on select "Choose an option... Pending Applied Excluded (Questions) Excluded (Expired) Exc…" at bounding box center [481, 295] width 101 height 19
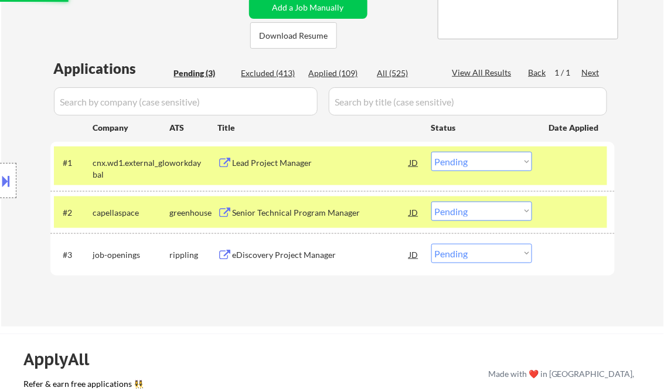
click at [316, 165] on div "Lead Project Manager" at bounding box center [321, 163] width 177 height 12
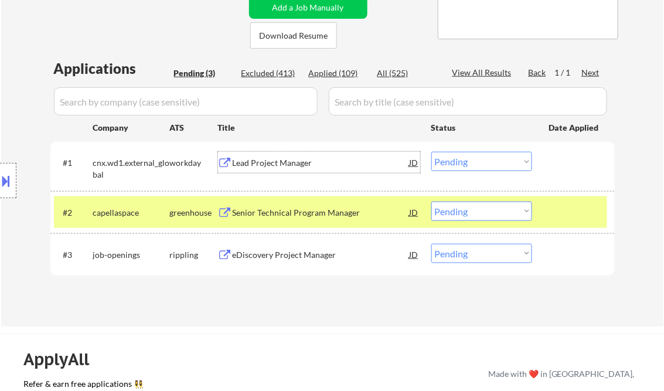
drag, startPoint x: 470, startPoint y: 165, endPoint x: 483, endPoint y: 171, distance: 13.9
click at [470, 165] on select "Choose an option... Pending Applied Excluded (Questions) Excluded (Expired) Exc…" at bounding box center [481, 161] width 101 height 19
click at [431, 152] on select "Choose an option... Pending Applied Excluded (Questions) Excluded (Expired) Exc…" at bounding box center [481, 161] width 101 height 19
click at [306, 213] on div "Senior Technical Program Manager" at bounding box center [321, 213] width 177 height 12
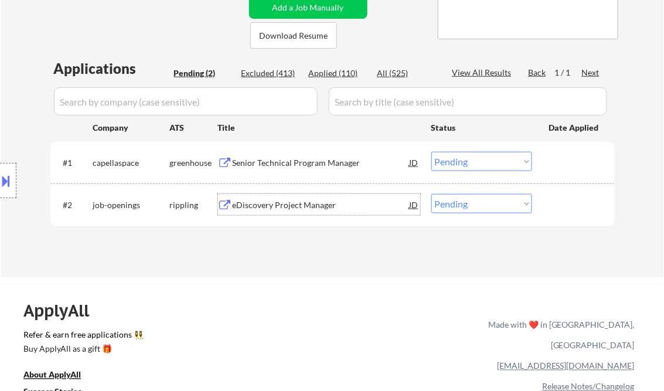
click at [468, 161] on select "Choose an option... Pending Applied Excluded (Questions) Excluded (Expired) Exc…" at bounding box center [481, 161] width 101 height 19
click at [431, 152] on select "Choose an option... Pending Applied Excluded (Questions) Excluded (Expired) Exc…" at bounding box center [481, 161] width 101 height 19
click at [302, 212] on div "eDiscovery Project Manager" at bounding box center [321, 204] width 177 height 21
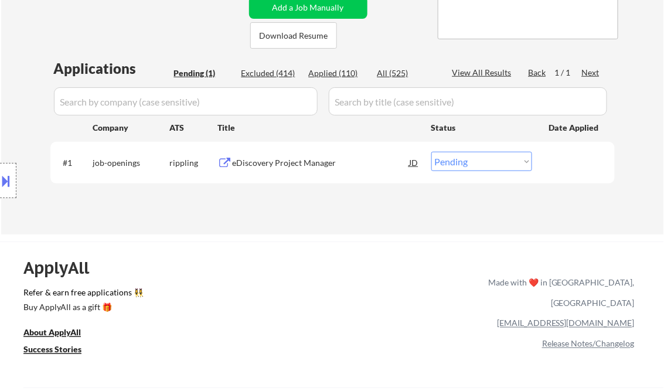
drag, startPoint x: 465, startPoint y: 163, endPoint x: 480, endPoint y: 170, distance: 16.3
click at [466, 163] on select "Choose an option... Pending Applied Excluded (Questions) Excluded (Expired) Exc…" at bounding box center [481, 161] width 101 height 19
select select ""excluded__salary_""
click at [431, 152] on select "Choose an option... Pending Applied Excluded (Questions) Excluded (Expired) Exc…" at bounding box center [481, 161] width 101 height 19
click at [346, 258] on div "ApplyAll Refer & earn free applications 👯‍♀️ Buy ApplyAll as a gift 🎁 About App…" at bounding box center [332, 343] width 664 height 186
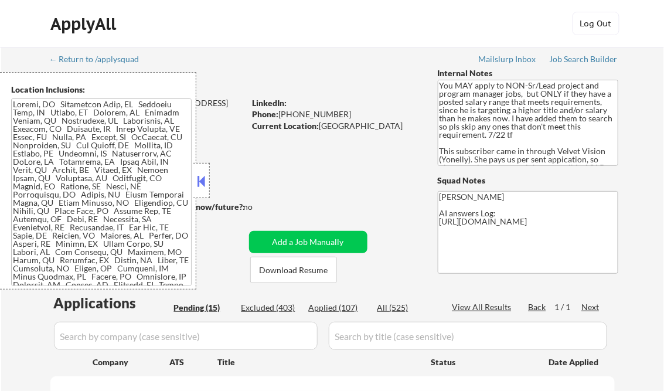
select select ""pending""
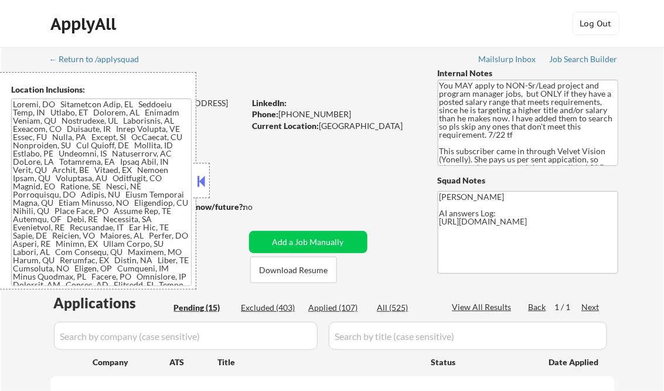
select select ""pending""
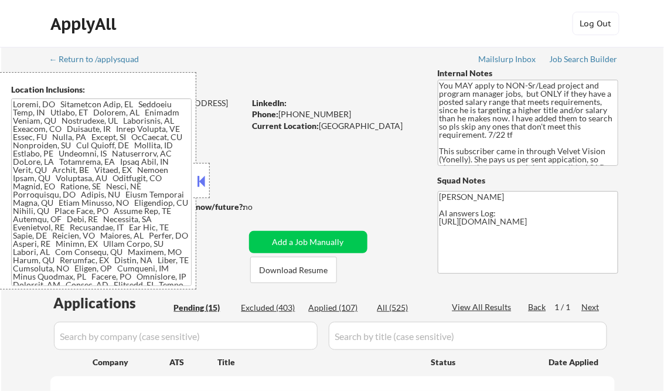
select select ""pending""
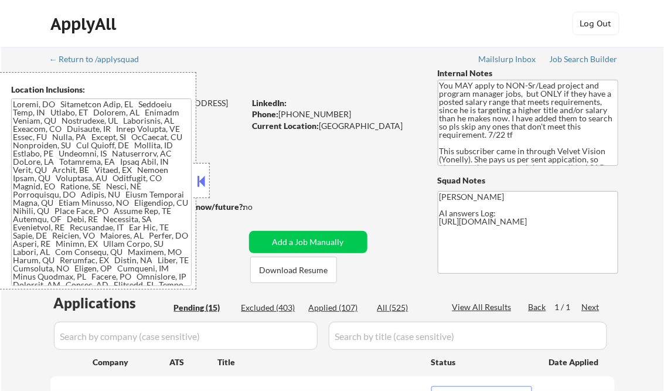
drag, startPoint x: 203, startPoint y: 175, endPoint x: 212, endPoint y: 191, distance: 18.1
click at [203, 175] on button at bounding box center [201, 181] width 13 height 18
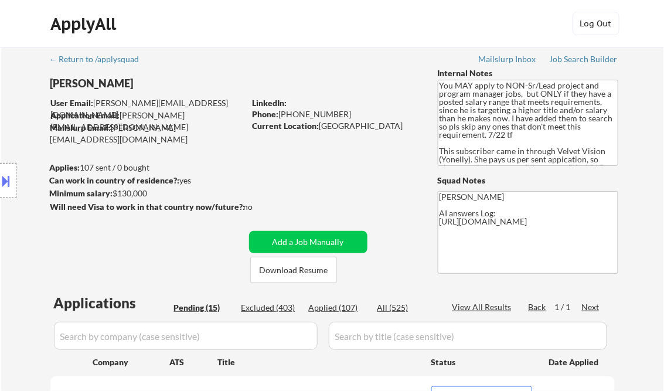
click at [351, 307] on div "Applied (107)" at bounding box center [338, 308] width 59 height 12
click at [488, 304] on div "View All Results" at bounding box center [483, 307] width 63 height 12
select select ""applied""
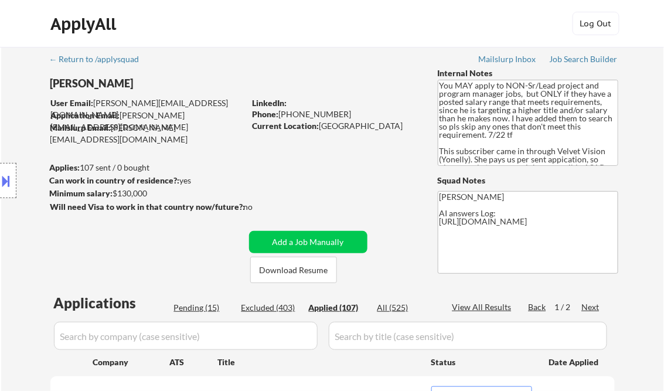
select select ""applied""
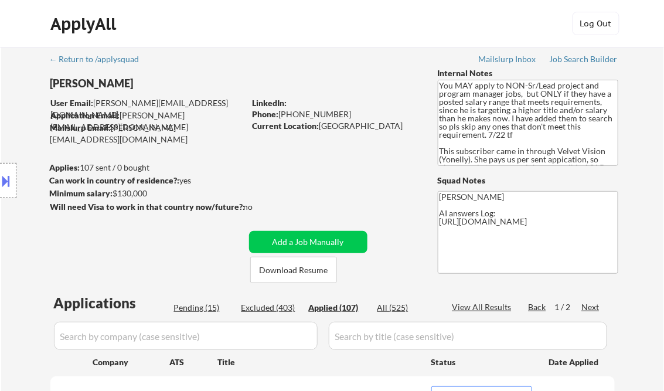
select select ""applied""
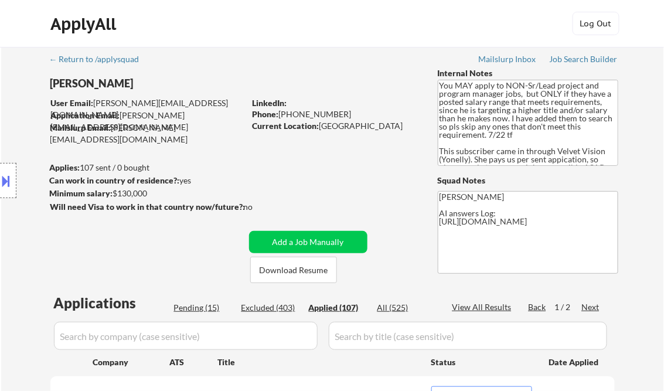
select select ""applied""
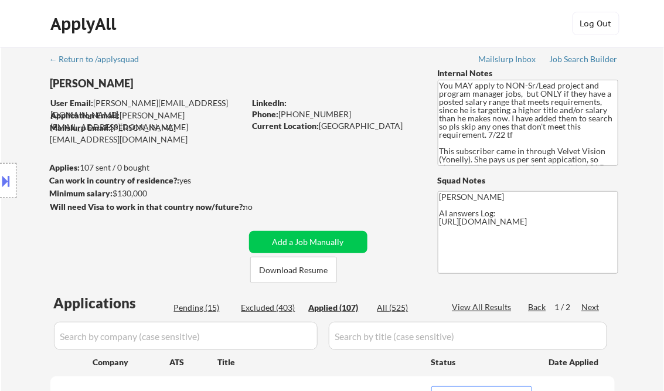
select select ""applied""
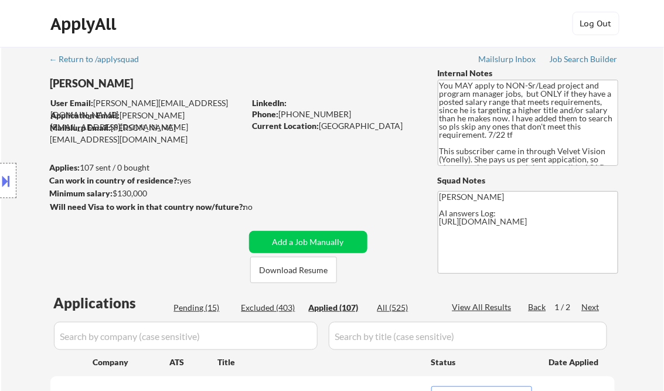
select select ""applied""
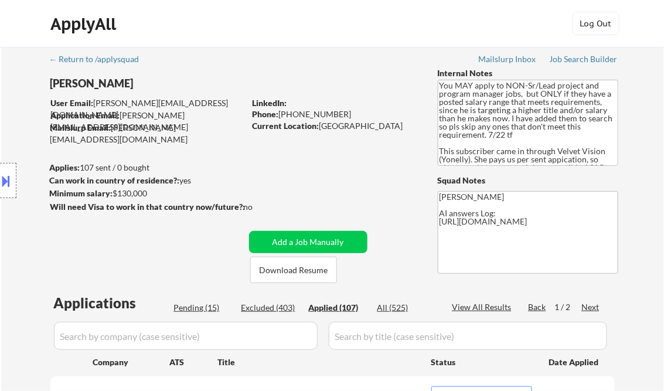
select select ""applied""
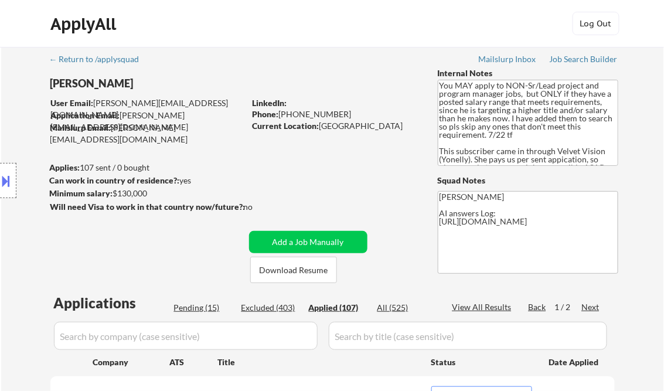
select select ""applied""
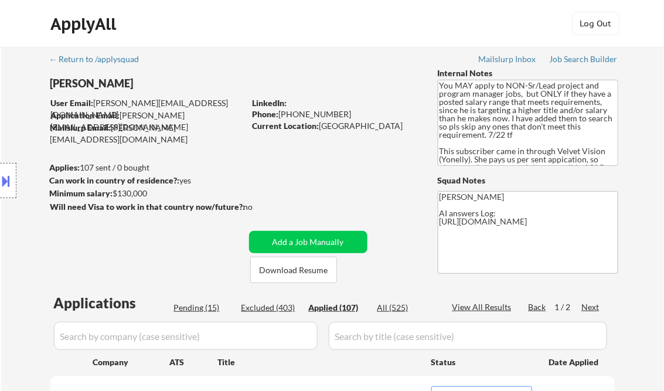
select select ""applied""
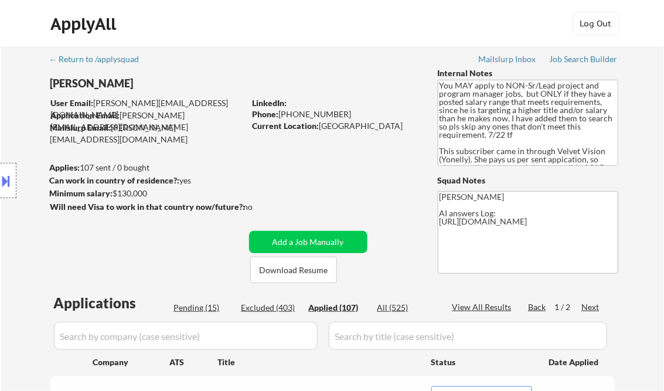
select select ""applied""
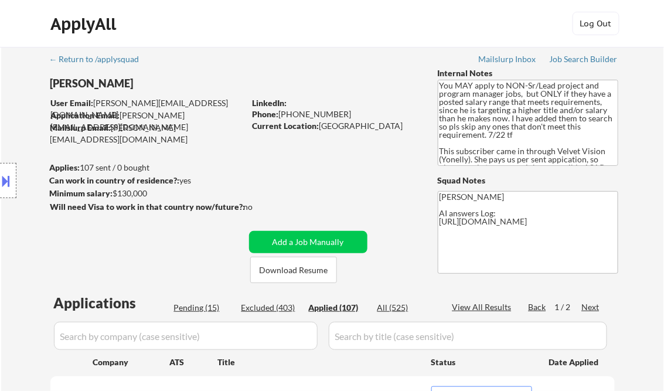
select select ""applied""
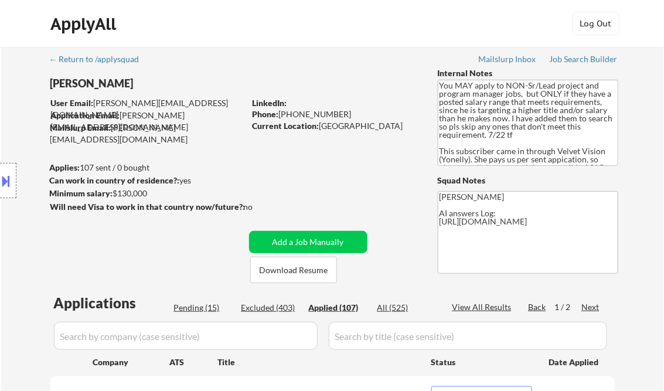
select select ""applied""
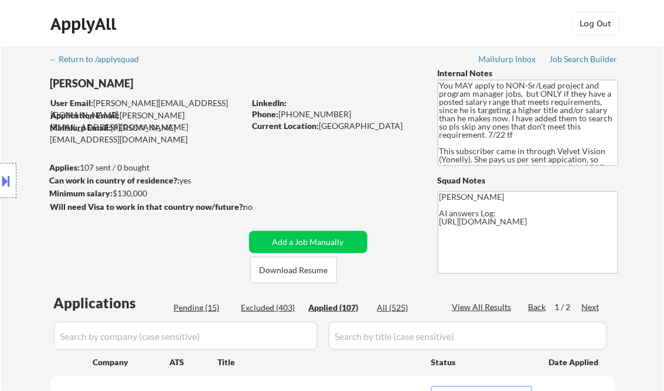
select select ""applied""
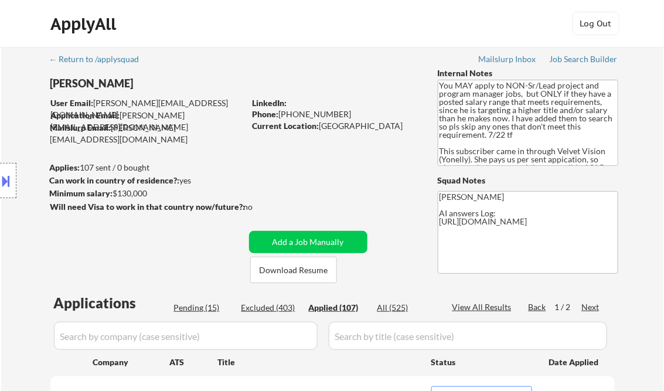
select select ""applied""
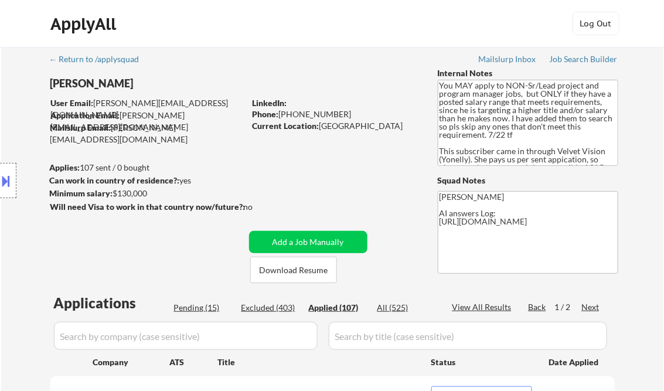
select select ""applied""
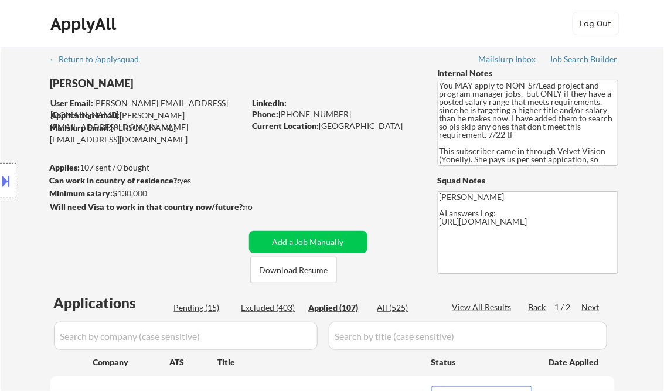
select select ""applied""
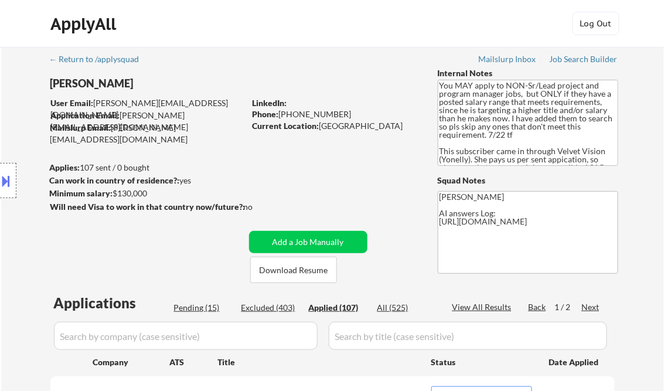
select select ""applied""
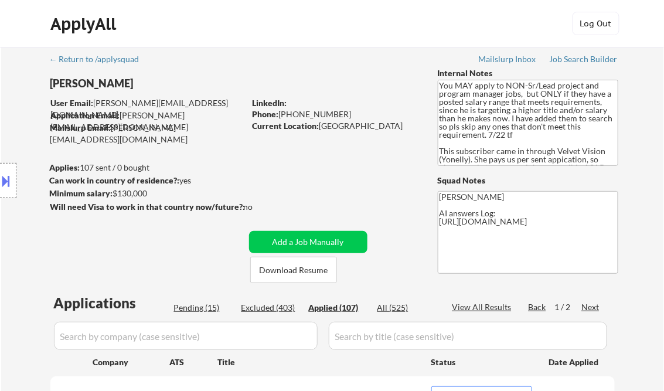
select select ""applied""
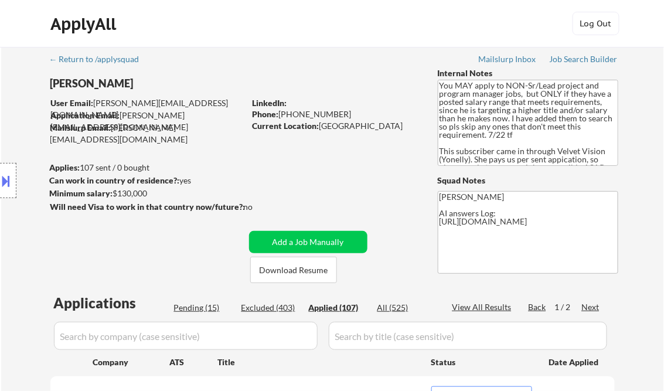
select select ""applied""
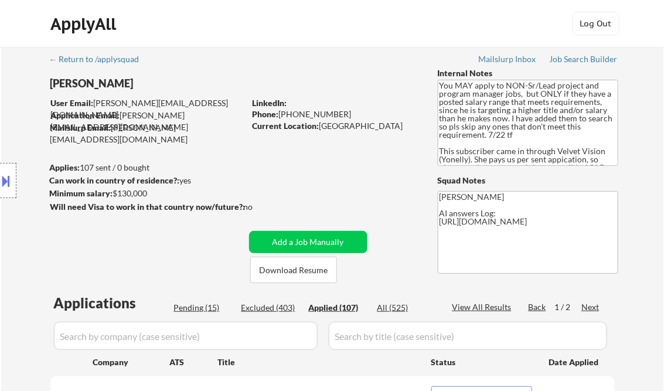
select select ""applied""
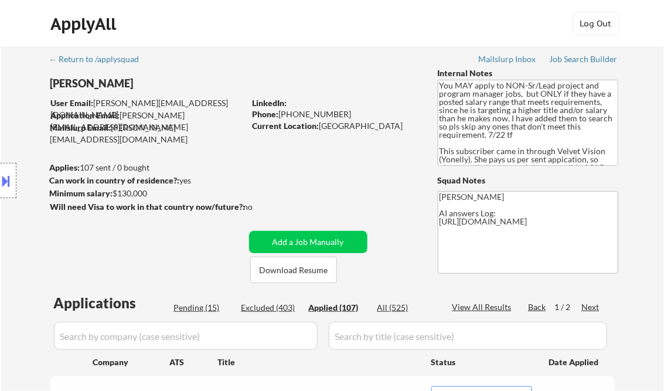
select select ""applied""
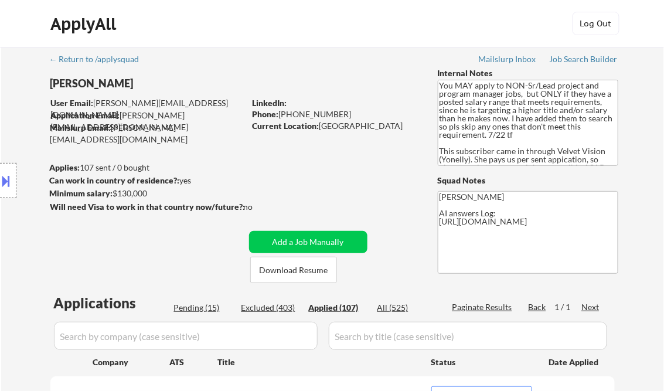
select select ""applied""
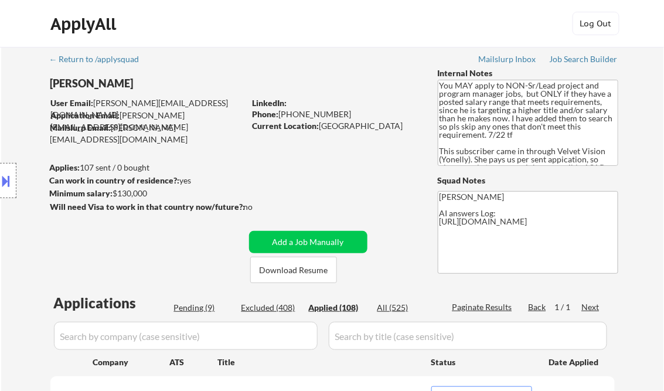
select select ""applied""
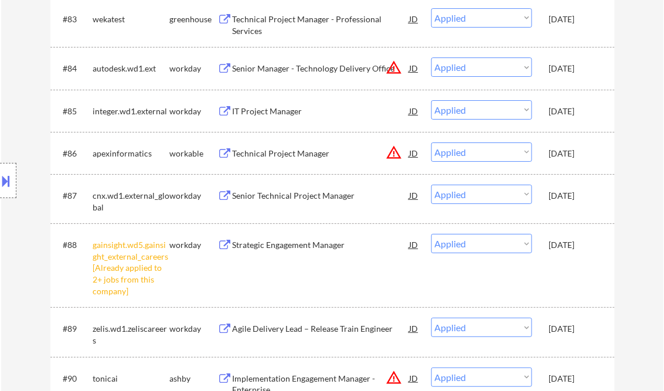
select select ""applied""
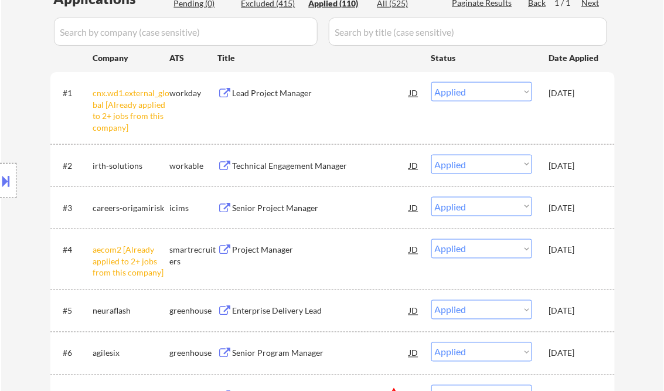
scroll to position [328, 0]
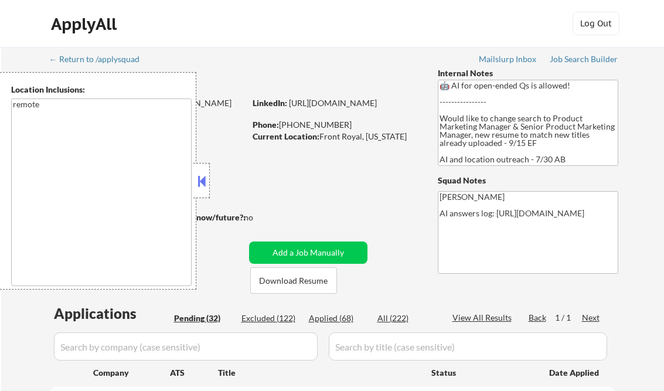
select select ""pending""
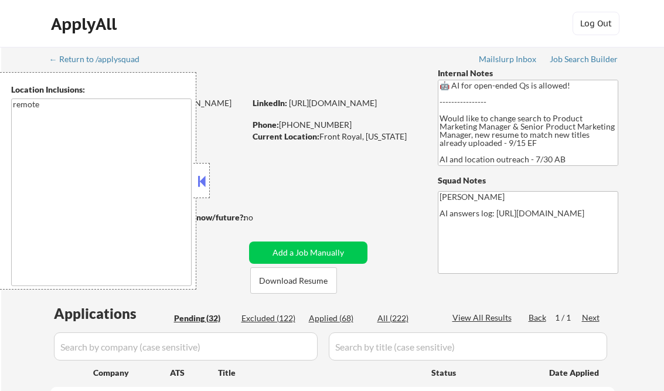
select select ""pending""
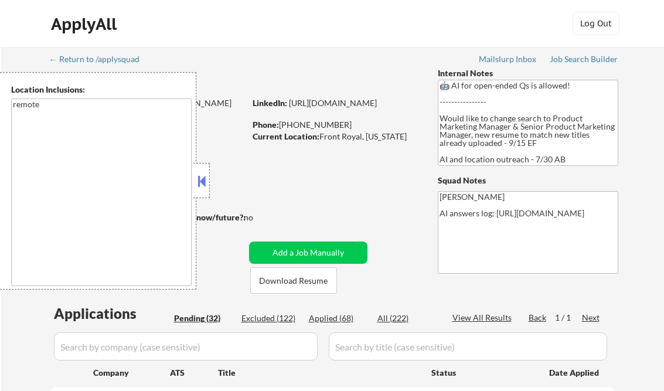
select select ""pending""
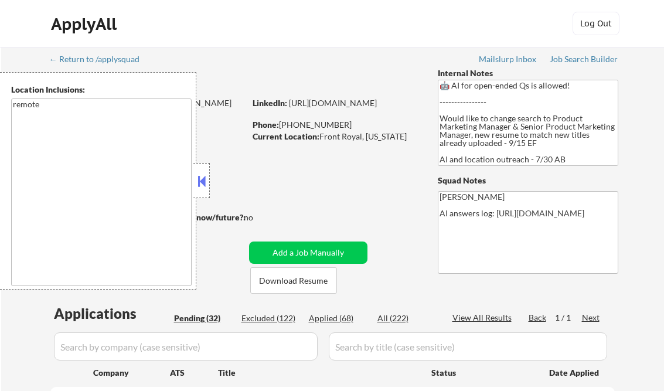
select select ""pending""
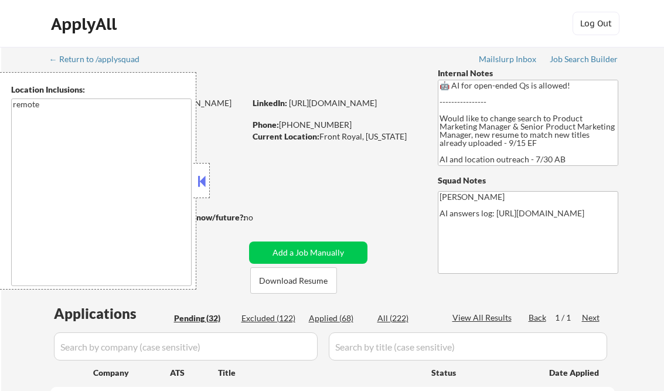
select select ""pending""
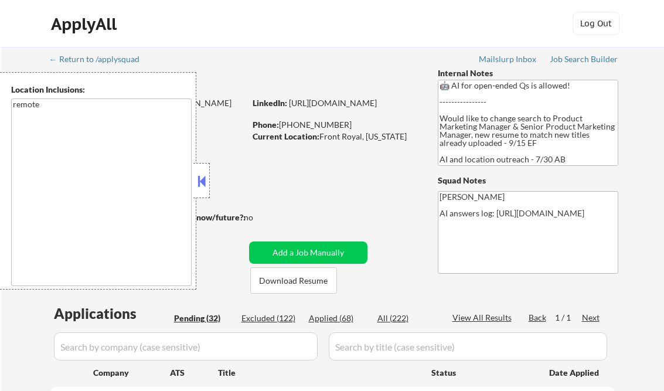
select select ""pending""
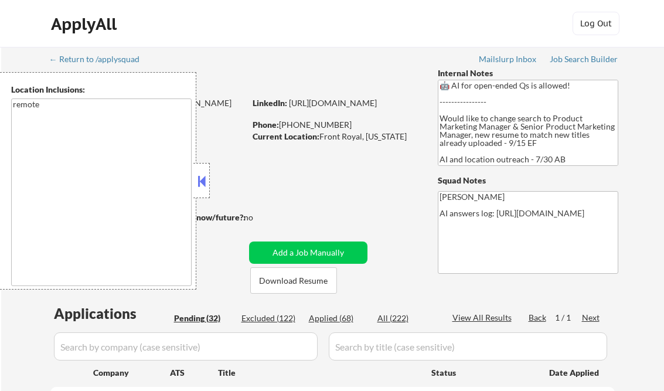
select select ""pending""
click at [598, 60] on div "Job Search Builder" at bounding box center [584, 59] width 69 height 8
click at [196, 184] on button at bounding box center [201, 181] width 13 height 18
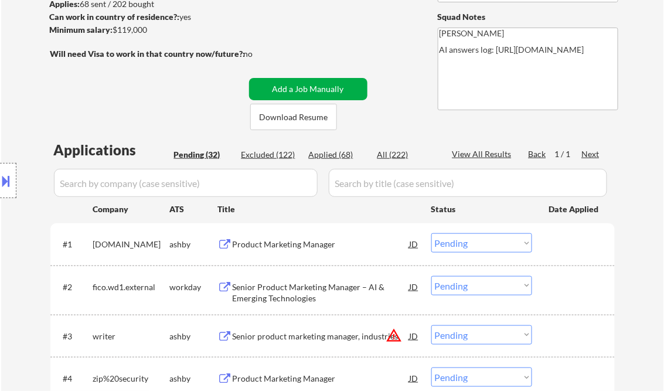
scroll to position [188, 0]
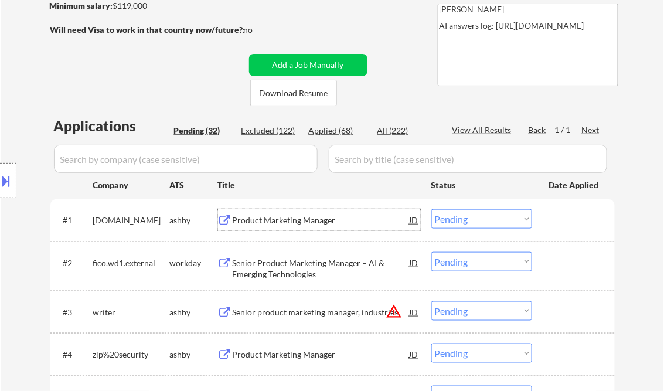
click at [299, 222] on div "Product Marketing Manager" at bounding box center [321, 220] width 177 height 12
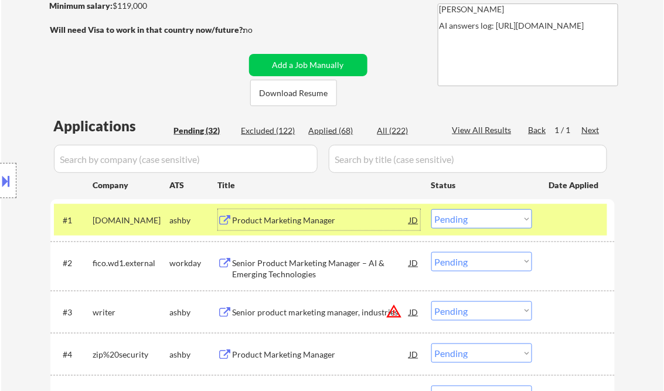
click at [475, 211] on select "Choose an option... Pending Applied Excluded (Questions) Excluded (Expired) Exc…" at bounding box center [481, 218] width 101 height 19
click at [431, 209] on select "Choose an option... Pending Applied Excluded (Questions) Excluded (Expired) Exc…" at bounding box center [481, 218] width 101 height 19
click at [305, 263] on div "Senior Product Marketing Manager – AI & Emerging Technologies" at bounding box center [321, 268] width 177 height 23
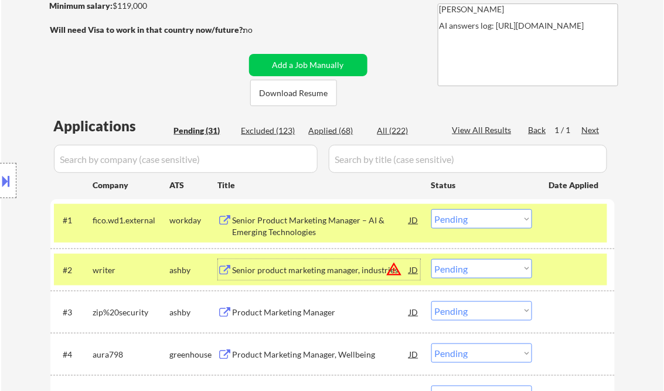
click at [312, 227] on div "Senior Product Marketing Manager – AI & Emerging Technologies" at bounding box center [321, 225] width 177 height 23
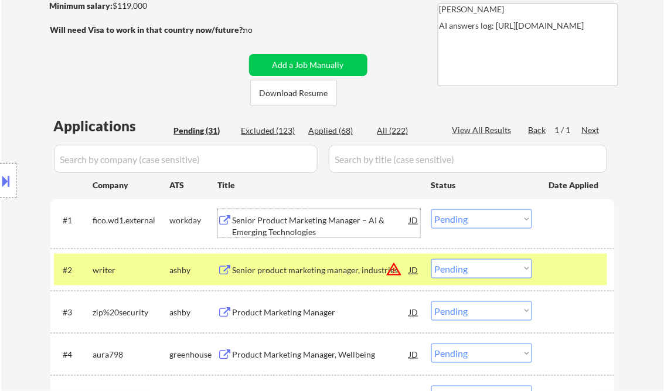
click at [456, 217] on select "Choose an option... Pending Applied Excluded (Questions) Excluded (Expired) Exc…" at bounding box center [481, 218] width 101 height 19
click at [431, 209] on select "Choose an option... Pending Applied Excluded (Questions) Excluded (Expired) Exc…" at bounding box center [481, 218] width 101 height 19
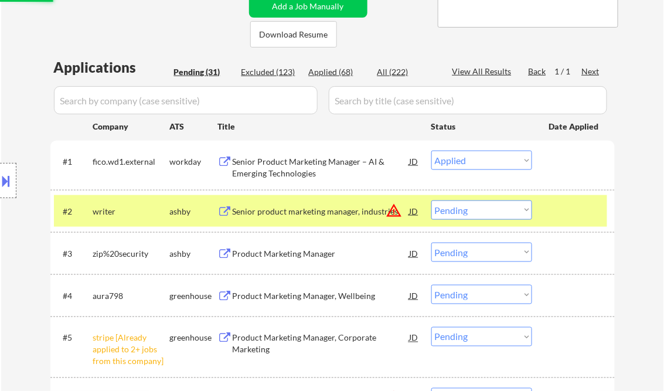
scroll to position [281, 0]
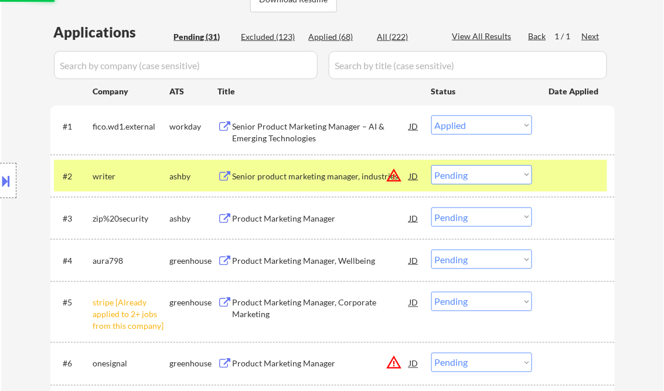
click at [313, 183] on div "Senior product marketing manager, industries" at bounding box center [321, 175] width 177 height 21
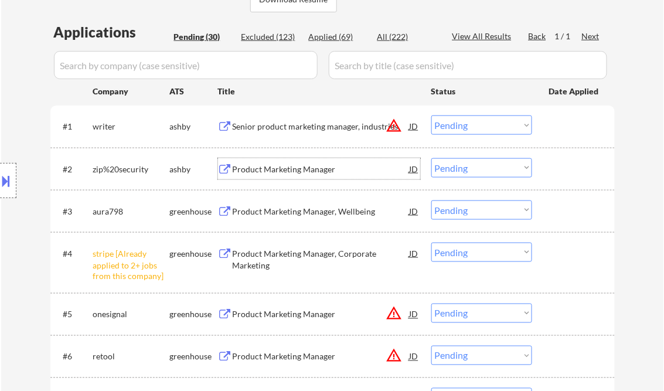
click at [7, 177] on button at bounding box center [6, 180] width 13 height 19
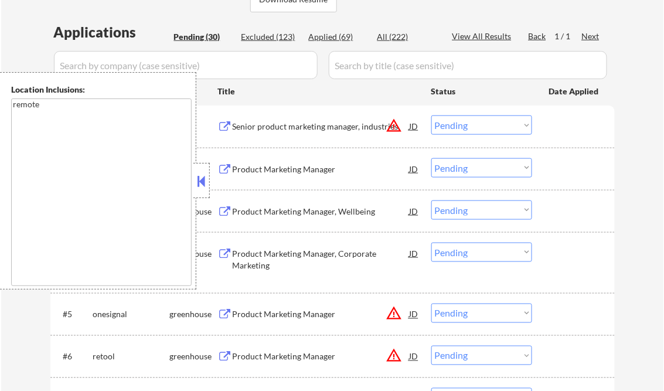
click at [197, 183] on button at bounding box center [201, 181] width 13 height 18
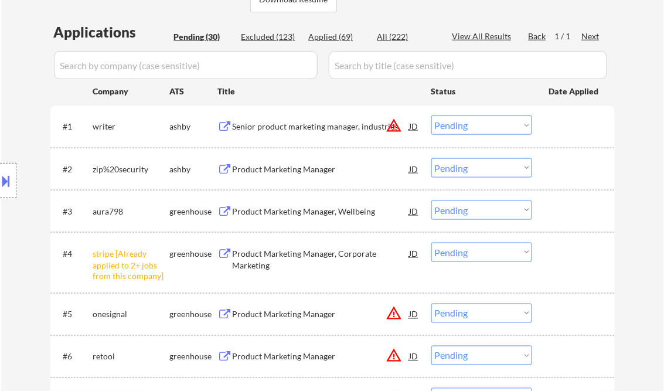
drag, startPoint x: 471, startPoint y: 127, endPoint x: 479, endPoint y: 135, distance: 11.6
click at [471, 127] on select "Choose an option... Pending Applied Excluded (Questions) Excluded (Expired) Exc…" at bounding box center [481, 124] width 101 height 19
click at [431, 115] on select "Choose an option... Pending Applied Excluded (Questions) Excluded (Expired) Exc…" at bounding box center [481, 124] width 101 height 19
click at [311, 168] on div "Product Marketing Manager" at bounding box center [321, 170] width 177 height 12
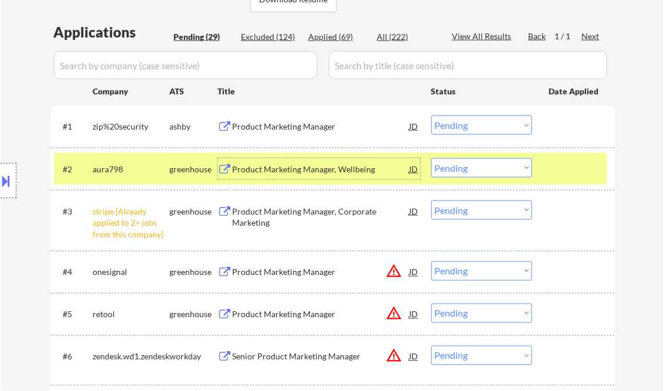
click at [459, 123] on select "Choose an option... Pending Applied Excluded (Questions) Excluded (Expired) Exc…" at bounding box center [481, 124] width 101 height 19
click at [431, 115] on select "Choose an option... Pending Applied Excluded (Questions) Excluded (Expired) Exc…" at bounding box center [481, 124] width 101 height 19
select select ""pending""
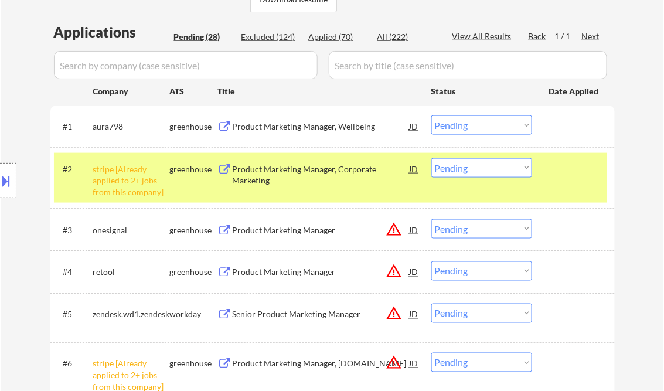
drag, startPoint x: 470, startPoint y: 165, endPoint x: 479, endPoint y: 177, distance: 15.5
click at [470, 165] on select "Choose an option... Pending Applied Excluded (Questions) Excluded (Expired) Exc…" at bounding box center [481, 167] width 101 height 19
click at [431, 158] on select "Choose an option... Pending Applied Excluded (Questions) Excluded (Expired) Exc…" at bounding box center [481, 167] width 101 height 19
click at [323, 132] on div "Product Marketing Manager, Wellbeing" at bounding box center [321, 127] width 177 height 12
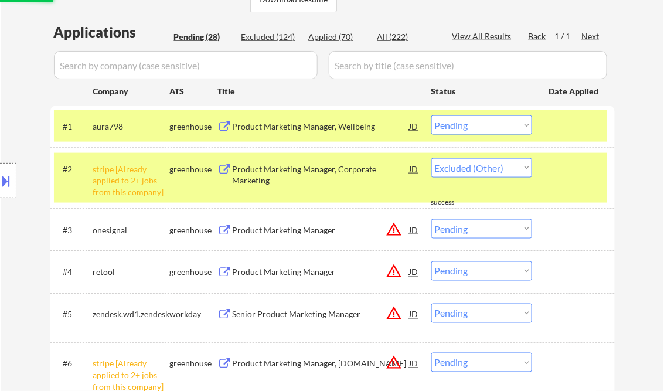
select select ""pending""
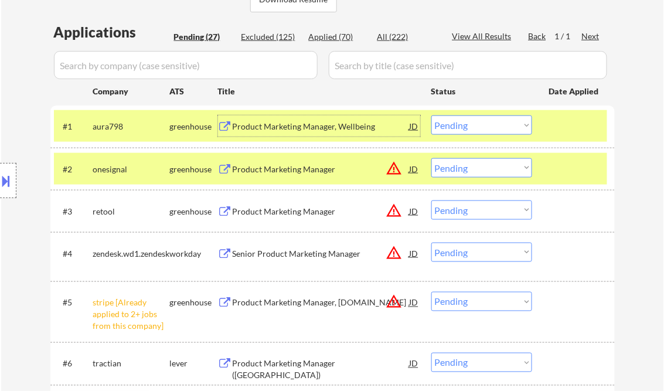
drag, startPoint x: 472, startPoint y: 119, endPoint x: 481, endPoint y: 135, distance: 18.9
click at [472, 119] on select "Choose an option... Pending Applied Excluded (Questions) Excluded (Expired) Exc…" at bounding box center [481, 124] width 101 height 19
click at [431, 115] on select "Choose an option... Pending Applied Excluded (Questions) Excluded (Expired) Exc…" at bounding box center [481, 124] width 101 height 19
click at [310, 173] on div "Product Marketing Manager" at bounding box center [321, 170] width 177 height 12
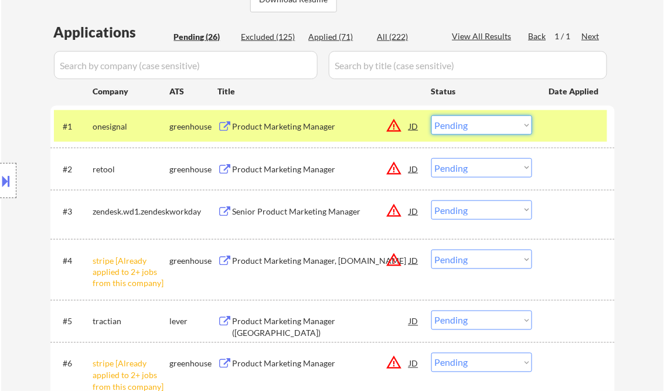
drag, startPoint x: 468, startPoint y: 129, endPoint x: 472, endPoint y: 135, distance: 7.6
click at [468, 129] on select "Choose an option... Pending Applied Excluded (Questions) Excluded (Expired) Exc…" at bounding box center [481, 124] width 101 height 19
click at [431, 115] on select "Choose an option... Pending Applied Excluded (Questions) Excluded (Expired) Exc…" at bounding box center [481, 124] width 101 height 19
click at [288, 173] on div "Product Marketing Manager" at bounding box center [321, 170] width 177 height 12
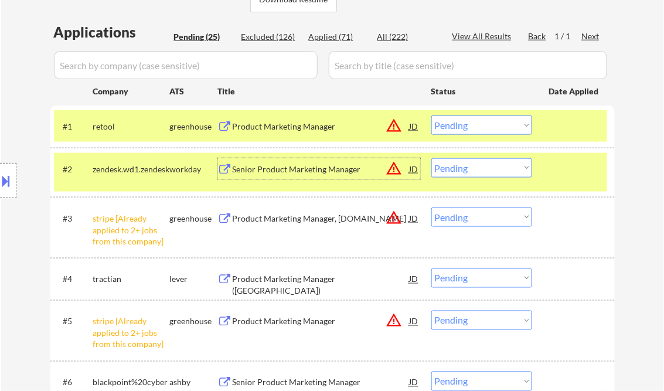
click at [466, 125] on select "Choose an option... Pending Applied Excluded (Questions) Excluded (Expired) Exc…" at bounding box center [481, 124] width 101 height 19
click at [431, 115] on select "Choose an option... Pending Applied Excluded (Questions) Excluded (Expired) Exc…" at bounding box center [481, 124] width 101 height 19
click at [310, 175] on div "Senior Product Marketing Manager" at bounding box center [321, 168] width 177 height 21
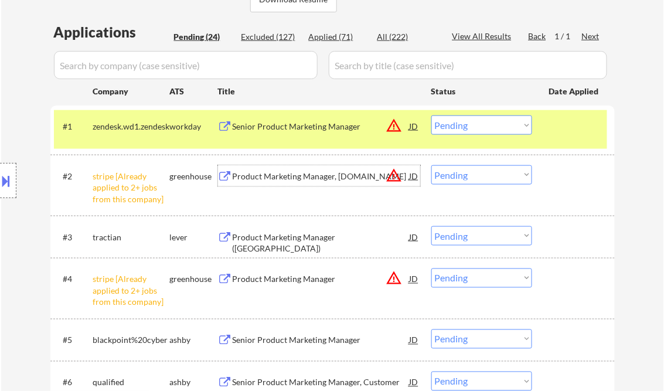
drag, startPoint x: 471, startPoint y: 122, endPoint x: 482, endPoint y: 127, distance: 11.5
click at [472, 122] on select "Choose an option... Pending Applied Excluded (Questions) Excluded (Expired) Exc…" at bounding box center [481, 124] width 101 height 19
click at [431, 115] on select "Choose an option... Pending Applied Excluded (Questions) Excluded (Expired) Exc…" at bounding box center [481, 124] width 101 height 19
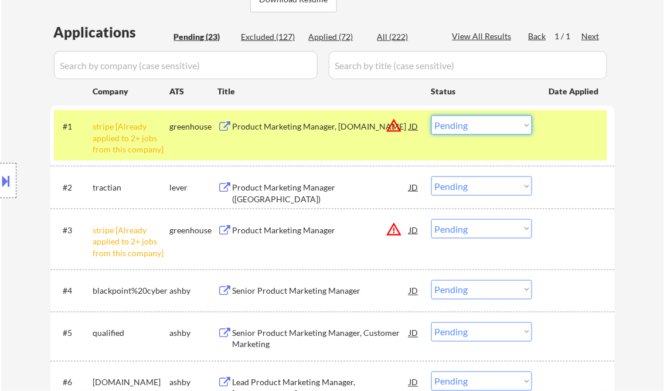
drag, startPoint x: 465, startPoint y: 124, endPoint x: 478, endPoint y: 135, distance: 16.7
click at [466, 124] on select "Choose an option... Pending Applied Excluded (Questions) Excluded (Expired) Exc…" at bounding box center [481, 124] width 101 height 19
click at [431, 115] on select "Choose an option... Pending Applied Excluded (Questions) Excluded (Expired) Exc…" at bounding box center [481, 124] width 101 height 19
select select ""pending""
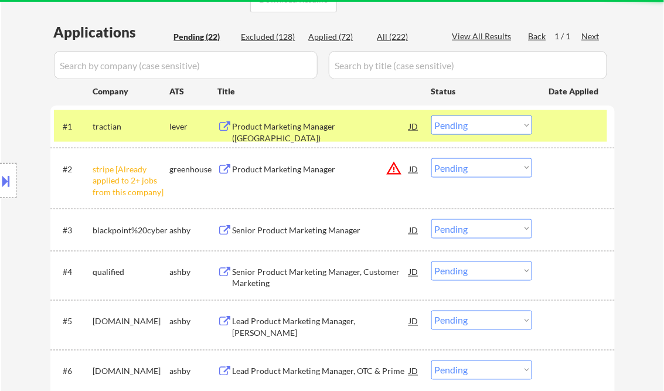
drag, startPoint x: 455, startPoint y: 165, endPoint x: 465, endPoint y: 166, distance: 10.6
click at [456, 165] on select "Choose an option... Pending Applied Excluded (Questions) Excluded (Expired) Exc…" at bounding box center [481, 167] width 101 height 19
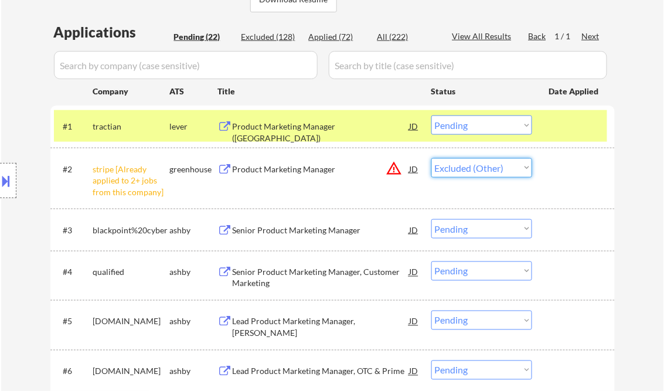
click at [431, 158] on select "Choose an option... Pending Applied Excluded (Questions) Excluded (Expired) Exc…" at bounding box center [481, 167] width 101 height 19
select select ""pending""
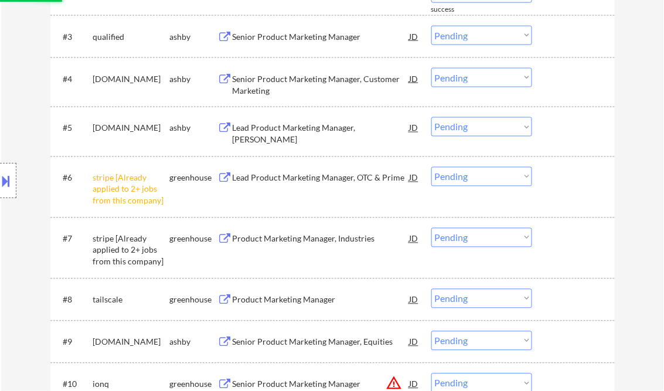
scroll to position [469, 0]
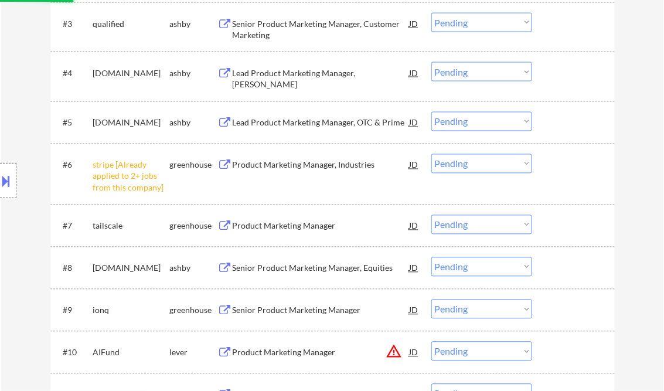
click at [471, 168] on select "Choose an option... Pending Applied Excluded (Questions) Excluded (Expired) Exc…" at bounding box center [481, 163] width 101 height 19
click at [639, 169] on div "← Return to /applysquad Mailslurp Inbox Job Search Builder Karla Raines User Em…" at bounding box center [332, 249] width 663 height 1343
click at [494, 164] on select "Choose an option... Pending Applied Excluded (Questions) Excluded (Expired) Exc…" at bounding box center [481, 163] width 101 height 19
click at [431, 154] on select "Choose an option... Pending Applied Excluded (Questions) Excluded (Expired) Exc…" at bounding box center [481, 163] width 101 height 19
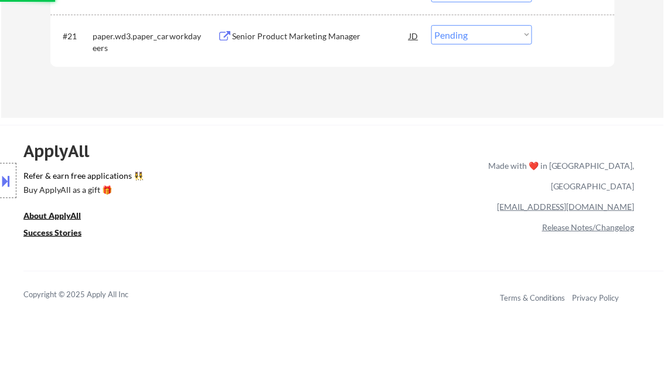
select select ""pending""
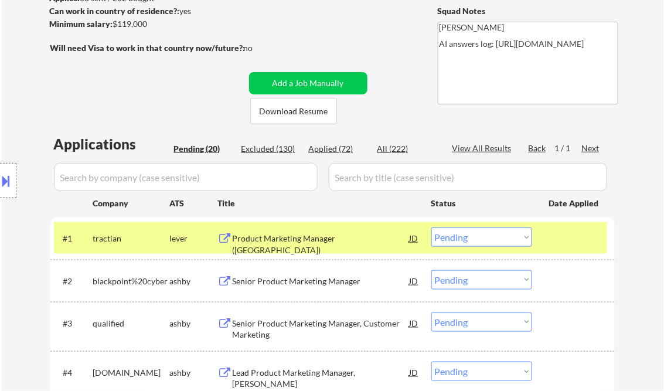
scroll to position [141, 0]
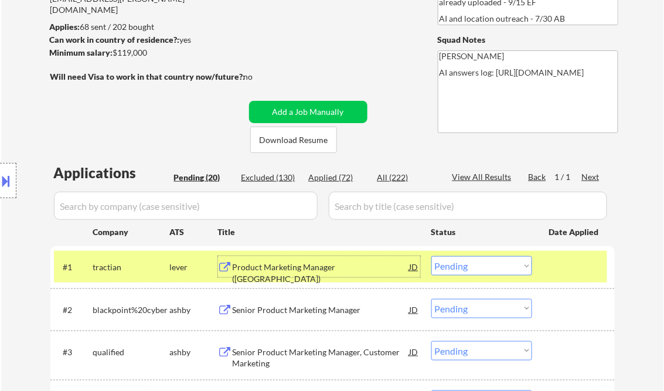
click at [297, 268] on div "Product Marketing Manager ([GEOGRAPHIC_DATA])" at bounding box center [321, 272] width 177 height 23
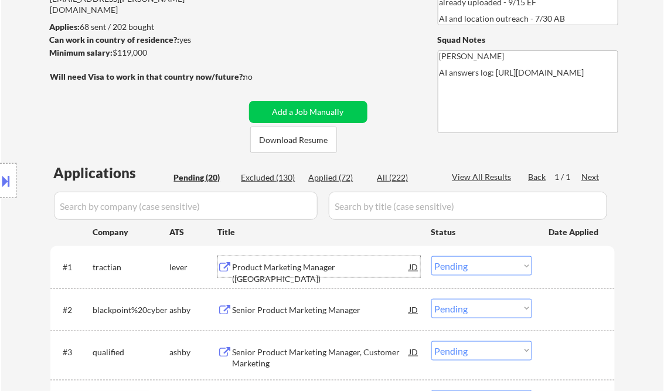
drag, startPoint x: 463, startPoint y: 271, endPoint x: 479, endPoint y: 281, distance: 19.2
click at [463, 271] on select "Choose an option... Pending Applied Excluded (Questions) Excluded (Expired) Exc…" at bounding box center [481, 265] width 101 height 19
click at [431, 256] on select "Choose an option... Pending Applied Excluded (Questions) Excluded (Expired) Exc…" at bounding box center [481, 265] width 101 height 19
select select ""pending""
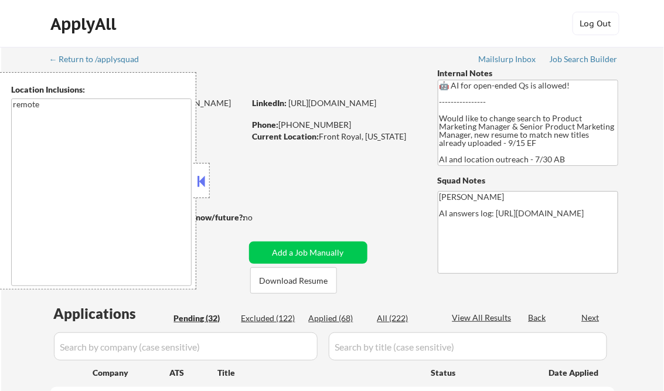
select select ""pending""
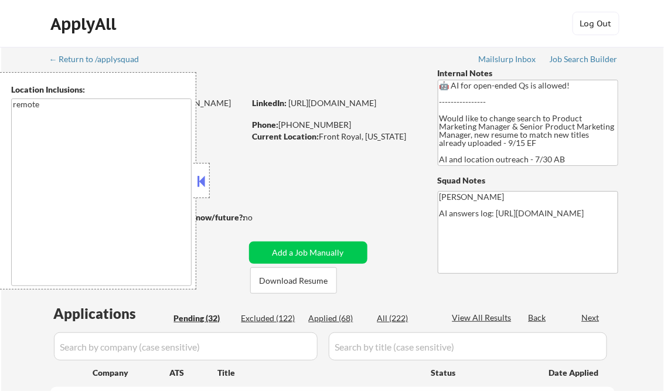
select select ""pending""
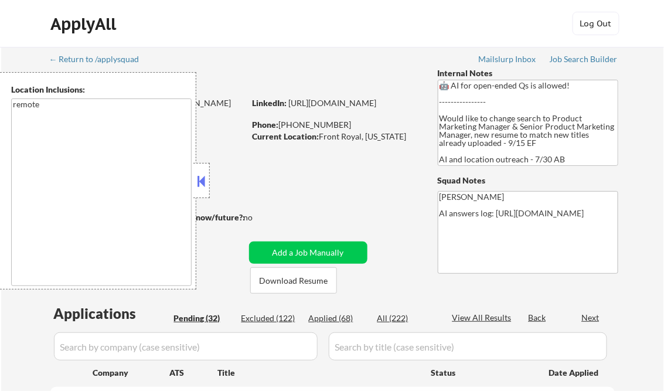
select select ""pending""
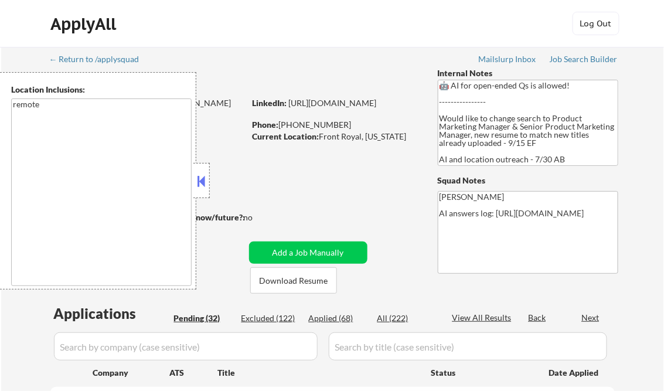
select select ""pending""
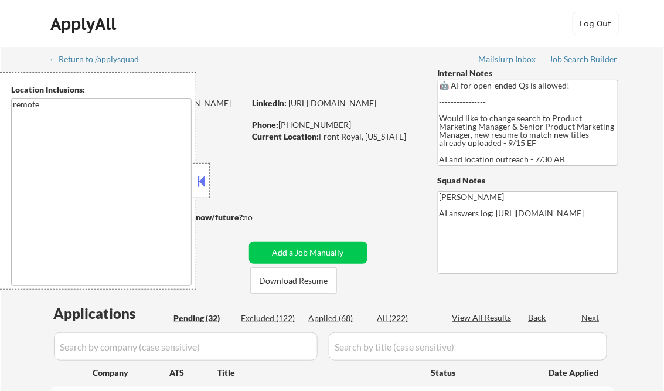
select select ""pending""
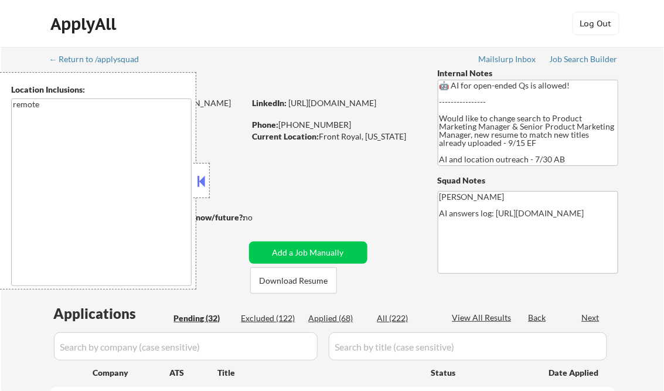
select select ""pending""
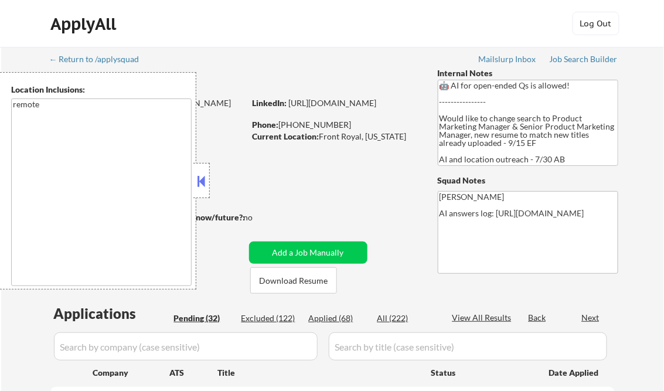
select select ""pending""
click at [198, 185] on button at bounding box center [201, 181] width 13 height 18
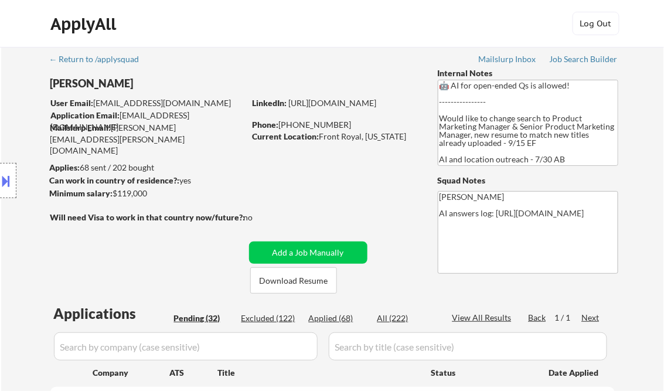
click at [341, 317] on div "Applied (68)" at bounding box center [338, 318] width 59 height 12
select select ""applied""
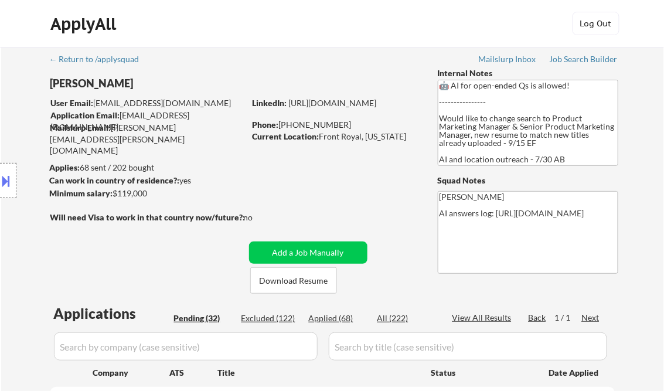
select select ""applied""
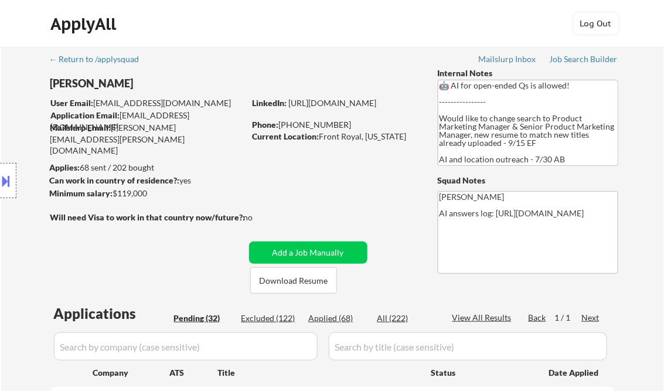
select select ""applied""
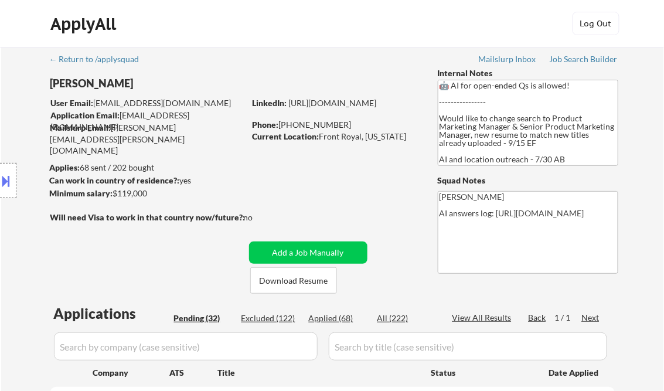
select select ""applied""
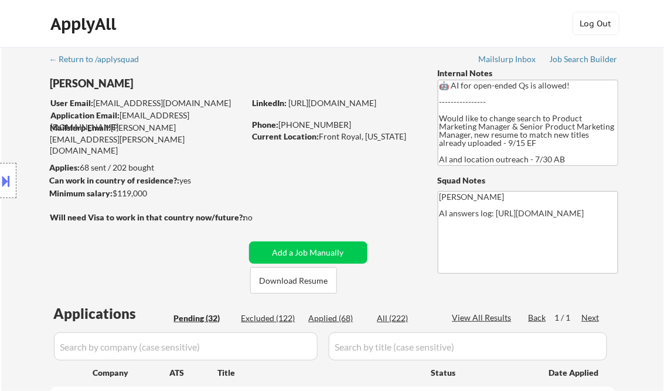
select select ""applied""
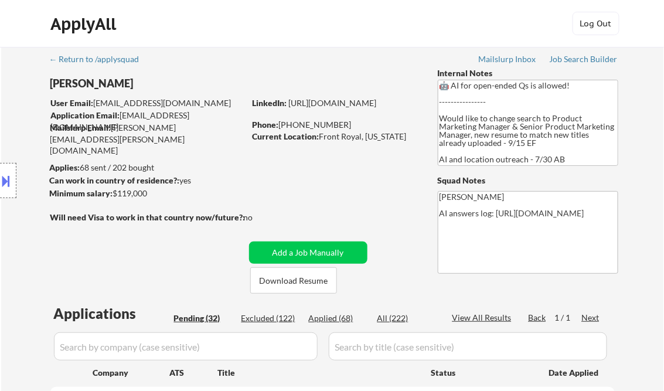
select select ""applied""
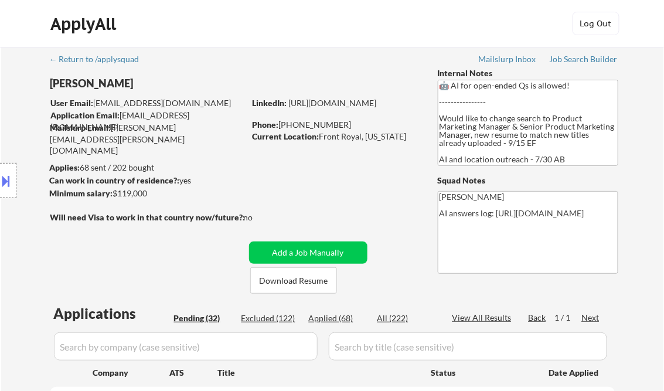
select select ""applied""
click at [479, 316] on div "View All Results" at bounding box center [483, 318] width 63 height 12
select select ""applied""
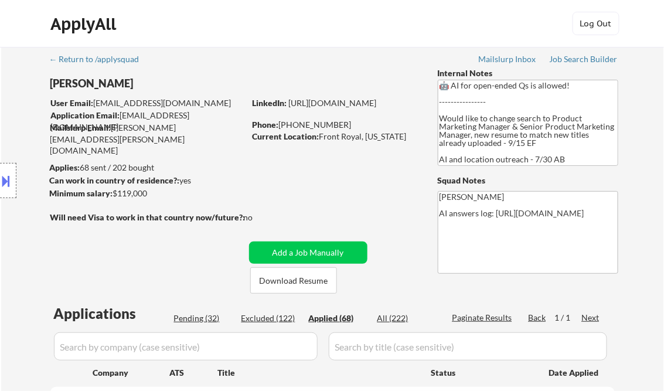
select select ""applied""
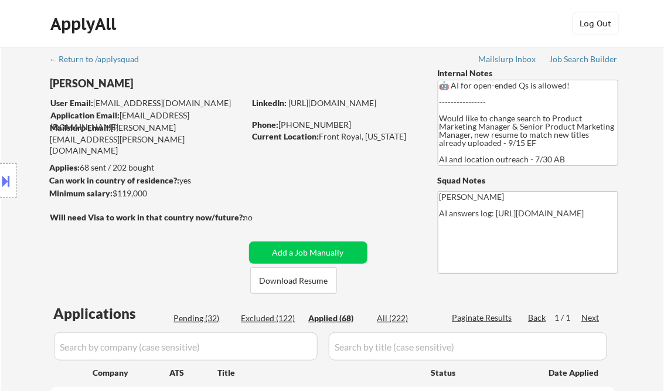
select select ""applied""
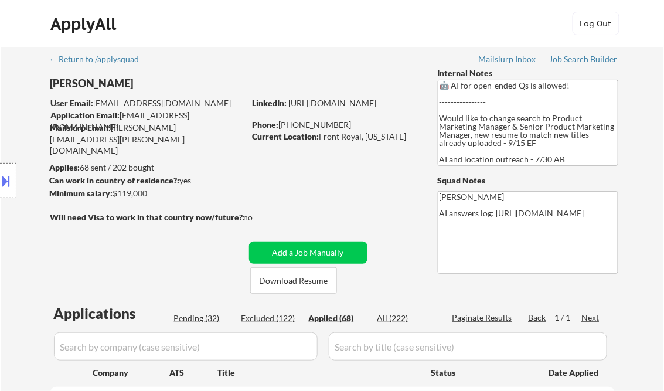
select select ""applied""
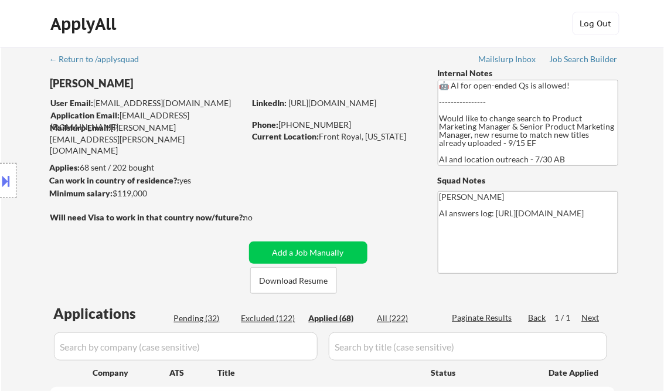
select select ""applied""
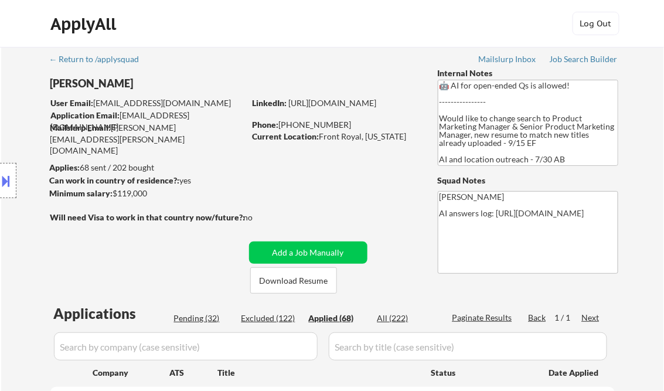
select select ""applied""
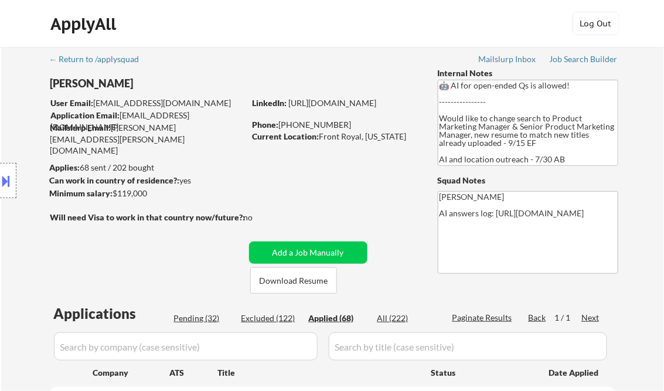
select select ""applied""
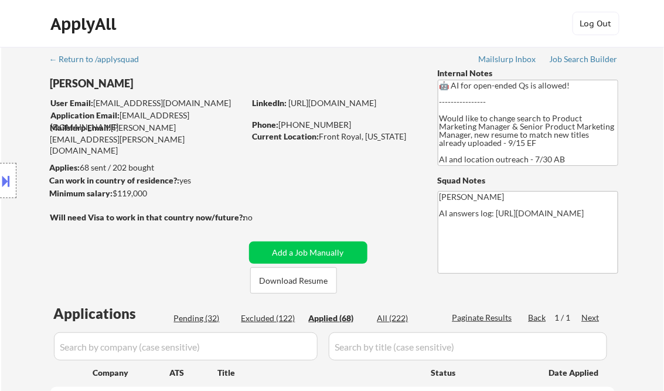
select select ""applied""
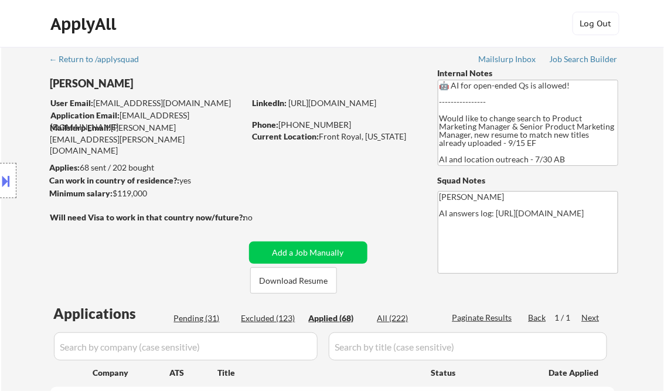
select select ""applied""
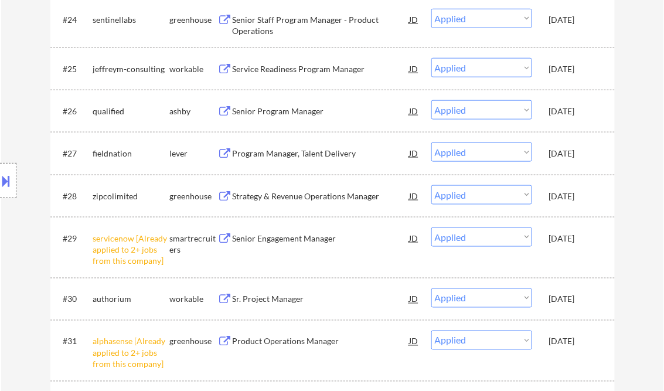
select select ""applied""
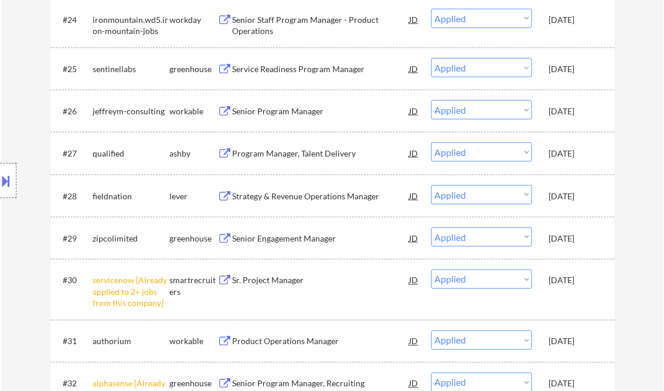
select select ""applied""
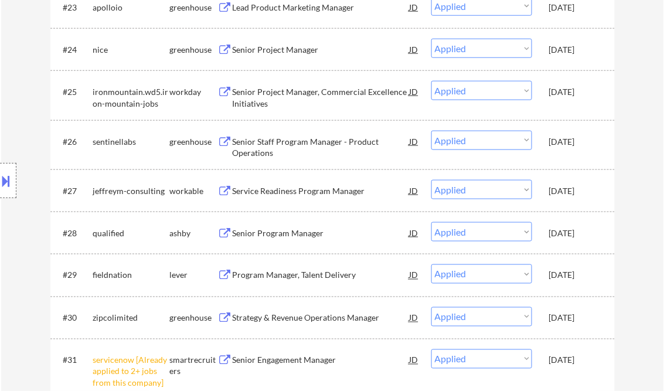
scroll to position [212, 0]
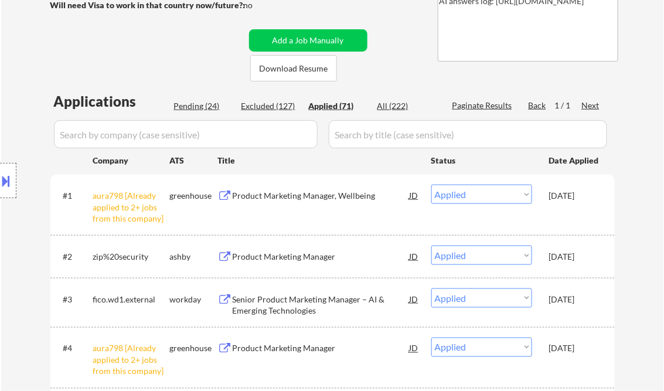
select select ""applied""
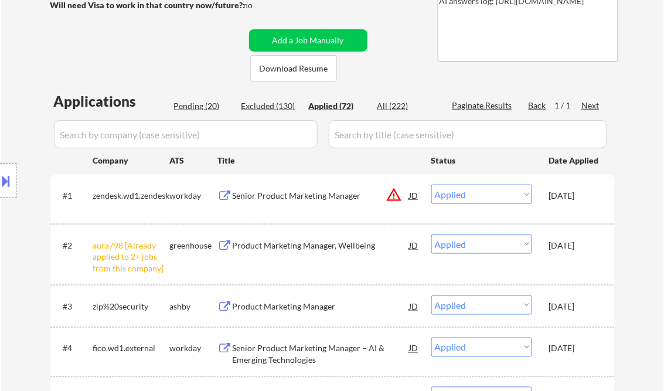
select select ""applied""
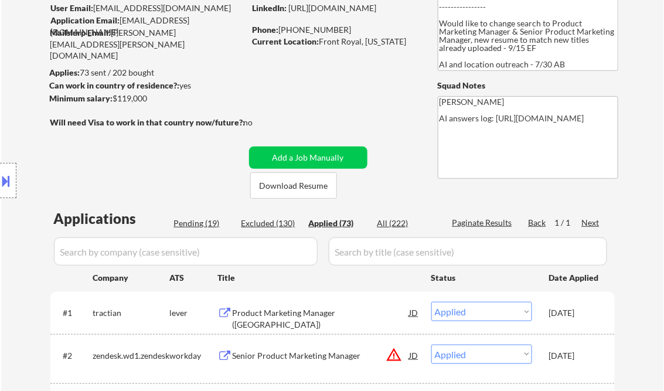
scroll to position [71, 0]
